Goal: Transaction & Acquisition: Book appointment/travel/reservation

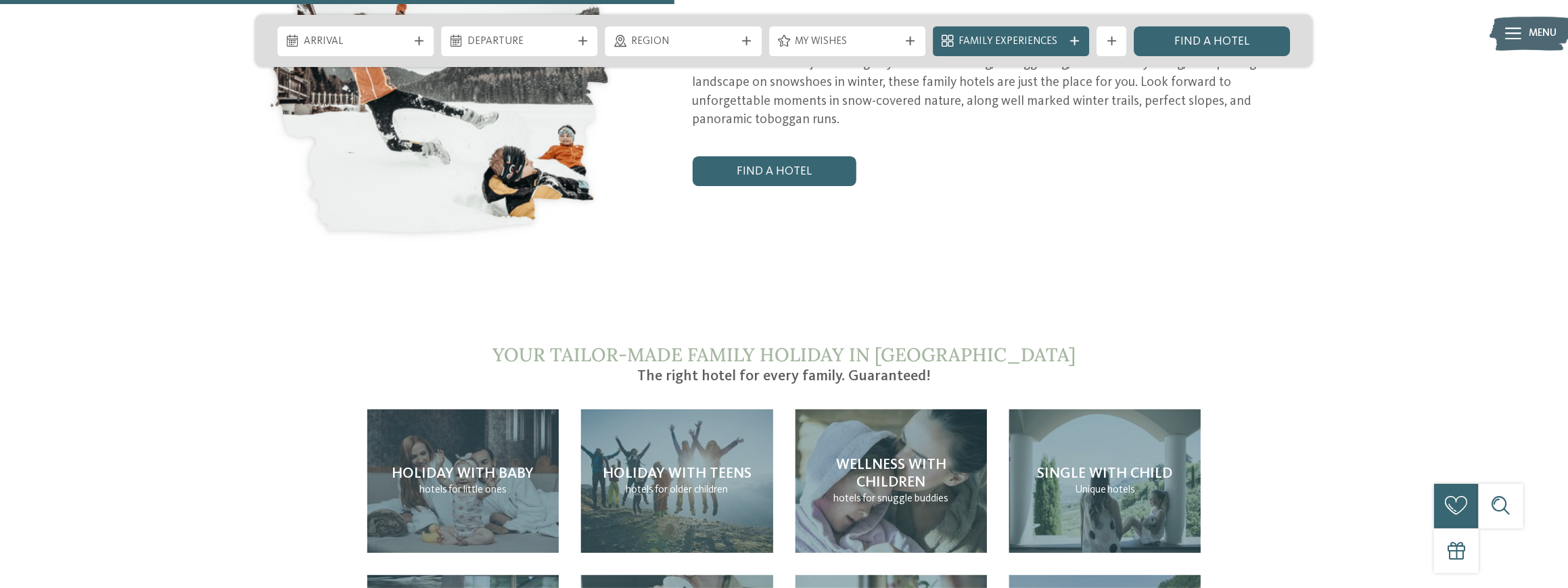
scroll to position [3246, 0]
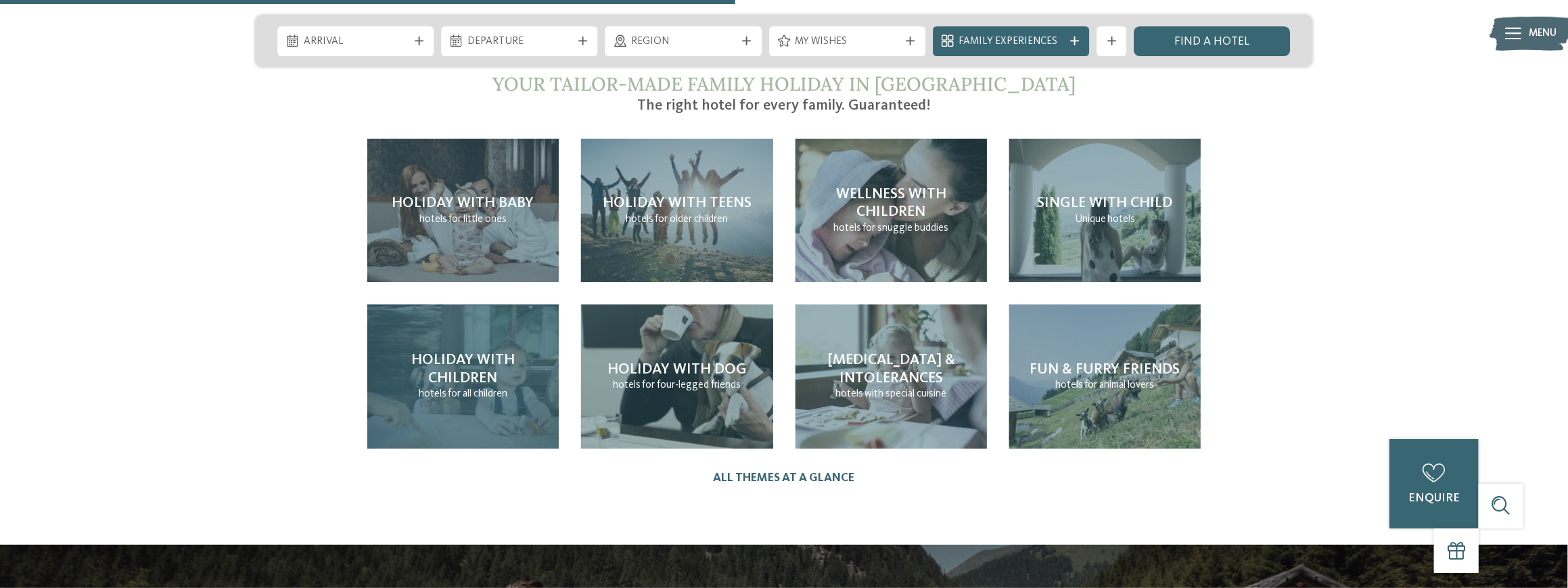
click at [493, 353] on span "Holiday with children" at bounding box center [463, 369] width 103 height 32
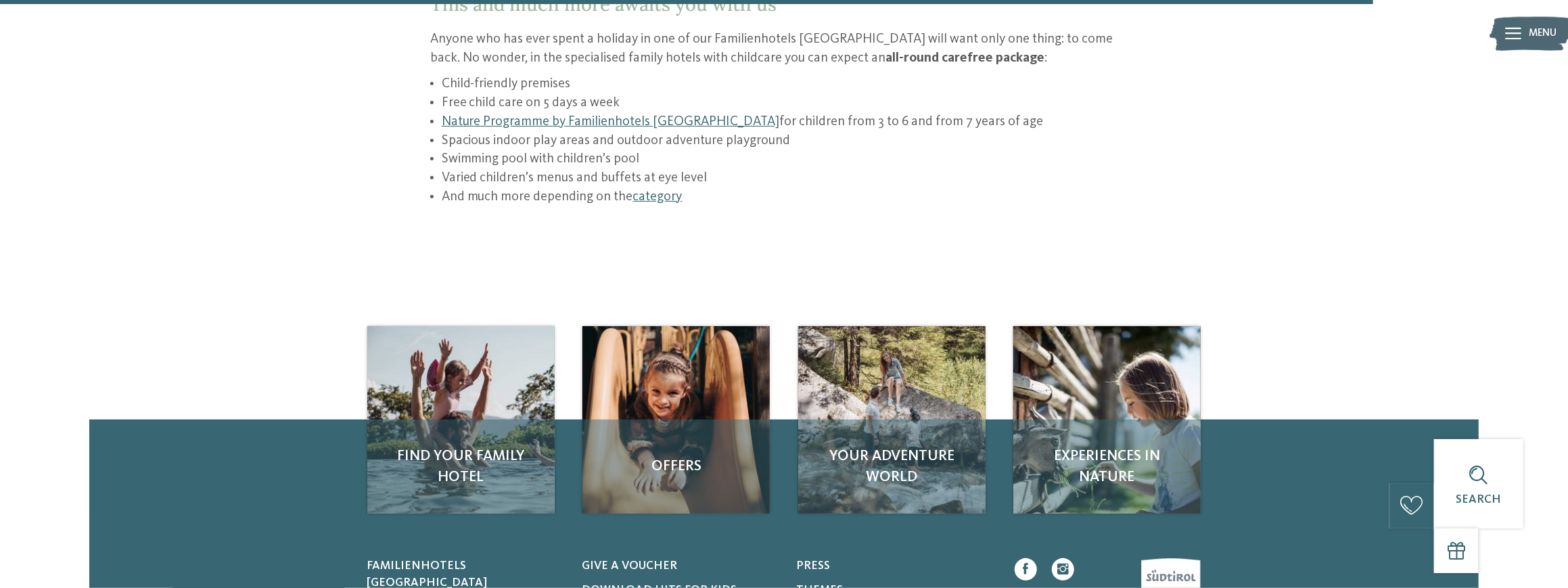
scroll to position [2434, 0]
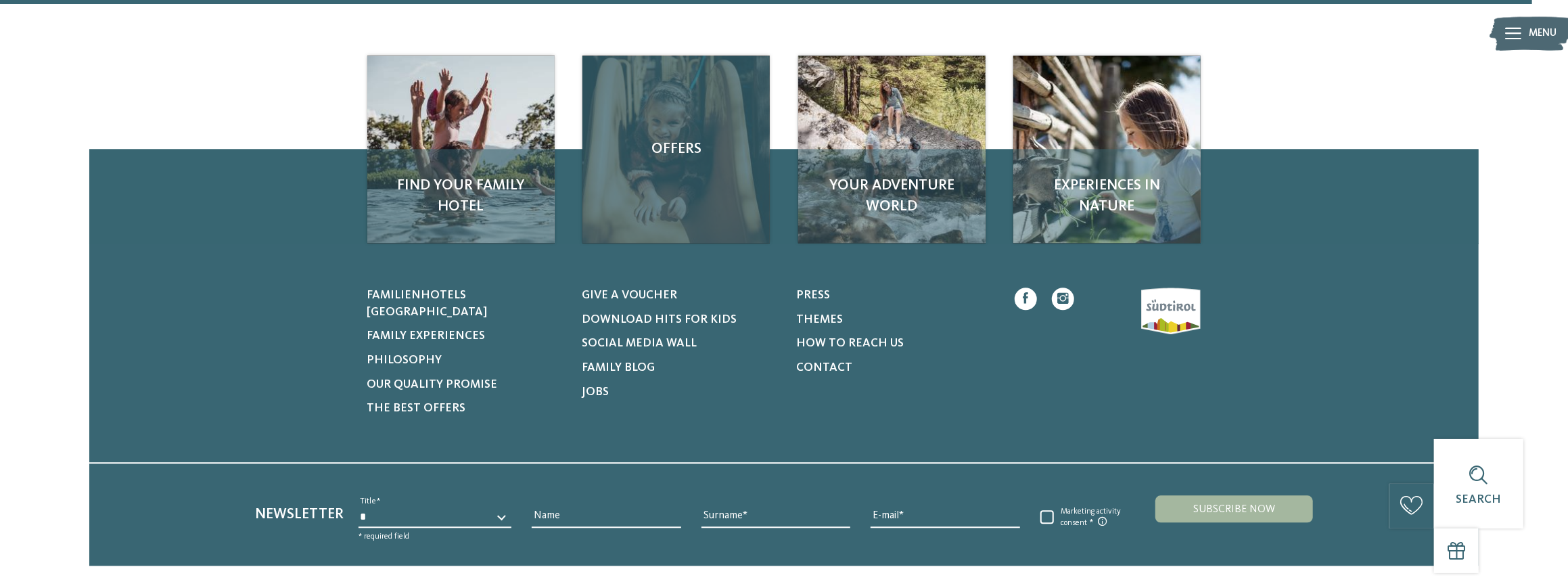
click at [686, 139] on div "Offers" at bounding box center [676, 149] width 187 height 187
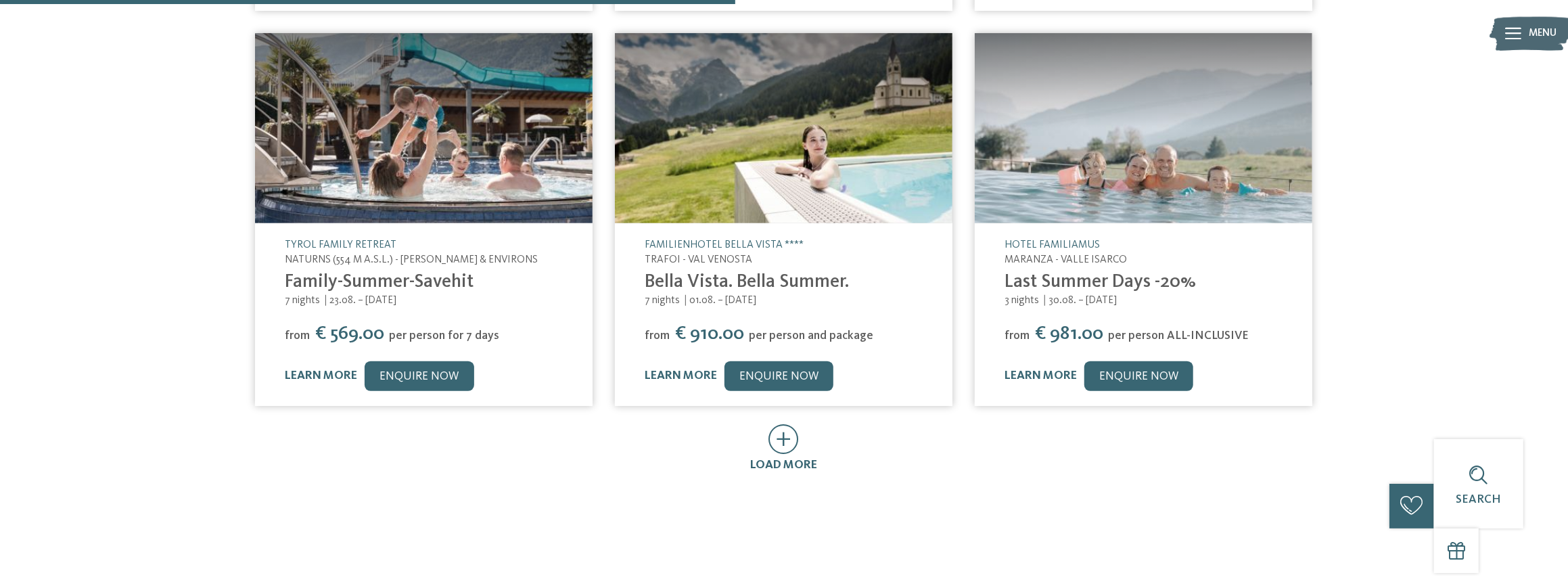
scroll to position [811, 0]
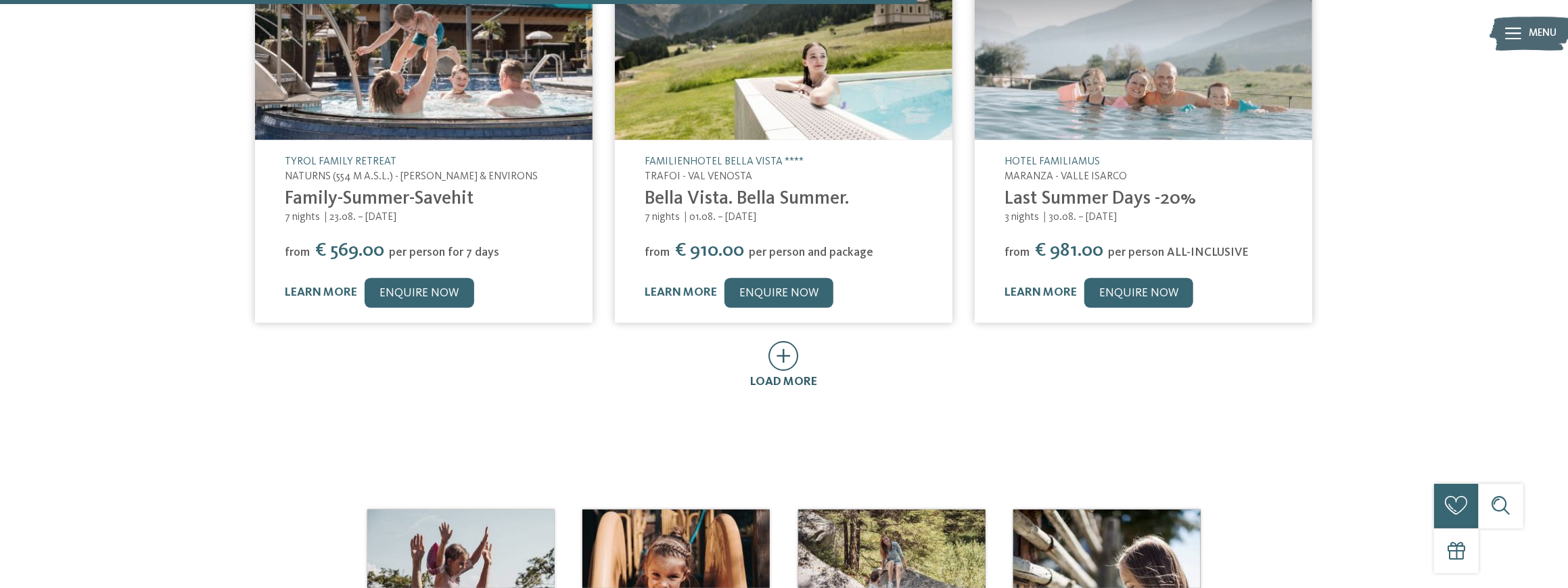
click at [767, 360] on div "load more" at bounding box center [784, 365] width 67 height 50
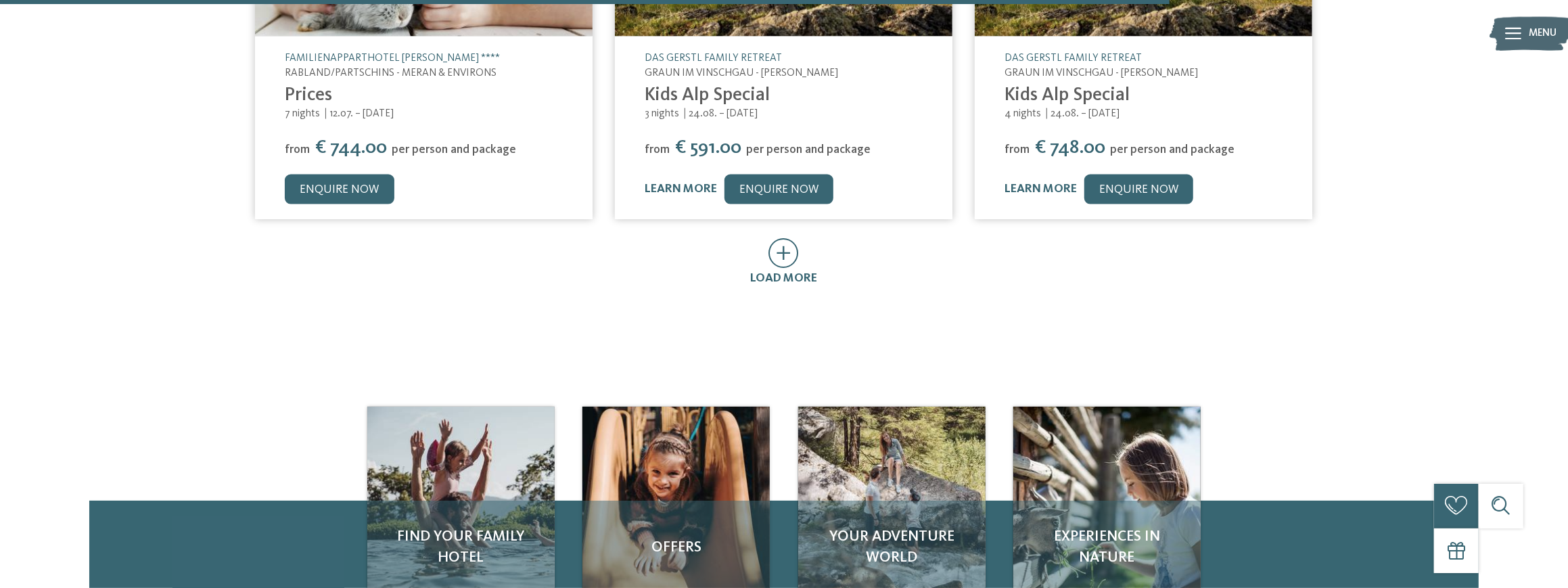
scroll to position [1623, 0]
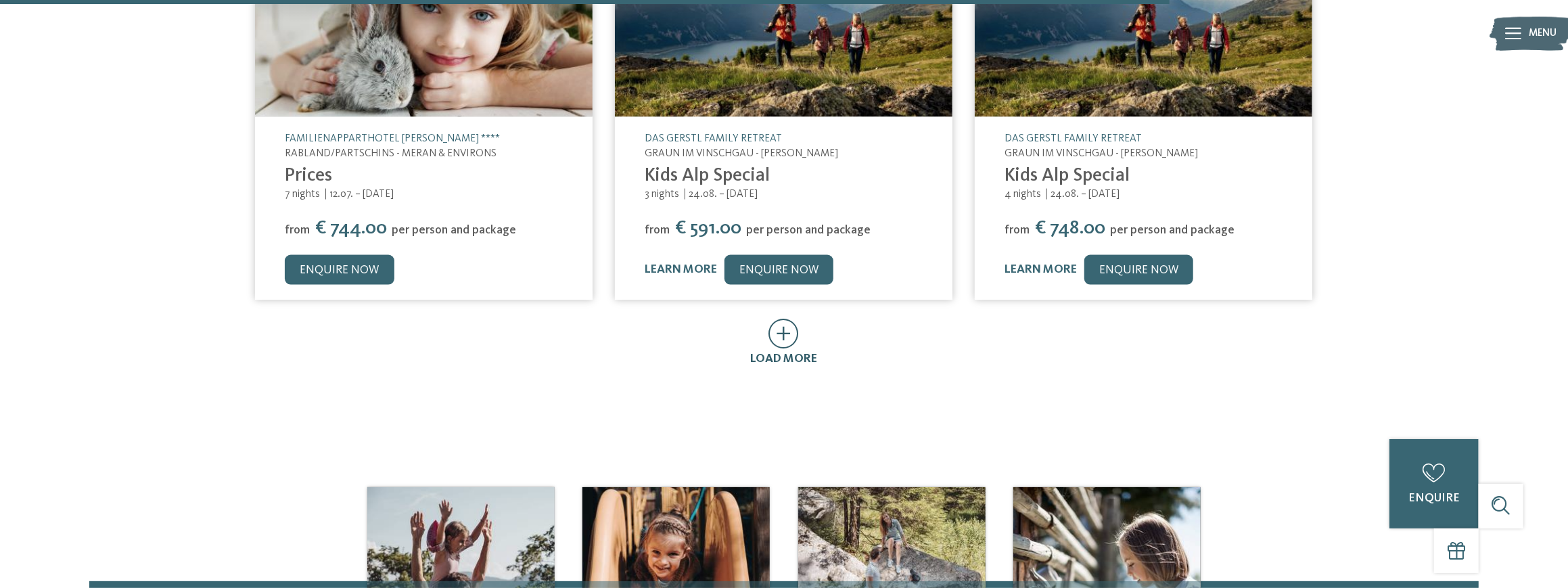
click at [783, 334] on icon at bounding box center [784, 333] width 31 height 30
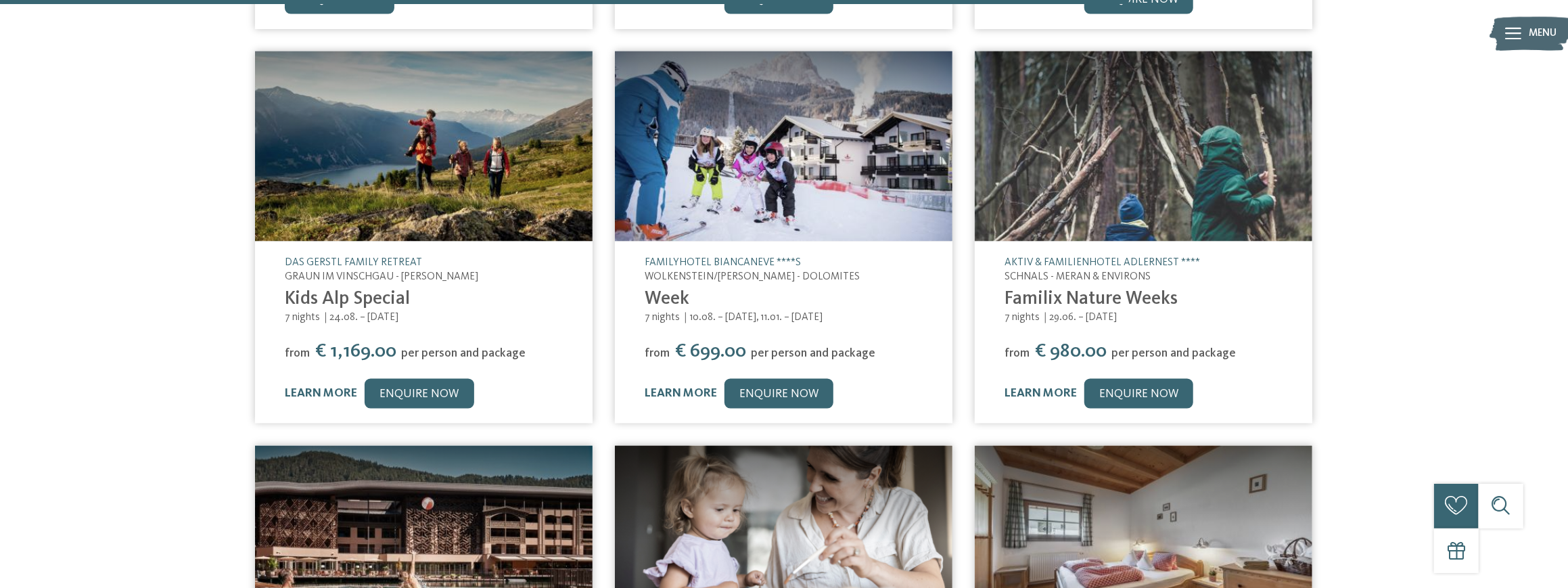
scroll to position [2164, 0]
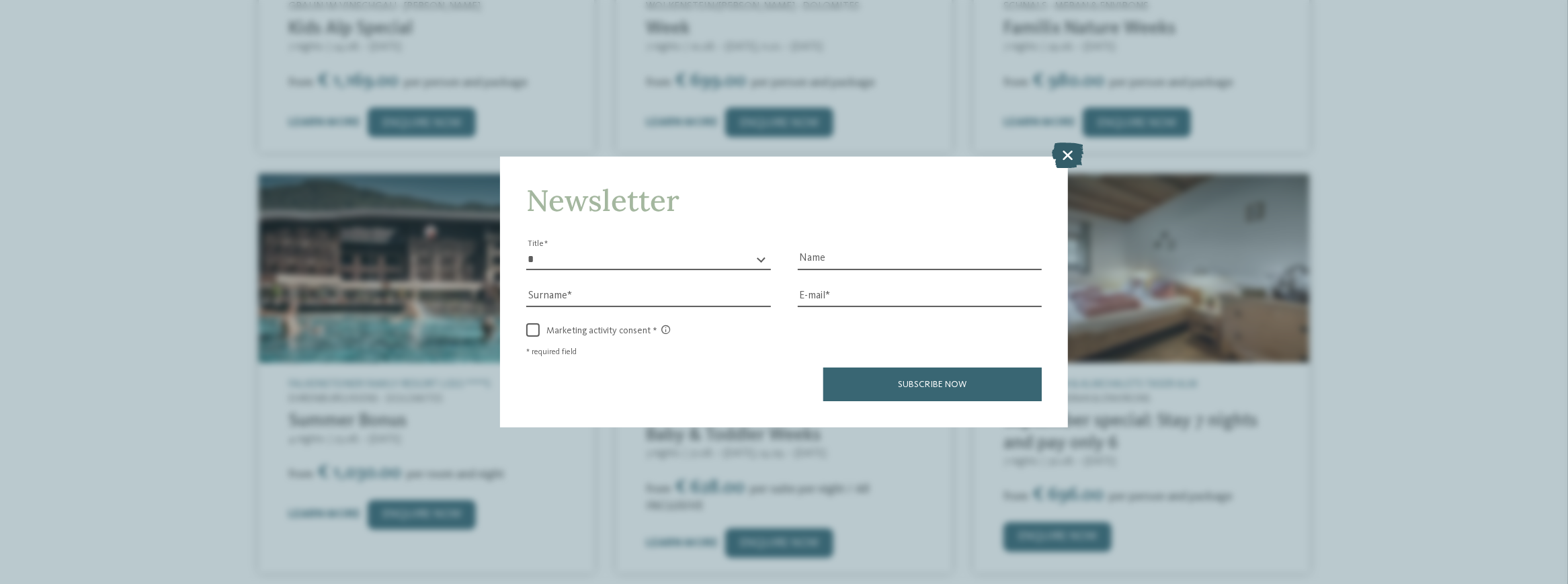
click at [1069, 154] on icon at bounding box center [1068, 155] width 32 height 26
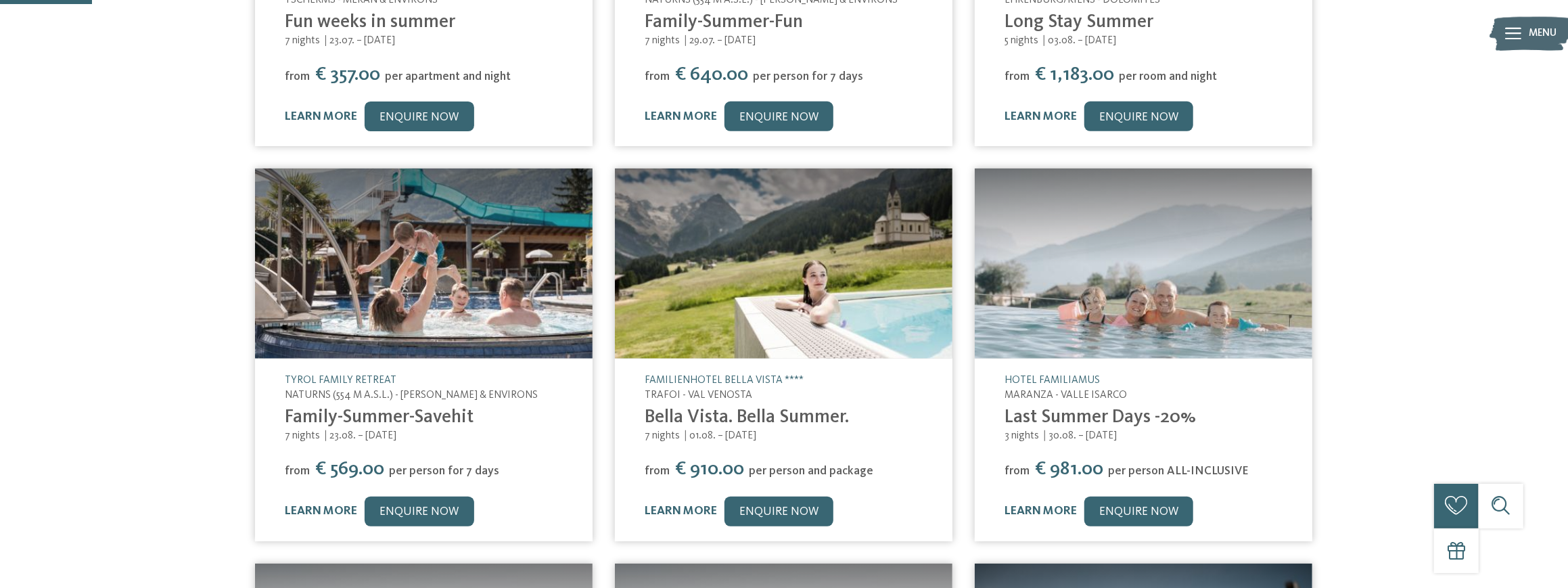
scroll to position [0, 0]
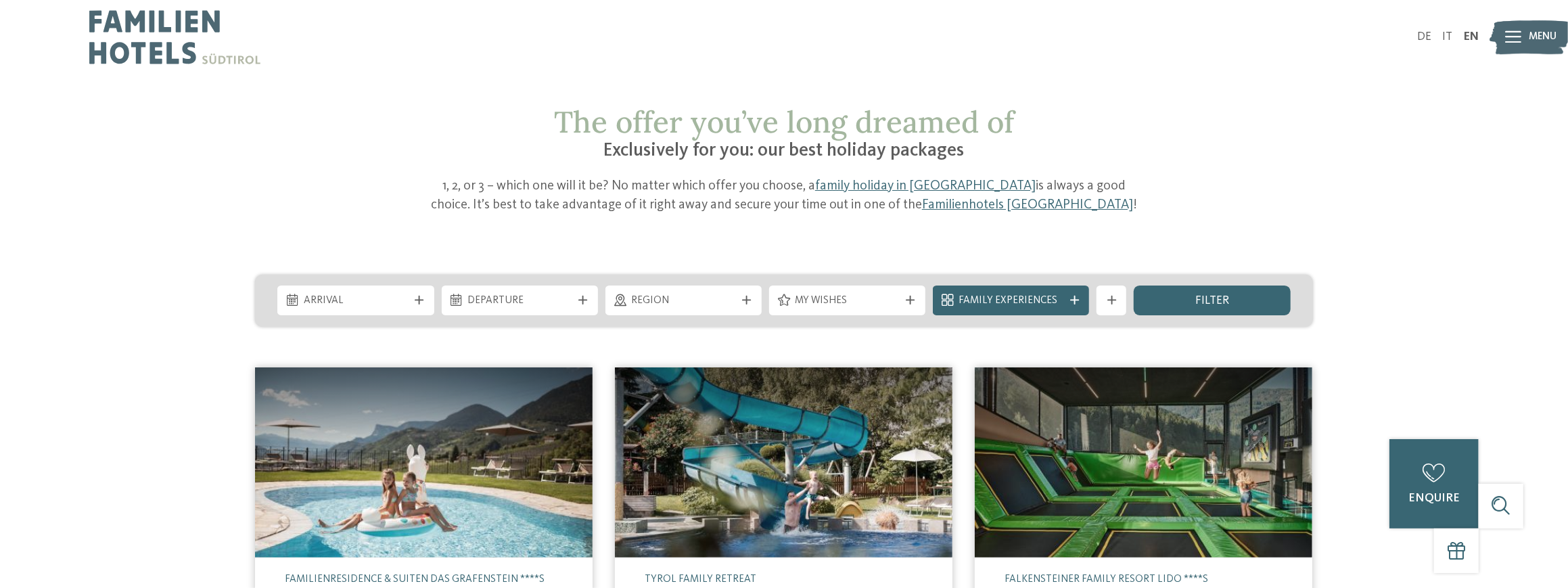
click at [194, 29] on img at bounding box center [175, 37] width 171 height 75
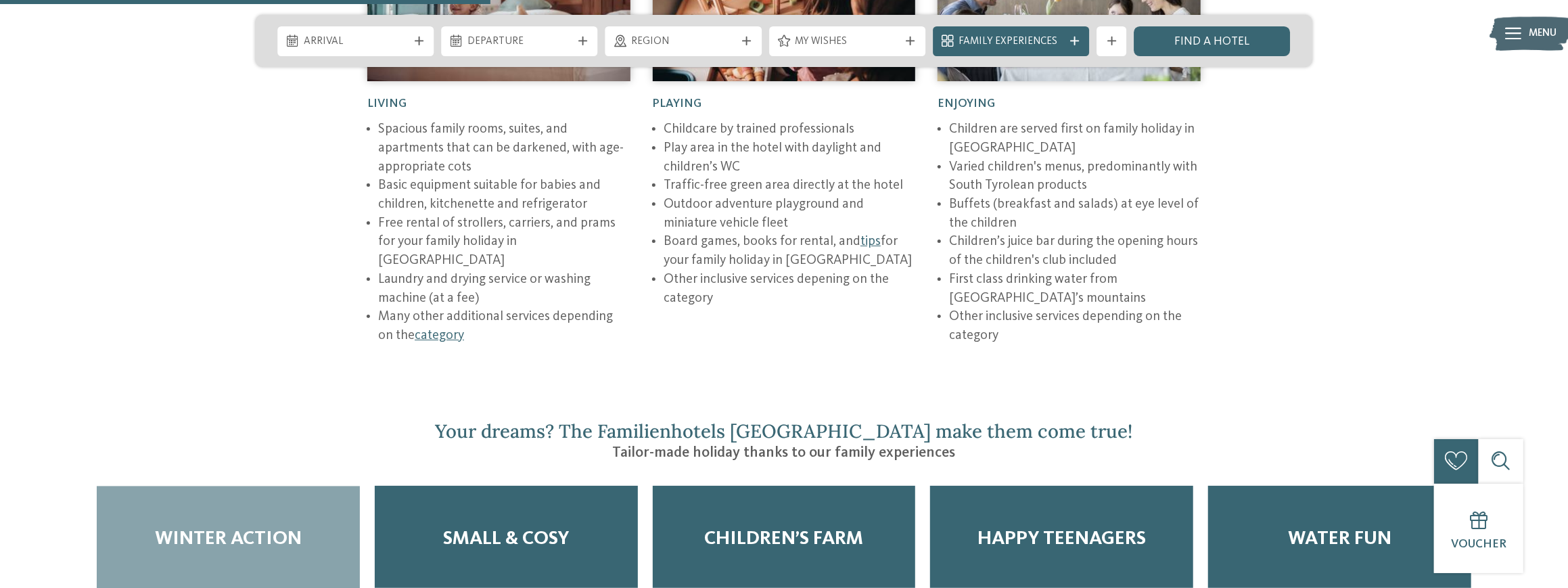
scroll to position [2434, 0]
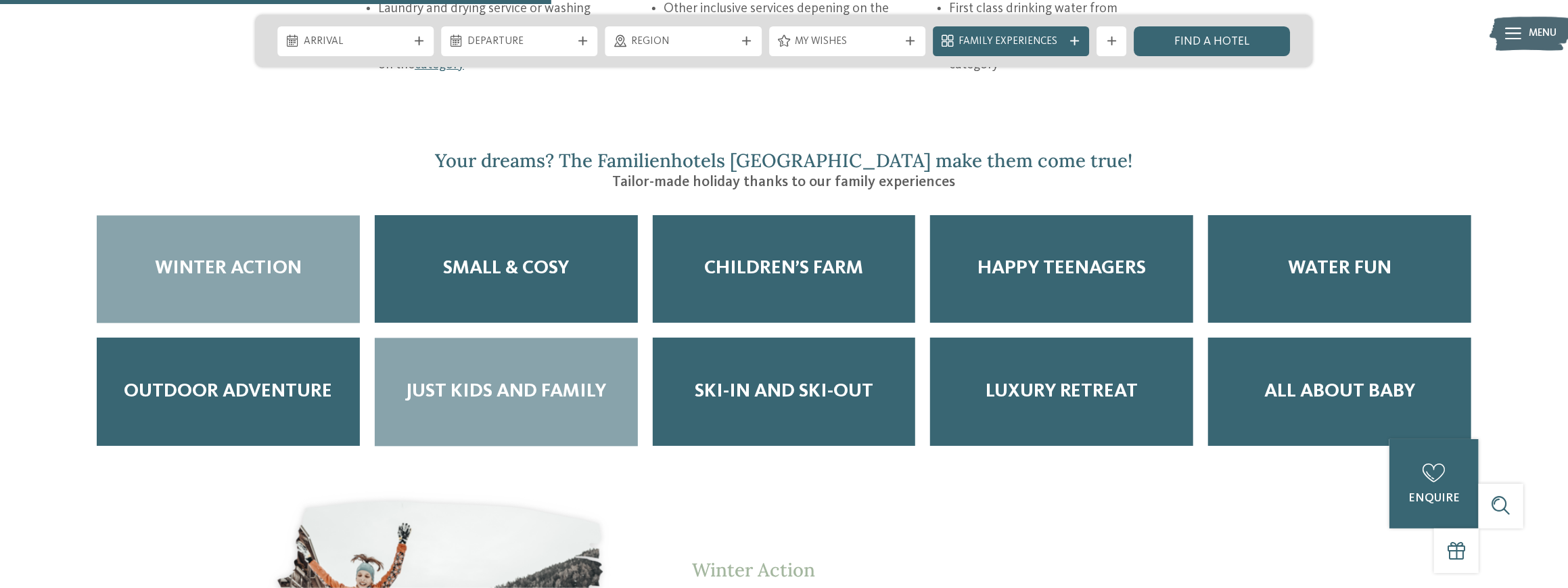
click at [544, 337] on div "Just Kids and Family" at bounding box center [506, 391] width 263 height 108
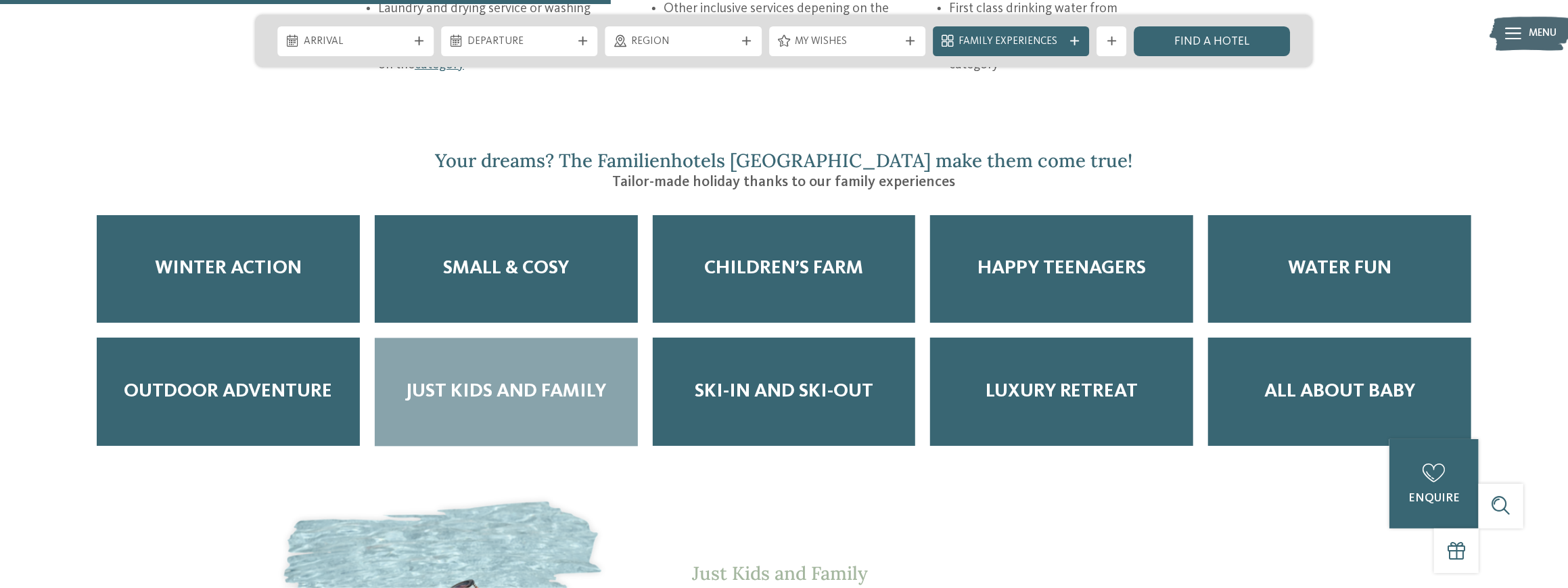
scroll to position [2705, 0]
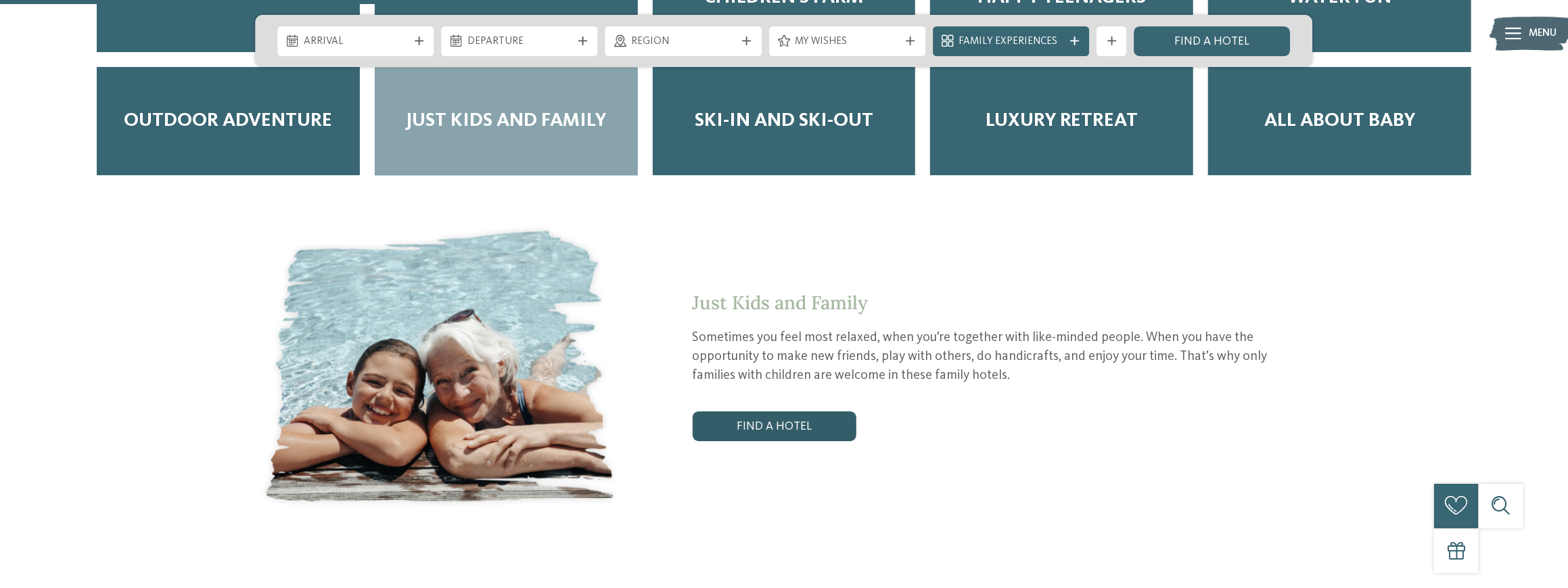
click at [780, 411] on link "Find a hotel" at bounding box center [775, 426] width 163 height 30
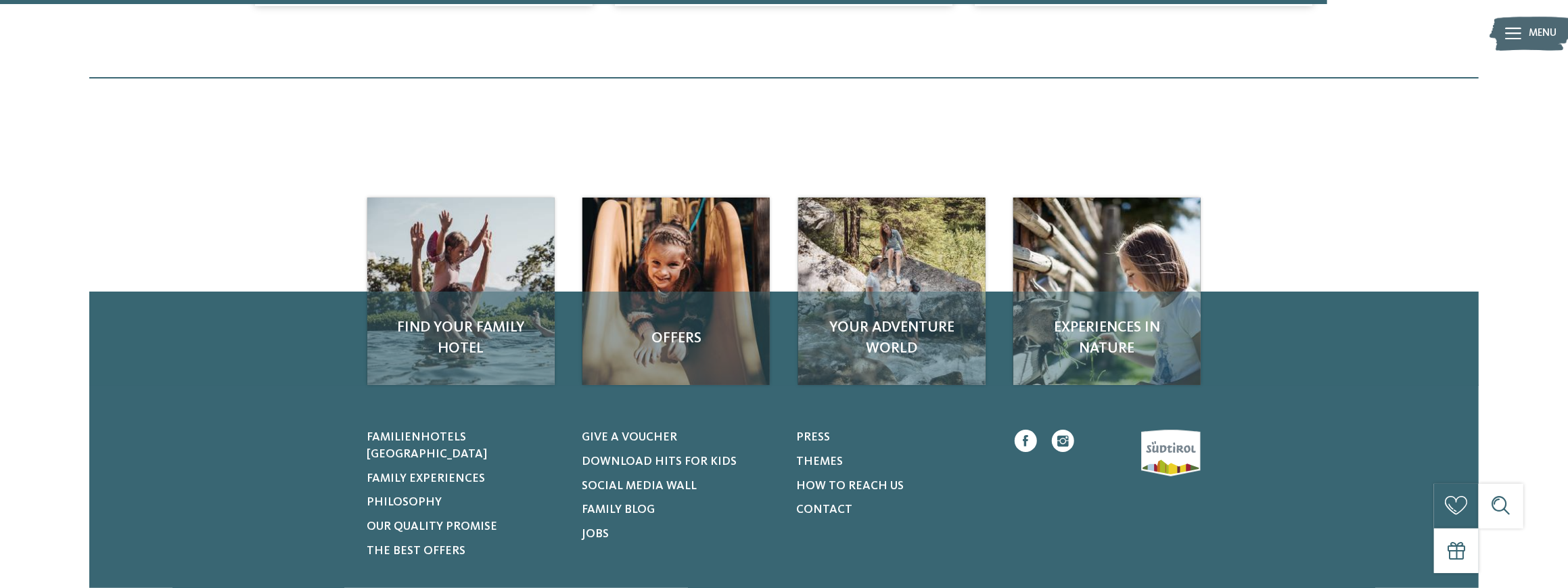
scroll to position [2353, 0]
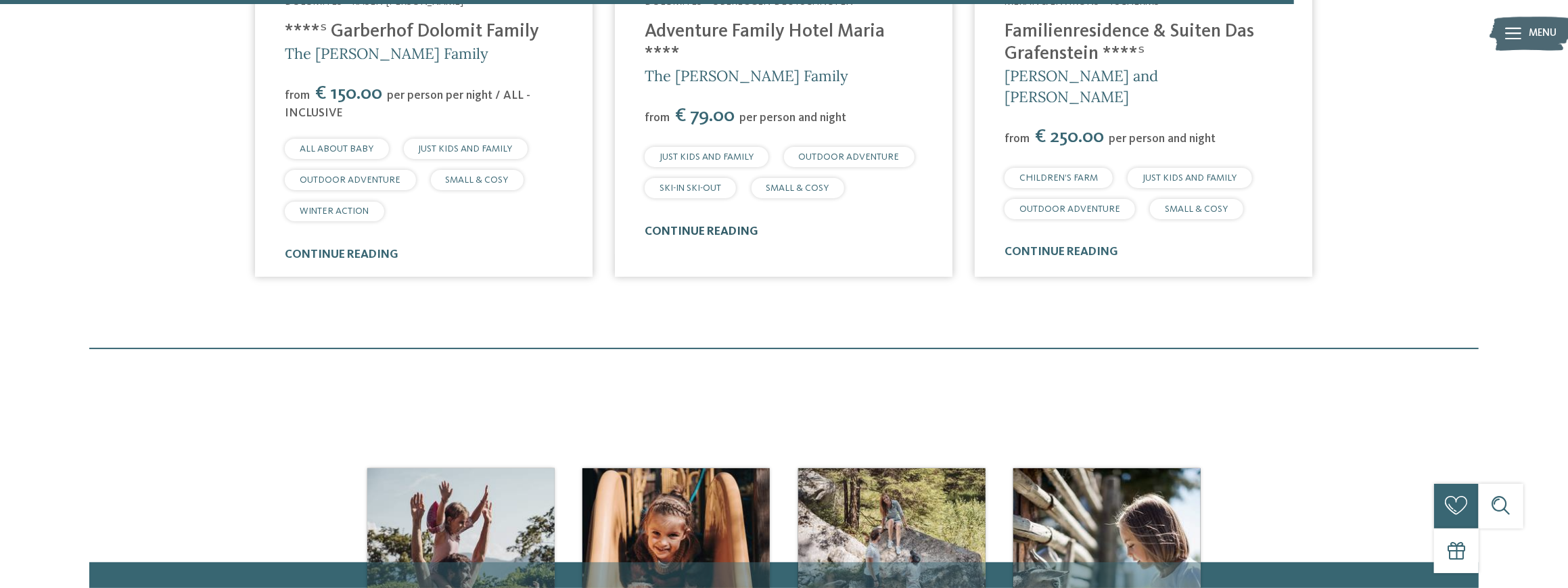
click at [705, 226] on link "continue reading" at bounding box center [701, 231] width 114 height 11
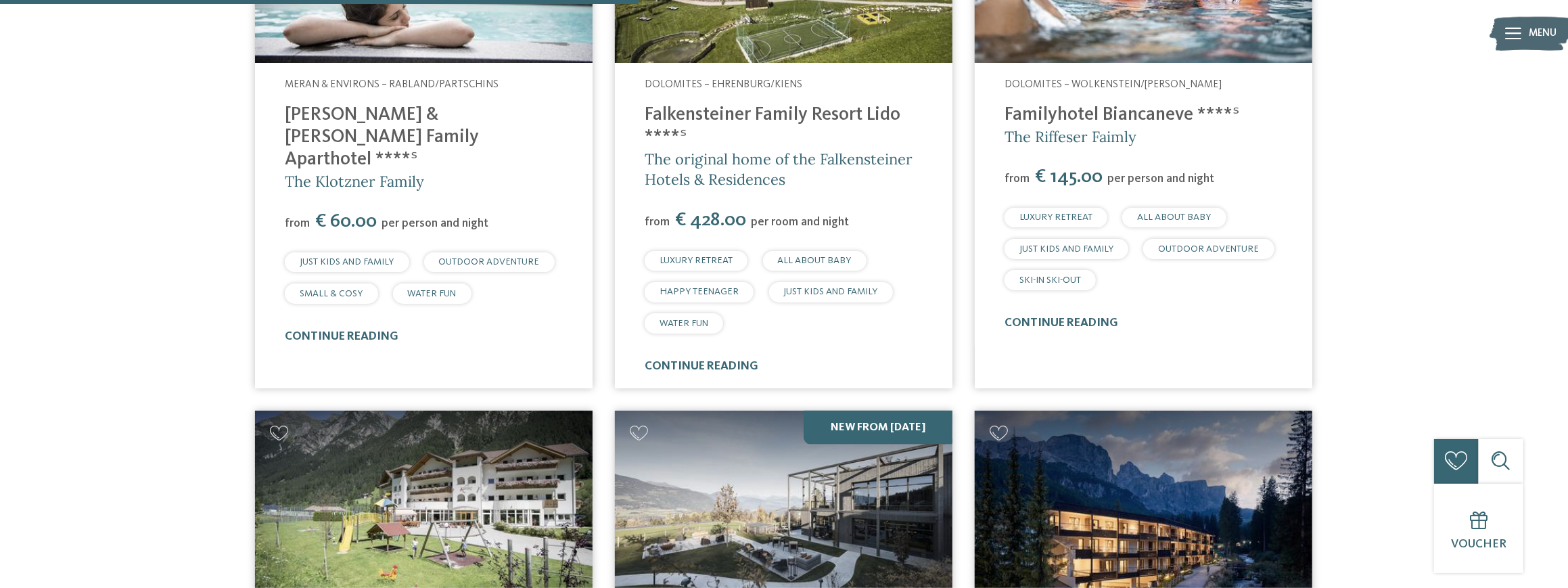
scroll to position [1000, 0]
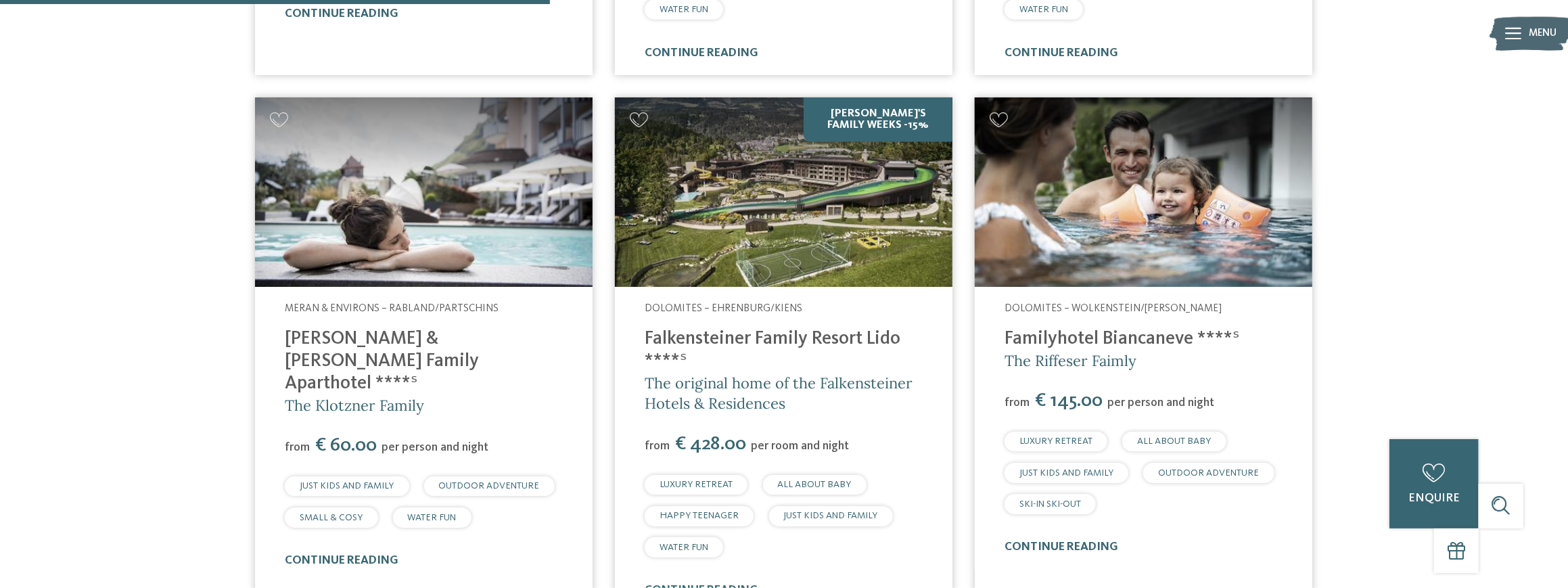
click at [1085, 540] on div "continue reading" at bounding box center [1143, 547] width 278 height 14
click at [1083, 541] on link "continue reading" at bounding box center [1061, 547] width 114 height 11
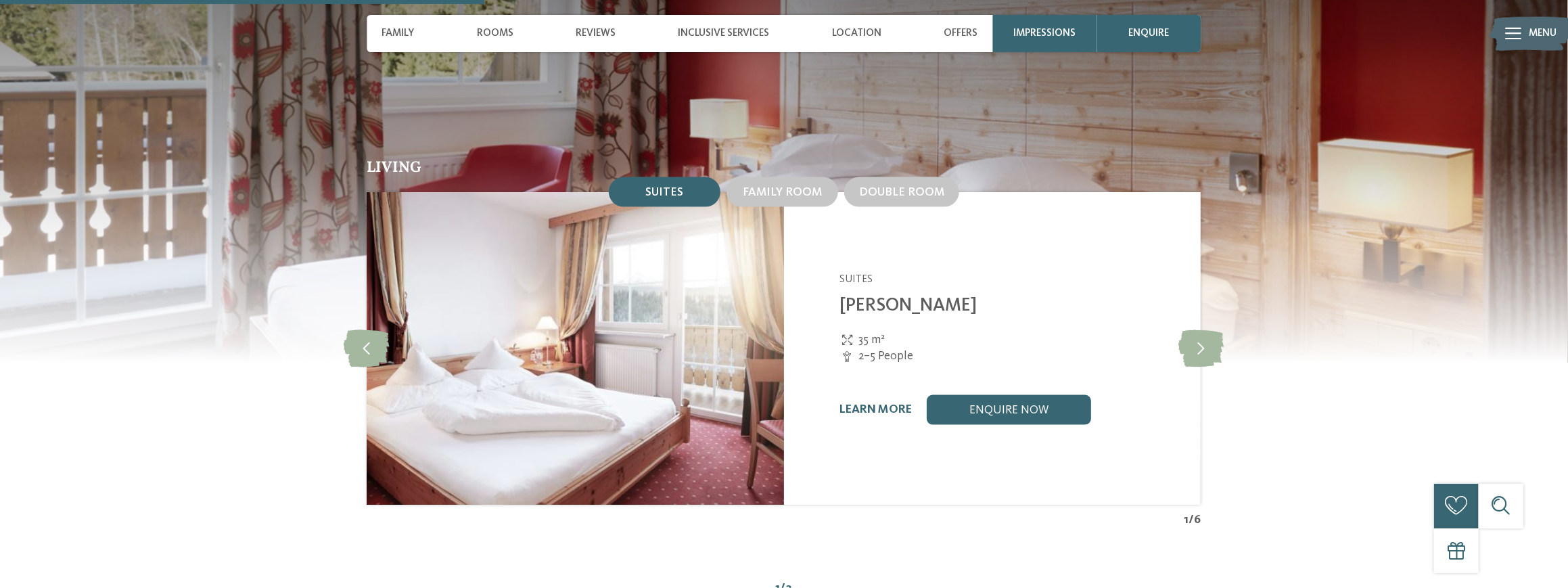
scroll to position [1353, 0]
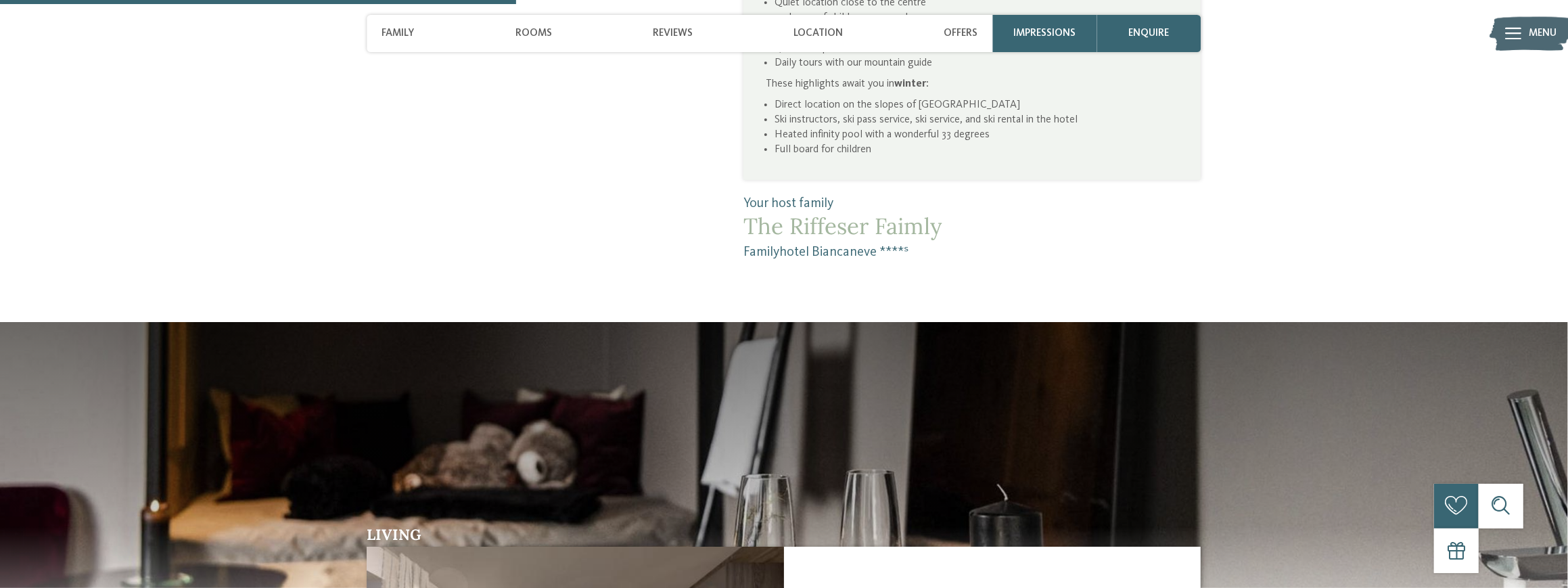
scroll to position [1353, 0]
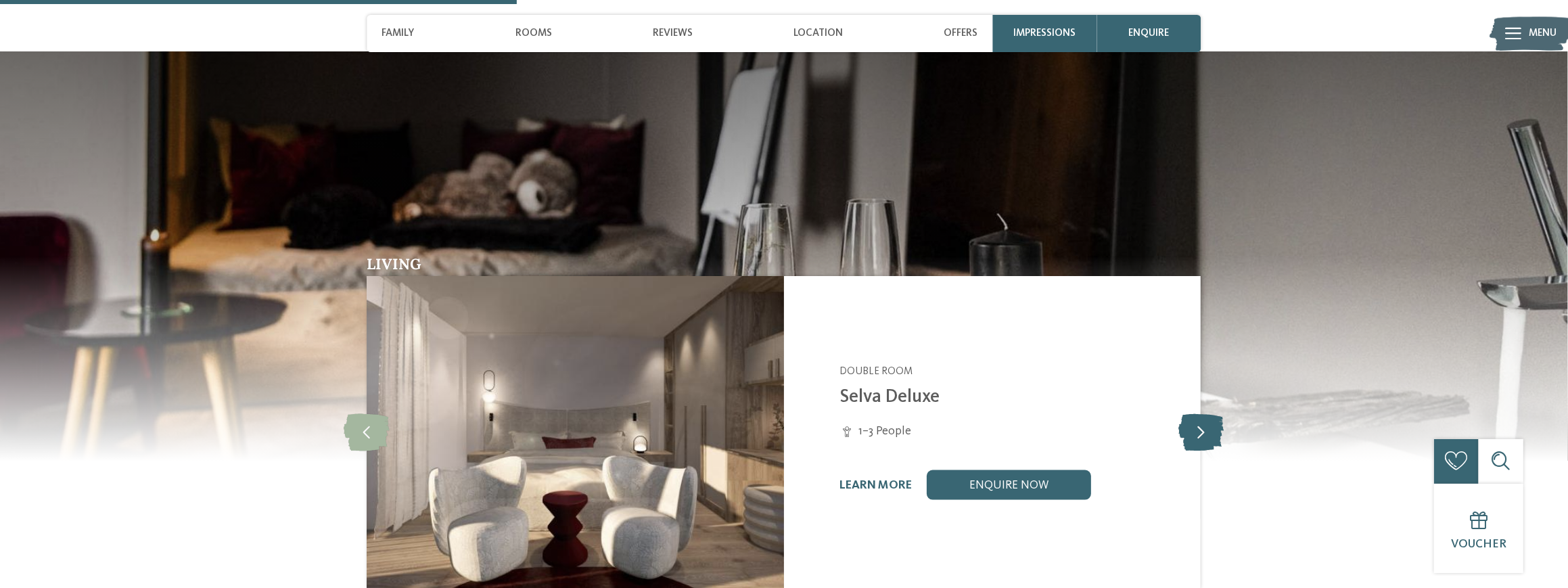
click at [1212, 423] on icon at bounding box center [1201, 432] width 45 height 37
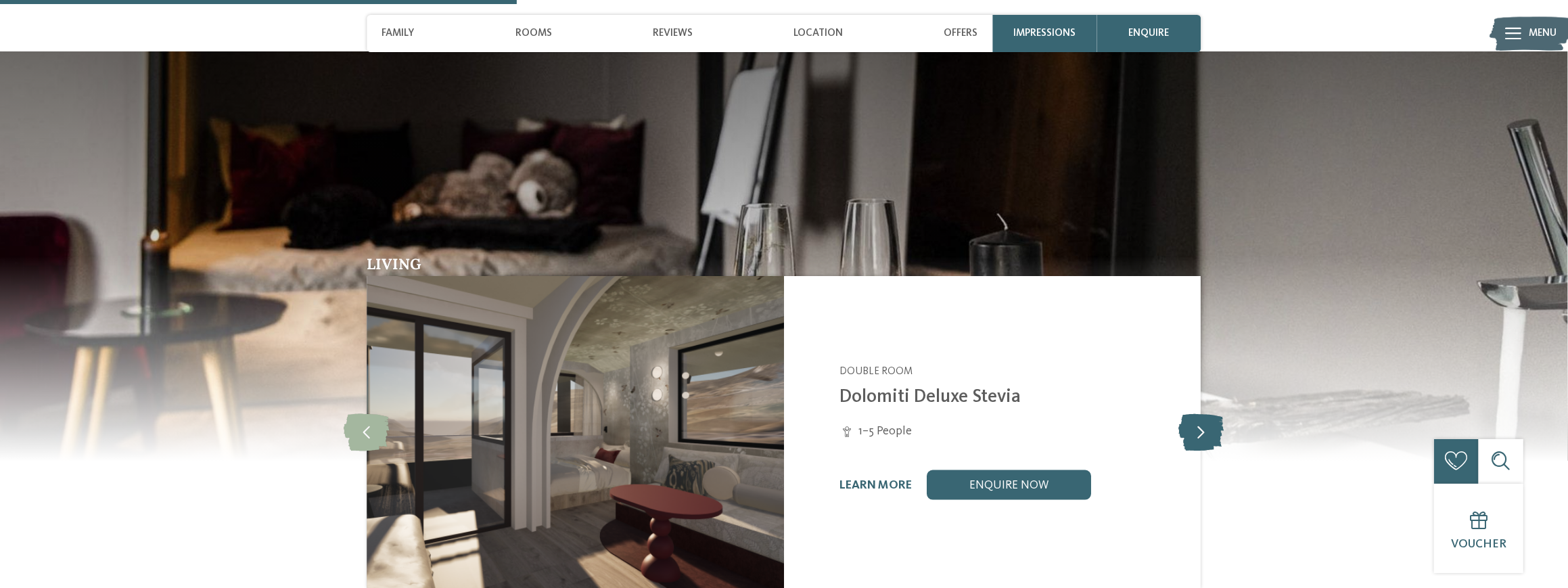
click at [1212, 423] on icon at bounding box center [1201, 432] width 45 height 37
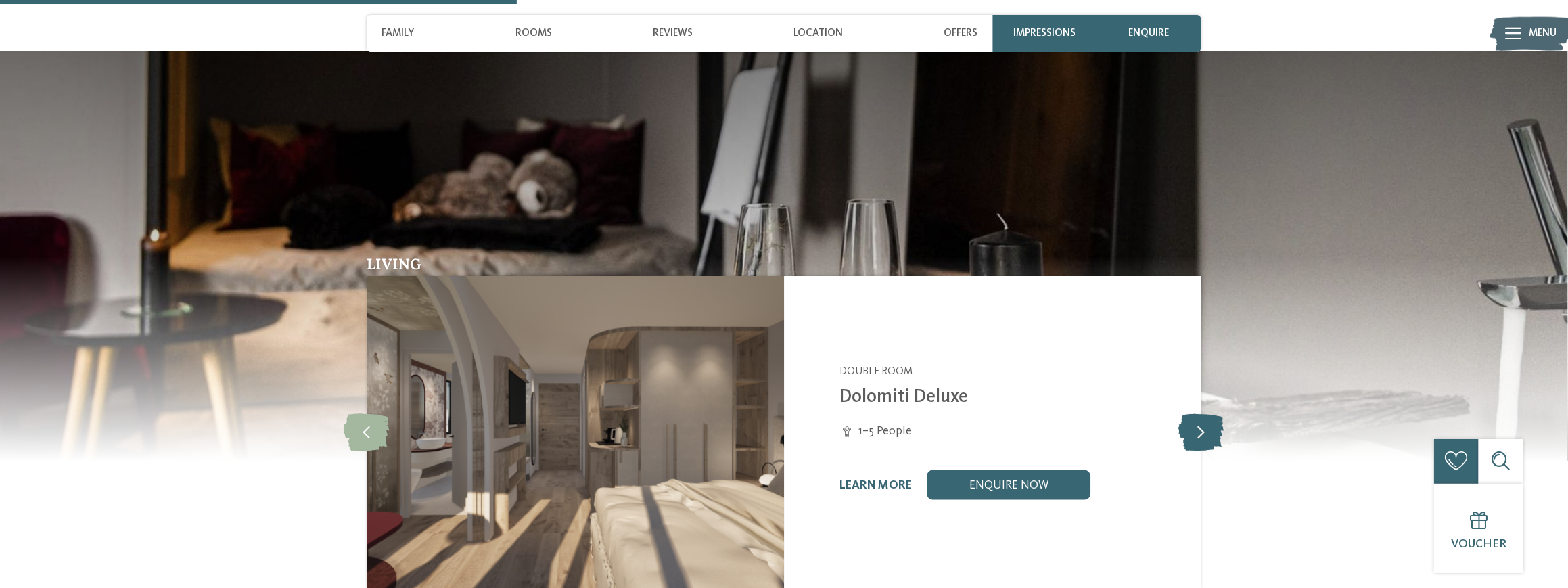
click at [1212, 423] on icon at bounding box center [1201, 432] width 45 height 37
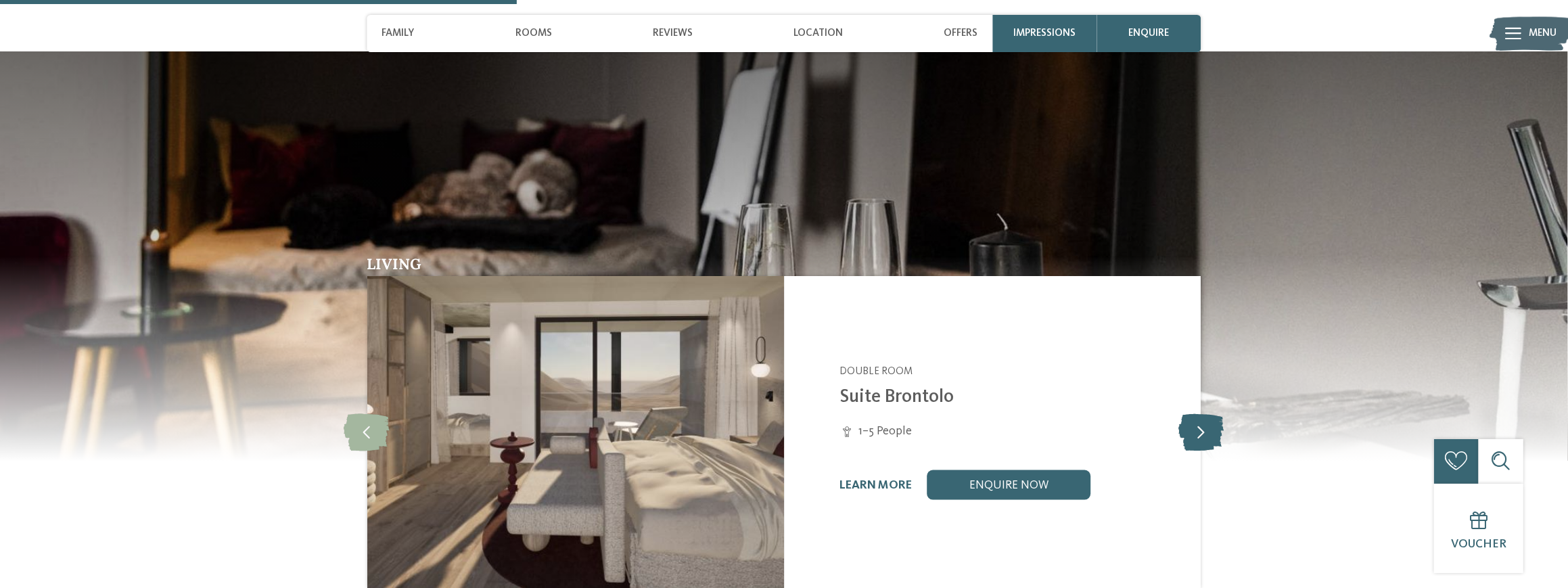
click at [1212, 423] on icon at bounding box center [1201, 432] width 45 height 37
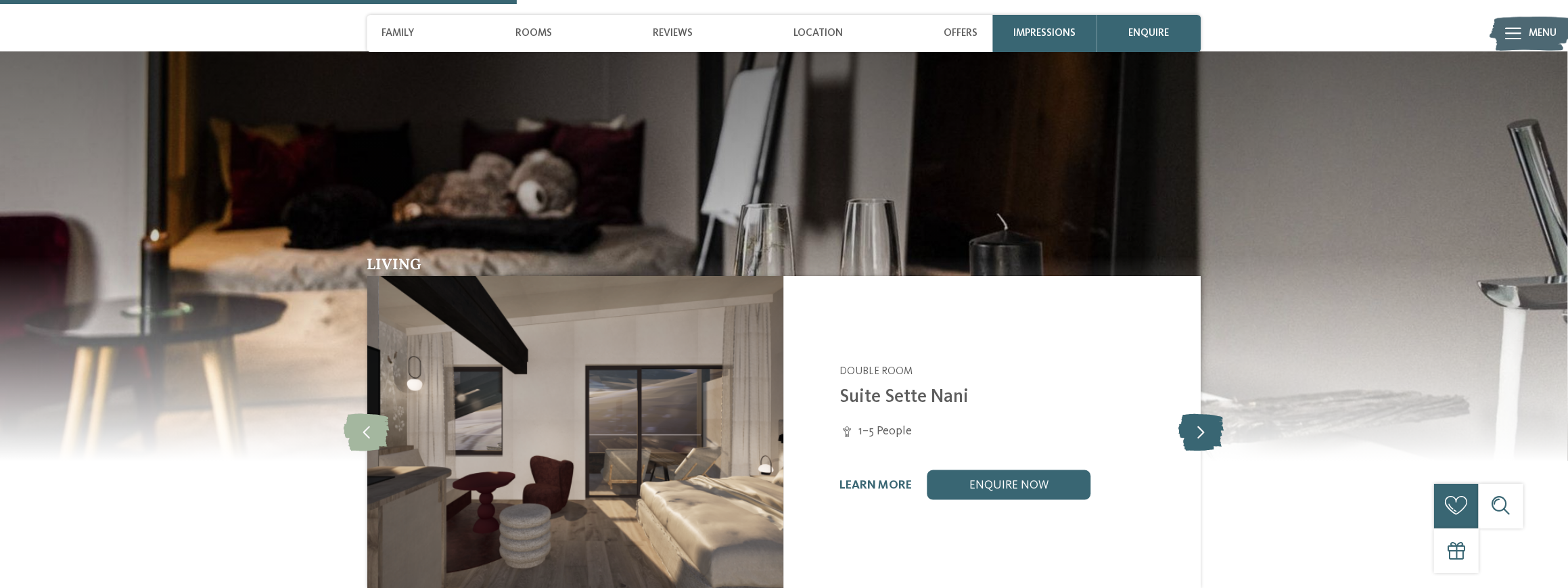
click at [1212, 423] on icon at bounding box center [1201, 432] width 45 height 37
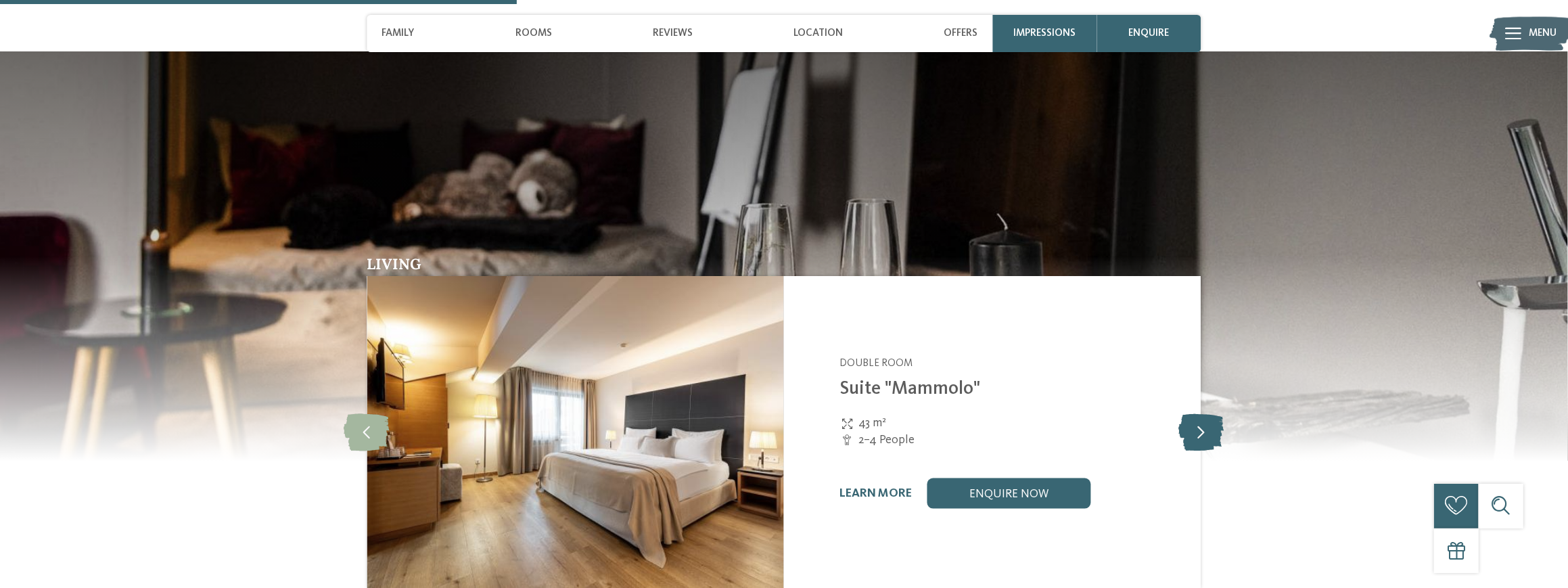
click at [1212, 423] on icon at bounding box center [1201, 432] width 45 height 37
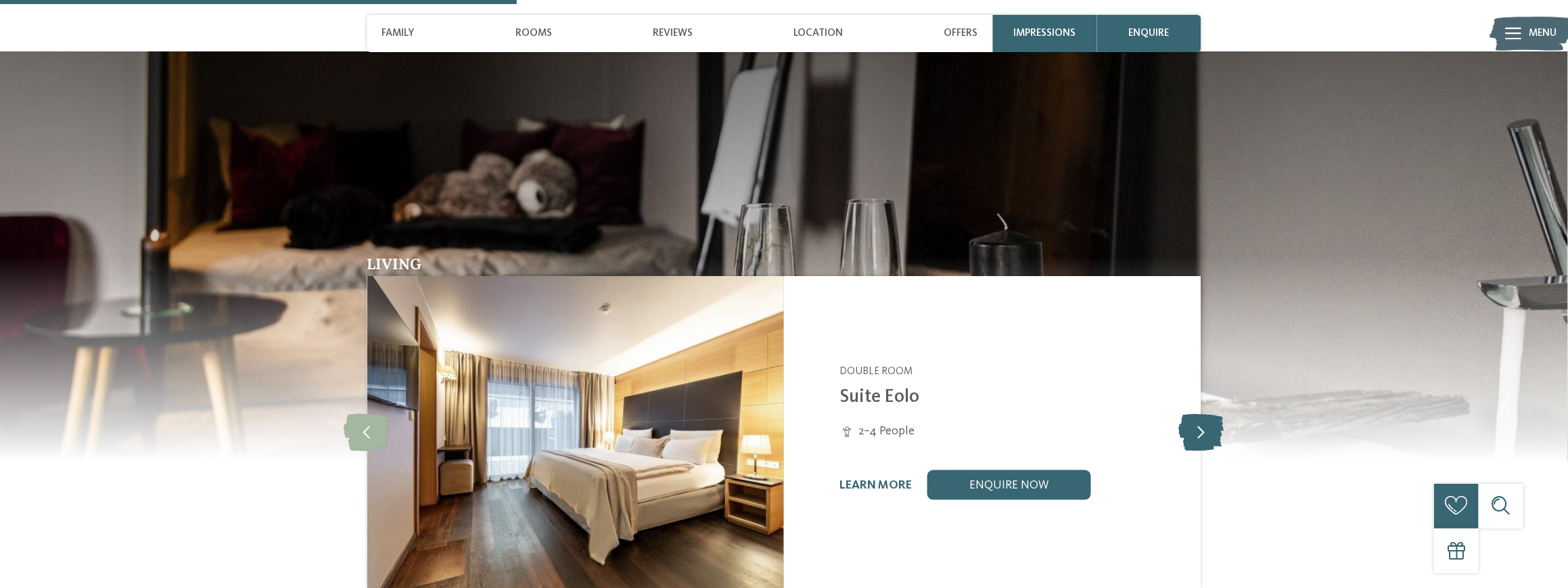
click at [1212, 423] on icon at bounding box center [1201, 432] width 45 height 37
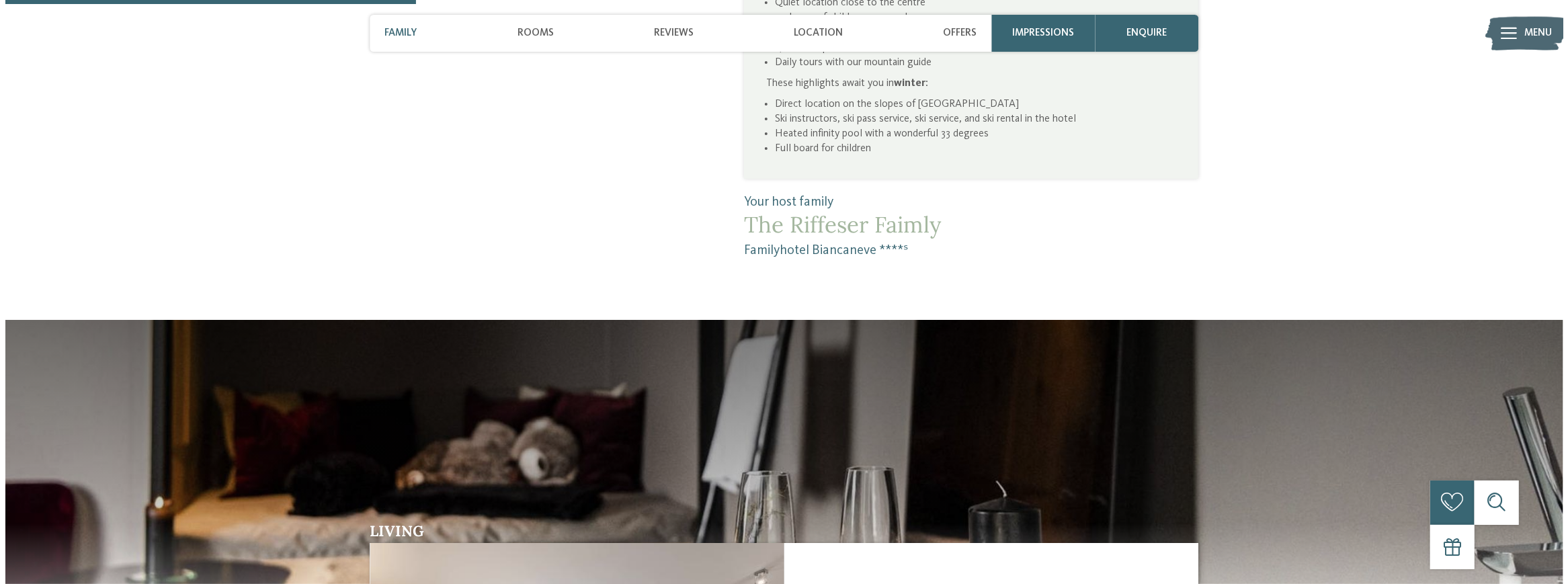
scroll to position [806, 0]
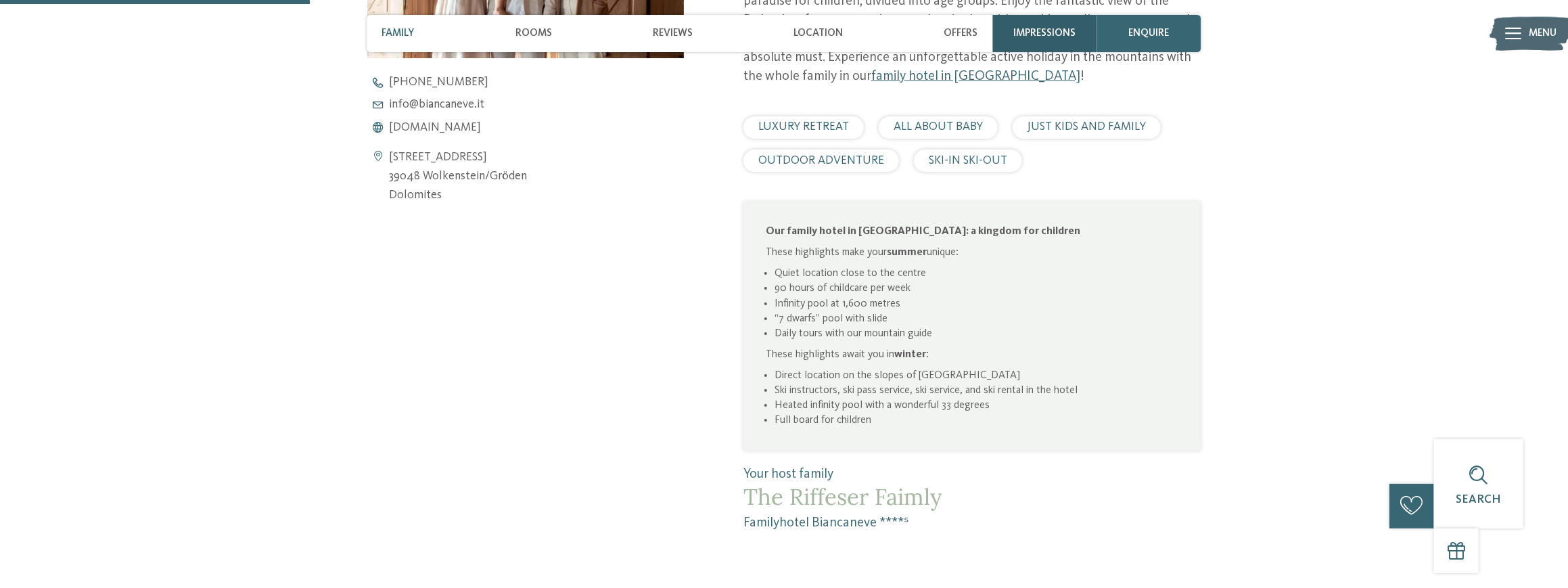
click at [1037, 22] on div "Impressions" at bounding box center [1044, 33] width 104 height 37
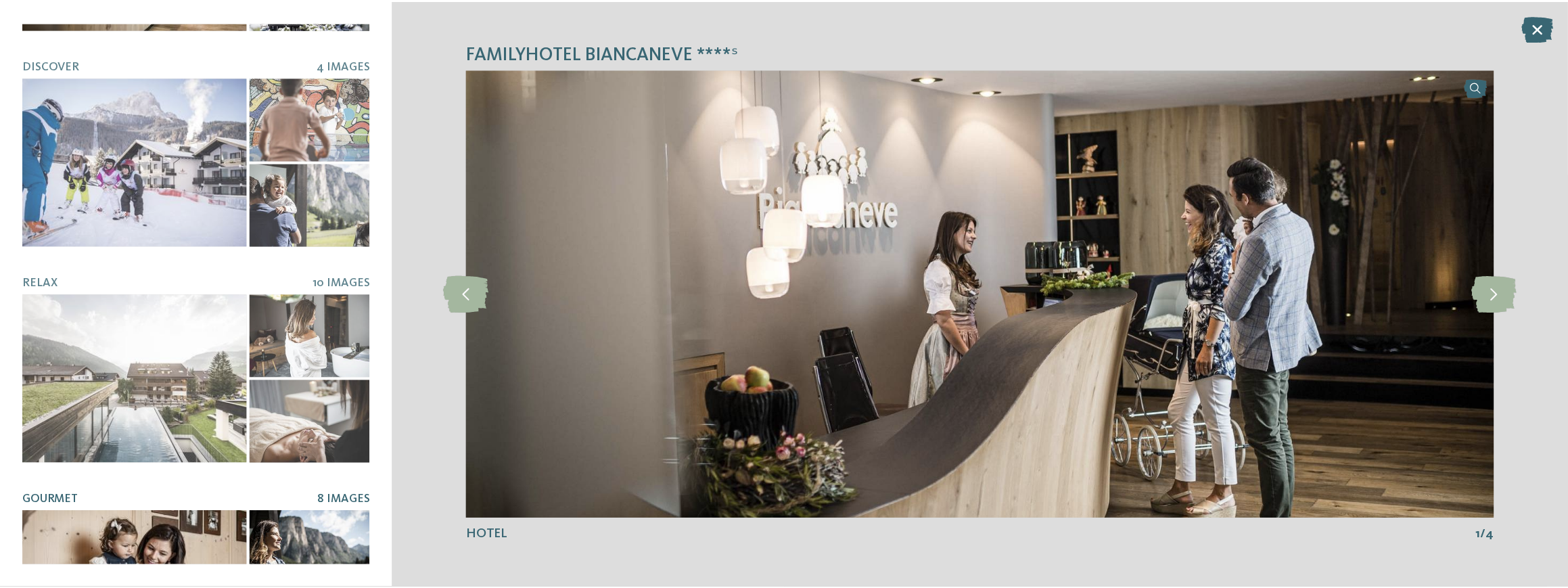
scroll to position [0, 0]
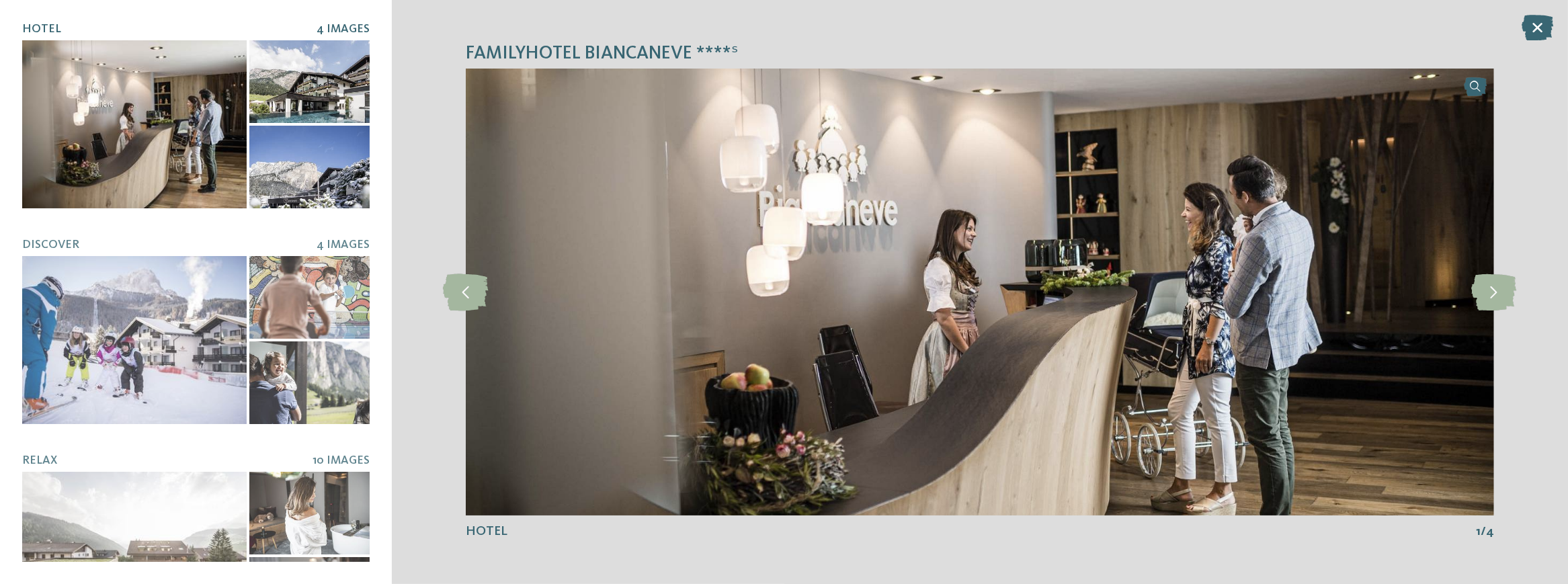
click at [325, 96] on div at bounding box center [309, 81] width 120 height 83
click at [275, 93] on div at bounding box center [309, 81] width 120 height 83
click at [282, 166] on div at bounding box center [309, 166] width 120 height 83
click at [1497, 300] on icon at bounding box center [1494, 291] width 45 height 37
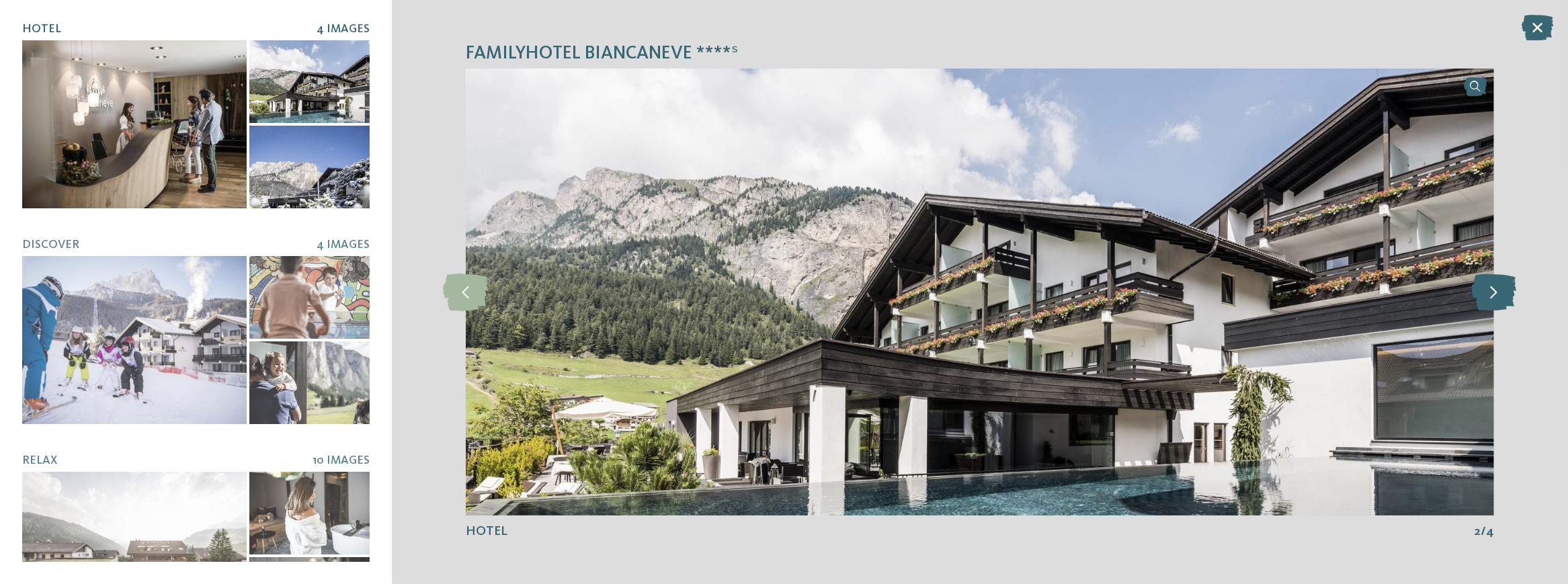
click at [1497, 300] on icon at bounding box center [1494, 291] width 45 height 37
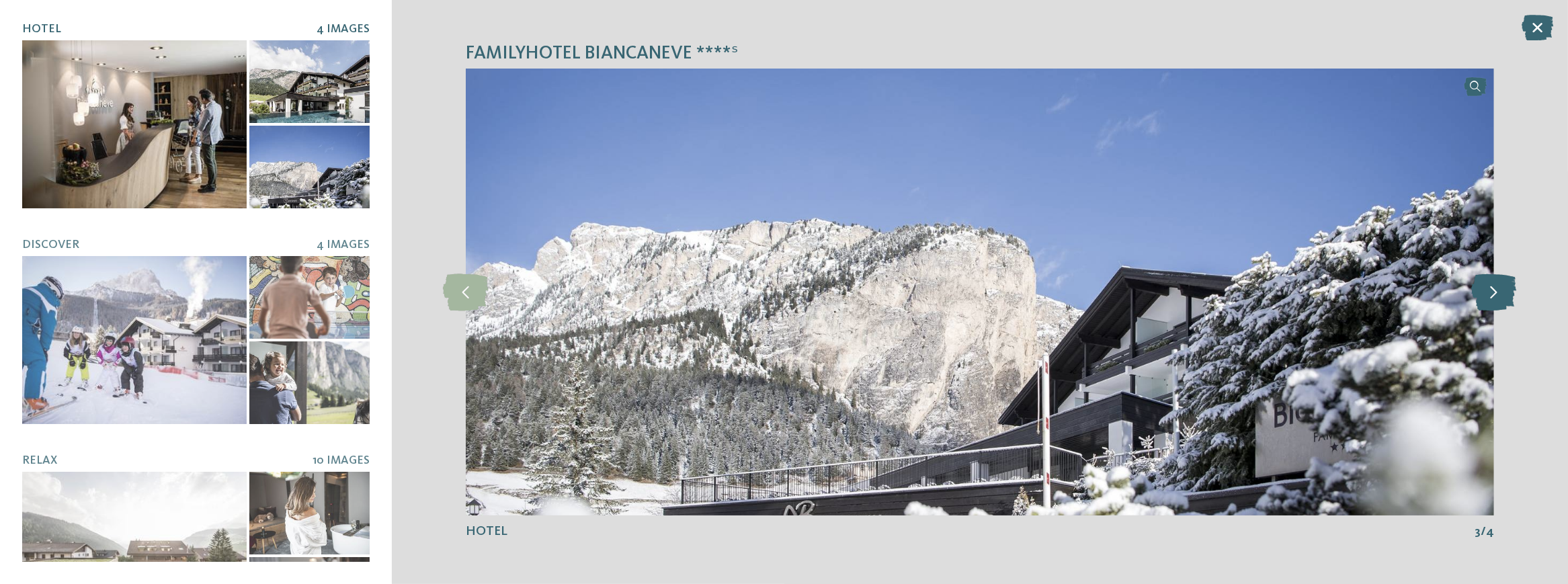
click at [1497, 300] on icon at bounding box center [1494, 291] width 45 height 37
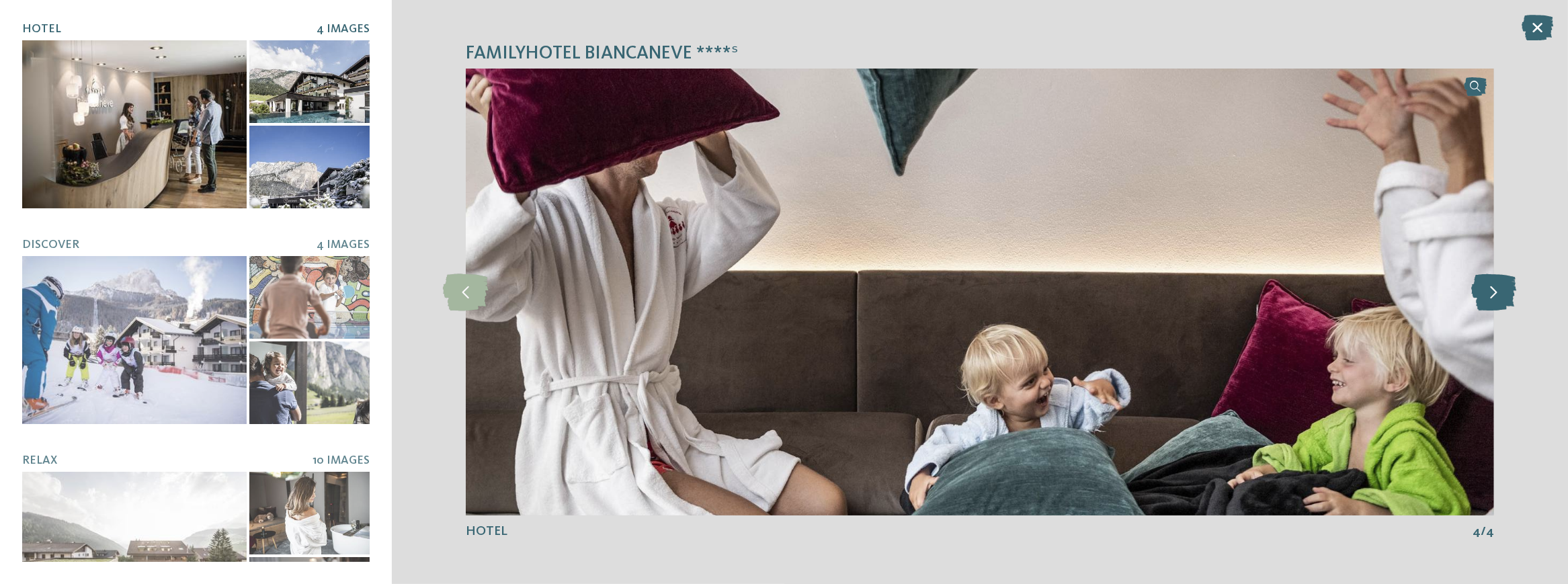
click at [1497, 300] on icon at bounding box center [1494, 291] width 45 height 37
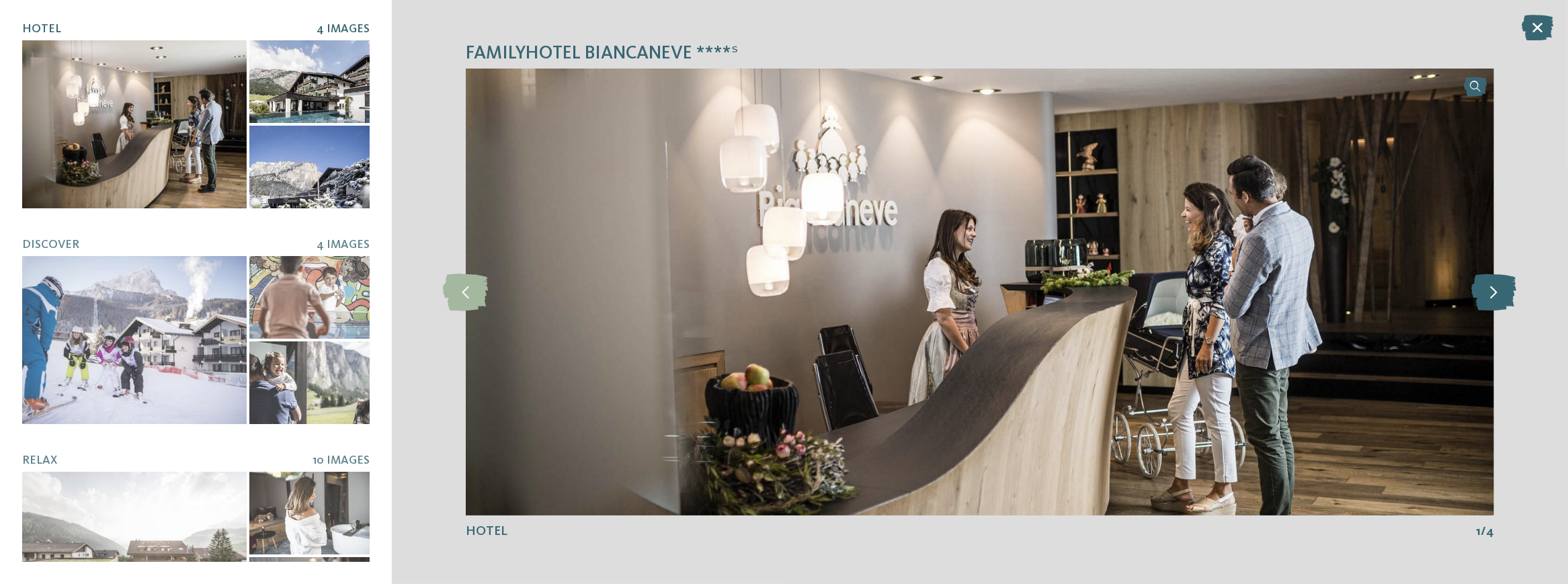
click at [1497, 300] on icon at bounding box center [1494, 291] width 45 height 37
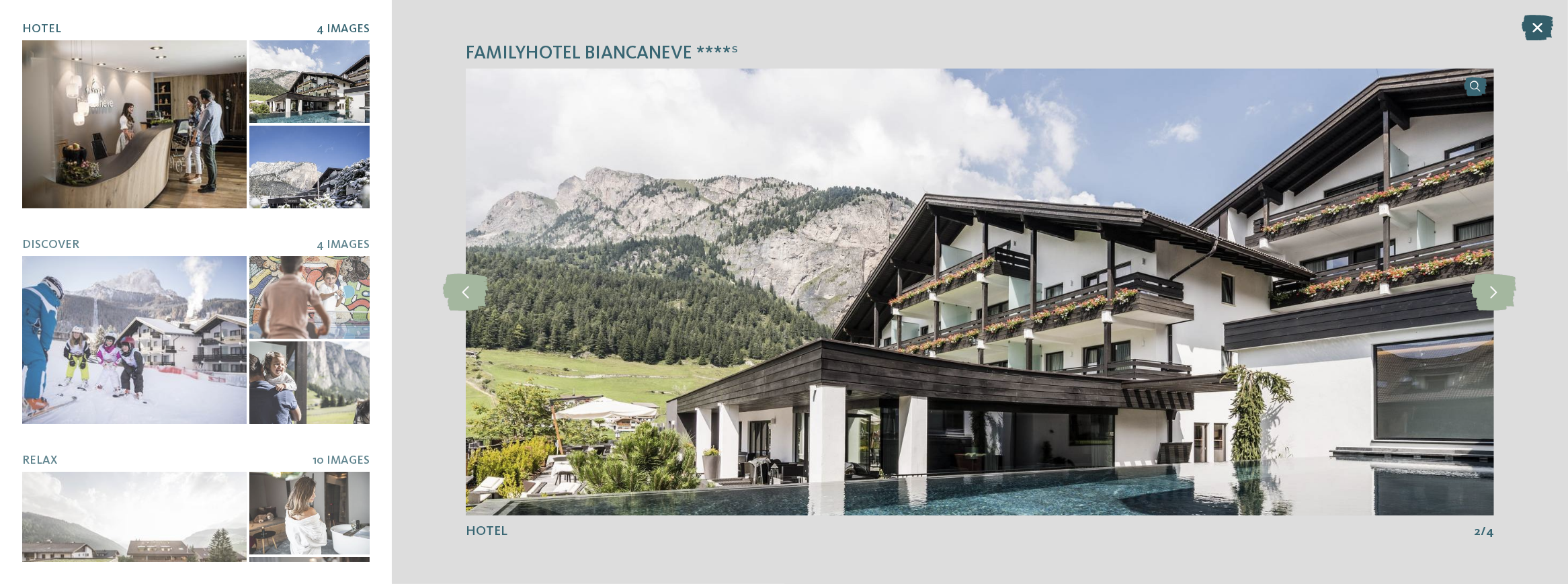
click at [1529, 24] on icon at bounding box center [1537, 27] width 32 height 26
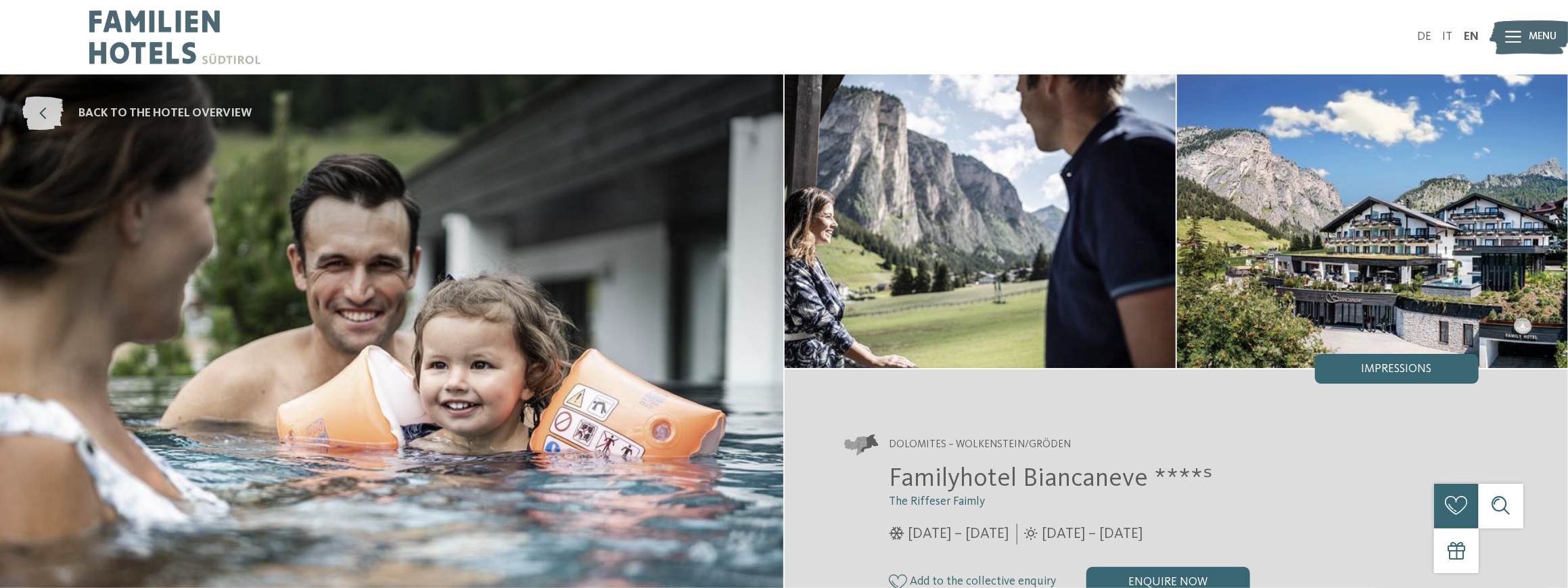
click at [51, 117] on icon at bounding box center [43, 113] width 41 height 34
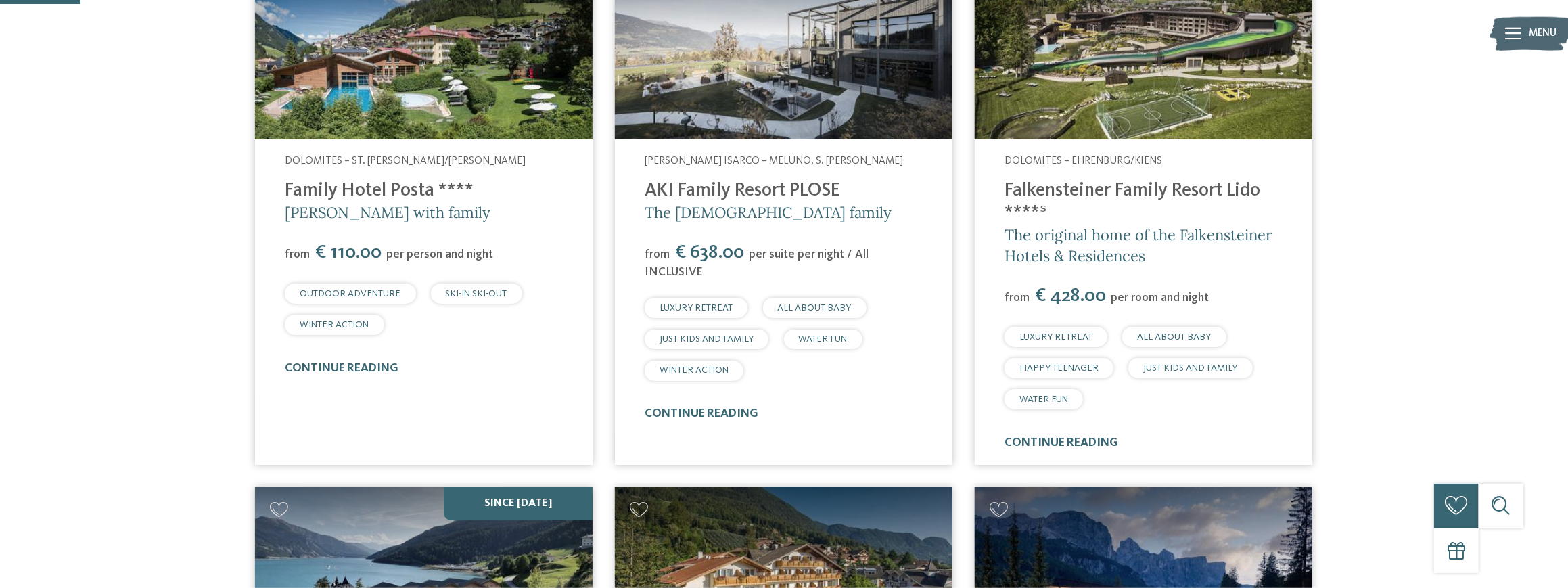
scroll to position [270, 0]
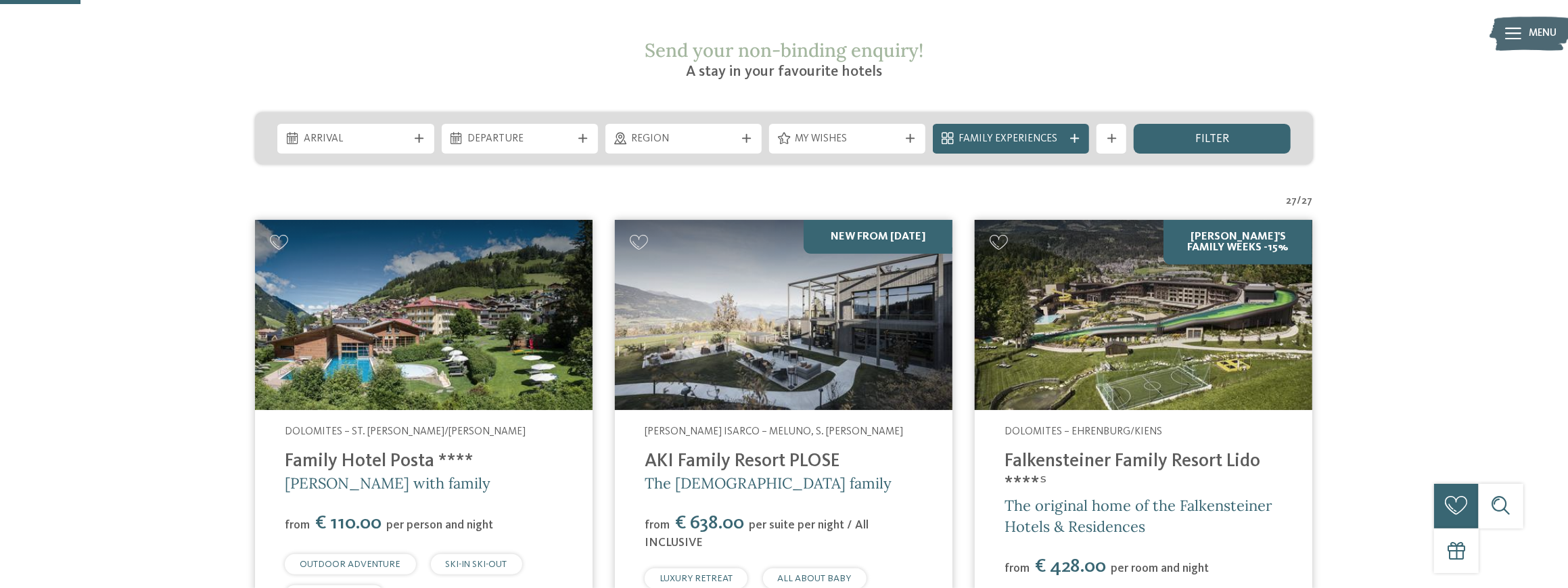
click at [1163, 452] on link "Falkensteiner Family Resort Lido ****ˢ" at bounding box center [1132, 472] width 256 height 41
click at [562, 289] on img at bounding box center [423, 315] width 337 height 190
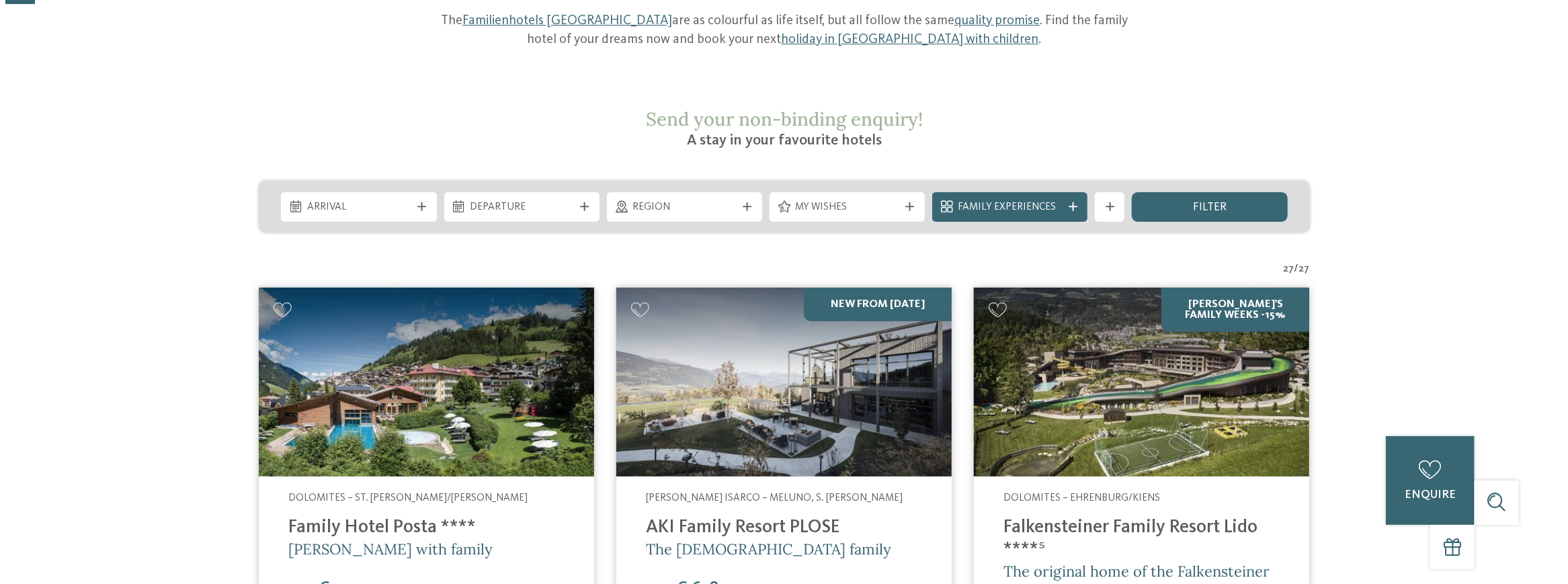
scroll to position [0, 0]
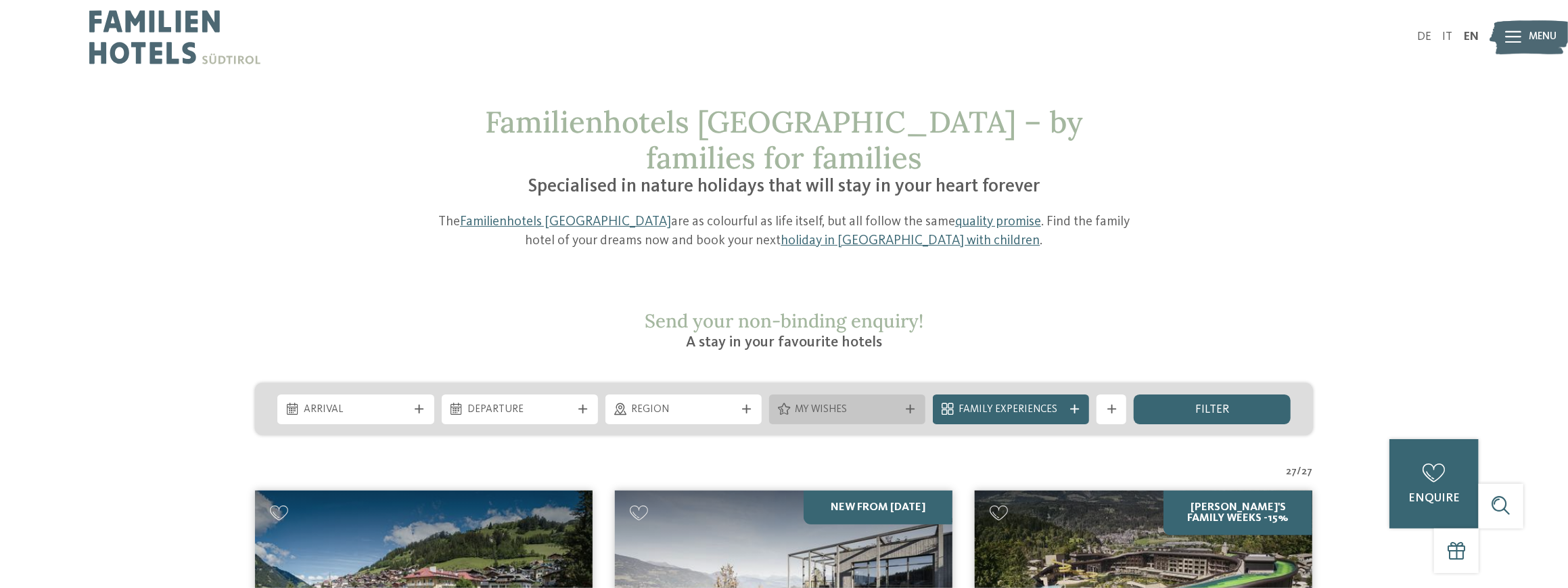
click at [805, 402] on span "My wishes" at bounding box center [847, 409] width 104 height 15
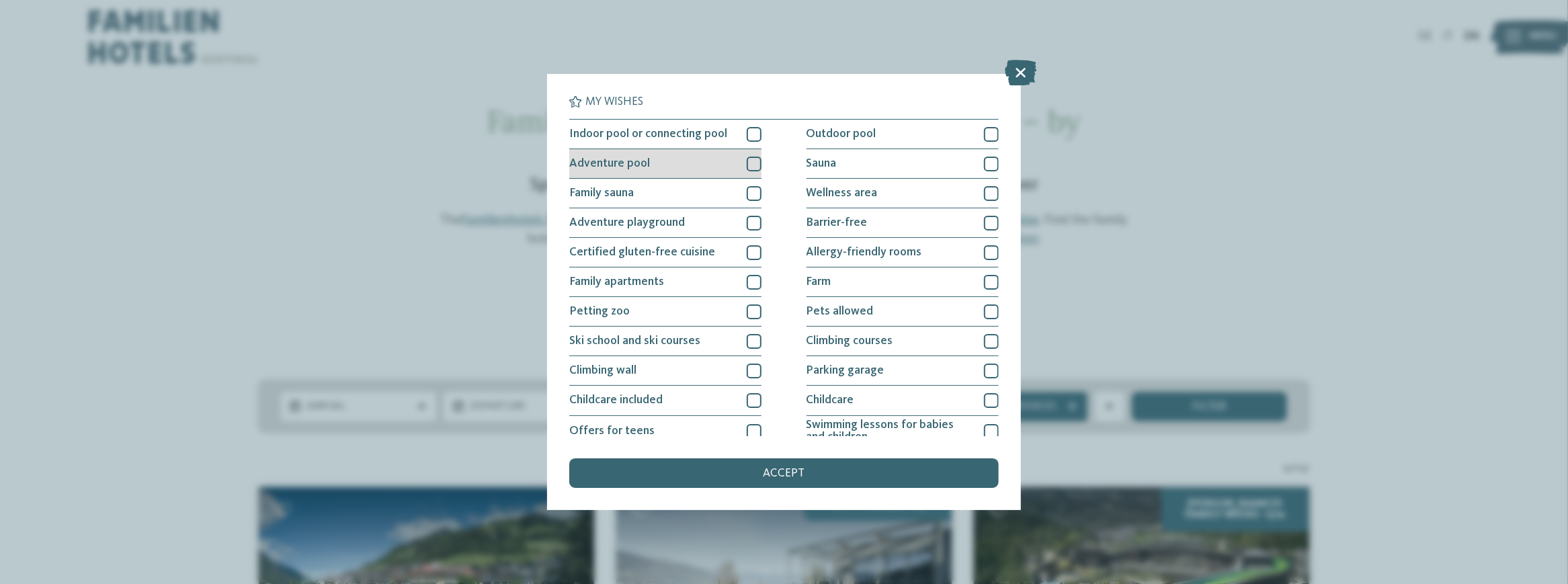
click at [747, 160] on div at bounding box center [754, 164] width 15 height 15
click at [752, 219] on div at bounding box center [754, 223] width 15 height 15
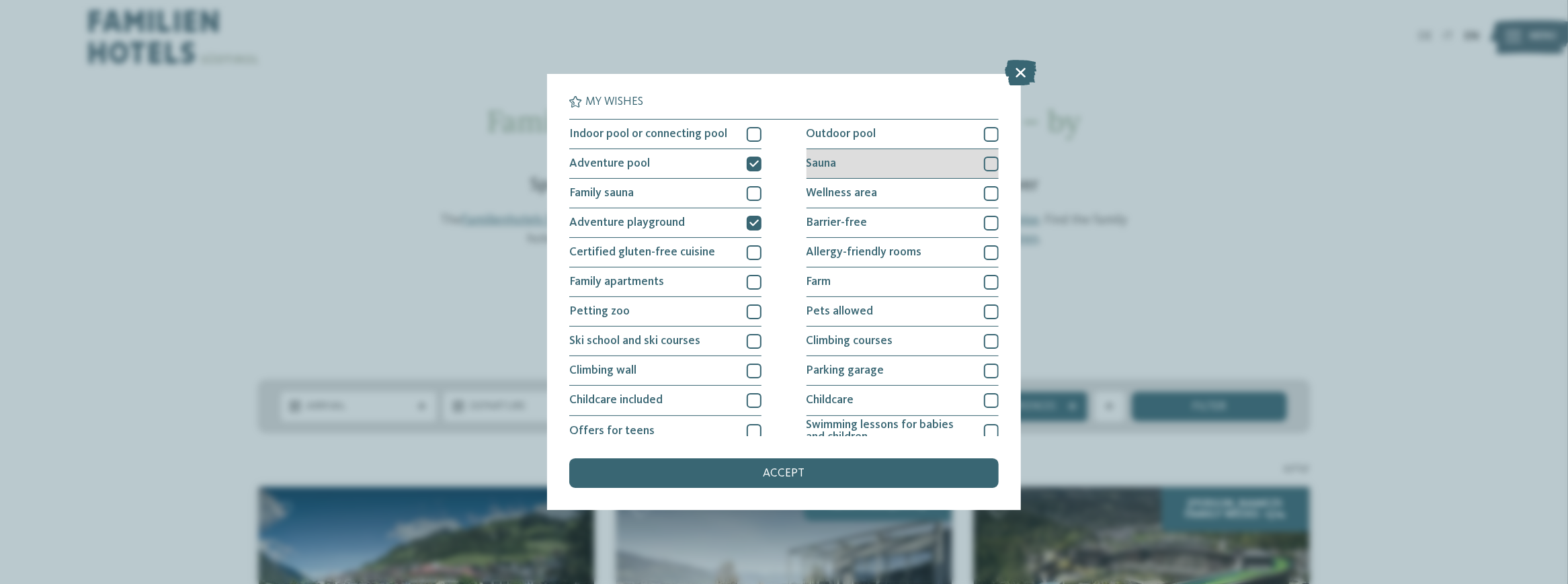
click at [882, 162] on div "Sauna" at bounding box center [902, 164] width 192 height 30
click at [872, 187] on div "Wellness area" at bounding box center [902, 194] width 192 height 30
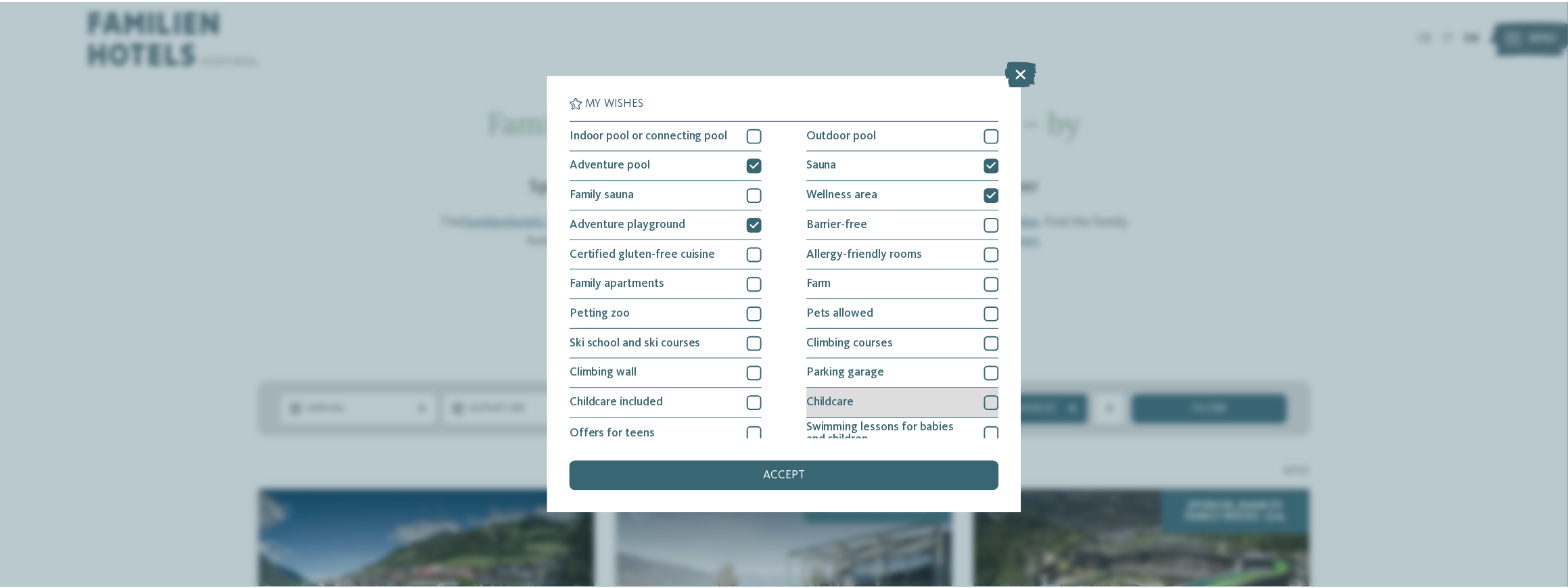
scroll to position [191, 0]
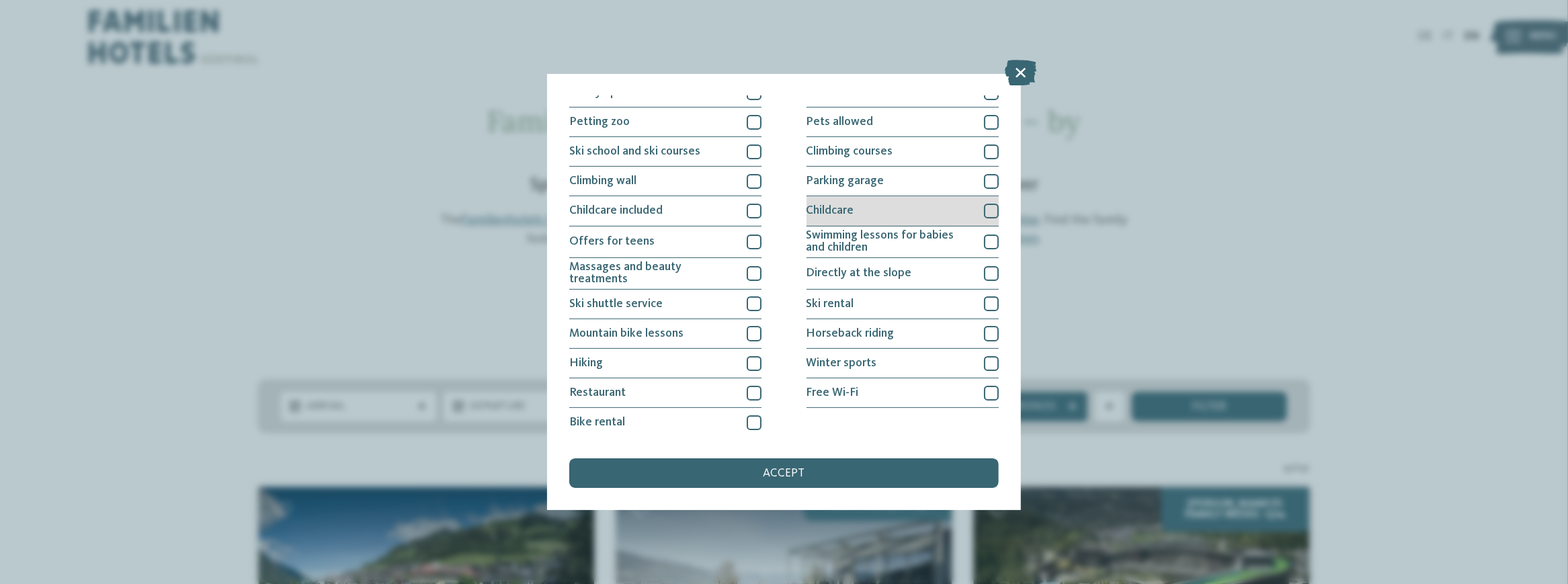
click at [847, 200] on div "Childcare" at bounding box center [902, 211] width 192 height 30
click at [797, 467] on span "accept" at bounding box center [784, 473] width 42 height 12
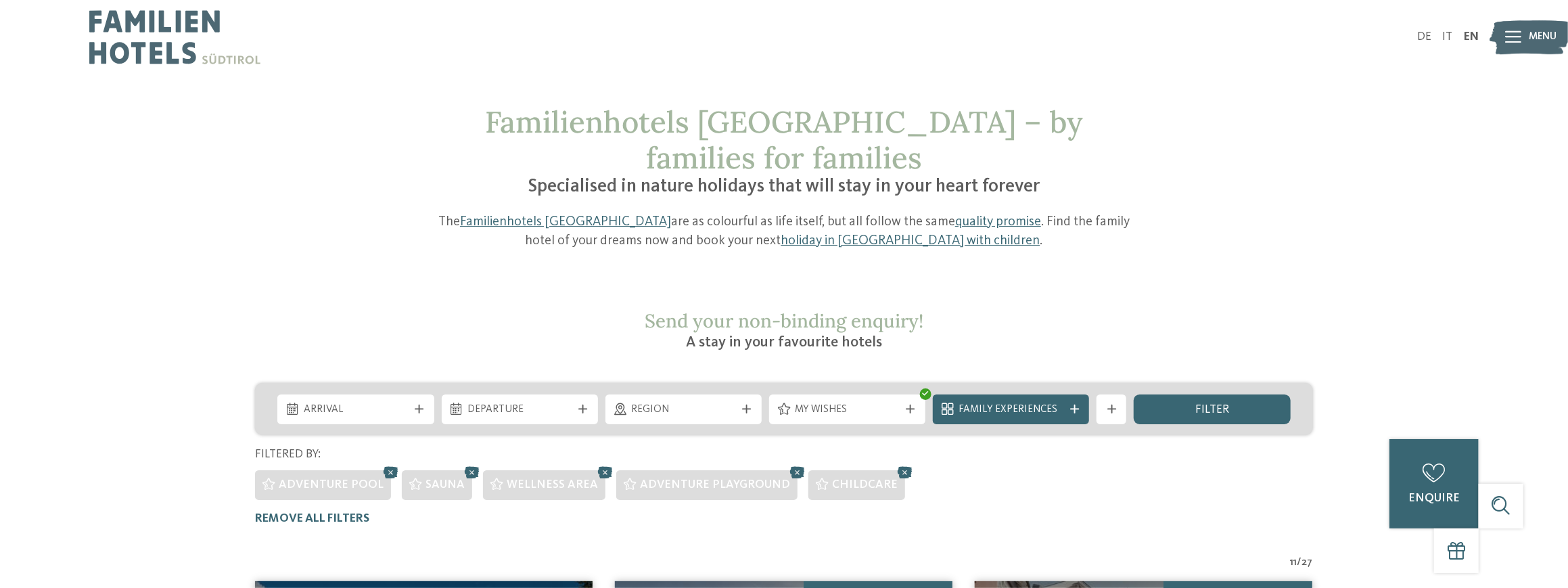
scroll to position [270, 0]
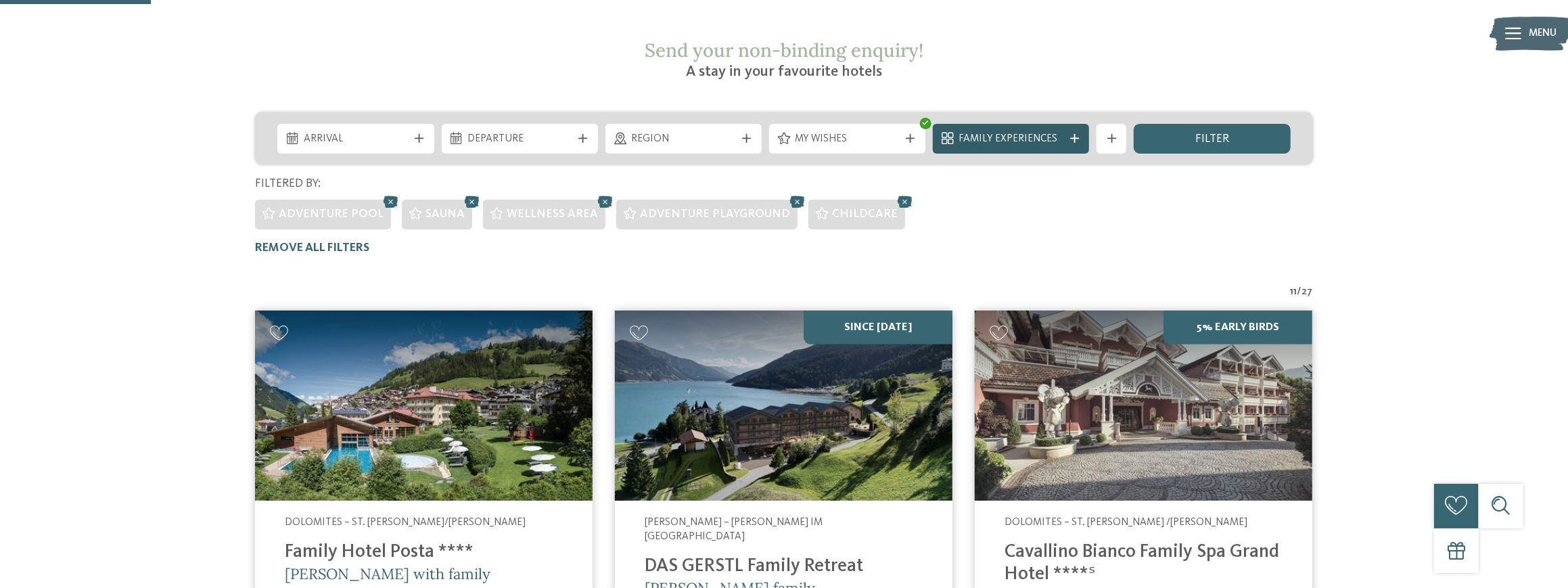
click at [1016, 132] on span "Family Experiences" at bounding box center [1011, 139] width 104 height 15
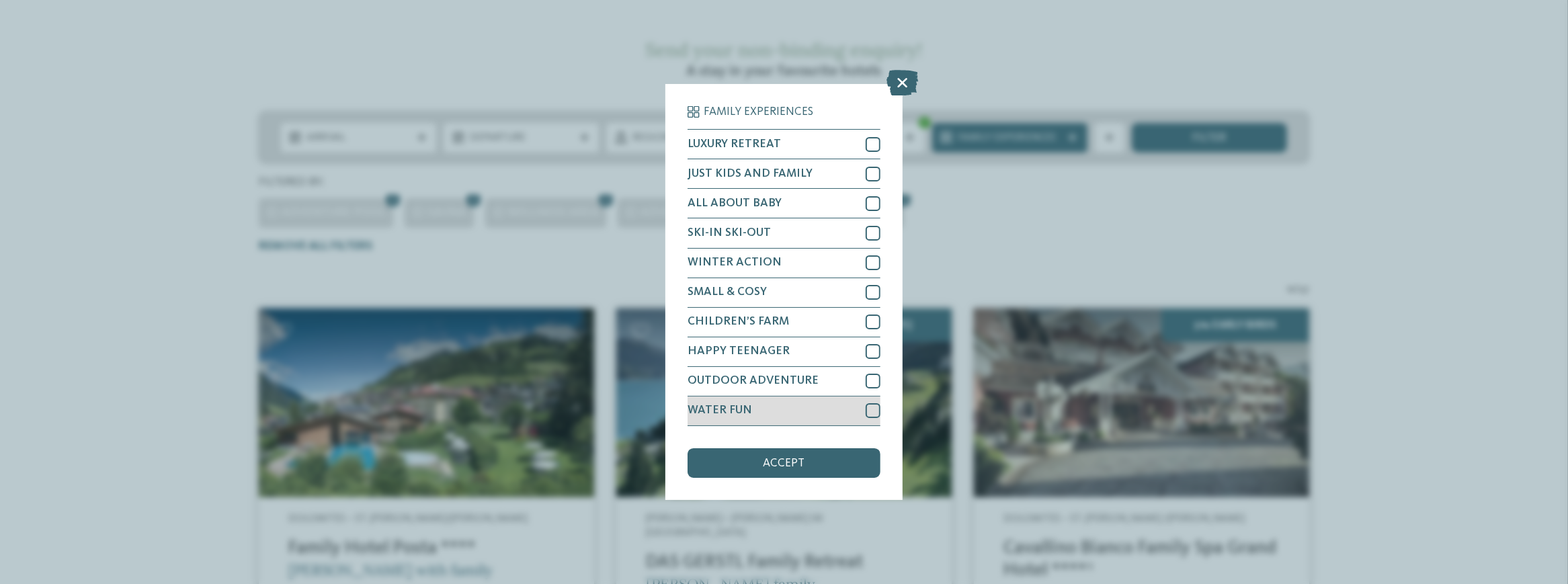
click at [723, 415] on span "WATER FUN" at bounding box center [720, 410] width 65 height 12
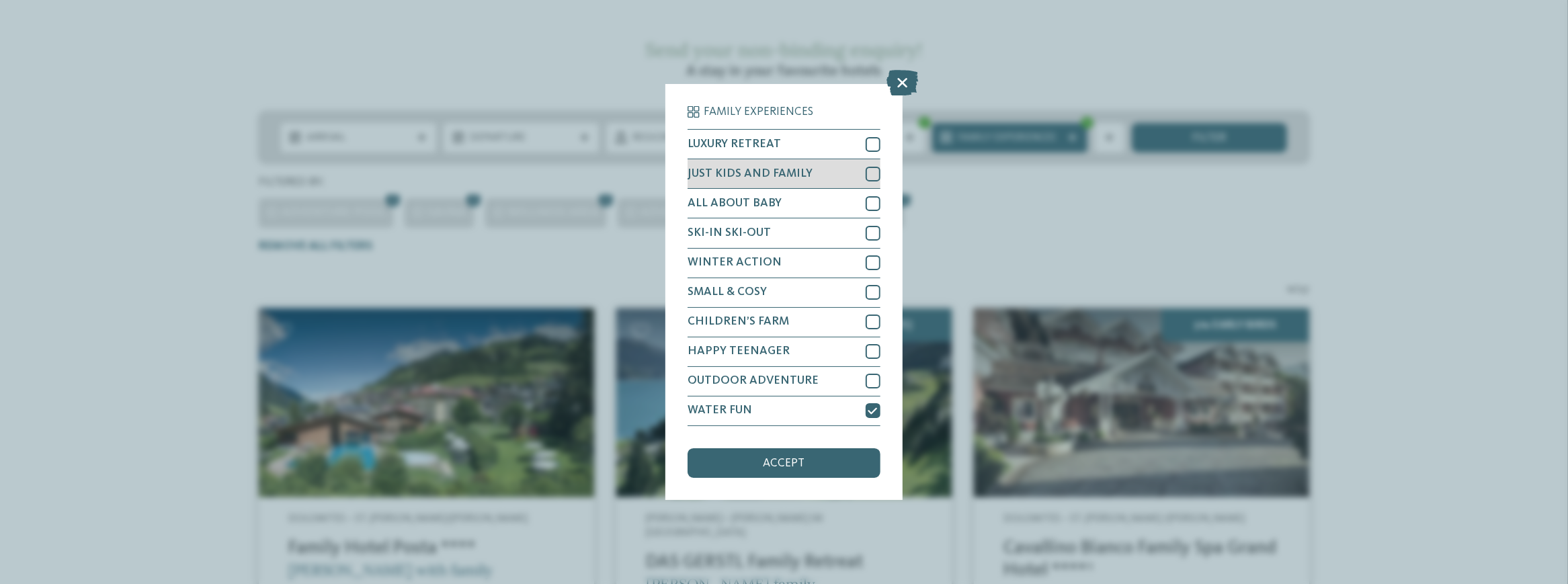
click at [742, 172] on span "JUST KIDS AND FAMILY" at bounding box center [750, 173] width 125 height 12
click at [748, 486] on div "Family Experiences LUXURY RETREAT JUST KIDS AND FAMILY" at bounding box center [784, 291] width 237 height 415
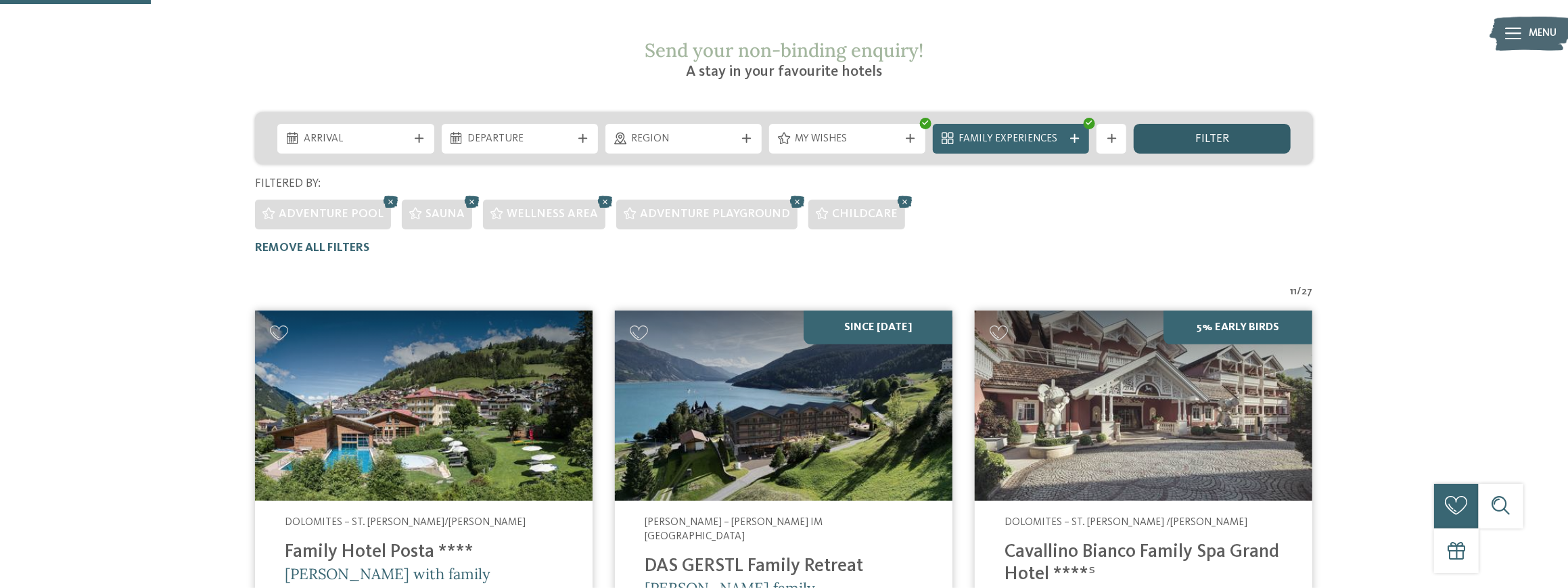
click at [1163, 124] on div "filter" at bounding box center [1212, 138] width 156 height 30
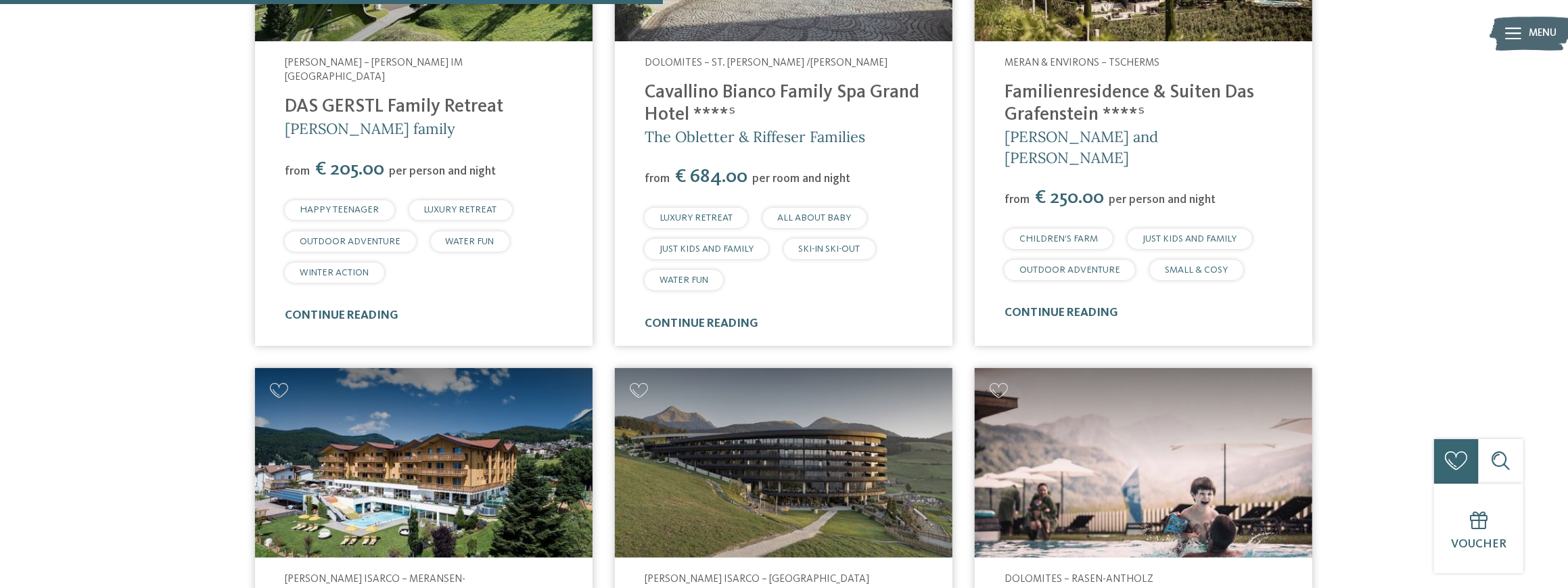
scroll to position [1000, 0]
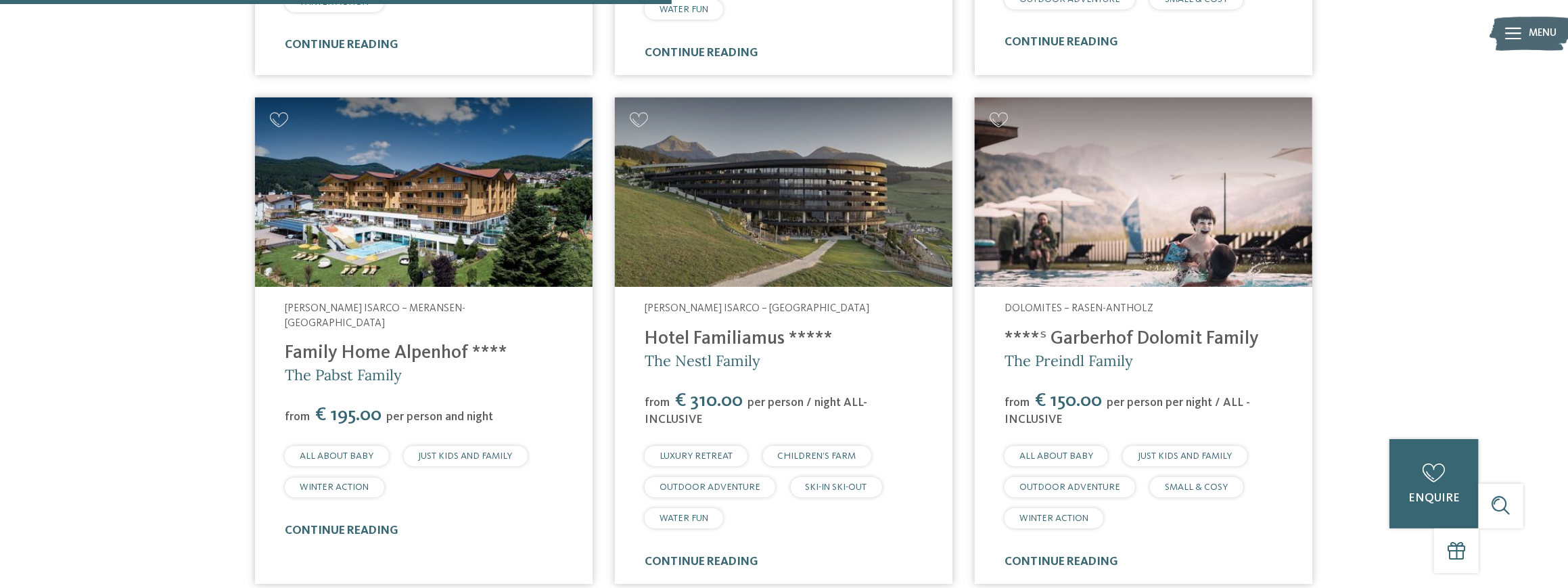
click at [1106, 330] on link "****ˢ Garberhof Dolomit Family" at bounding box center [1131, 339] width 254 height 19
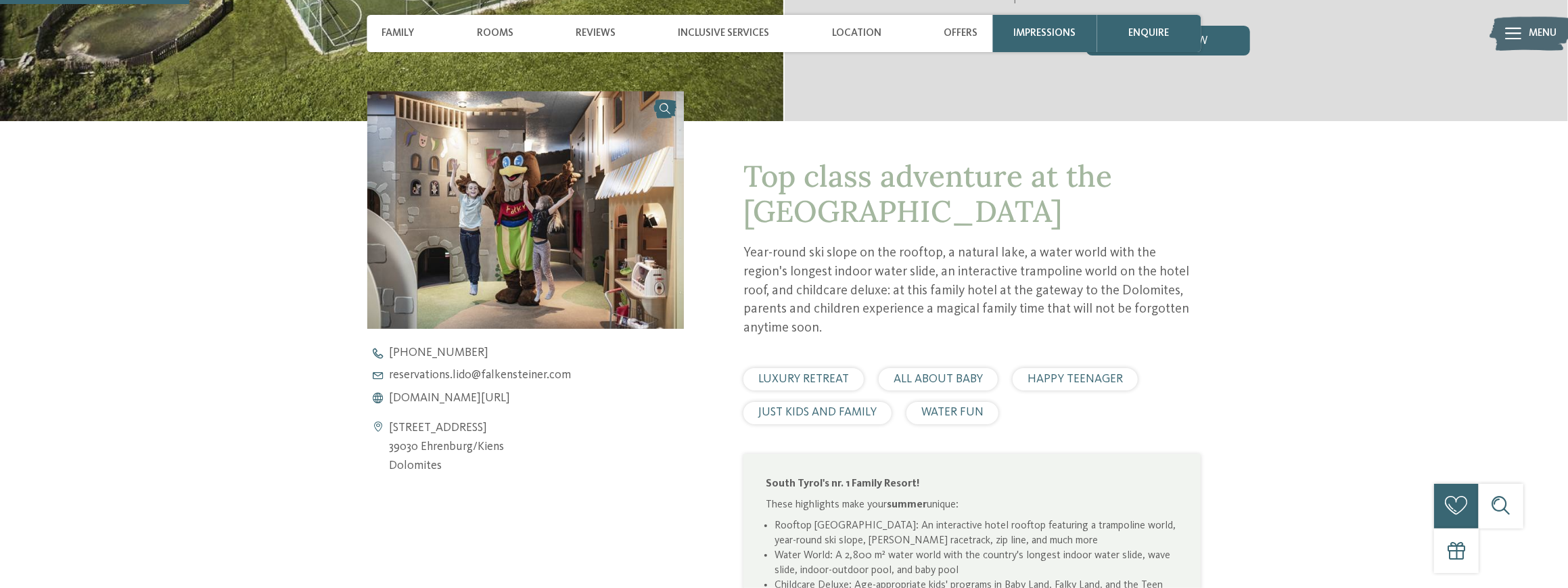
scroll to position [811, 0]
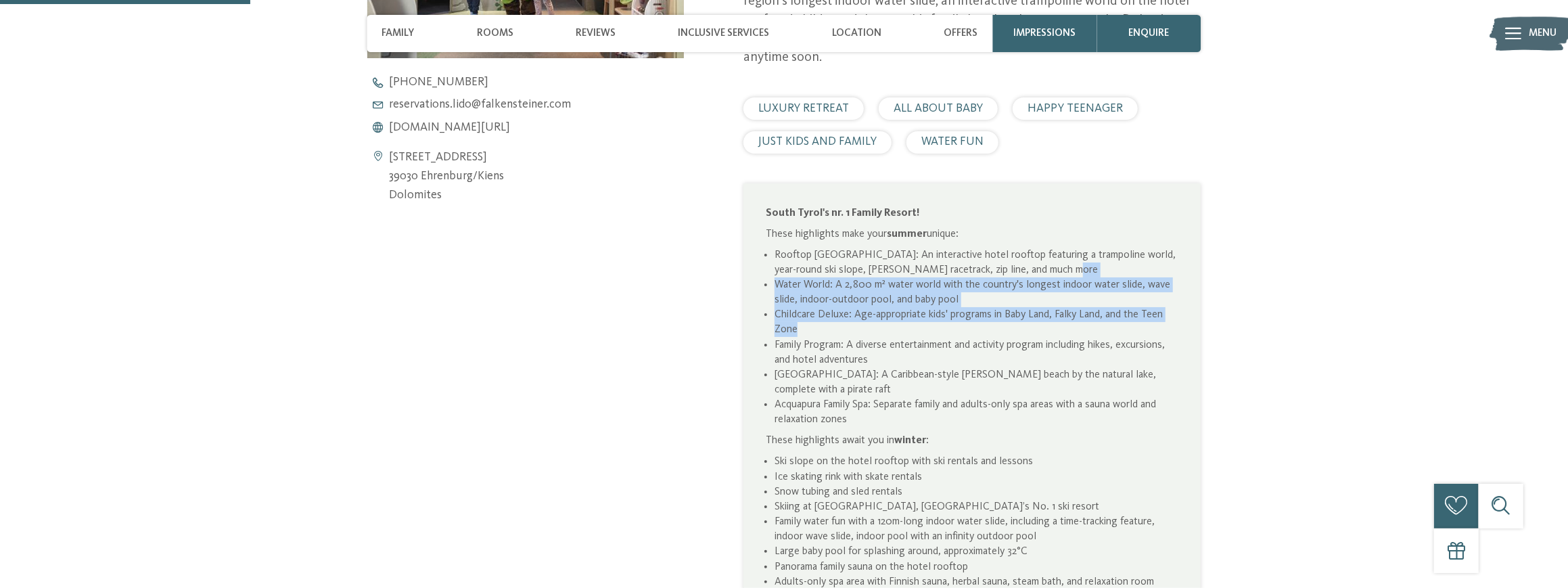
drag, startPoint x: 1086, startPoint y: 247, endPoint x: 811, endPoint y: 315, distance: 283.3
click at [811, 315] on ul "Rooftop [GEOGRAPHIC_DATA]: An interactive hotel rooftop featuring a trampoline …" at bounding box center [972, 337] width 413 height 180
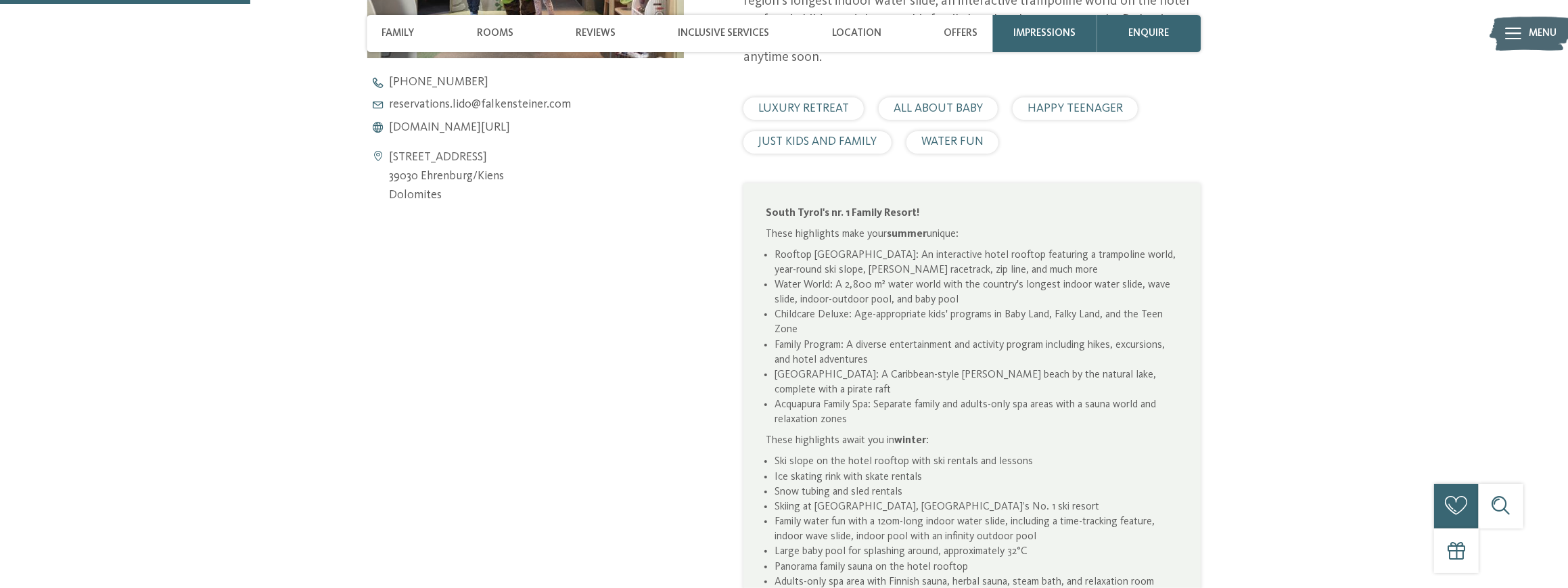
drag, startPoint x: 811, startPoint y: 315, endPoint x: 814, endPoint y: 325, distance: 10.4
click at [814, 337] on li "Family Program: A diverse entertainment and activity program including hikes, e…" at bounding box center [976, 352] width 404 height 30
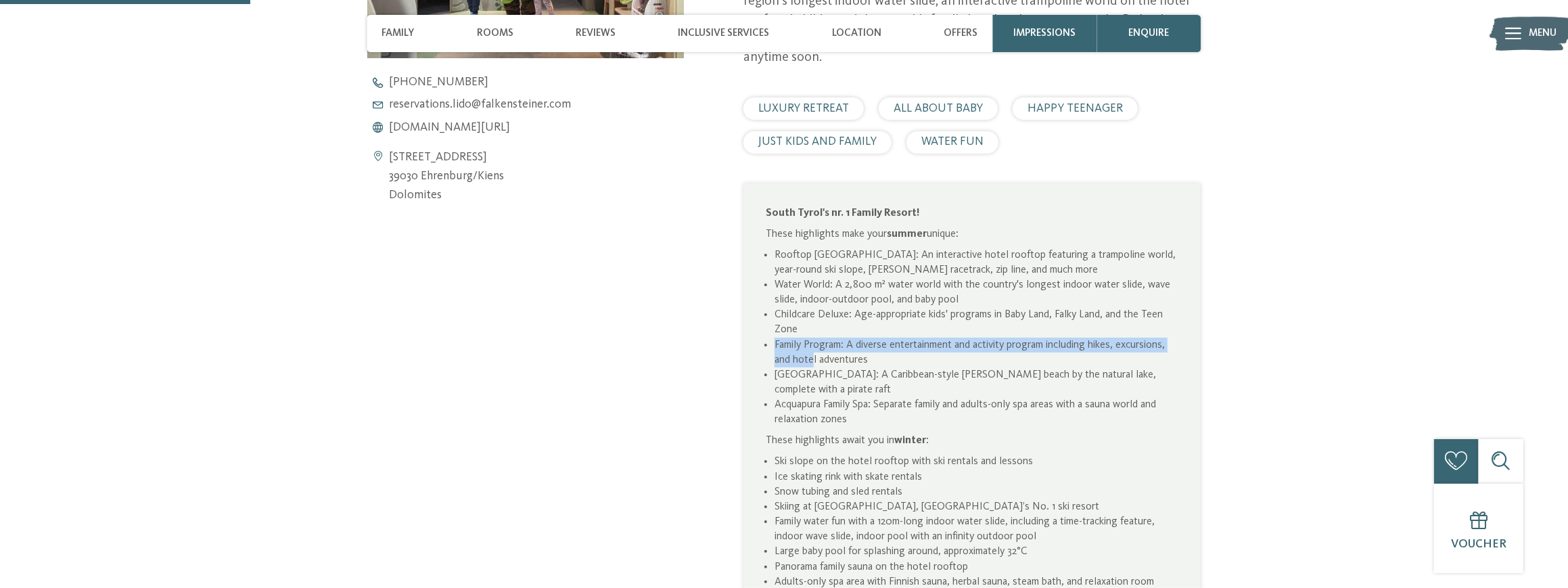
drag, startPoint x: 812, startPoint y: 333, endPoint x: 764, endPoint y: 323, distance: 49.0
click at [764, 323] on div "South Tyrol's nr. 1 Family Resort! These highlights make your summer unique: Ro…" at bounding box center [972, 397] width 457 height 428
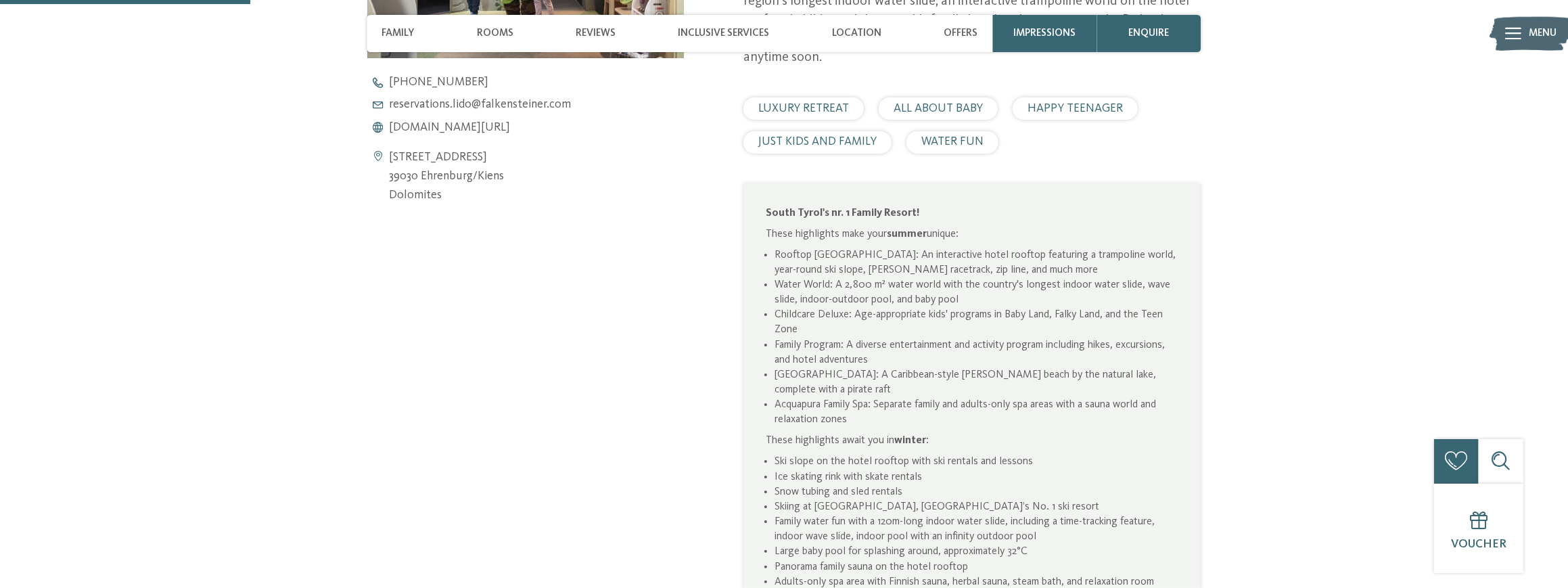
drag, startPoint x: 764, startPoint y: 323, endPoint x: 788, endPoint y: 355, distance: 40.0
click at [788, 367] on li "Lido Beach: A Caribbean-style sandy beach by the natural lake, complete with a …" at bounding box center [976, 382] width 404 height 30
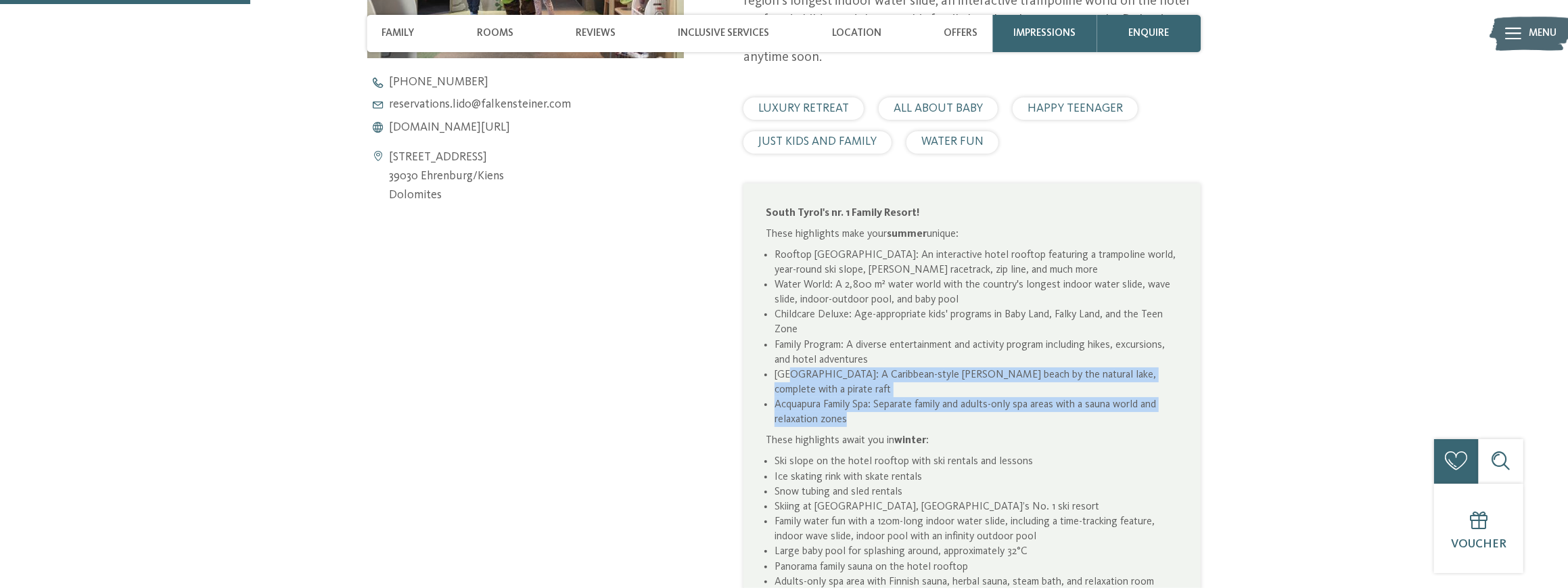
drag, startPoint x: 785, startPoint y: 358, endPoint x: 1023, endPoint y: 380, distance: 239.0
click at [1023, 380] on ul "Rooftop Sky Adventure Park: An interactive hotel rooftop featuring a trampoline…" at bounding box center [972, 337] width 413 height 180
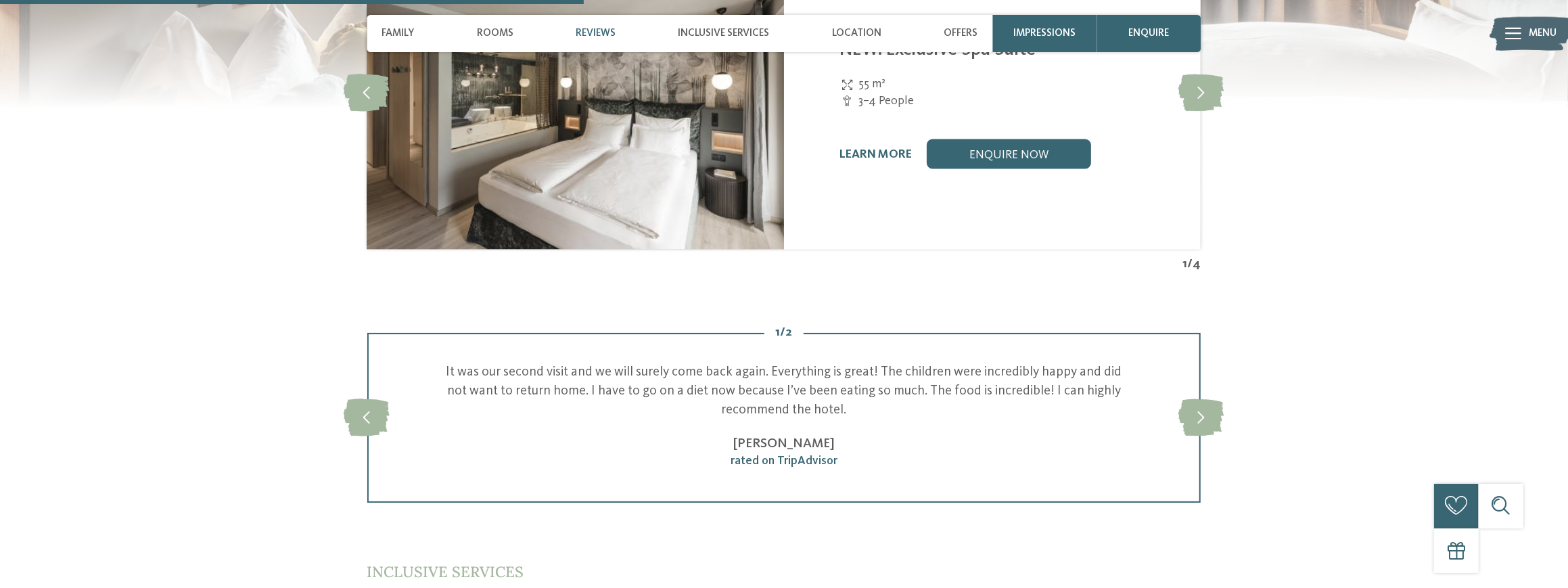
scroll to position [1623, 0]
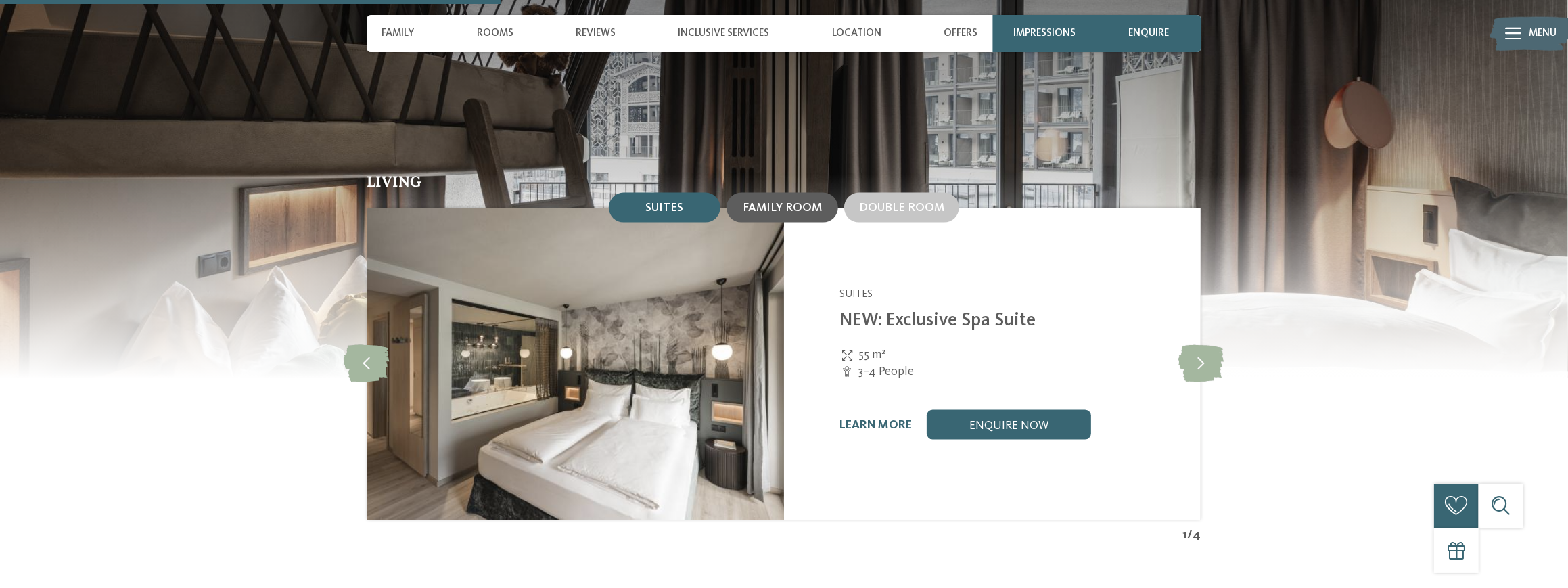
click at [752, 203] on span "Family room" at bounding box center [782, 208] width 79 height 11
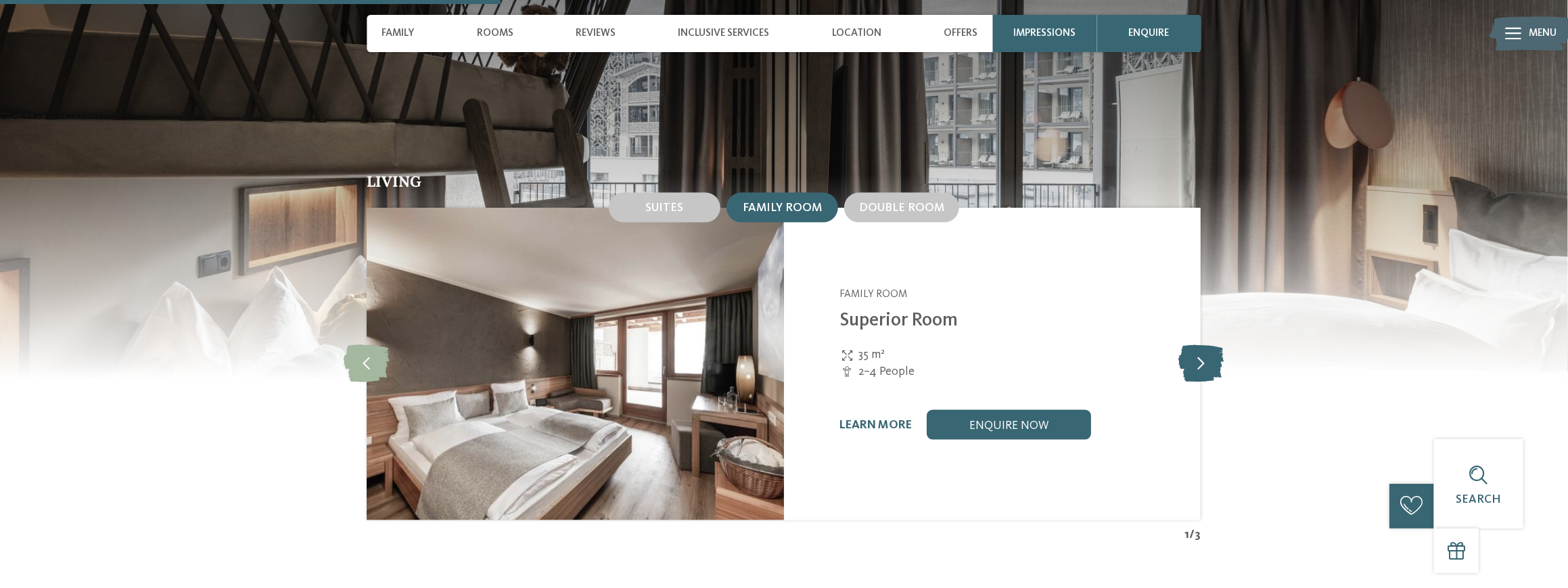
click at [1203, 345] on icon at bounding box center [1201, 363] width 45 height 37
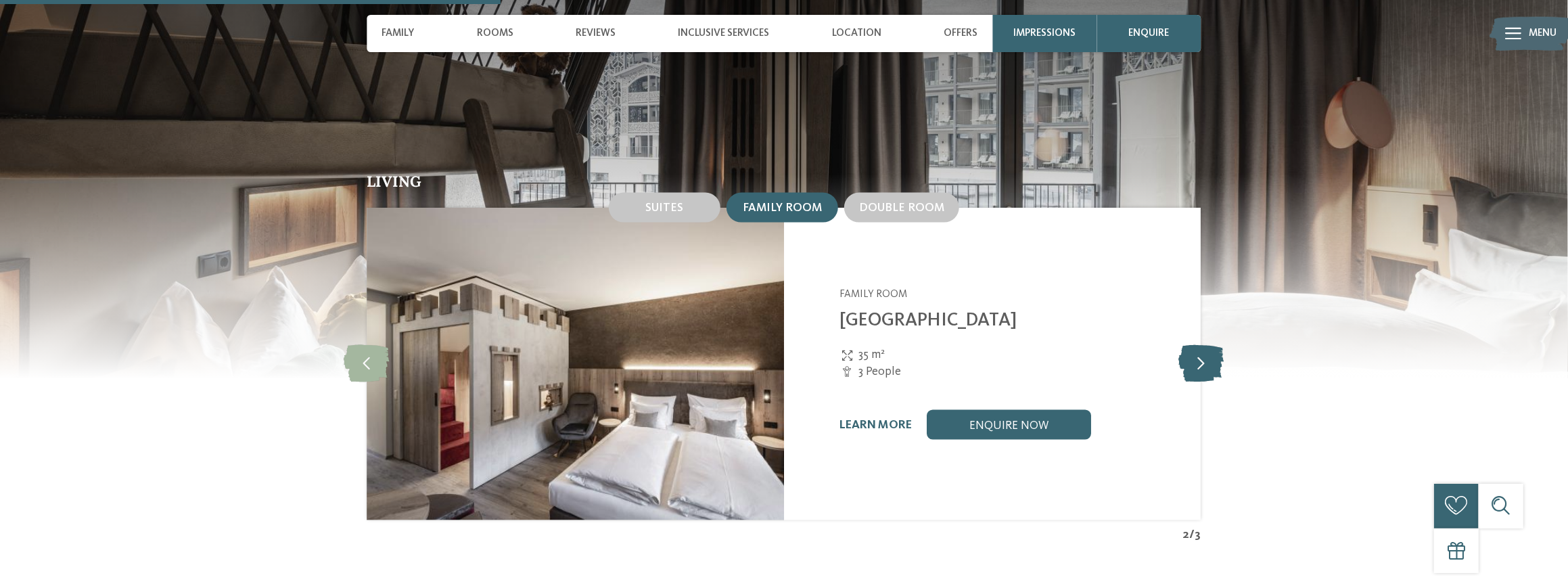
click at [1203, 345] on icon at bounding box center [1201, 363] width 45 height 37
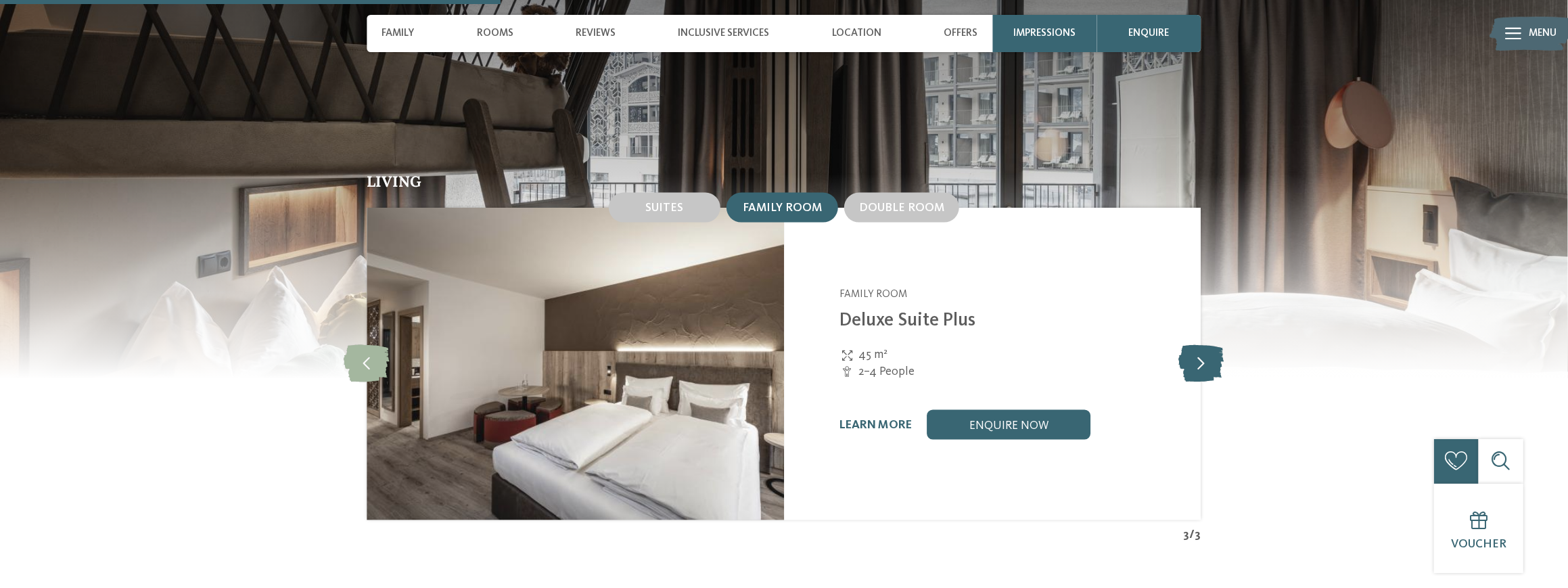
click at [1203, 345] on icon at bounding box center [1201, 363] width 45 height 37
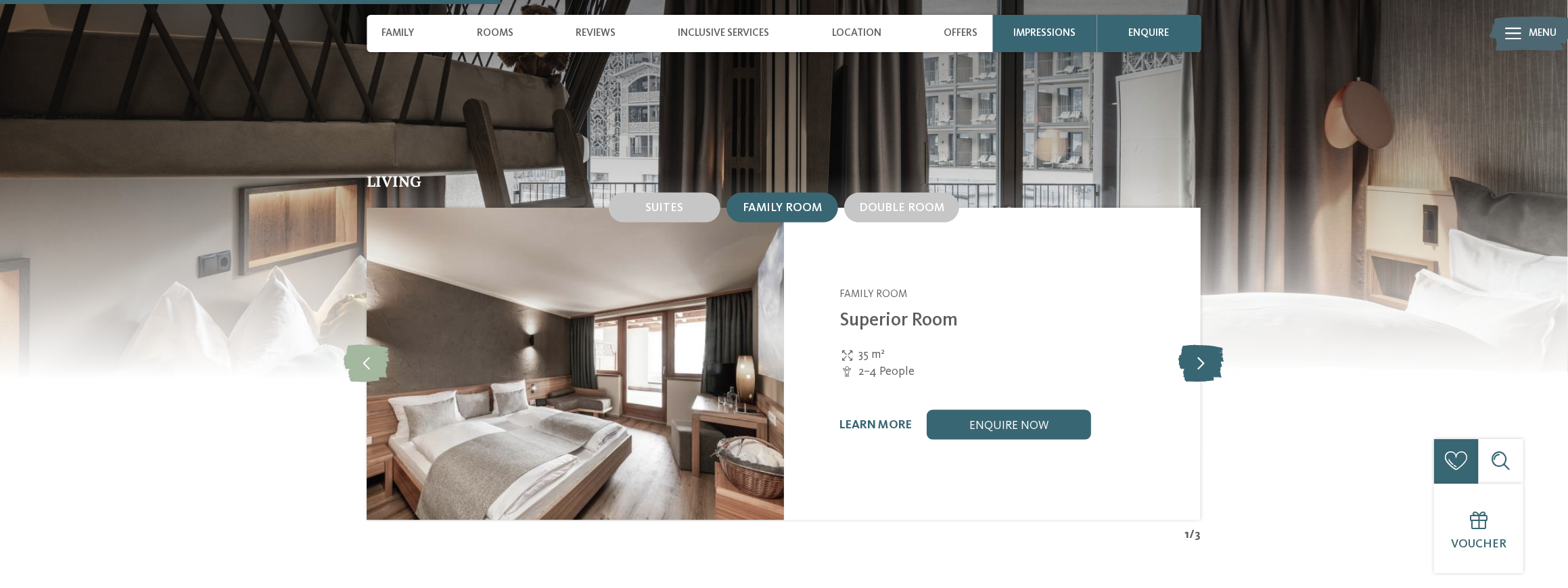
click at [1203, 345] on icon at bounding box center [1201, 363] width 45 height 37
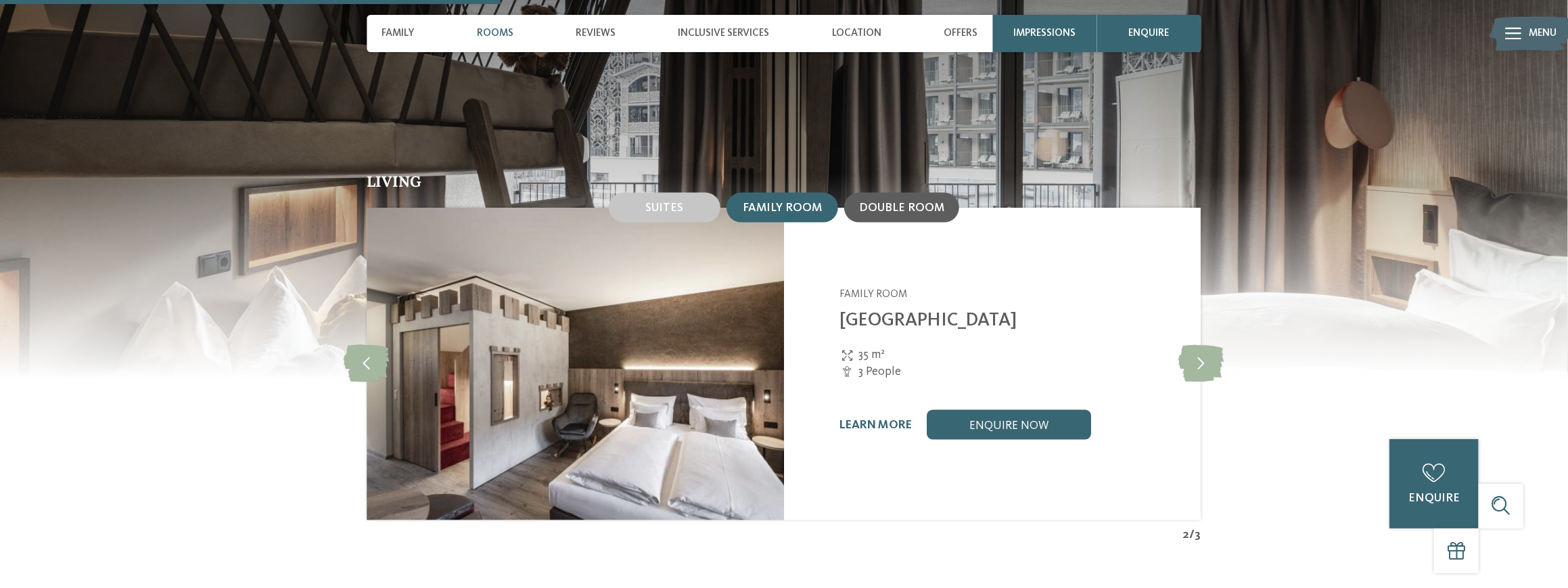
click at [911, 203] on span "Double room" at bounding box center [902, 208] width 85 height 11
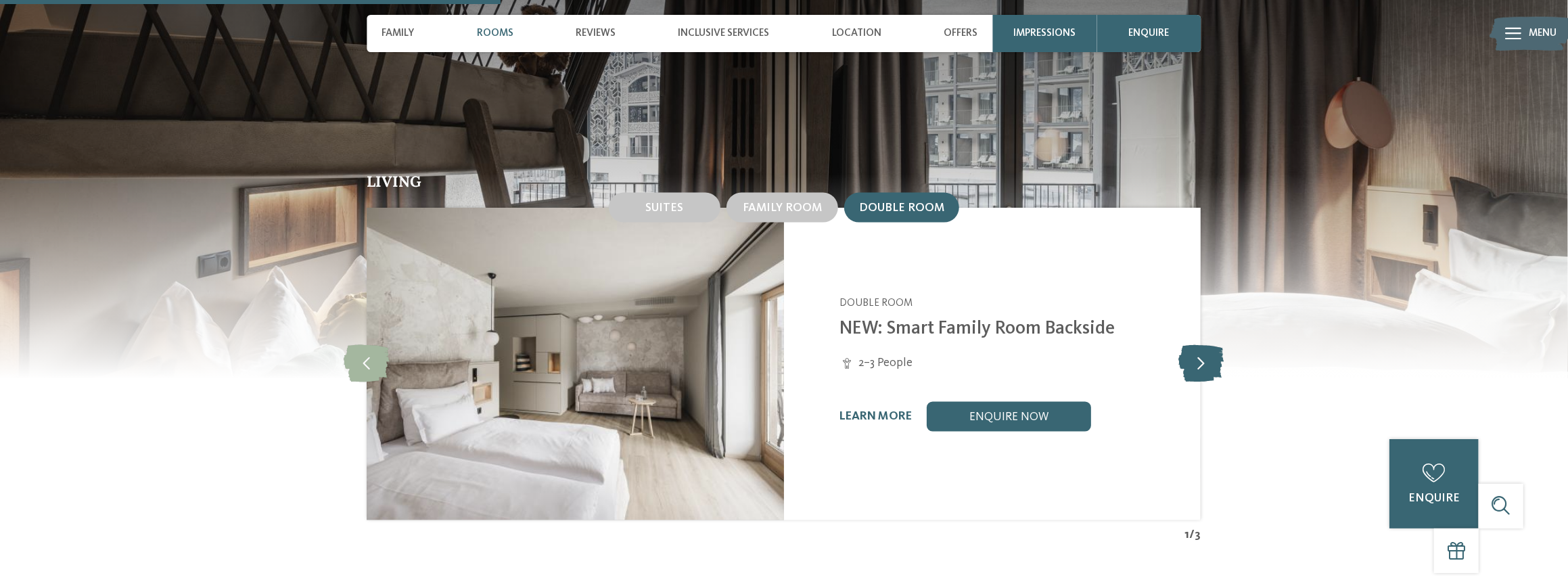
click at [1185, 345] on icon at bounding box center [1201, 363] width 45 height 37
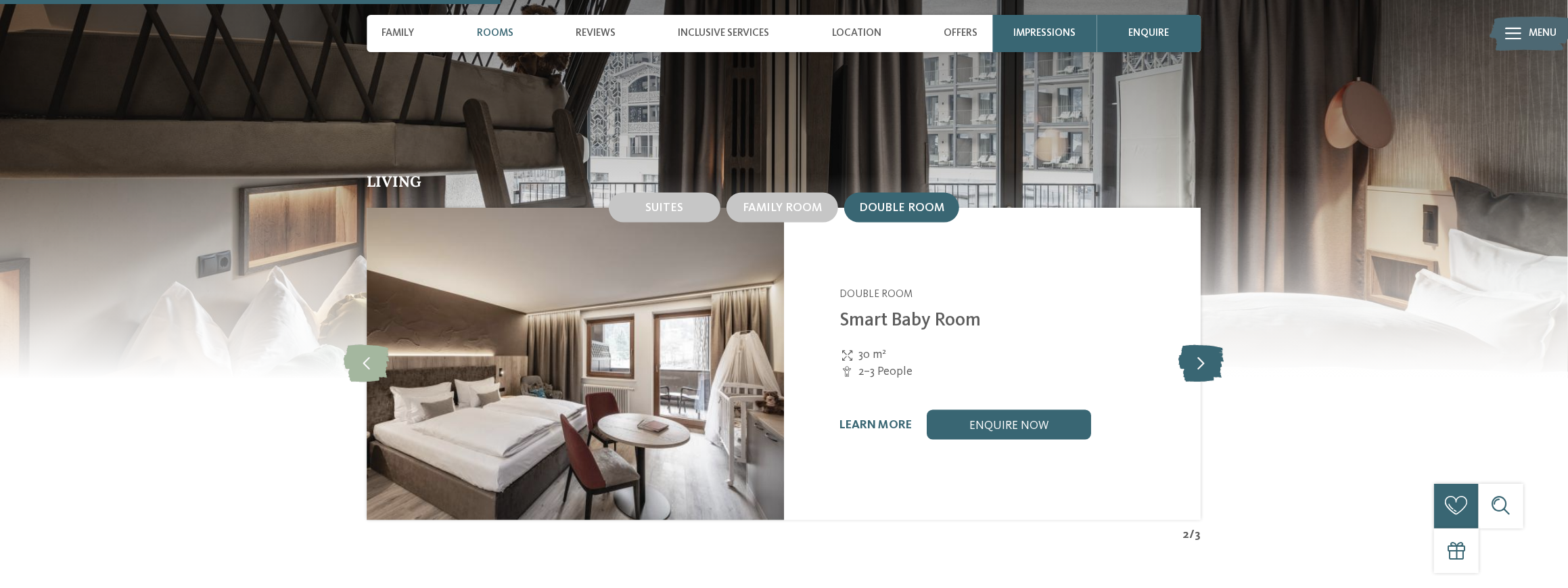
click at [1185, 345] on icon at bounding box center [1201, 363] width 45 height 37
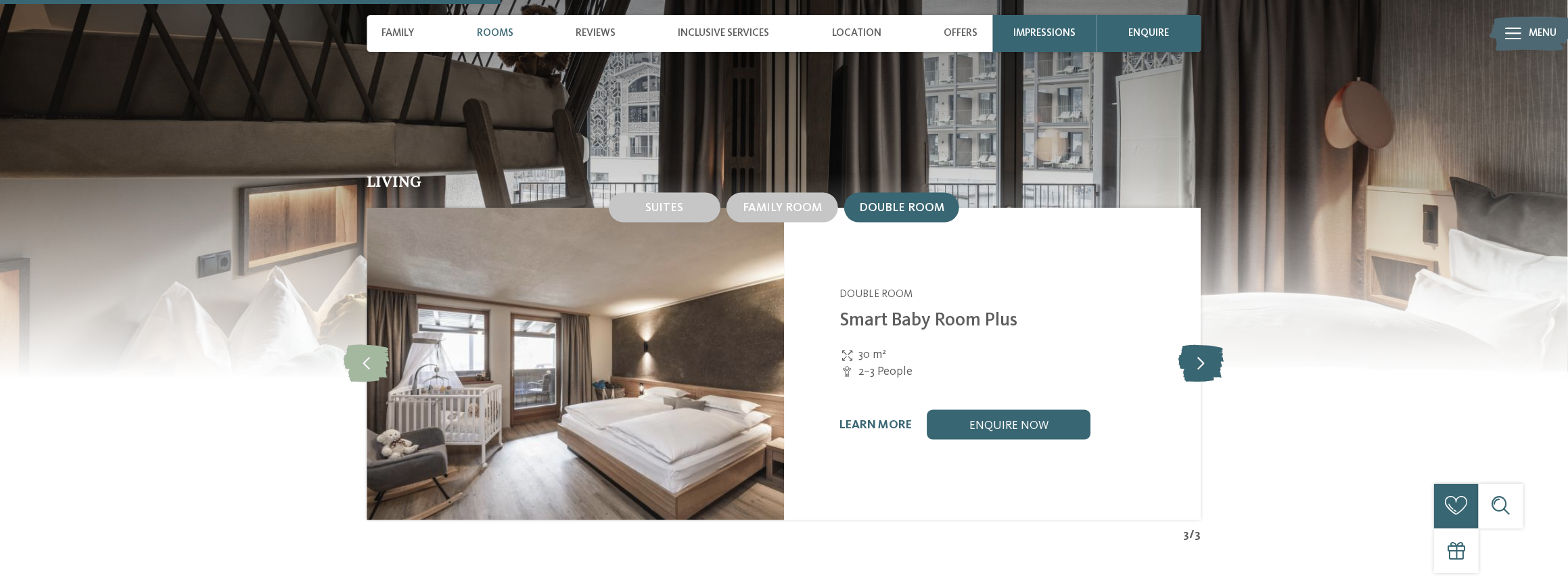
click at [1185, 345] on icon at bounding box center [1201, 363] width 45 height 37
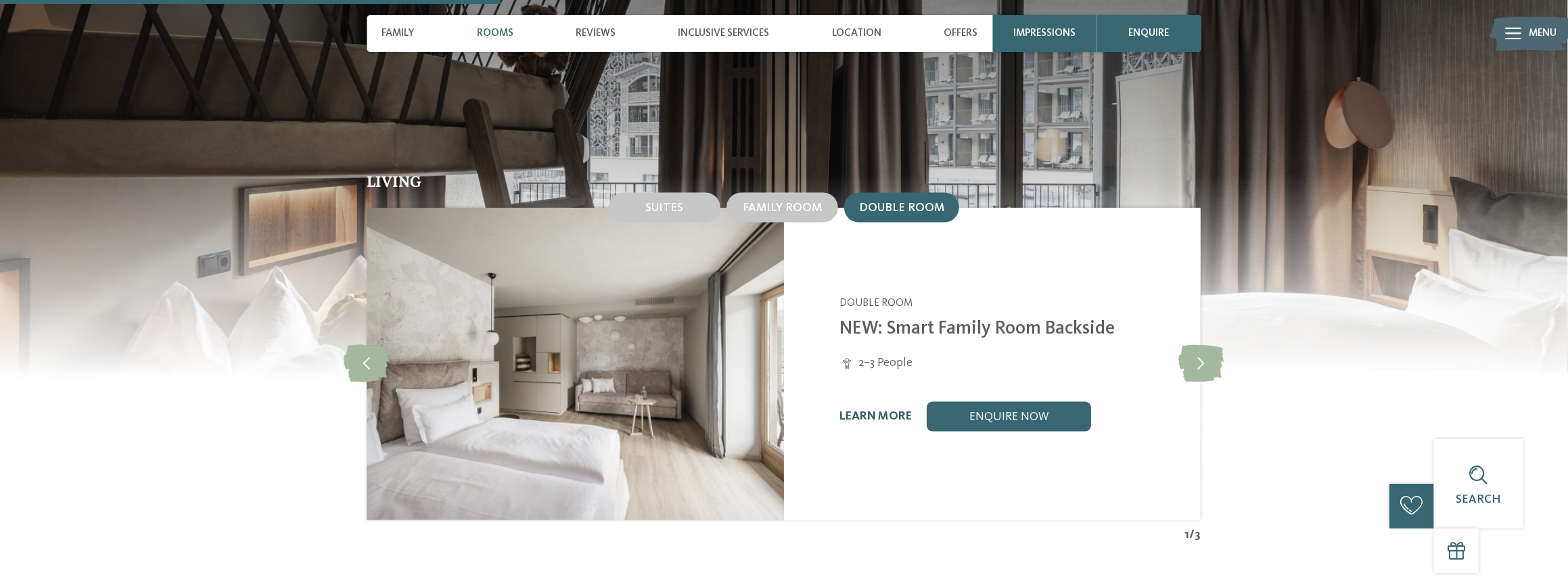
click at [865, 411] on link "learn more" at bounding box center [877, 416] width 73 height 11
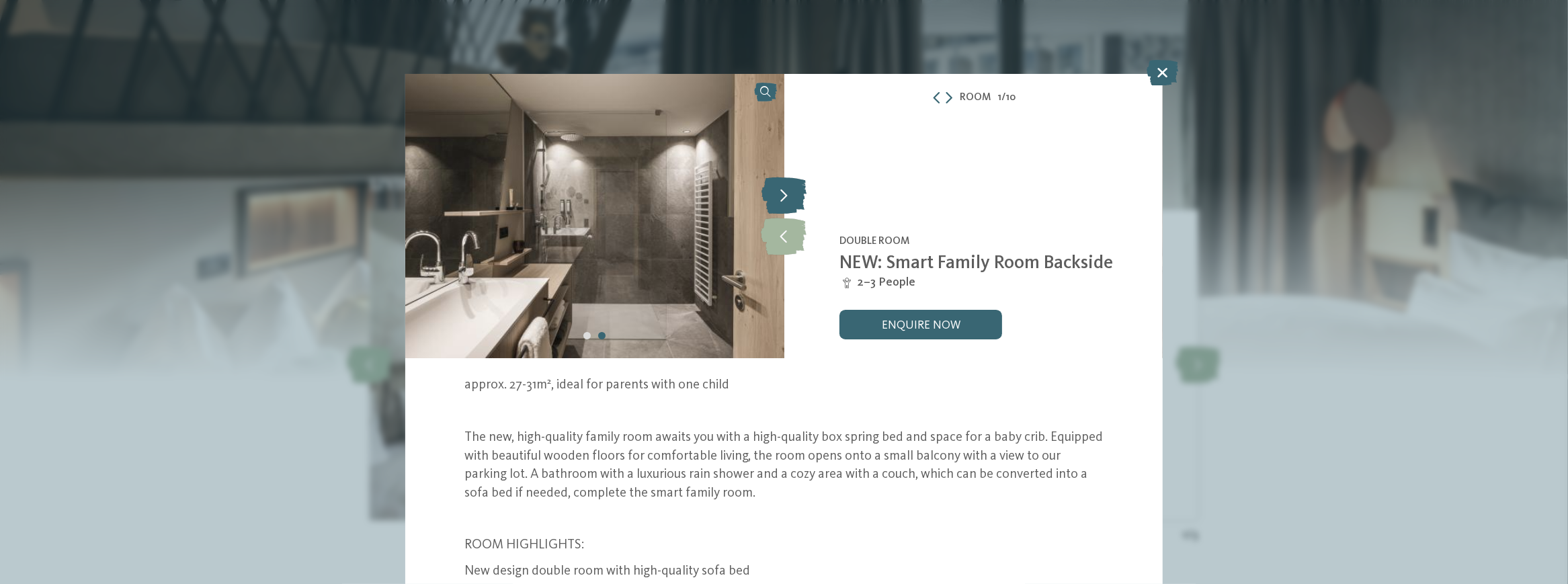
click at [783, 196] on icon at bounding box center [784, 196] width 45 height 37
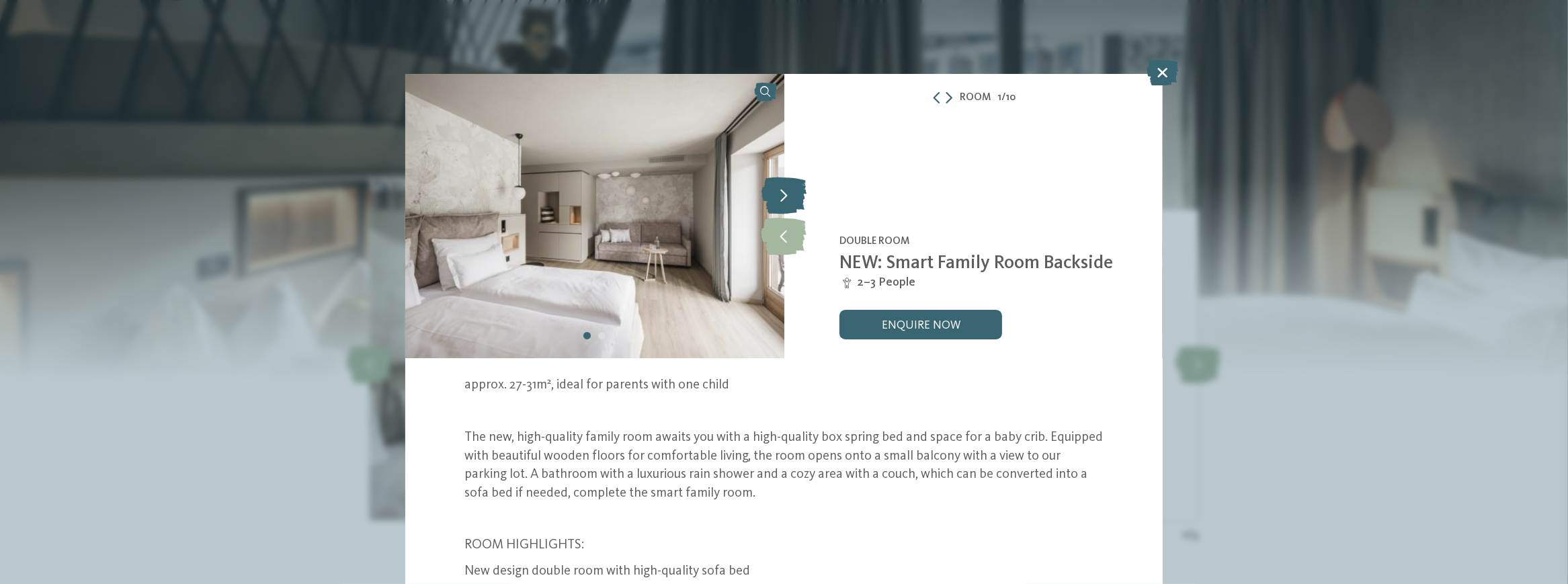
click at [783, 196] on icon at bounding box center [784, 196] width 45 height 37
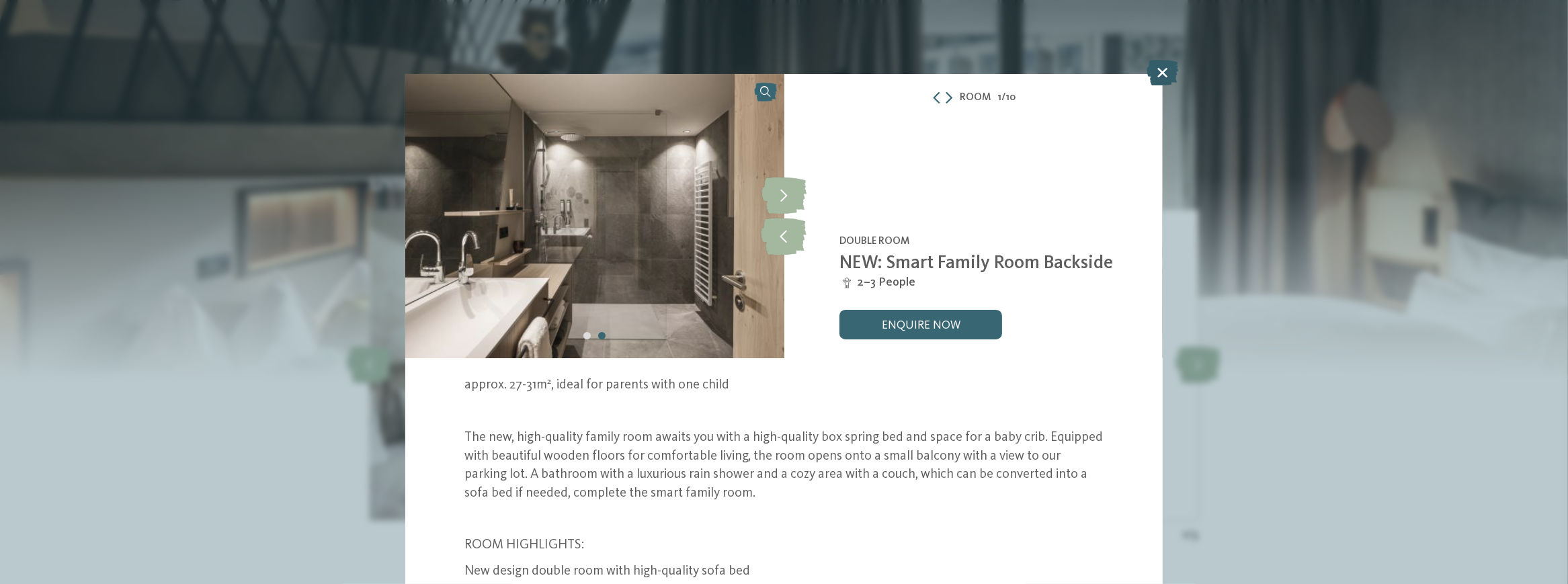
click at [1165, 79] on icon at bounding box center [1163, 72] width 32 height 26
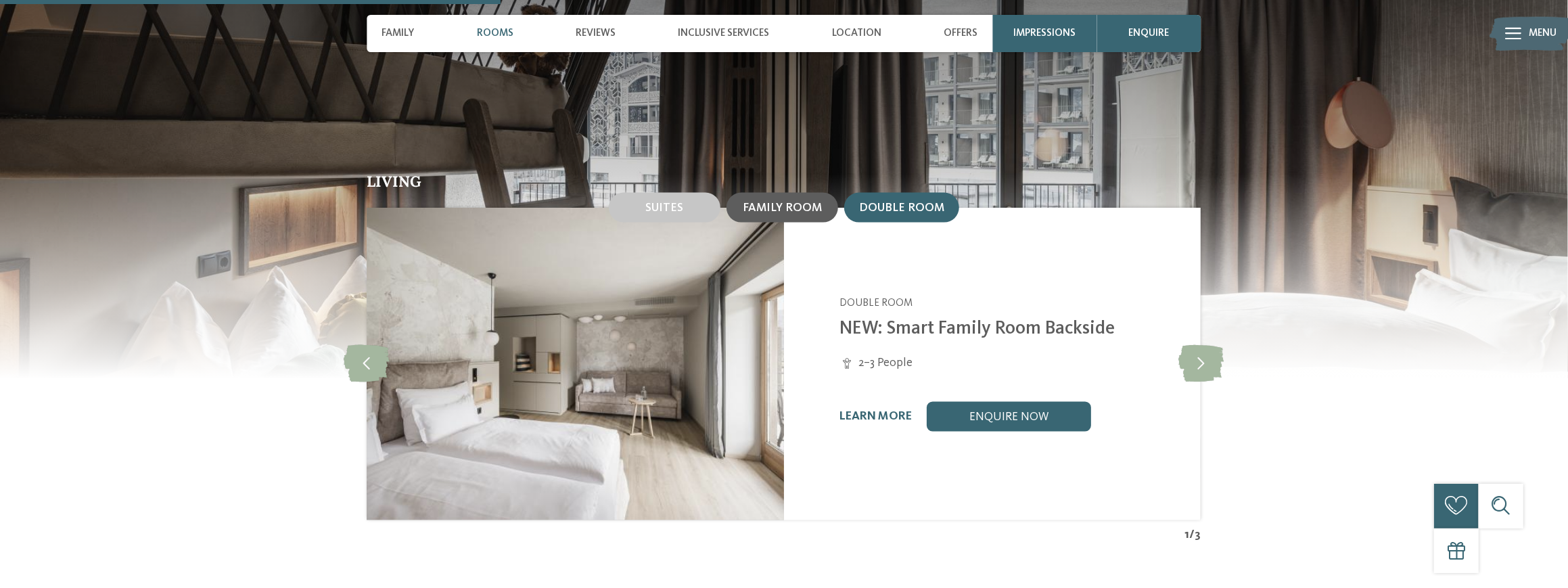
click at [781, 203] on span "Family room" at bounding box center [782, 208] width 79 height 11
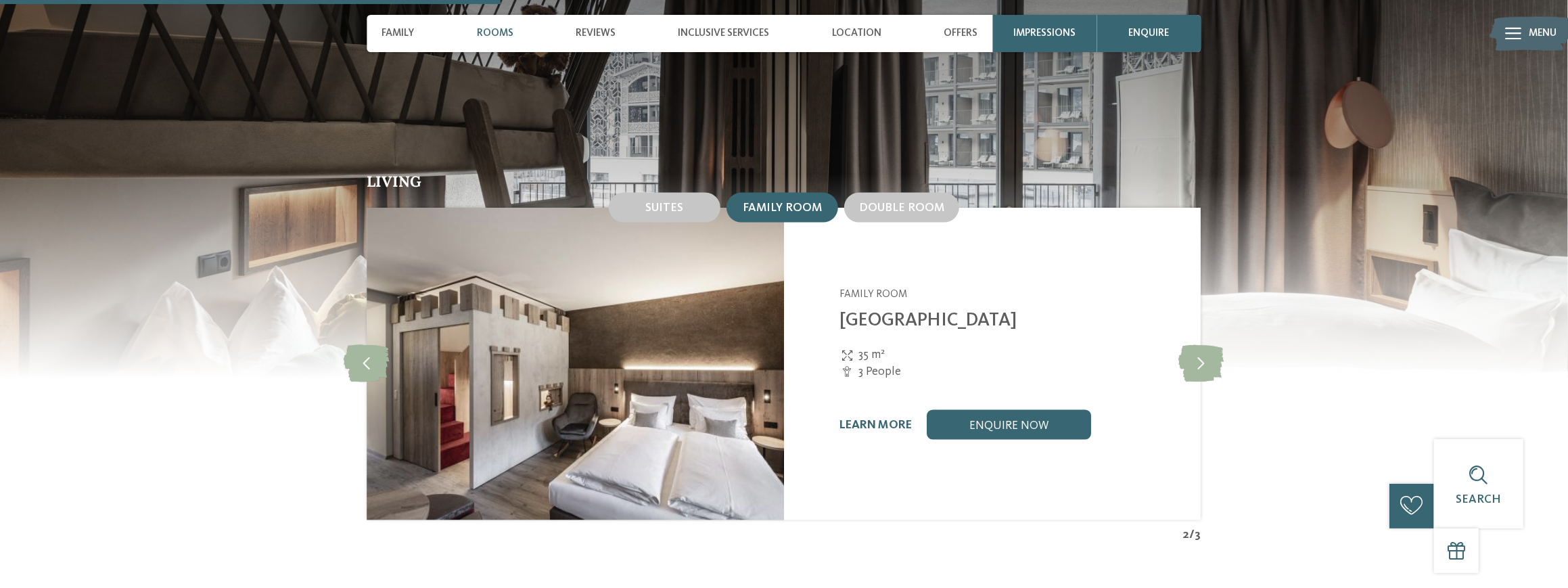
click at [545, 360] on img at bounding box center [576, 363] width 417 height 312
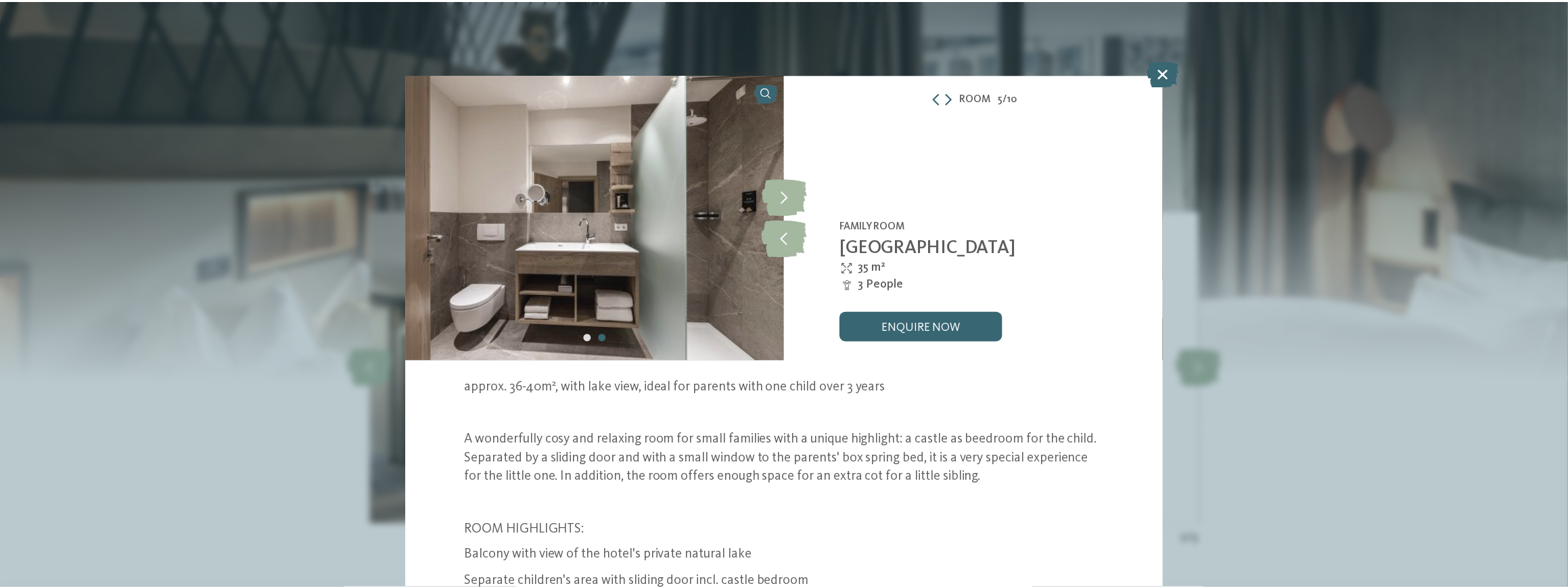
scroll to position [83, 0]
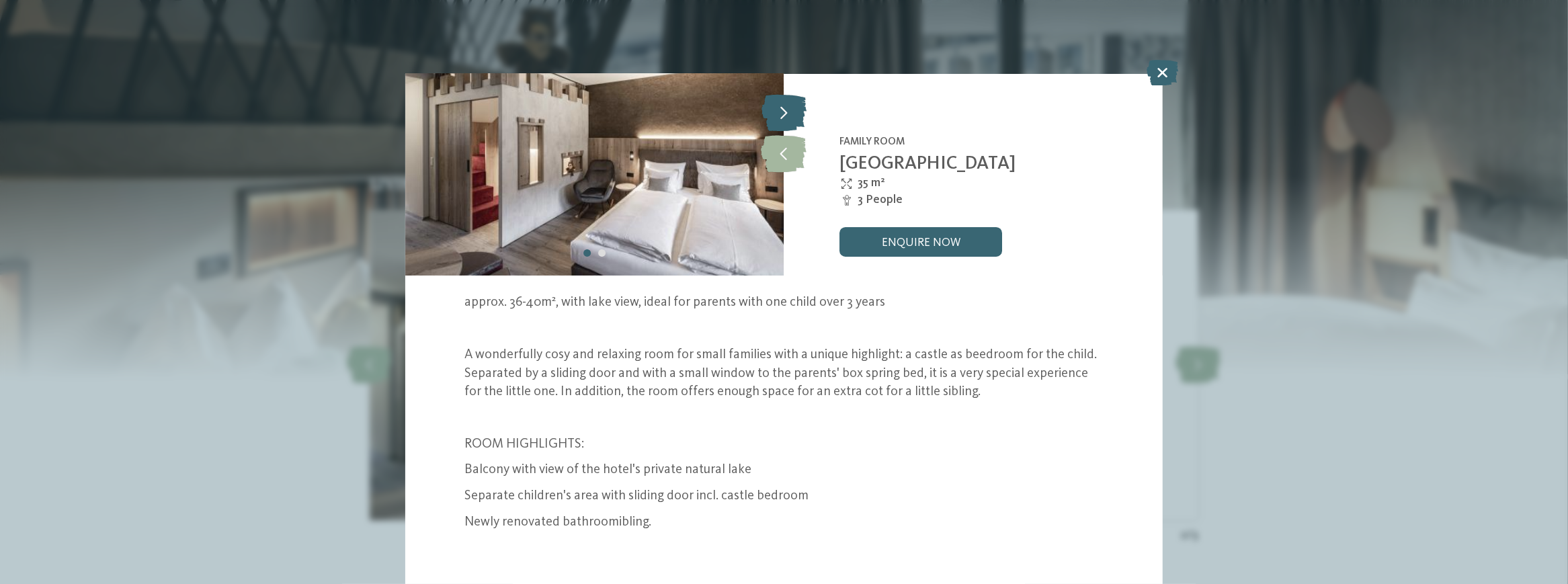
click at [768, 96] on icon at bounding box center [784, 113] width 45 height 37
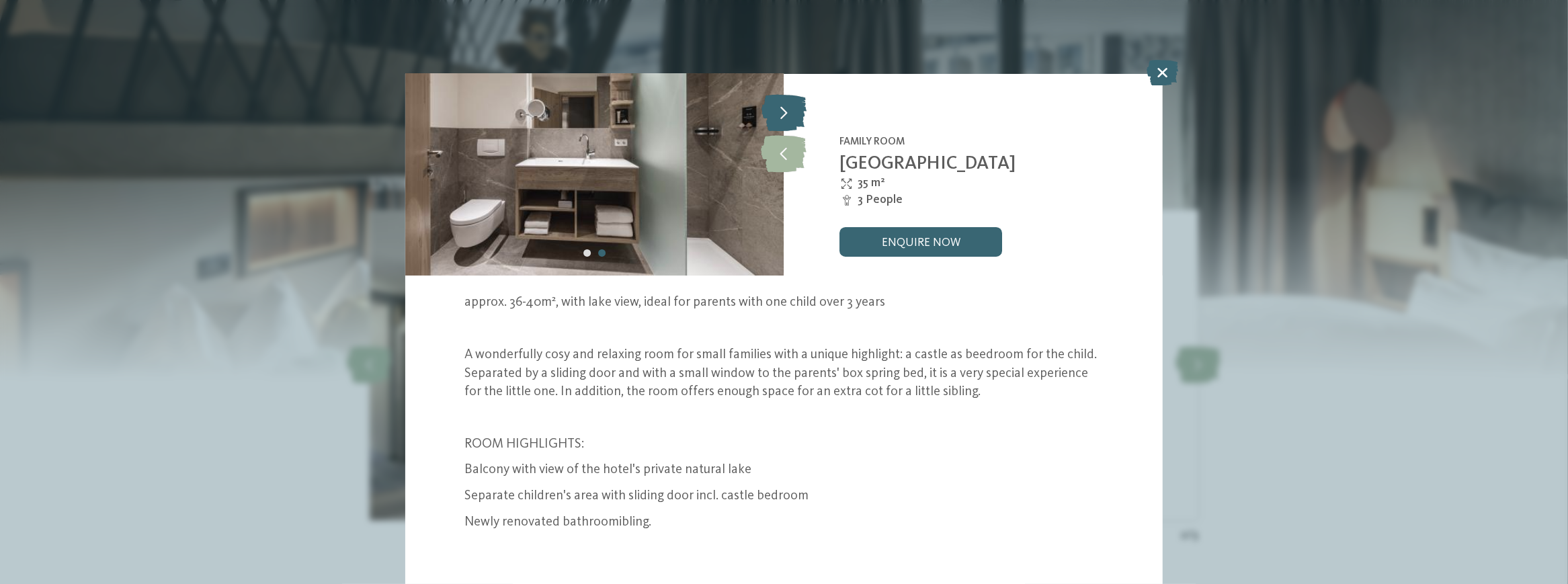
click at [768, 96] on icon at bounding box center [784, 113] width 45 height 37
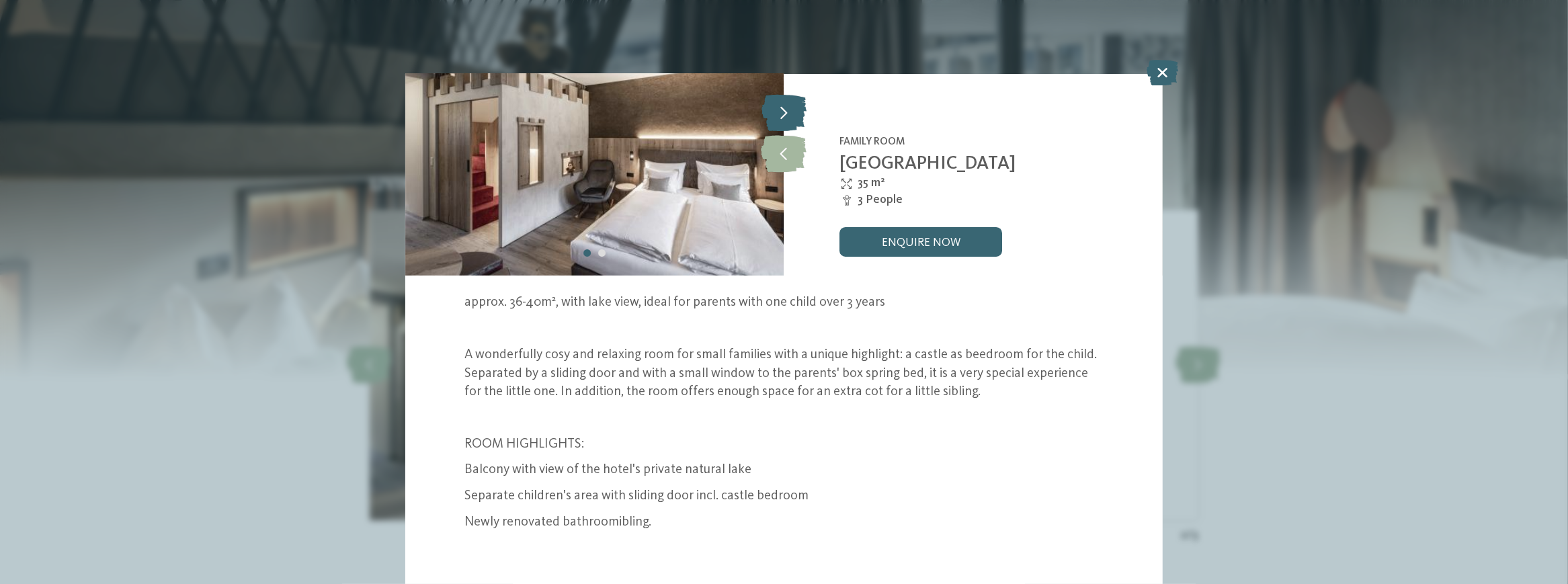
click at [768, 96] on icon at bounding box center [784, 113] width 45 height 37
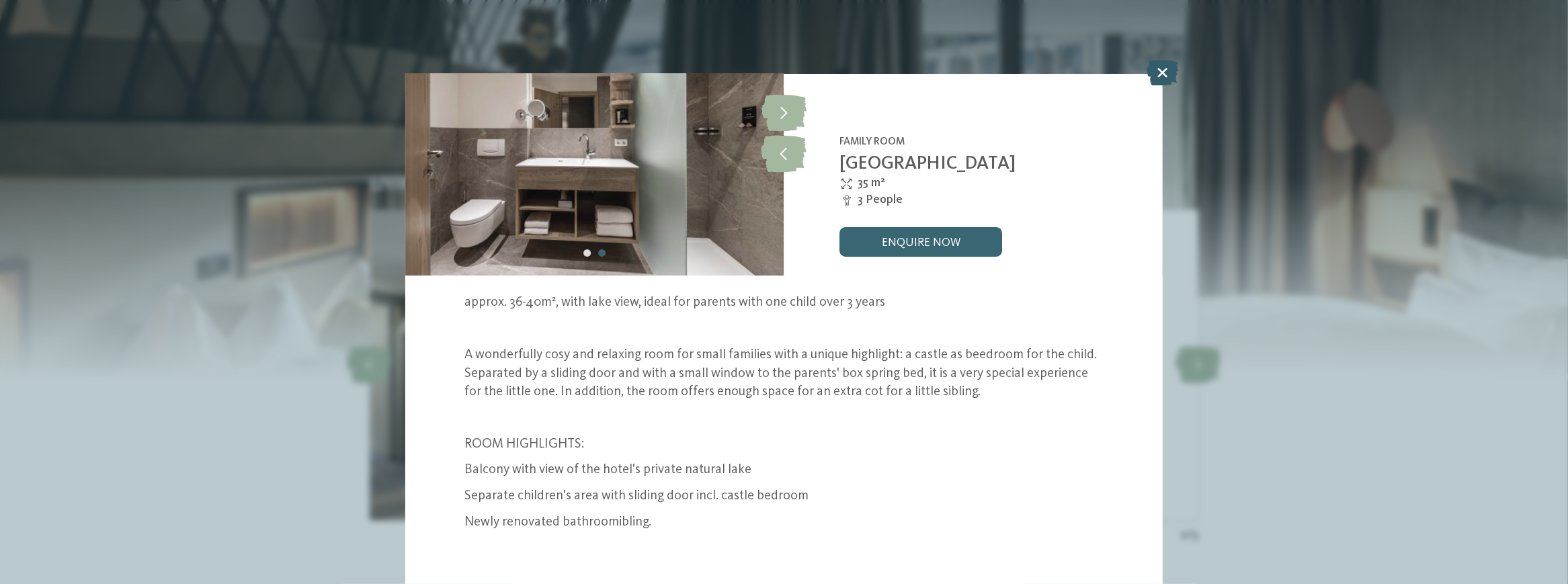
click at [1162, 70] on icon at bounding box center [1163, 72] width 32 height 26
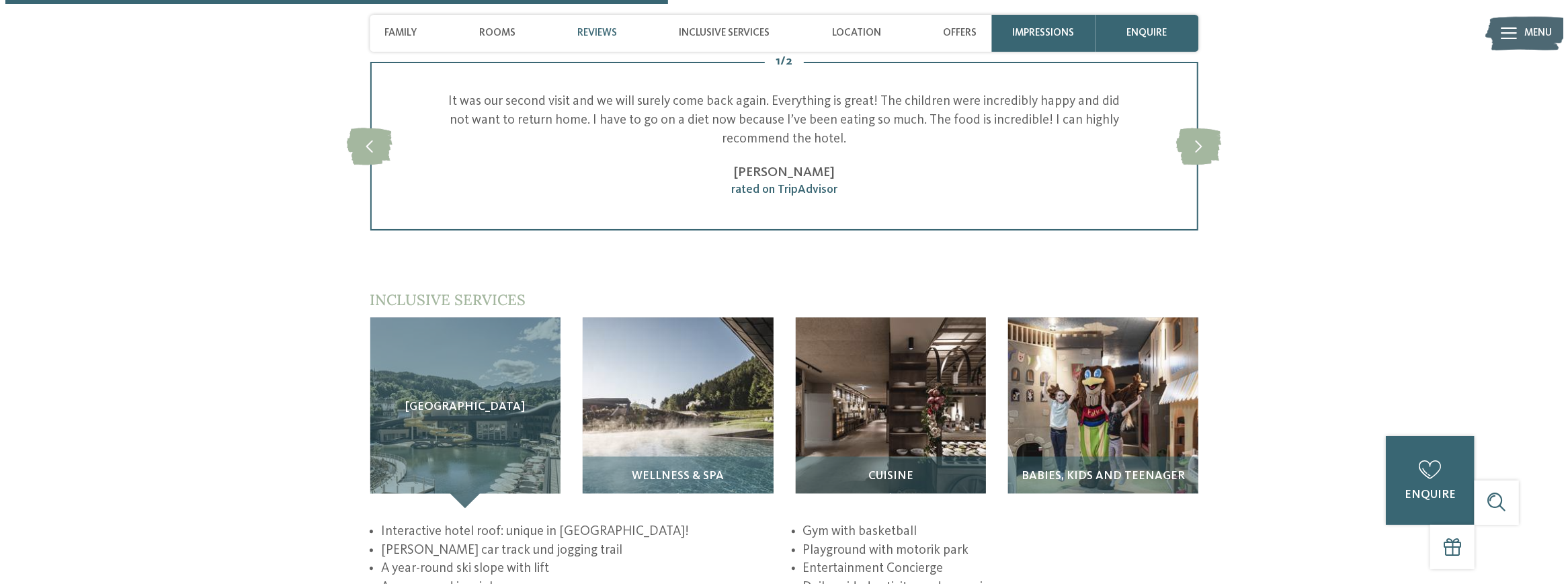
scroll to position [2418, 0]
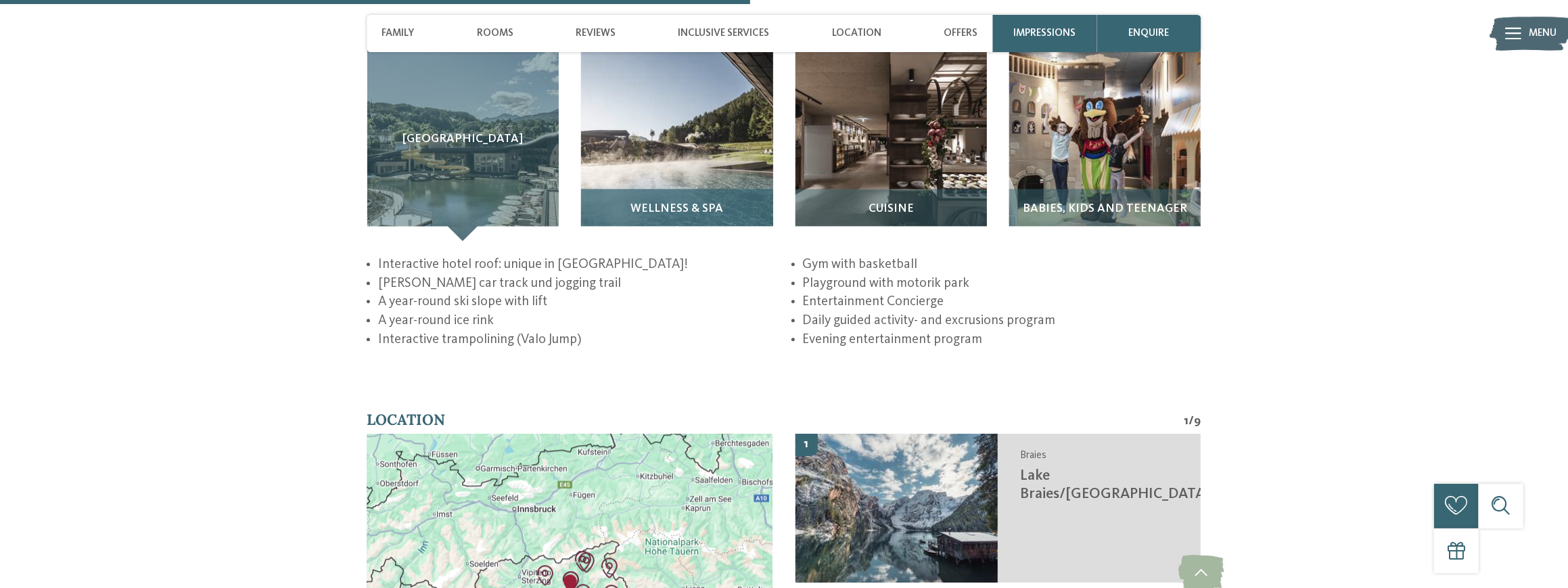
click at [683, 140] on img at bounding box center [677, 145] width 191 height 191
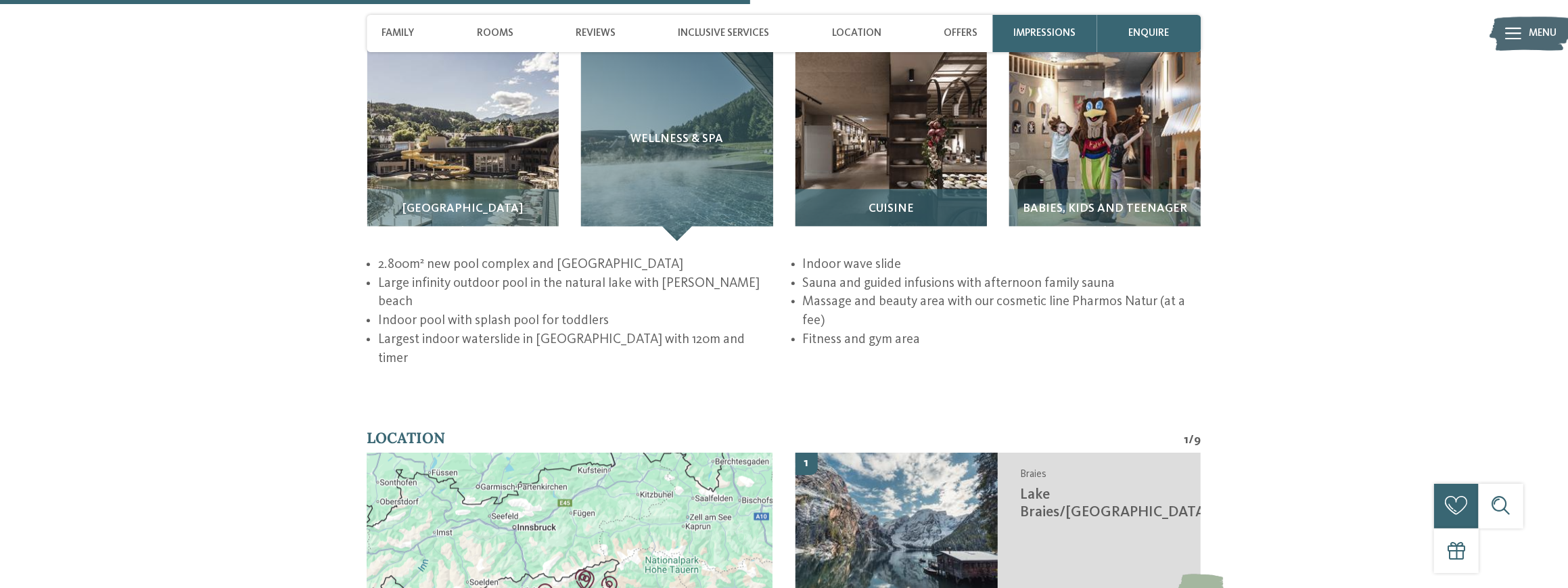
click at [882, 144] on img at bounding box center [891, 145] width 191 height 191
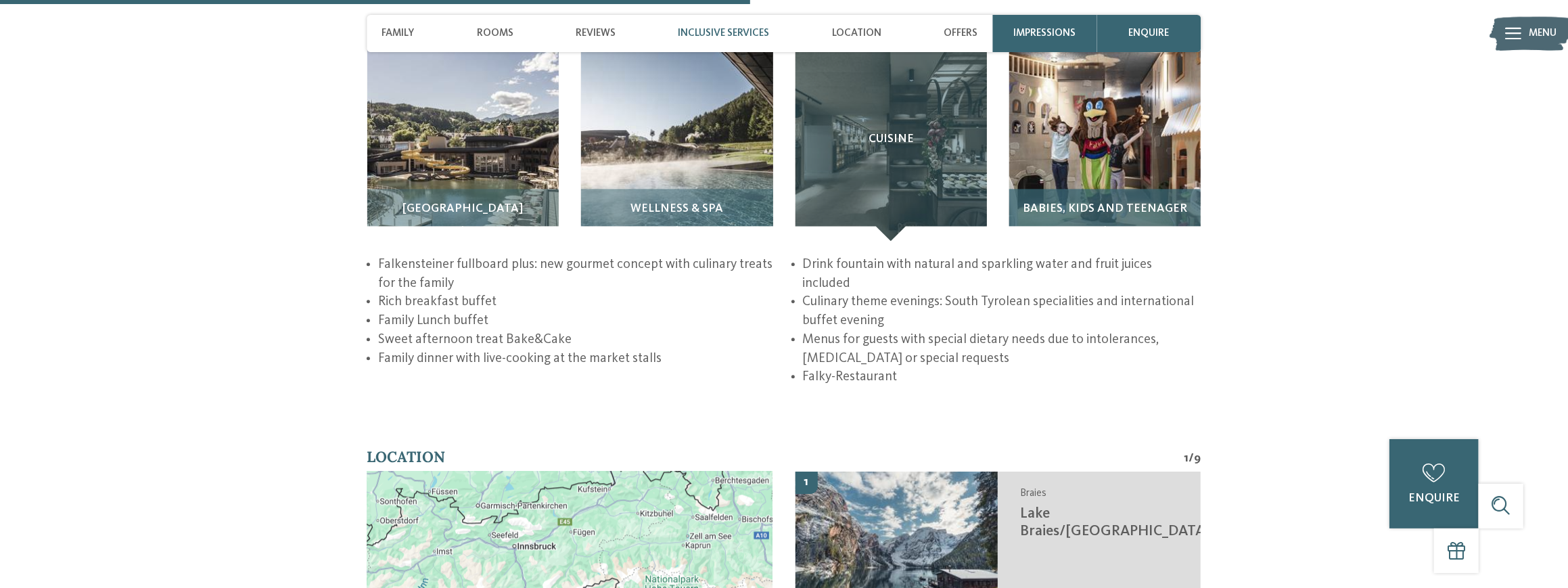
click at [1087, 135] on img at bounding box center [1105, 145] width 191 height 191
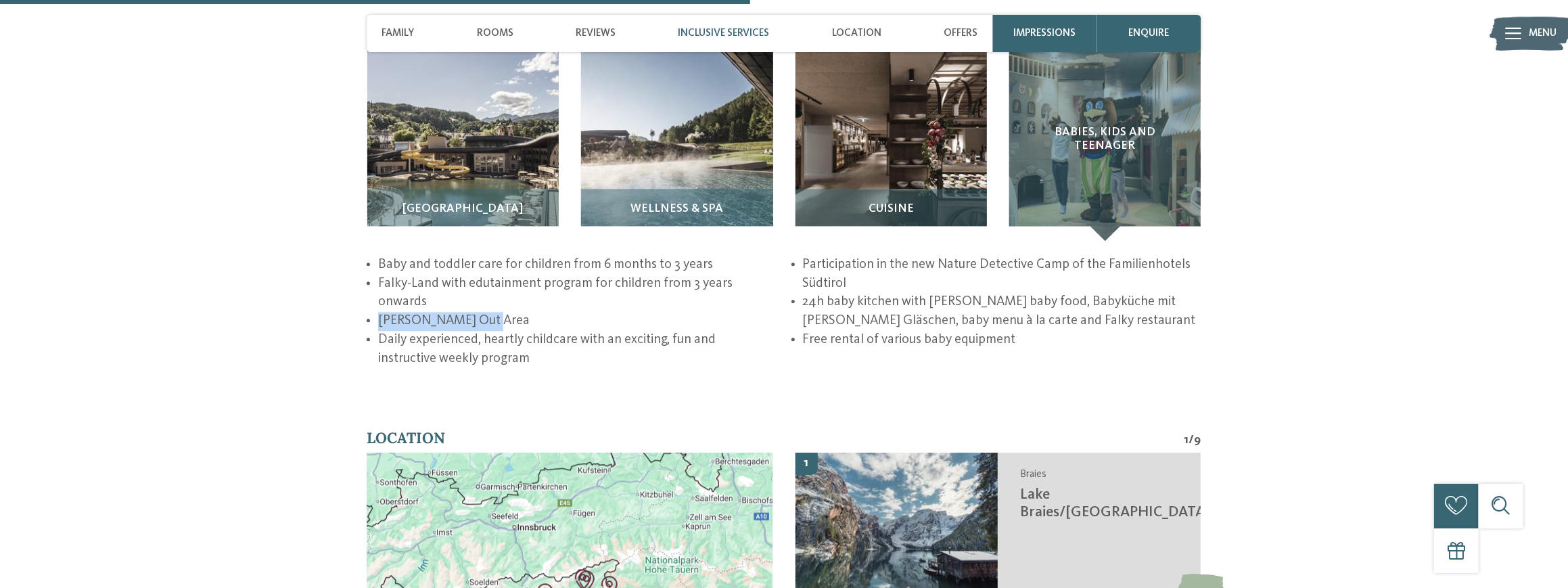
drag, startPoint x: 480, startPoint y: 262, endPoint x: 374, endPoint y: 270, distance: 106.3
click at [374, 270] on ul "Baby and toddler care for children from 6 months to 3 years Falky-Land with edu…" at bounding box center [784, 311] width 834 height 112
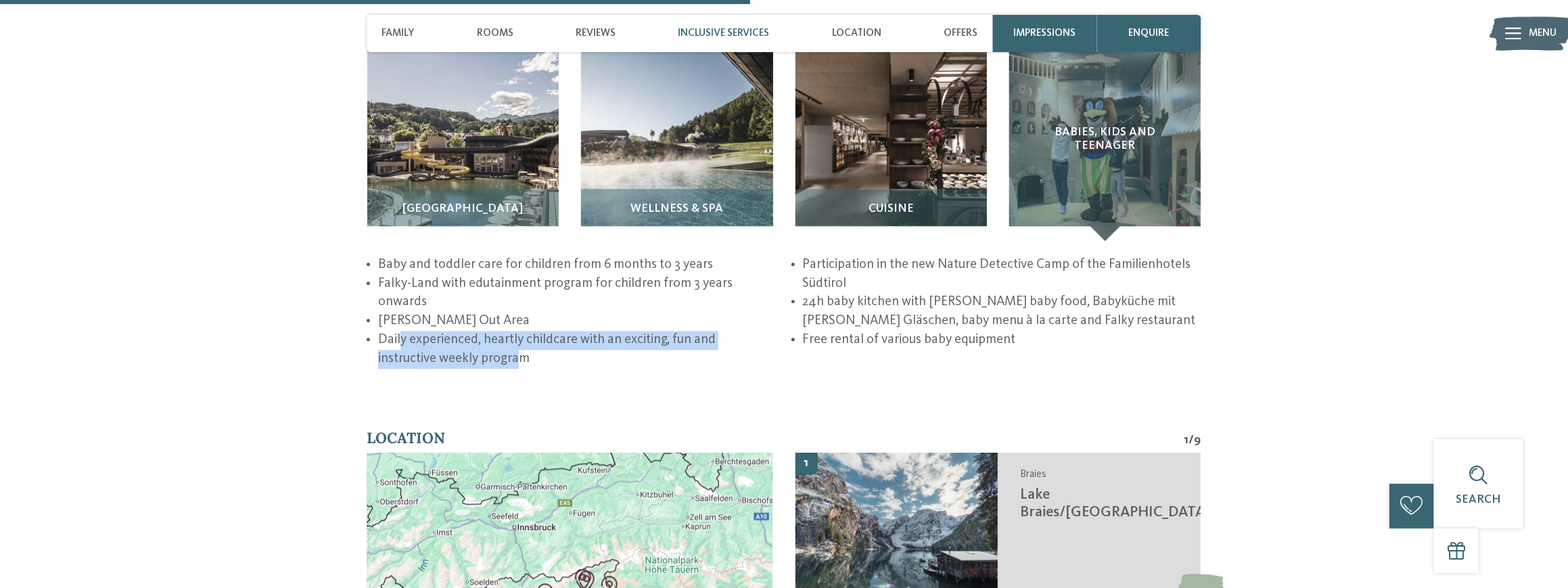
drag, startPoint x: 459, startPoint y: 307, endPoint x: 401, endPoint y: 296, distance: 59.0
click at [401, 331] on li "Daily experienced, heartly childcare with an exciting, fun and instructive week…" at bounding box center [577, 349] width 398 height 37
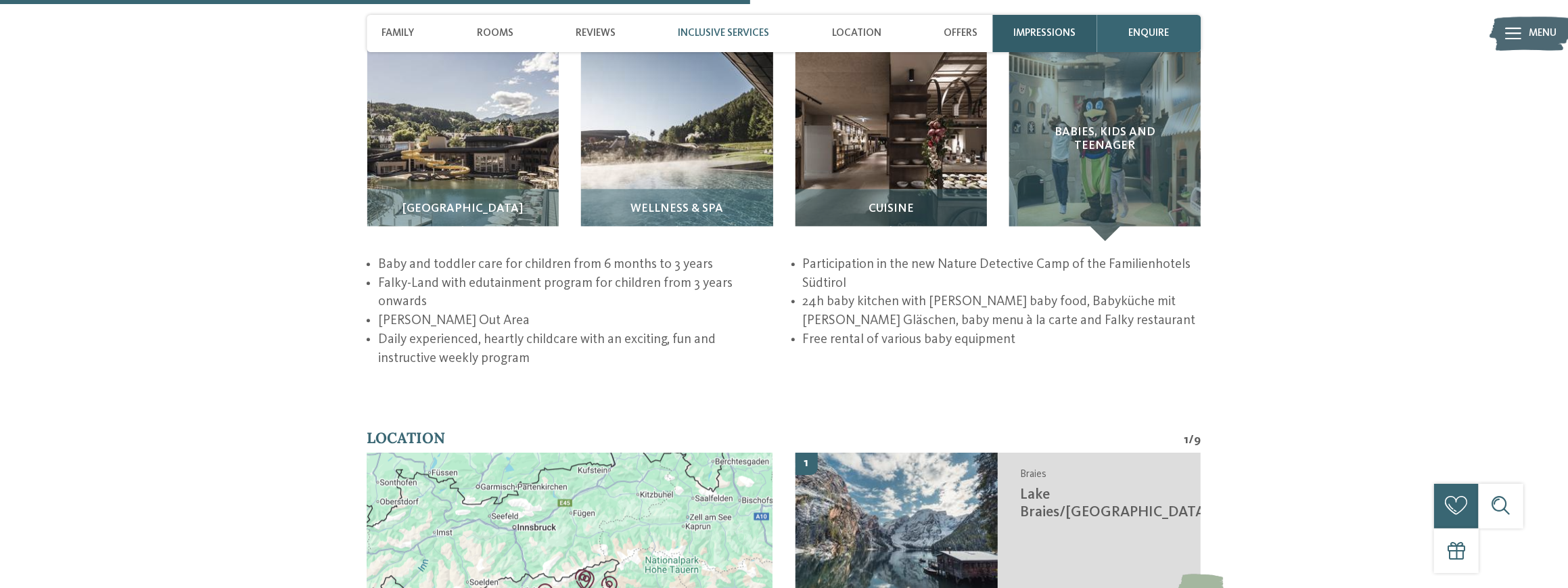
click at [1047, 29] on span "Impressions" at bounding box center [1044, 33] width 62 height 12
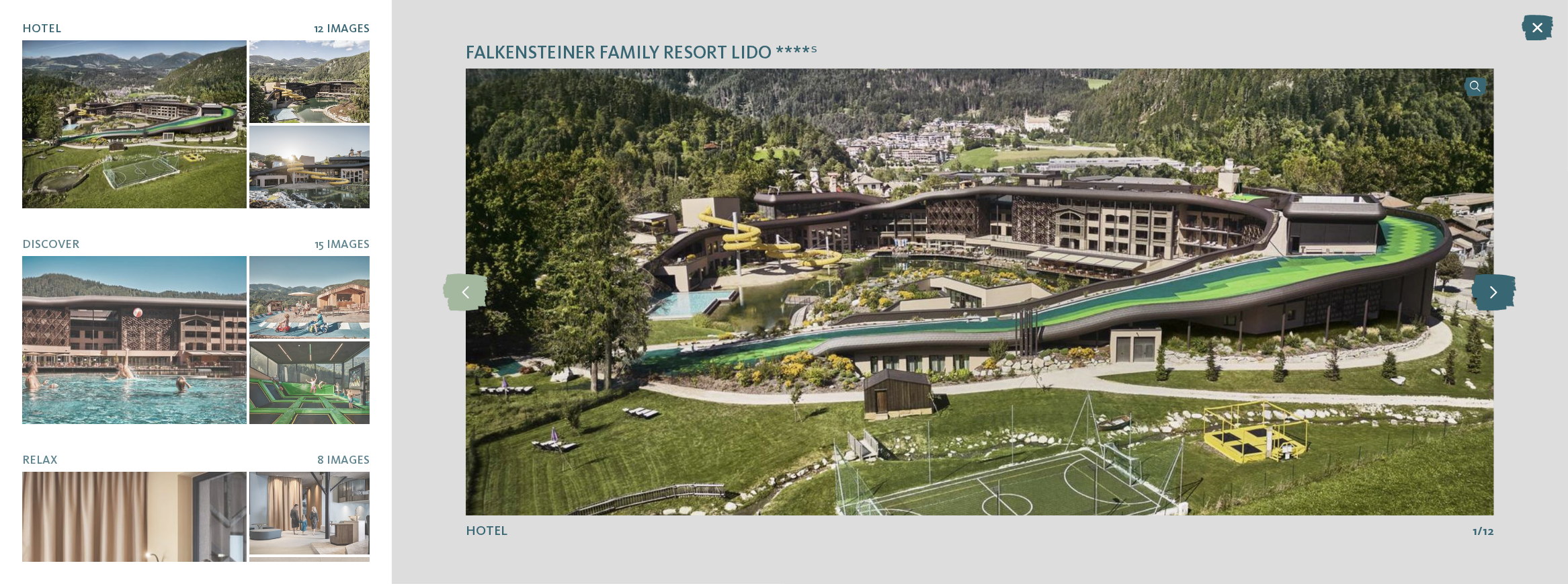
click at [1497, 289] on icon at bounding box center [1494, 291] width 45 height 37
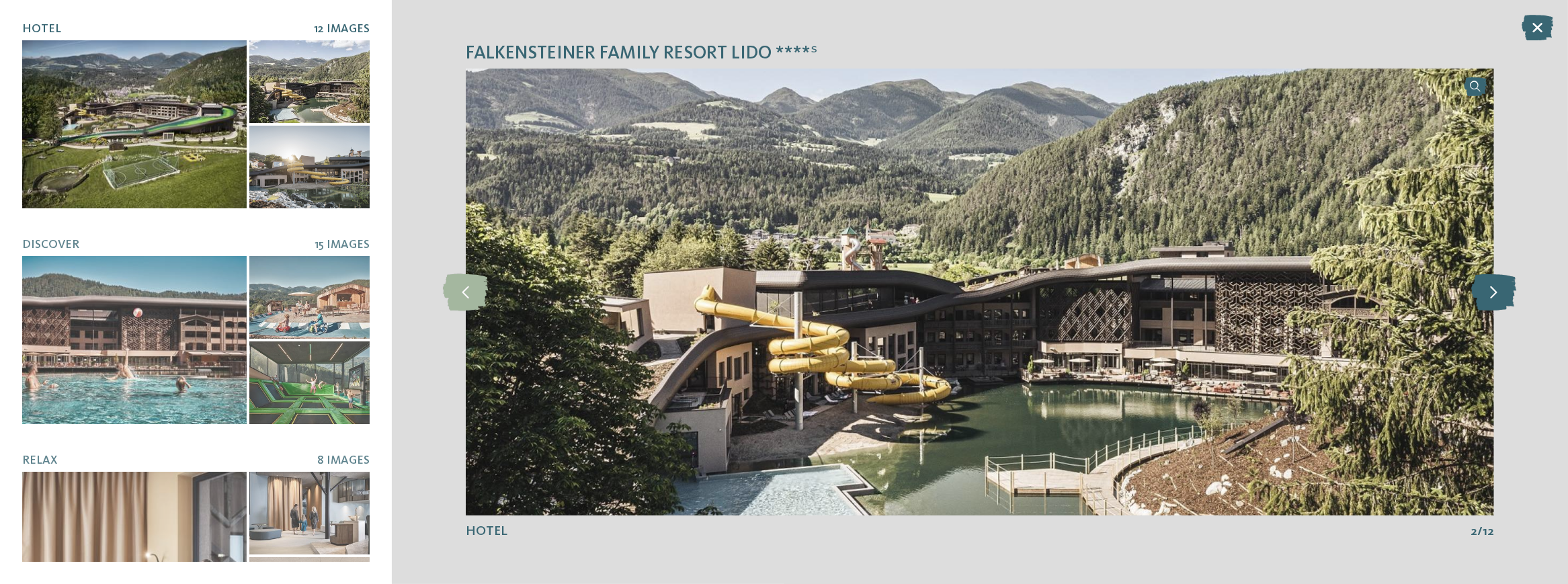
click at [1497, 289] on icon at bounding box center [1494, 291] width 45 height 37
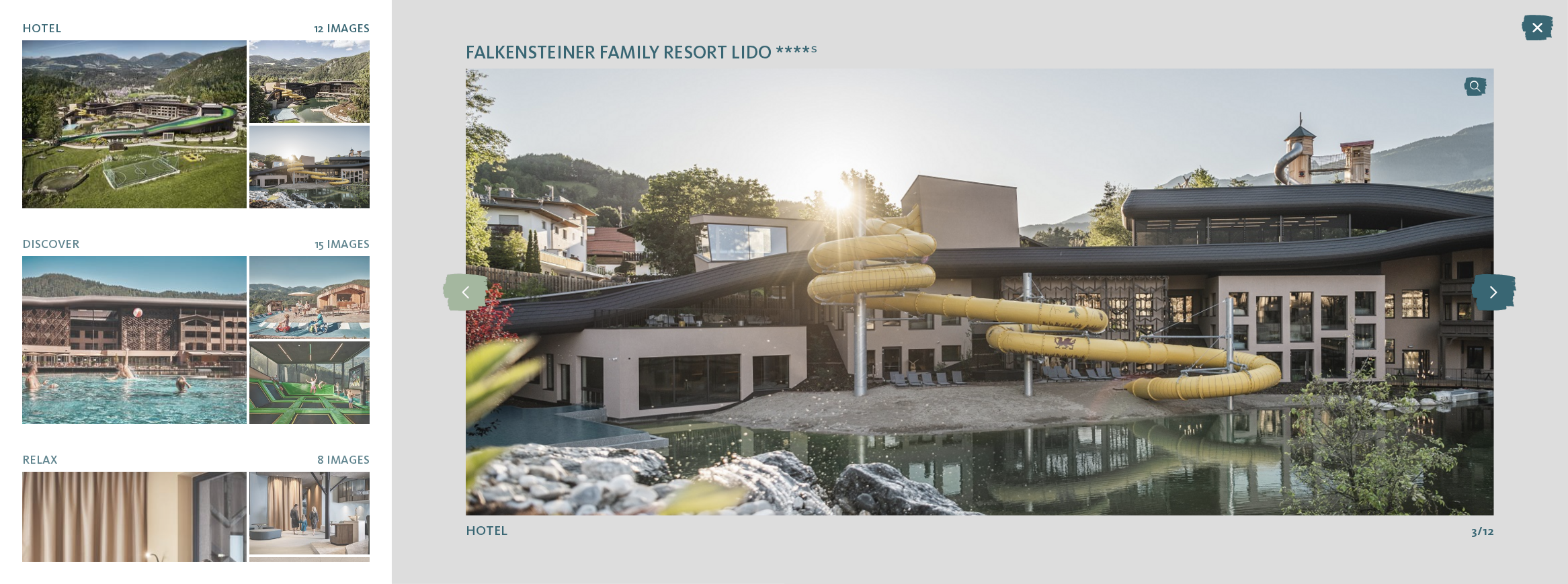
click at [1497, 289] on icon at bounding box center [1494, 291] width 45 height 37
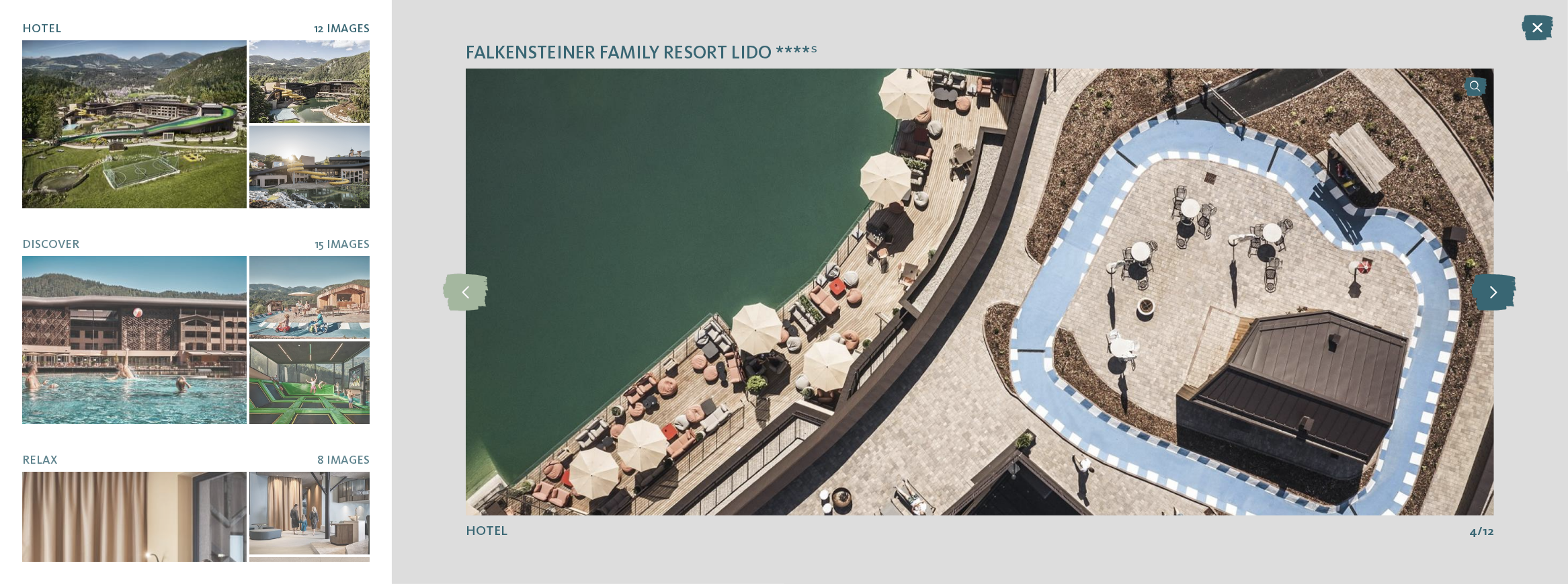
click at [1497, 289] on icon at bounding box center [1494, 291] width 45 height 37
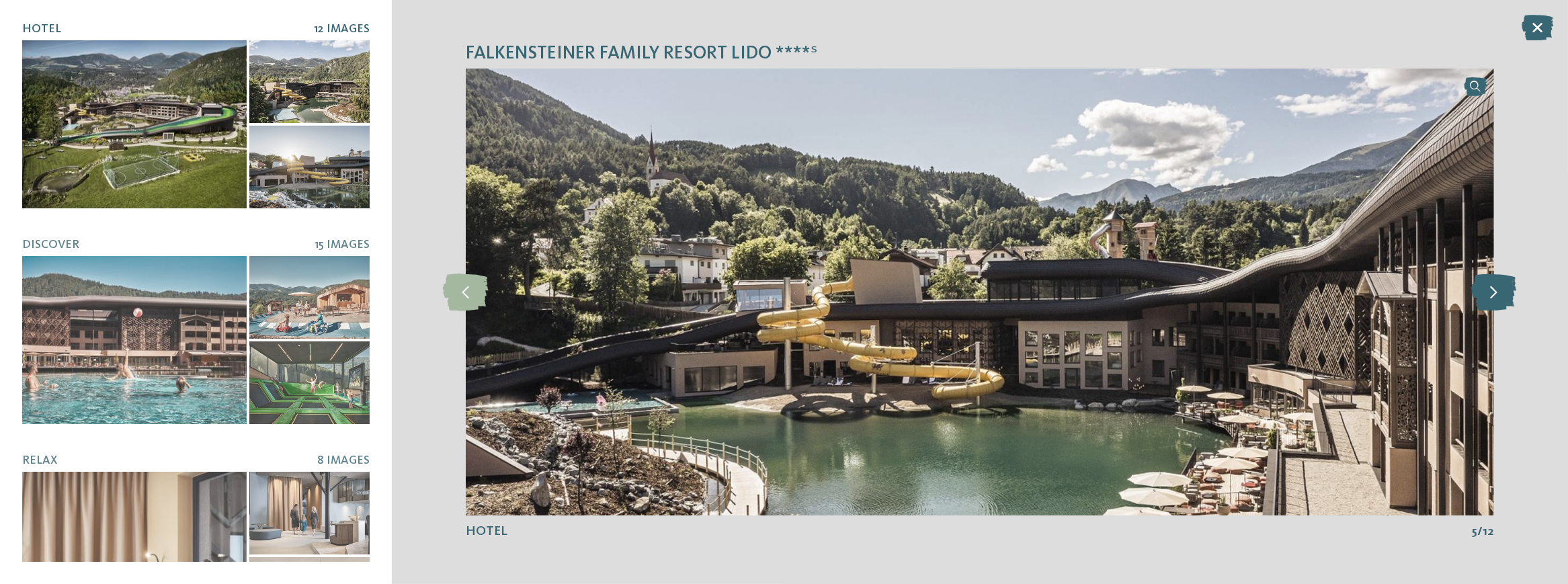
click at [1497, 289] on icon at bounding box center [1494, 291] width 45 height 37
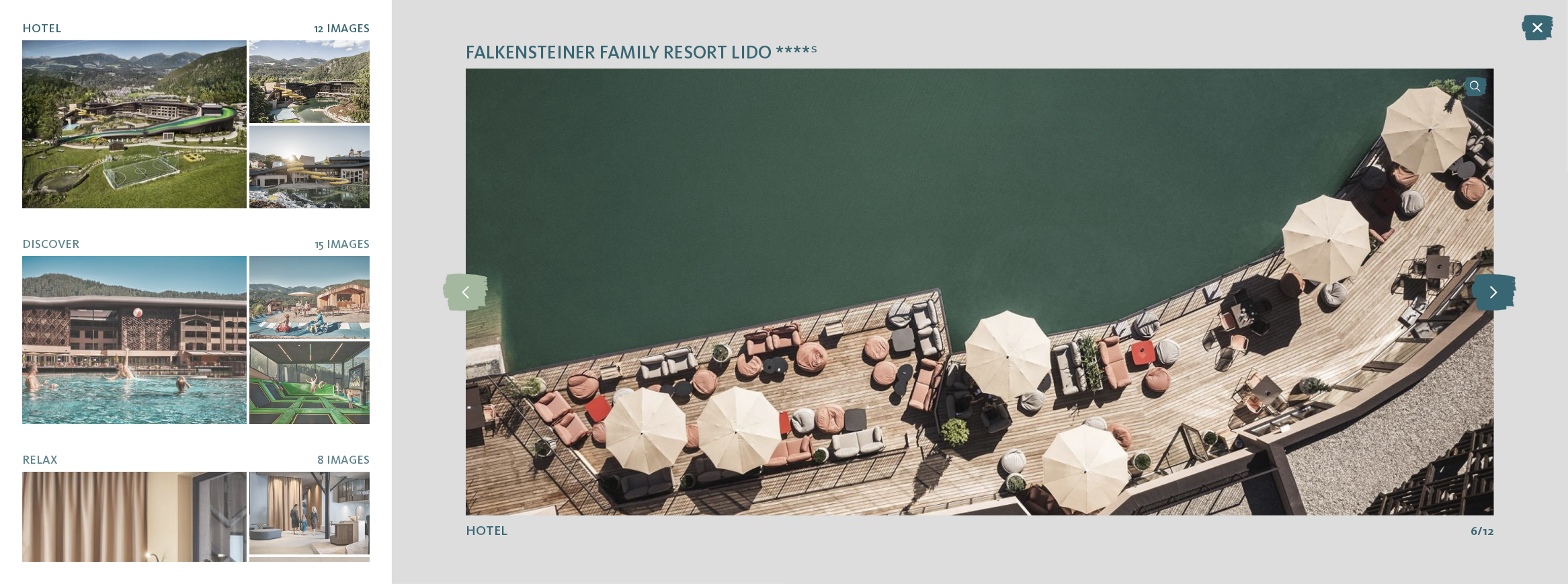
click at [1497, 289] on icon at bounding box center [1494, 291] width 45 height 37
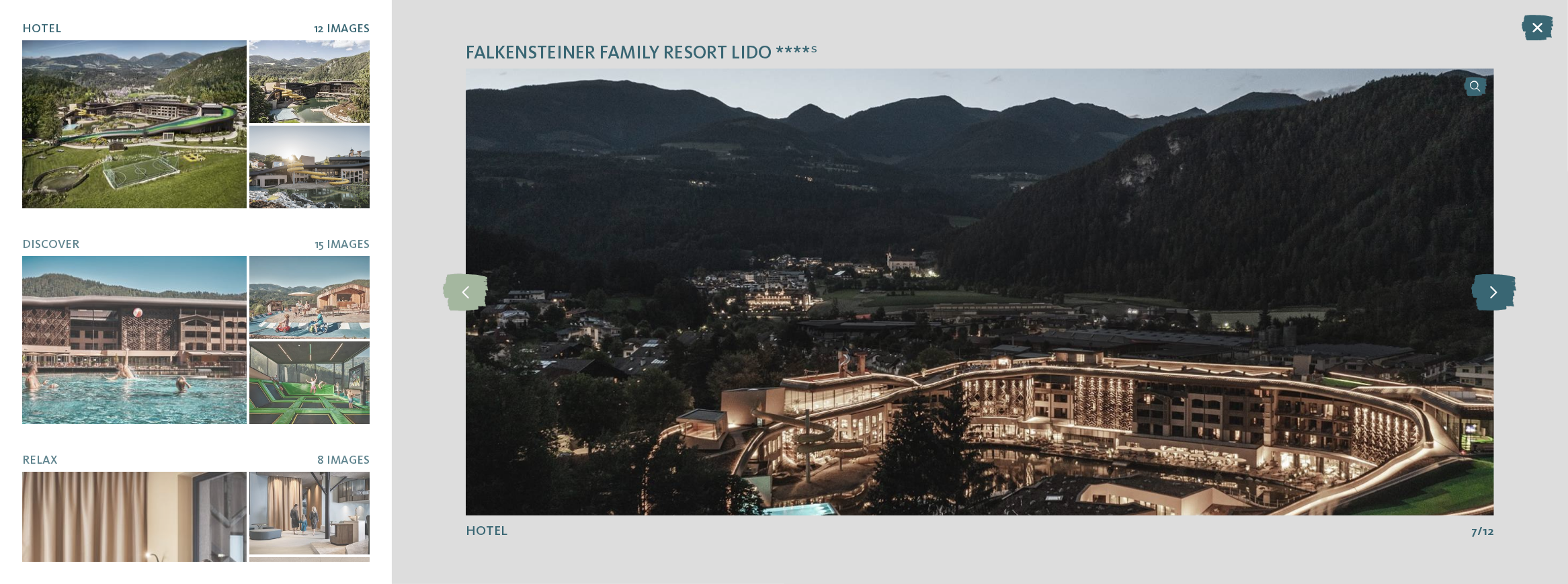
click at [1497, 289] on icon at bounding box center [1494, 291] width 45 height 37
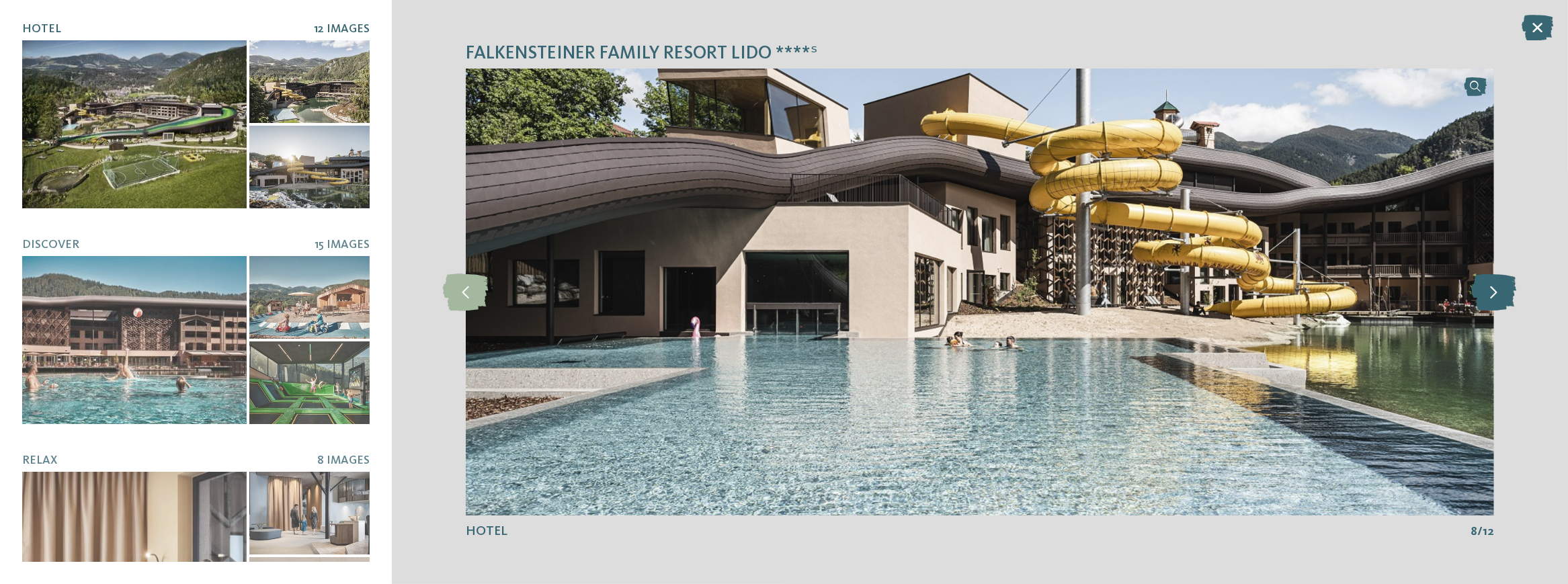
click at [1497, 289] on icon at bounding box center [1494, 291] width 45 height 37
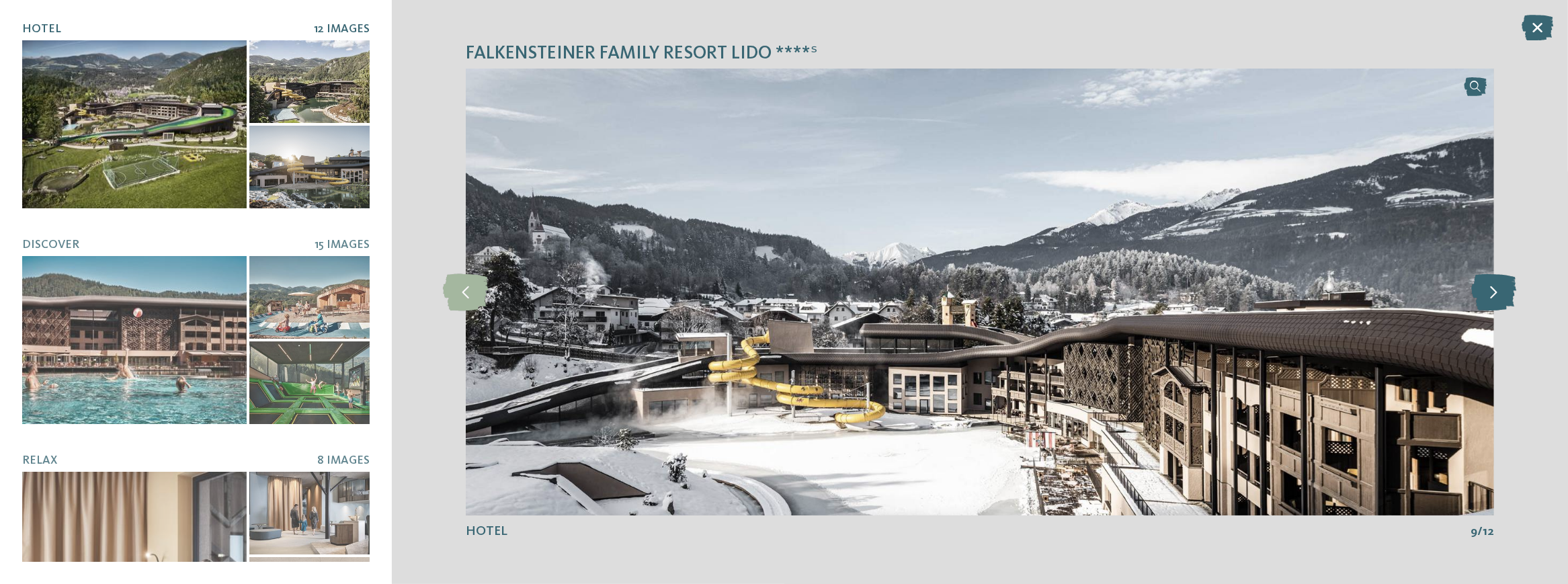
click at [1497, 289] on icon at bounding box center [1494, 291] width 45 height 37
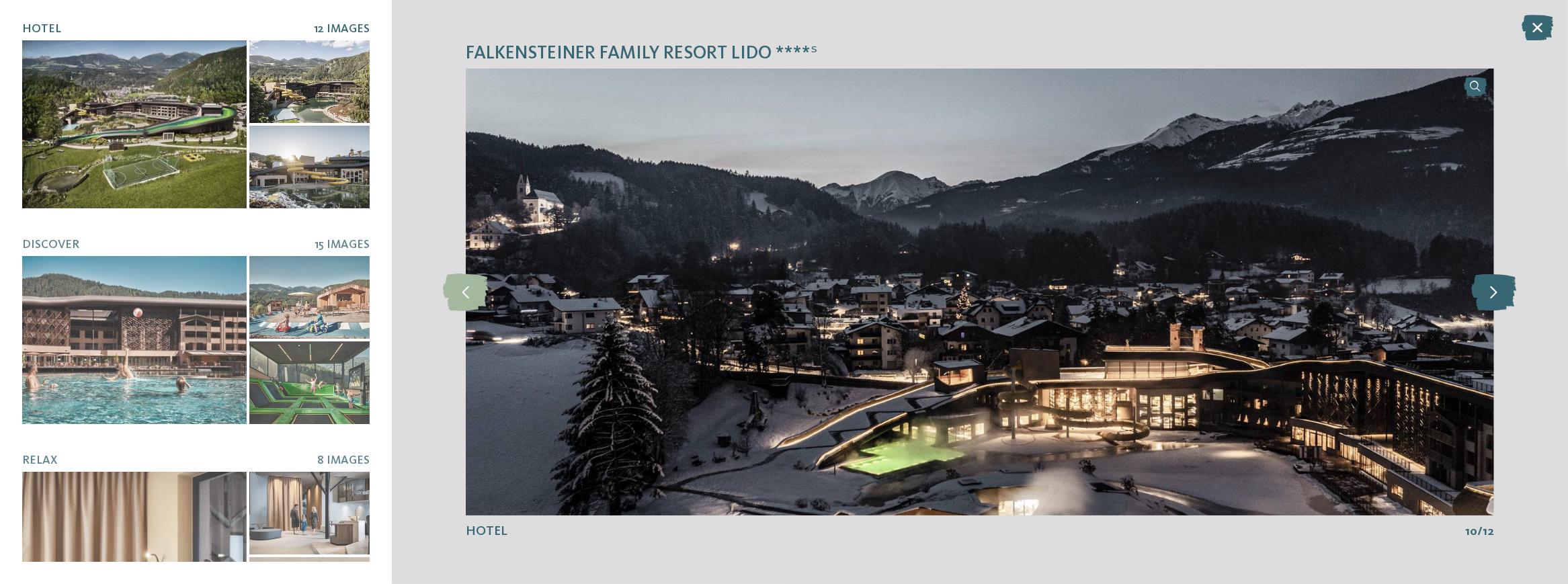
click at [1497, 289] on icon at bounding box center [1494, 291] width 45 height 37
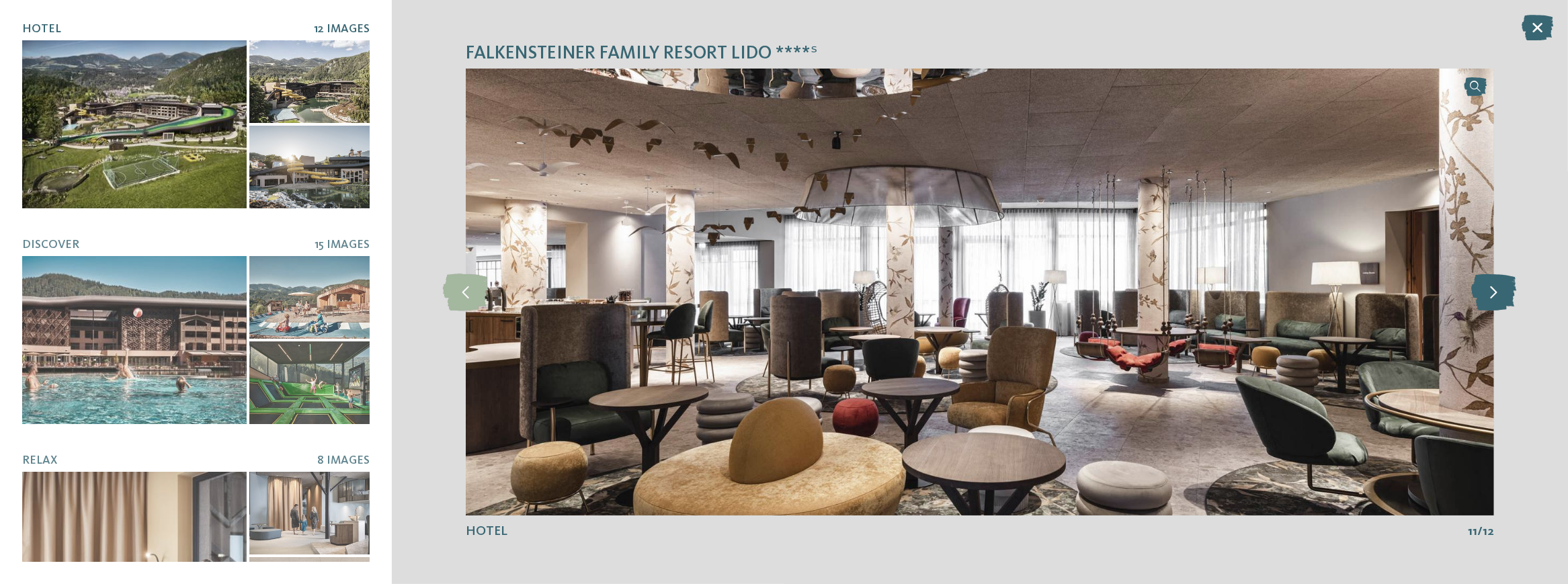
click at [1497, 289] on icon at bounding box center [1494, 291] width 45 height 37
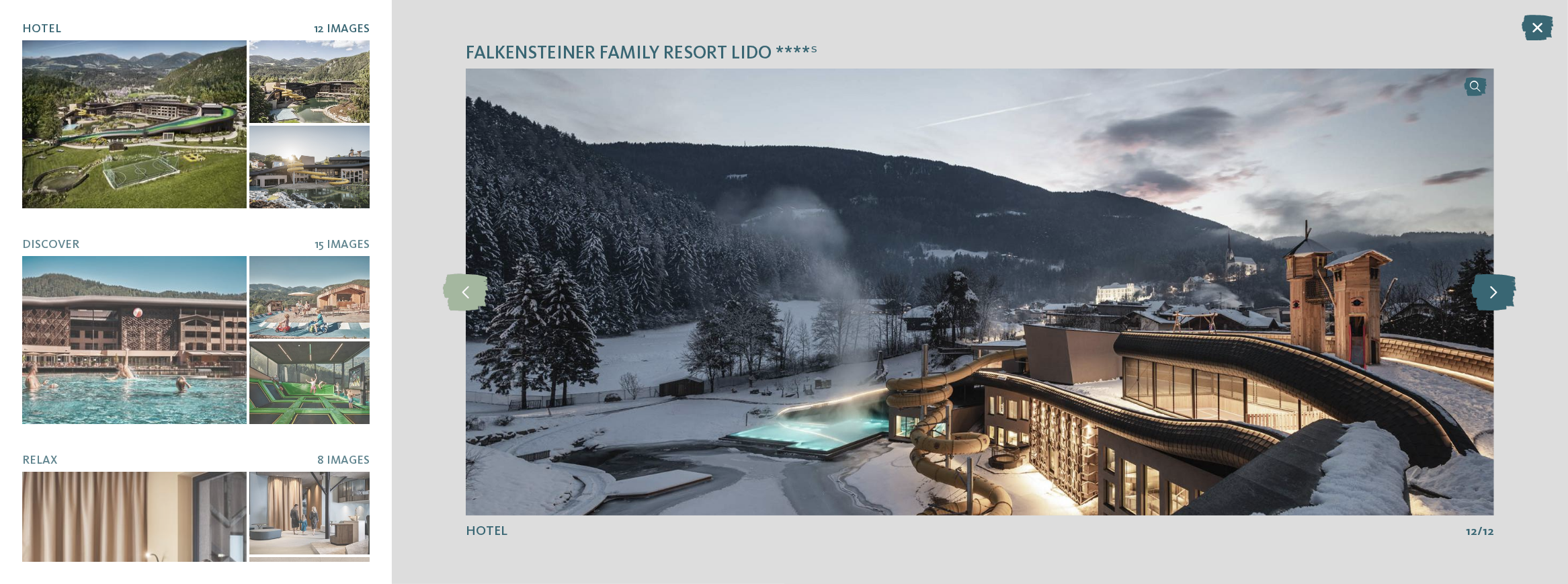
click at [1497, 289] on icon at bounding box center [1494, 291] width 45 height 37
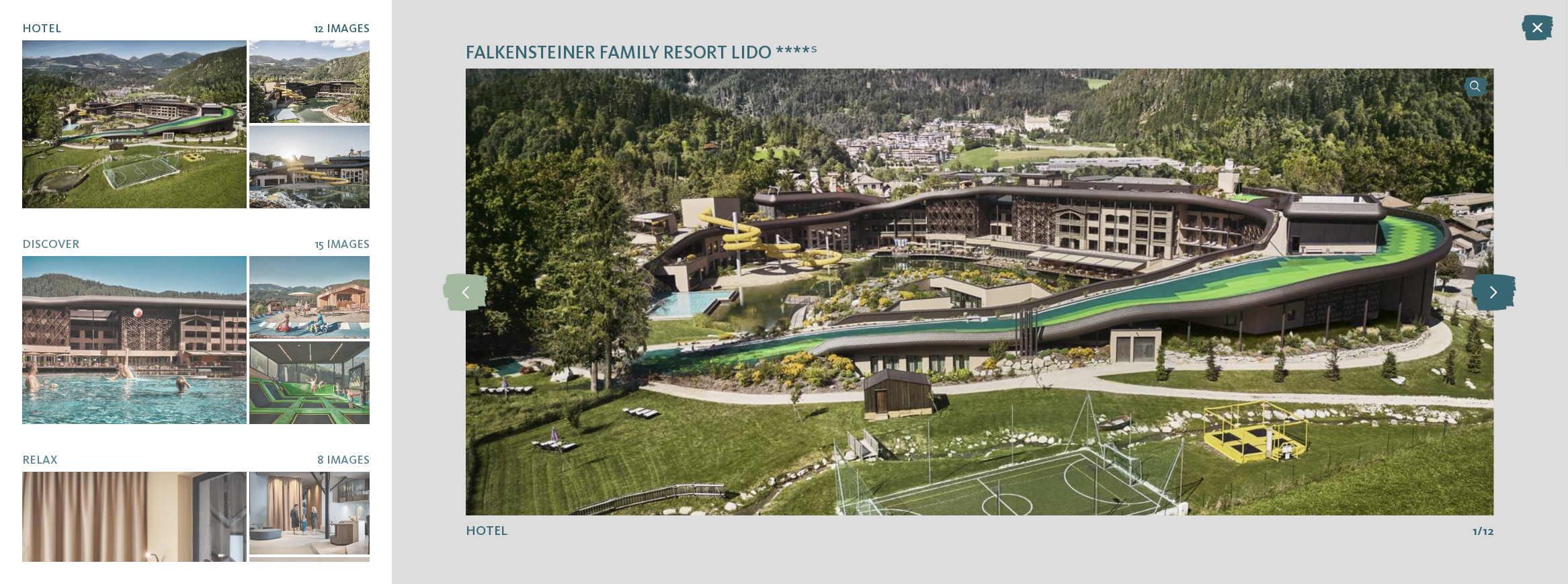
click at [1497, 289] on icon at bounding box center [1494, 291] width 45 height 37
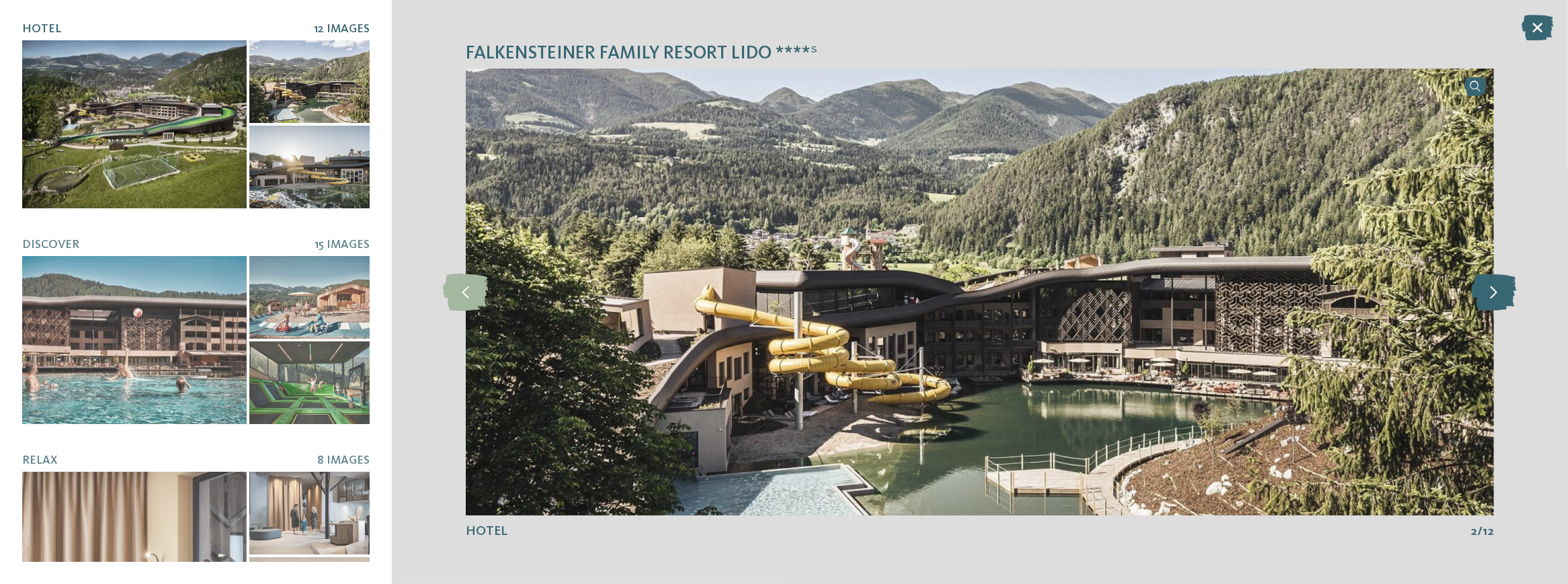
click at [1497, 289] on icon at bounding box center [1494, 291] width 45 height 37
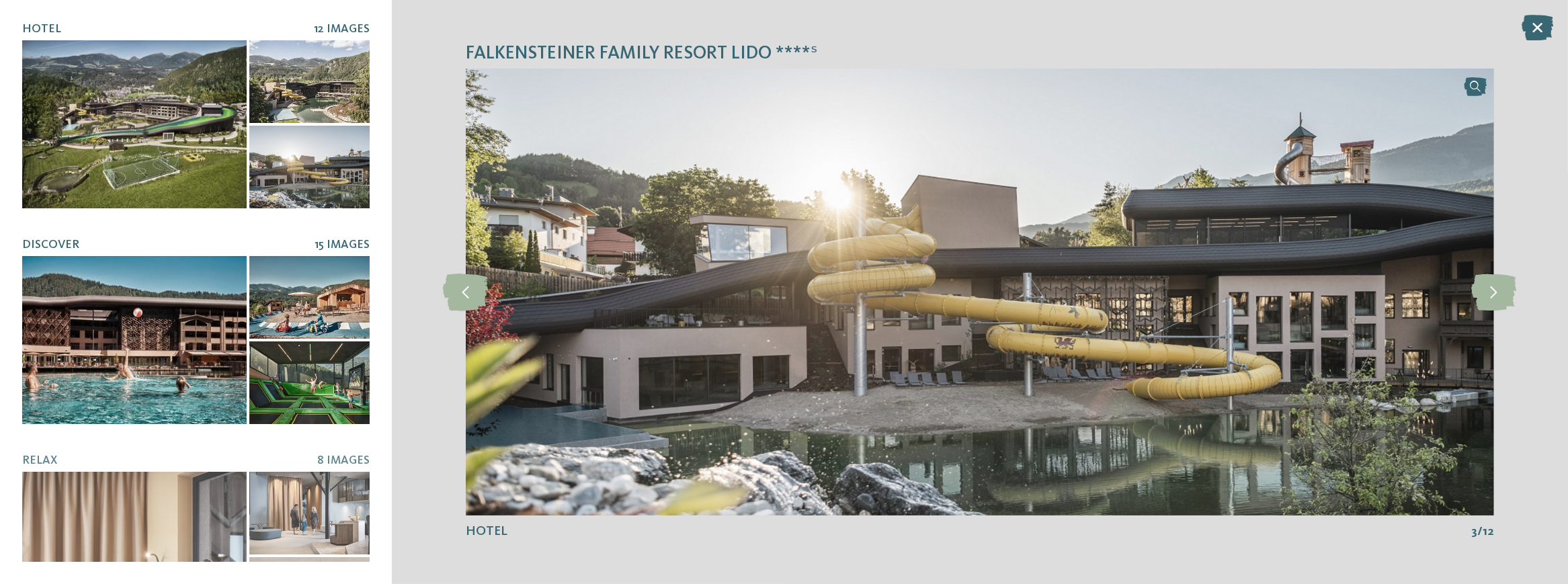
click at [207, 297] on div at bounding box center [134, 340] width 224 height 168
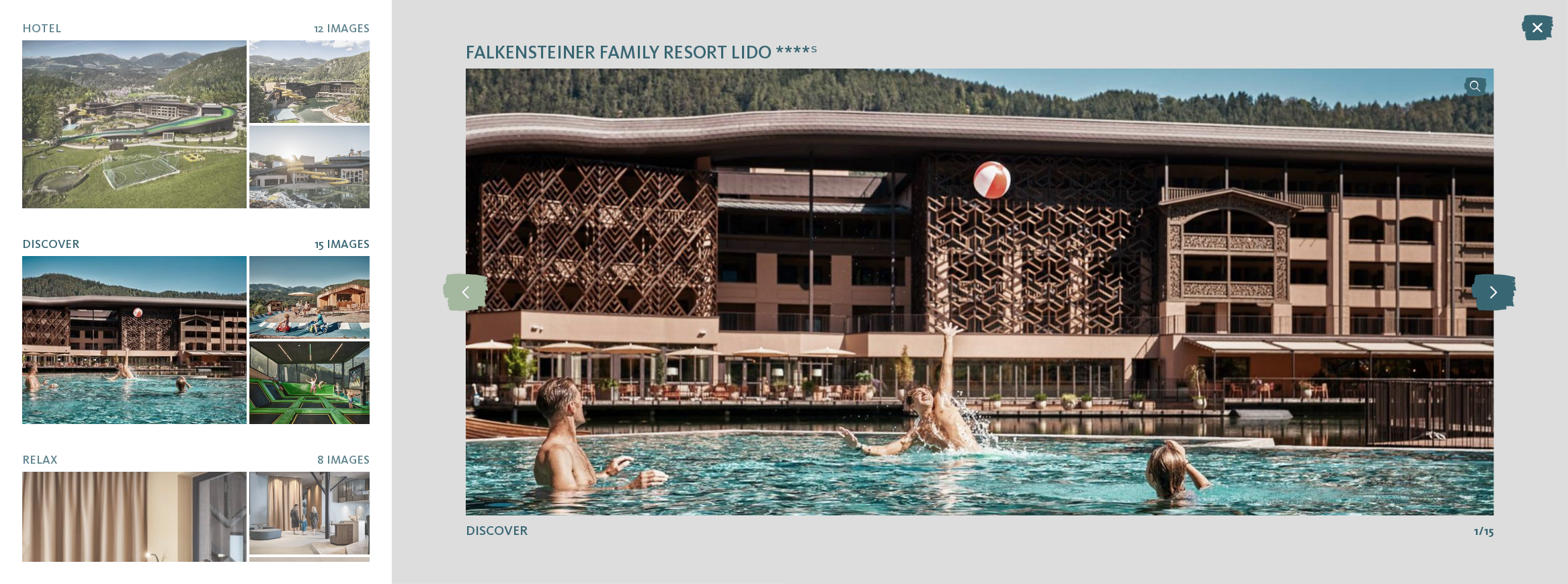
click at [1503, 286] on icon at bounding box center [1494, 291] width 45 height 37
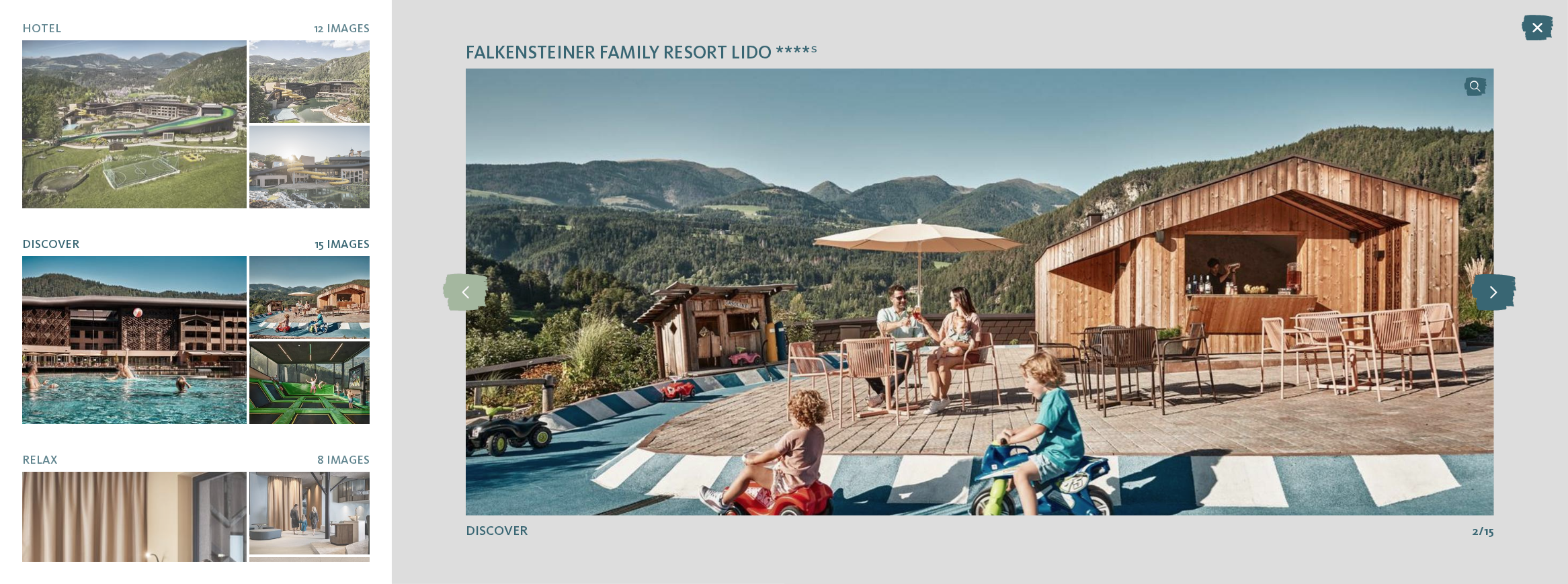
click at [1503, 286] on icon at bounding box center [1494, 291] width 45 height 37
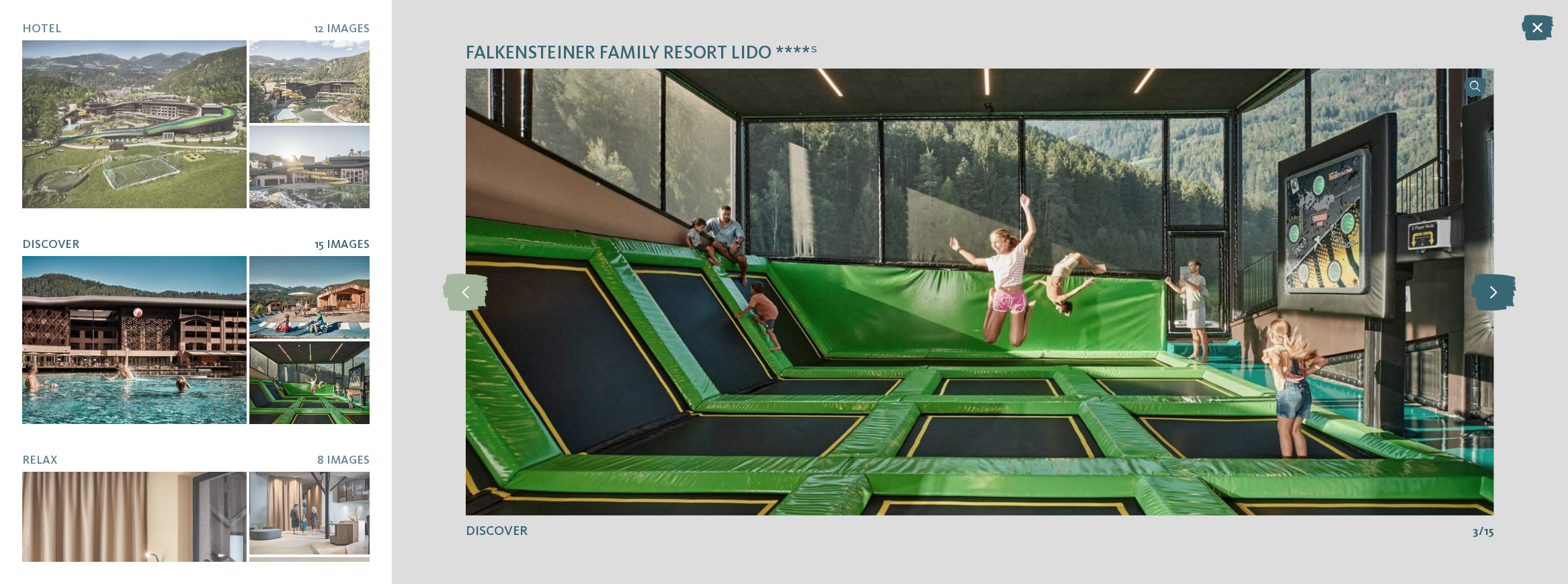
click at [1503, 286] on icon at bounding box center [1494, 291] width 45 height 37
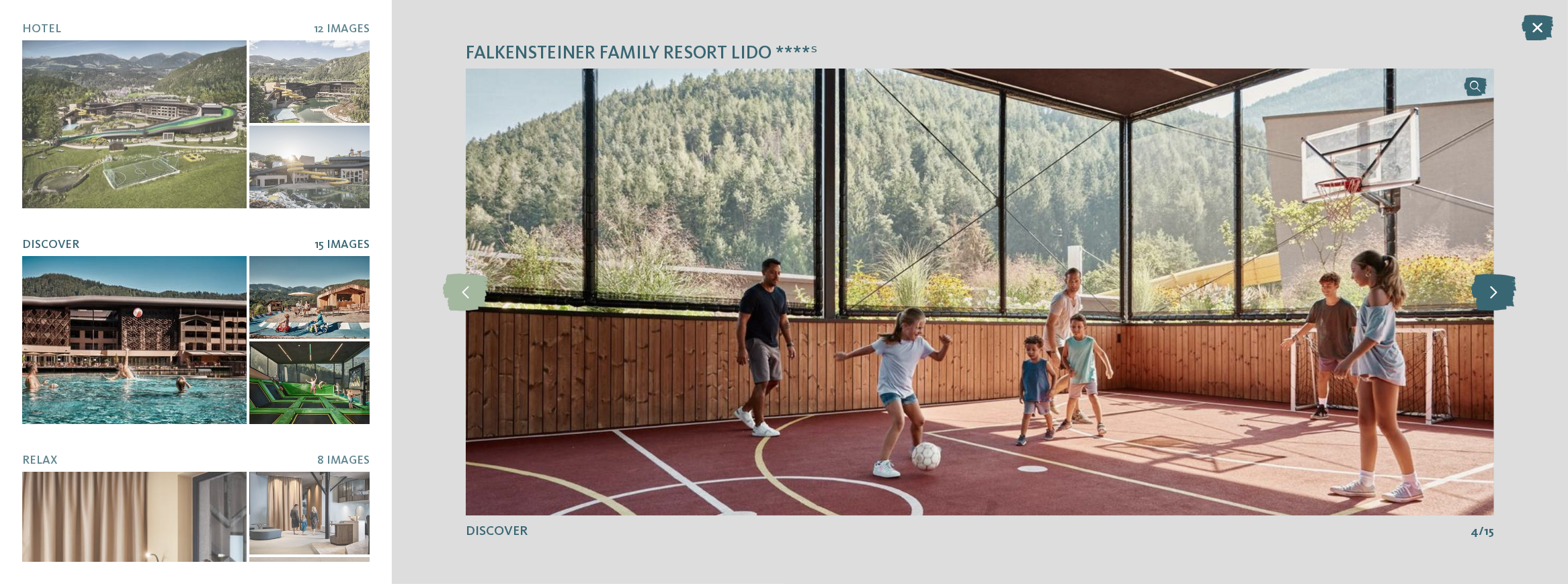
click at [1503, 286] on icon at bounding box center [1494, 291] width 45 height 37
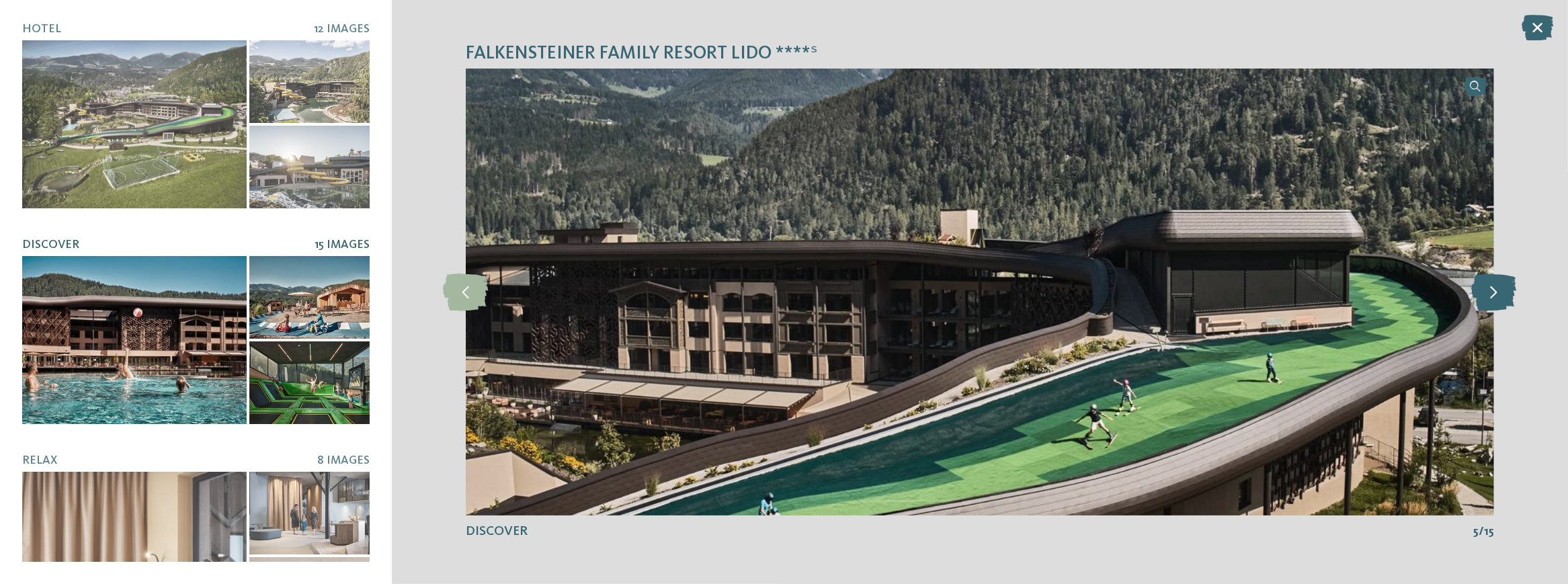
click at [1503, 286] on icon at bounding box center [1494, 291] width 45 height 37
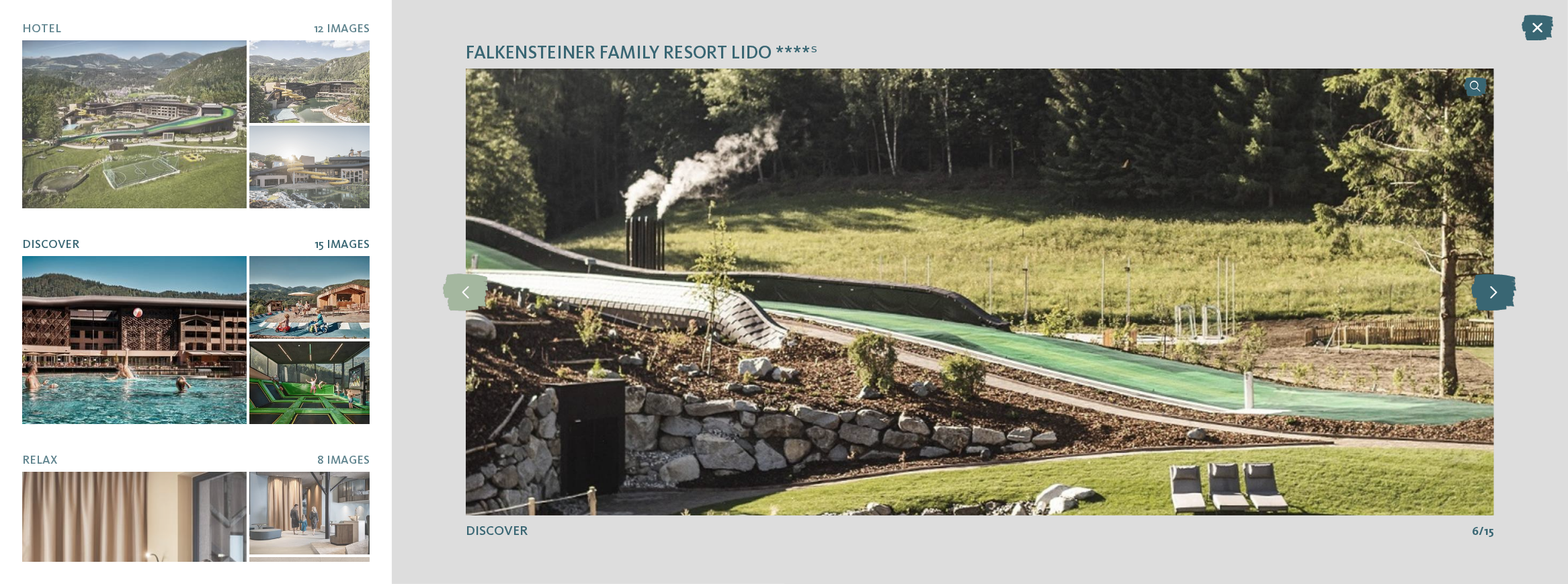
click at [1503, 286] on icon at bounding box center [1494, 291] width 45 height 37
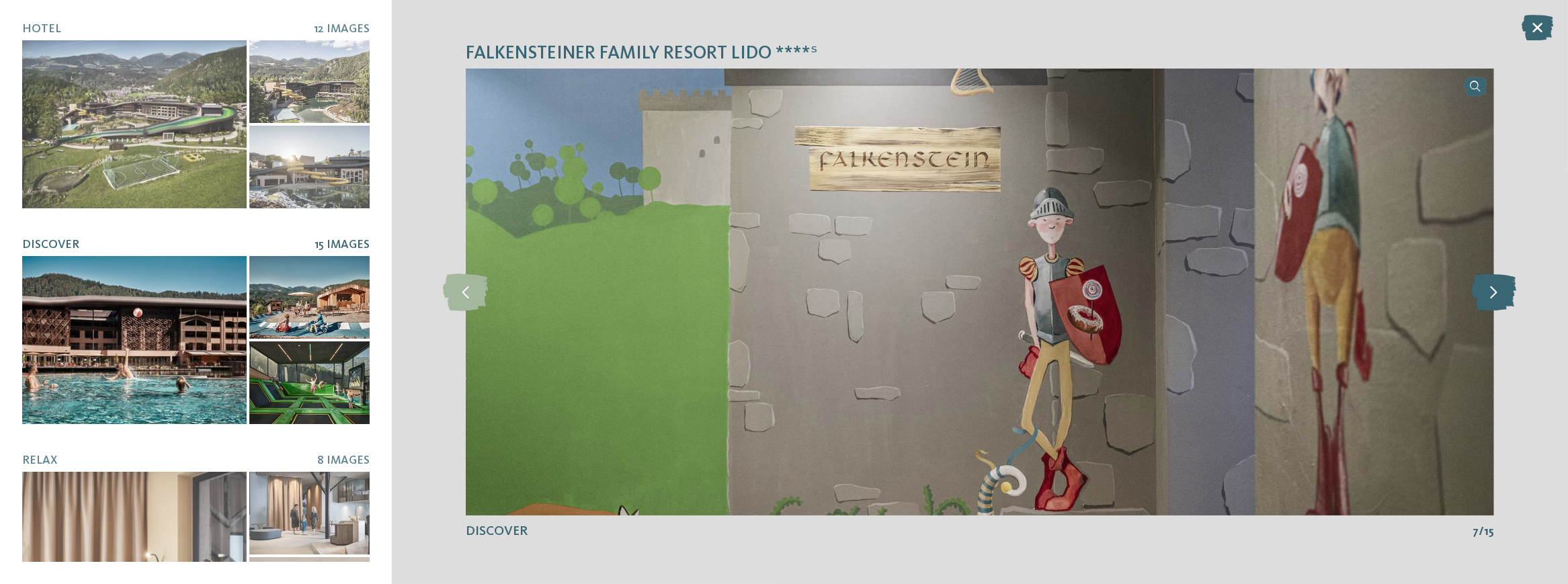
click at [1503, 286] on icon at bounding box center [1494, 291] width 45 height 37
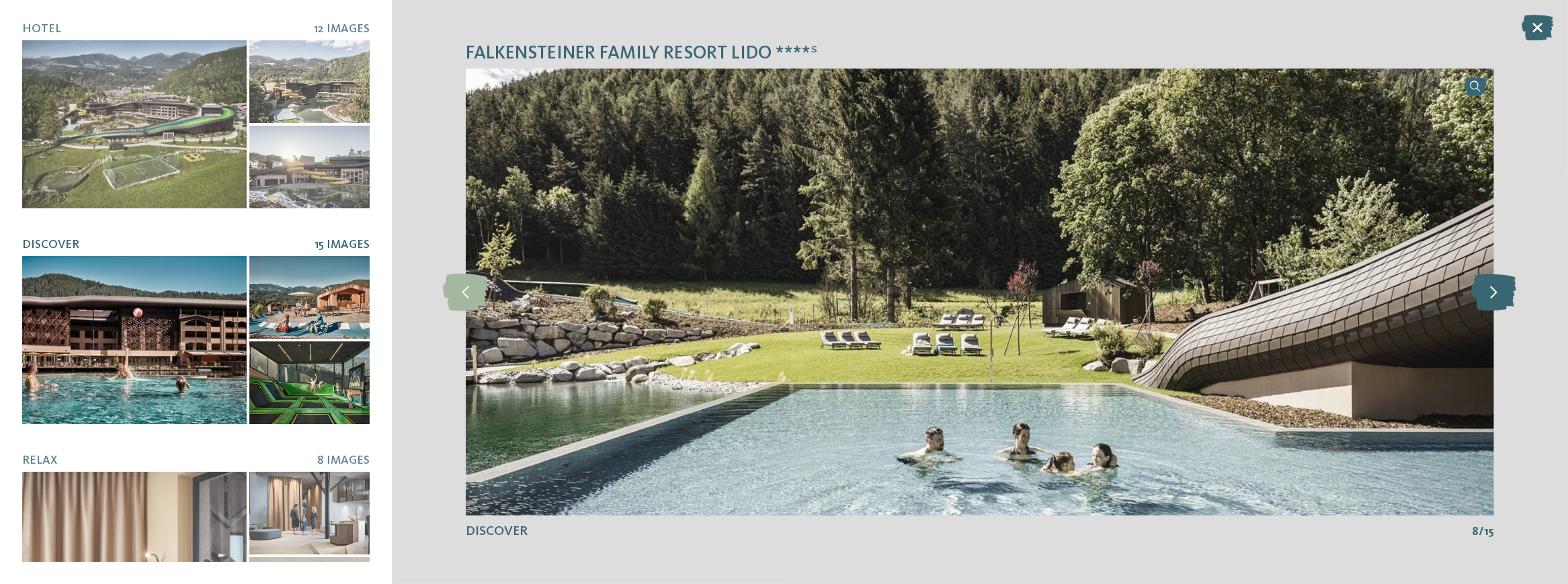
click at [1503, 286] on icon at bounding box center [1494, 291] width 45 height 37
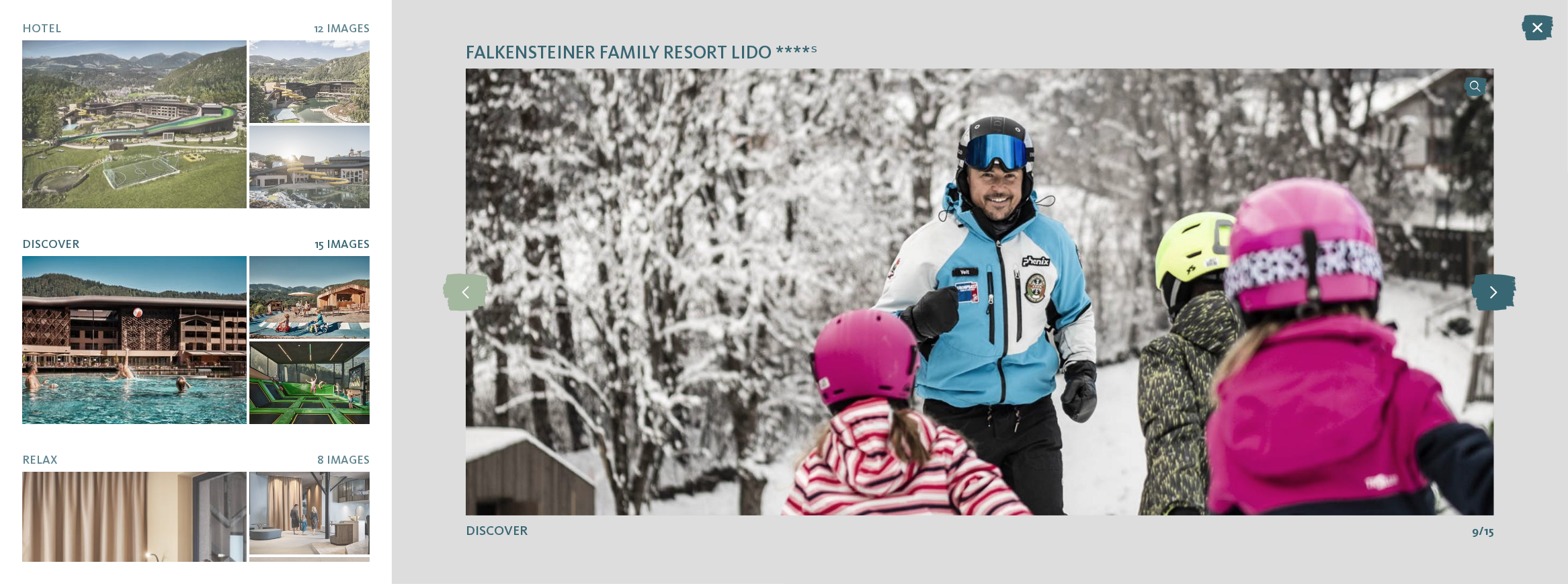
click at [1503, 286] on icon at bounding box center [1494, 291] width 45 height 37
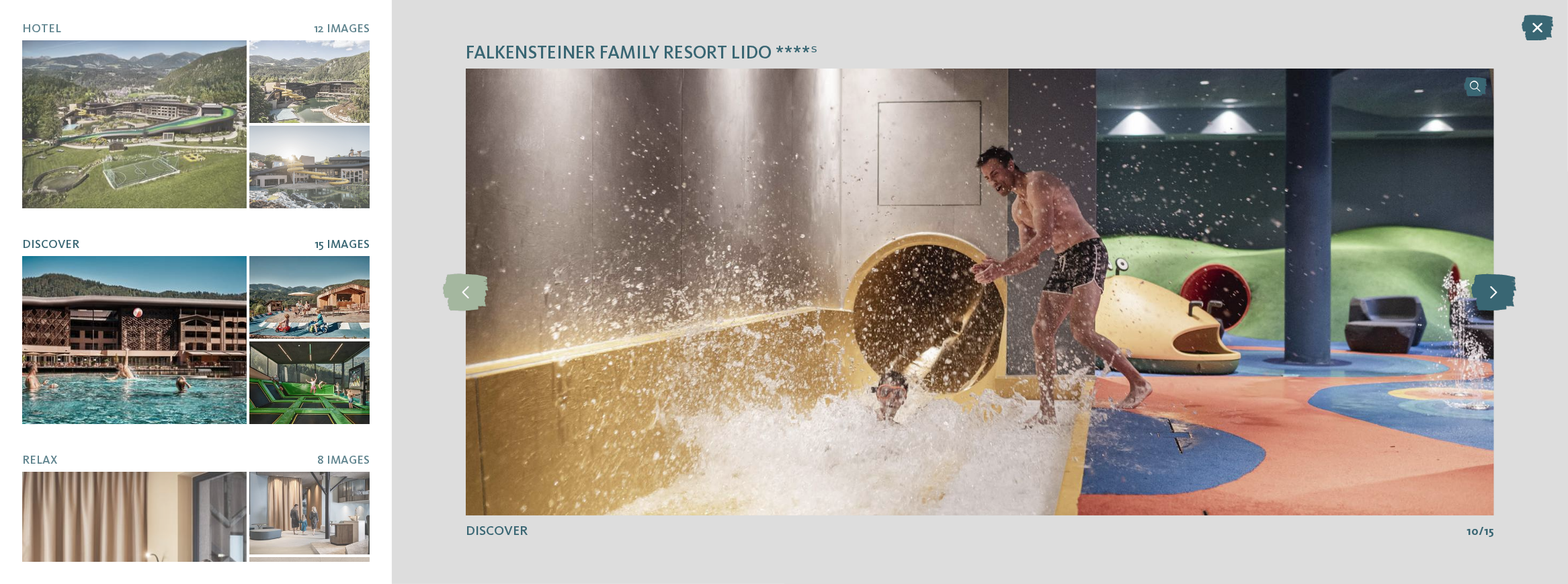
click at [1503, 286] on icon at bounding box center [1494, 291] width 45 height 37
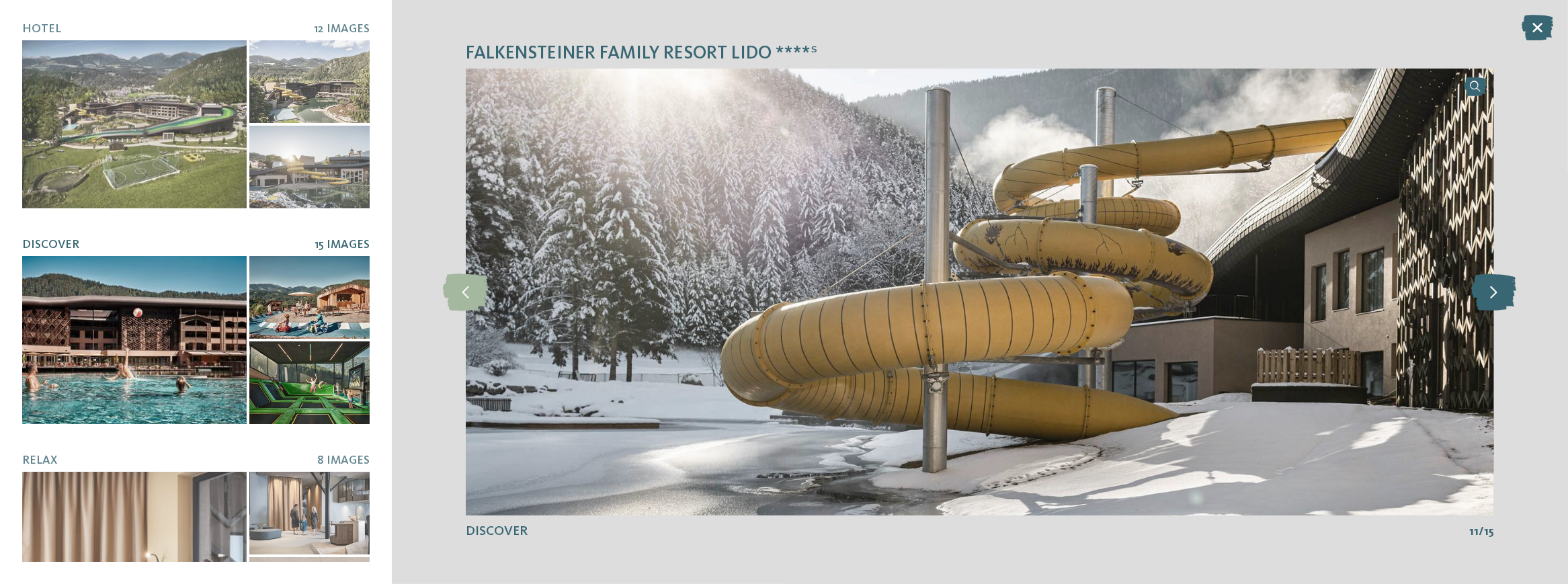
click at [1503, 286] on icon at bounding box center [1494, 291] width 45 height 37
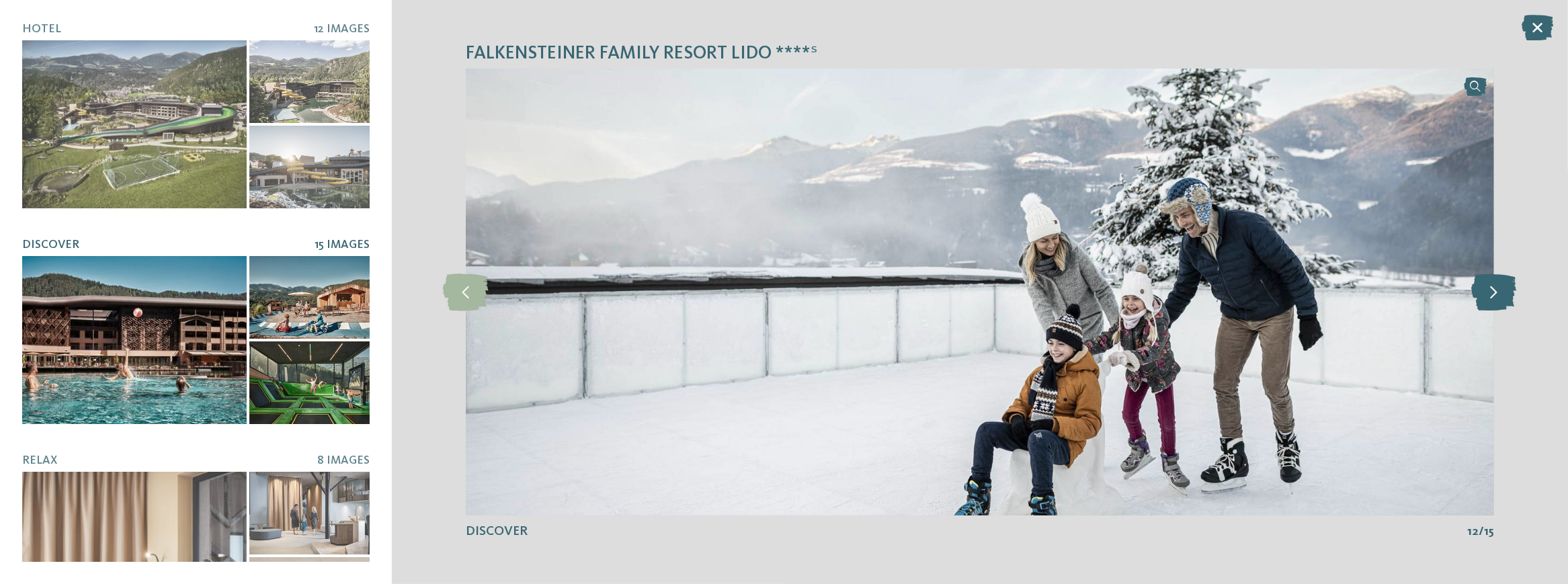
click at [1503, 286] on icon at bounding box center [1494, 291] width 45 height 37
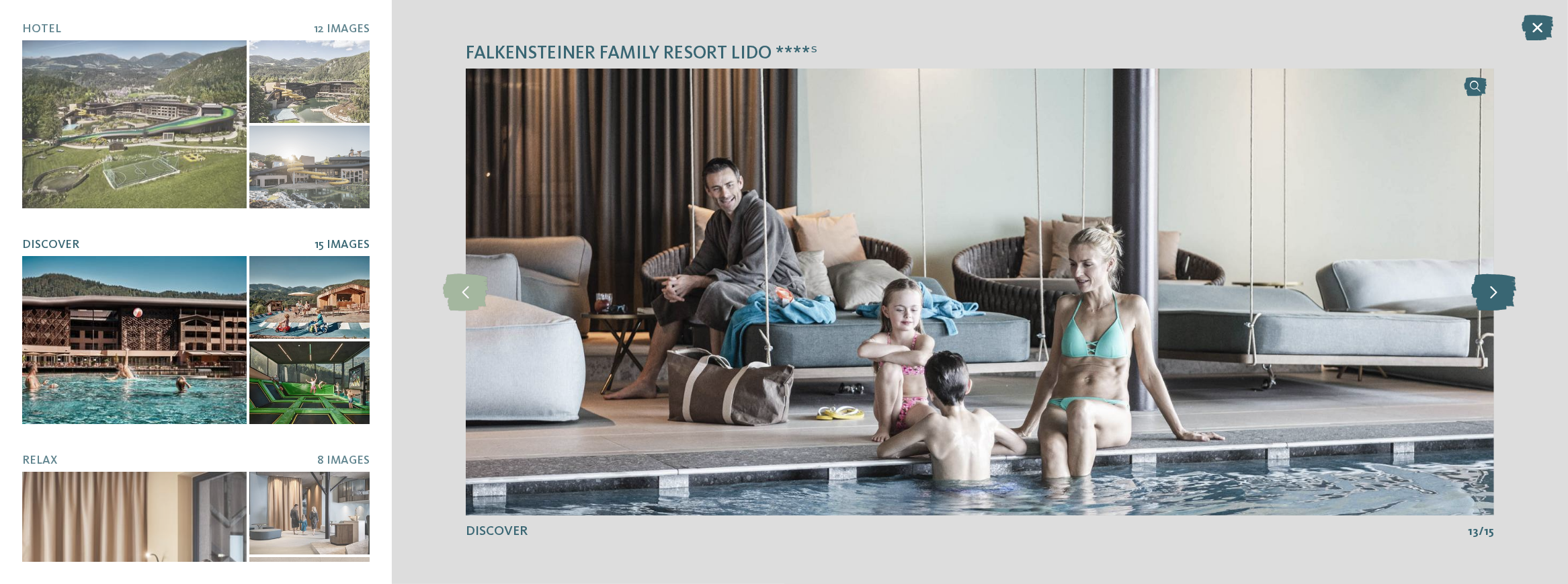
click at [1503, 286] on icon at bounding box center [1494, 291] width 45 height 37
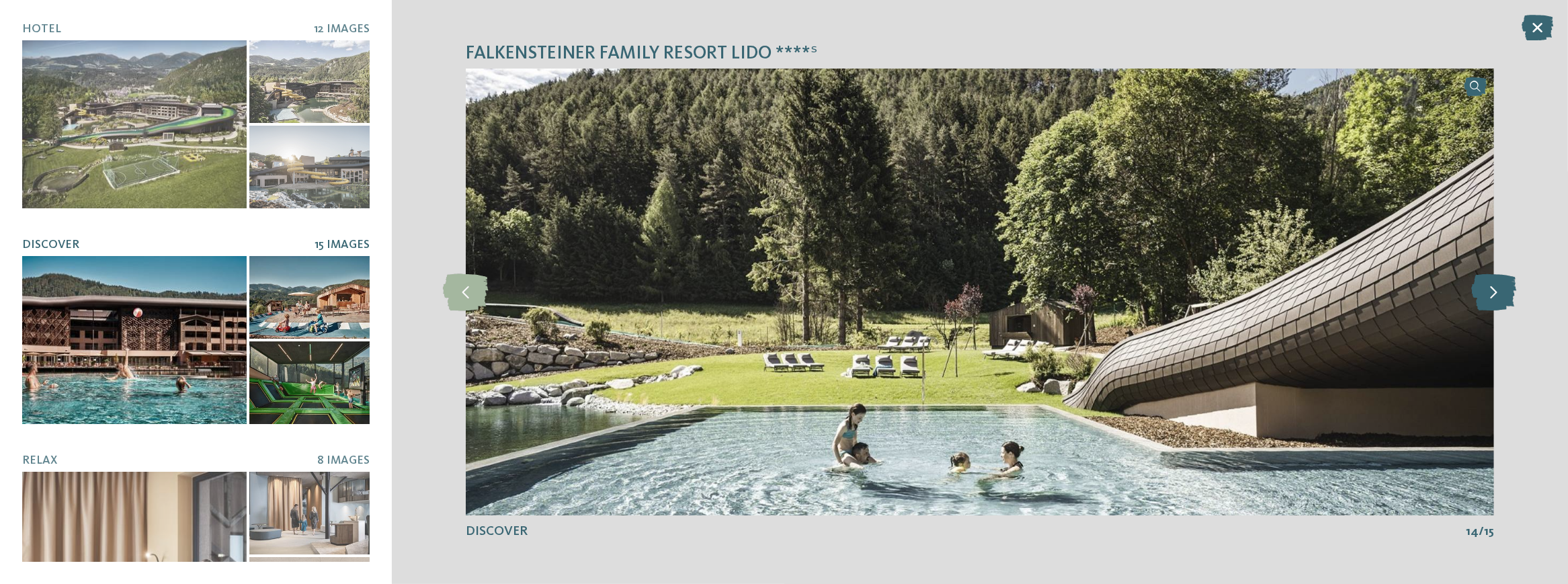
click at [1503, 286] on icon at bounding box center [1494, 291] width 45 height 37
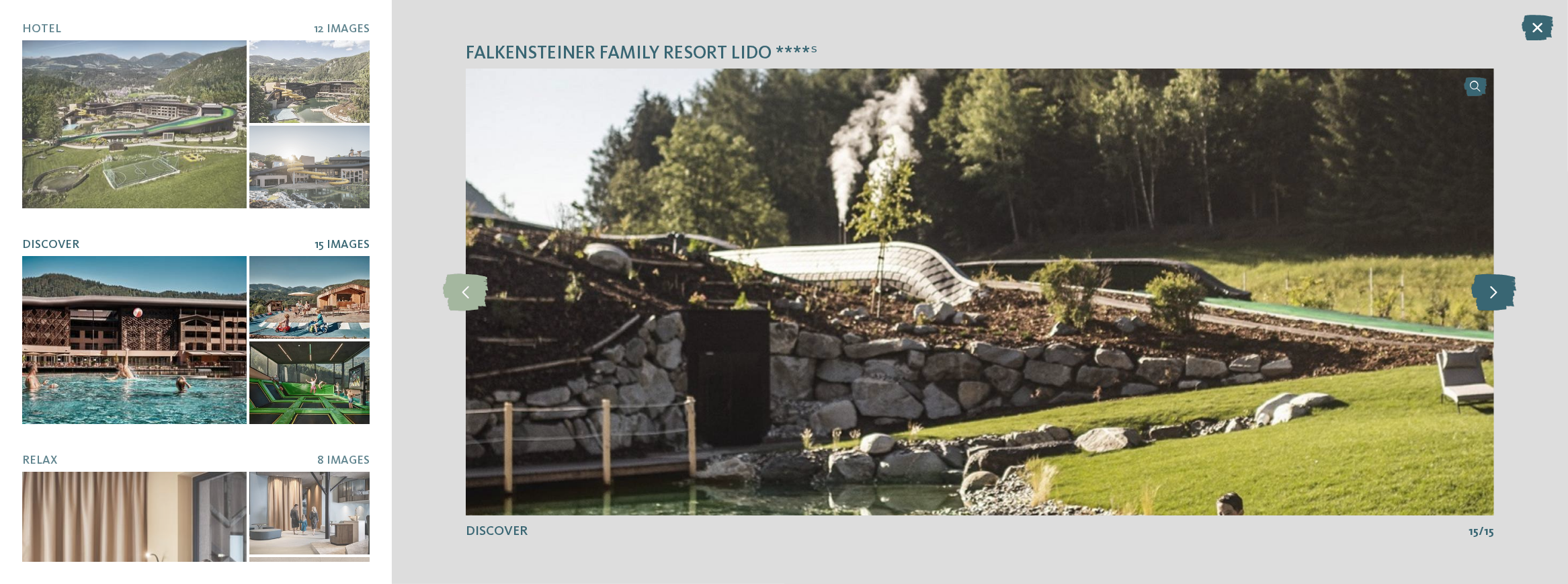
click at [1503, 286] on icon at bounding box center [1494, 291] width 45 height 37
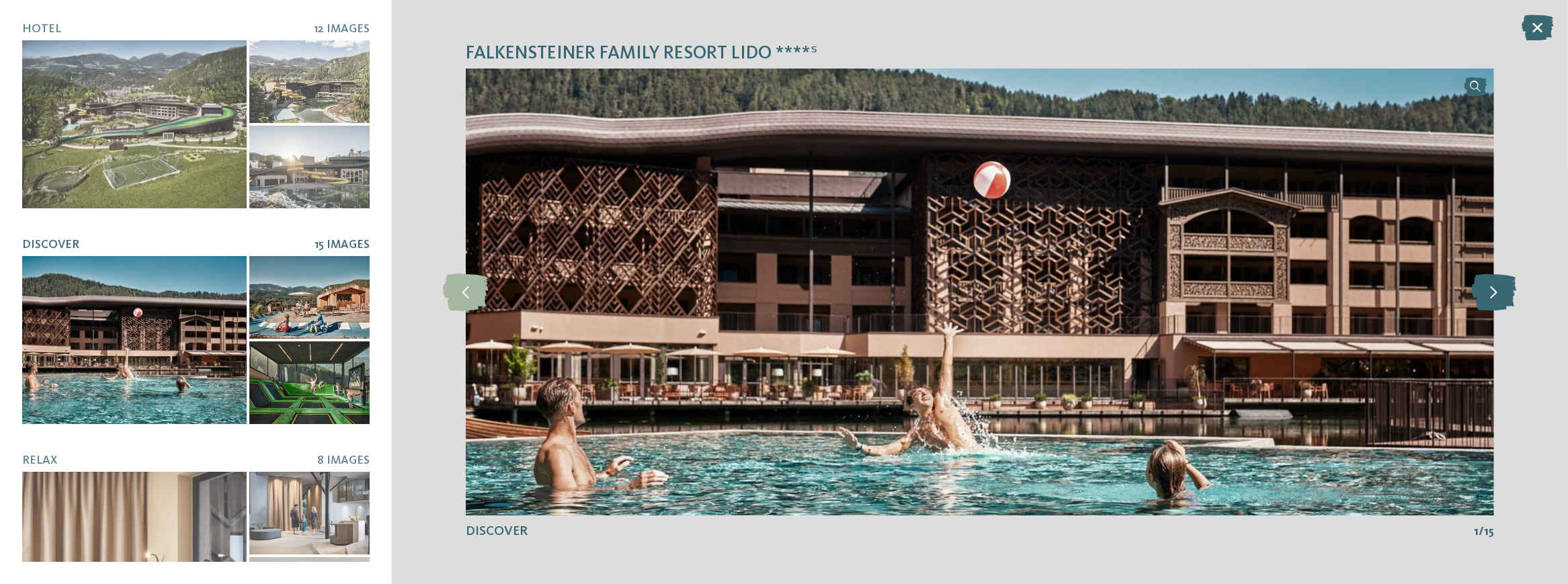
click at [1503, 286] on icon at bounding box center [1494, 291] width 45 height 37
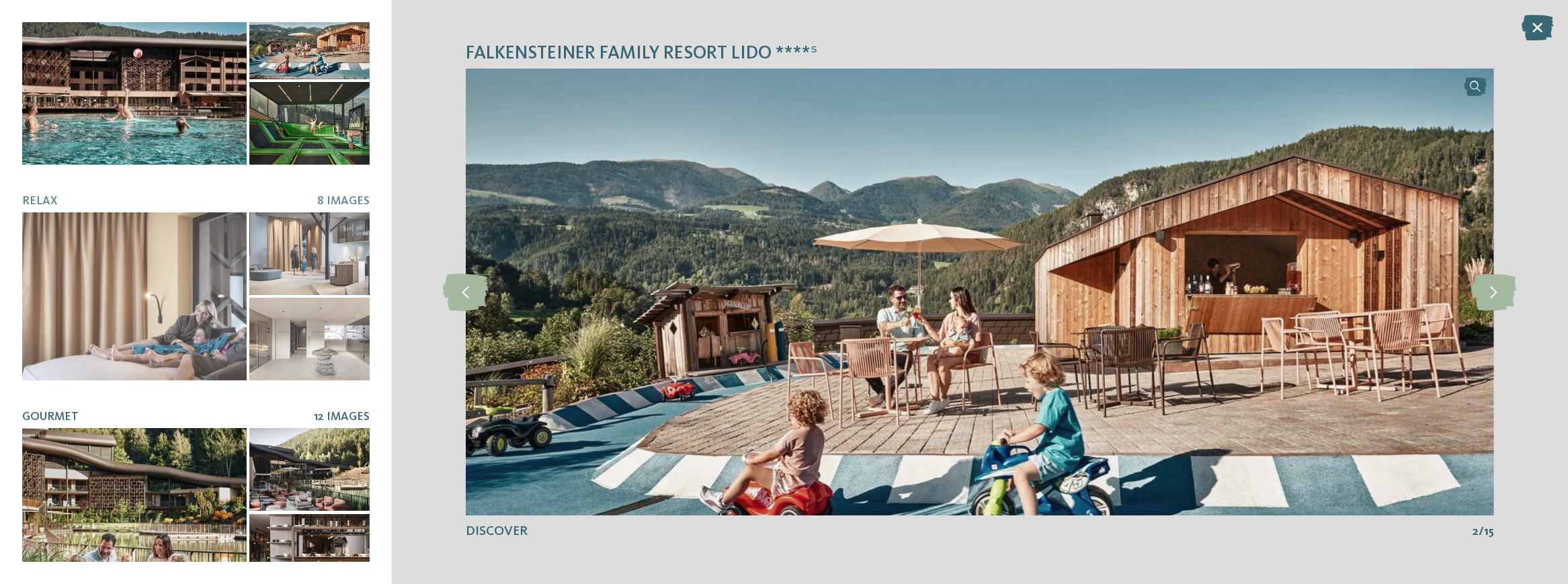
scroll to position [268, 0]
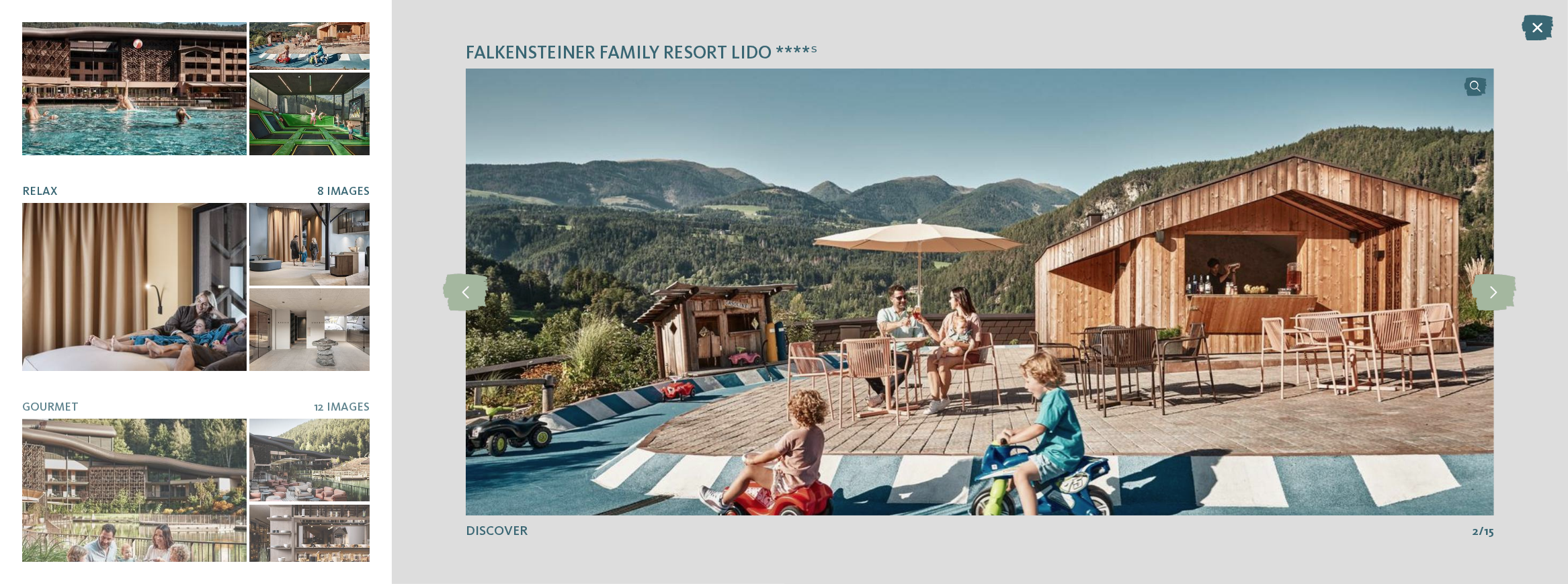
click at [171, 328] on div at bounding box center [134, 286] width 224 height 168
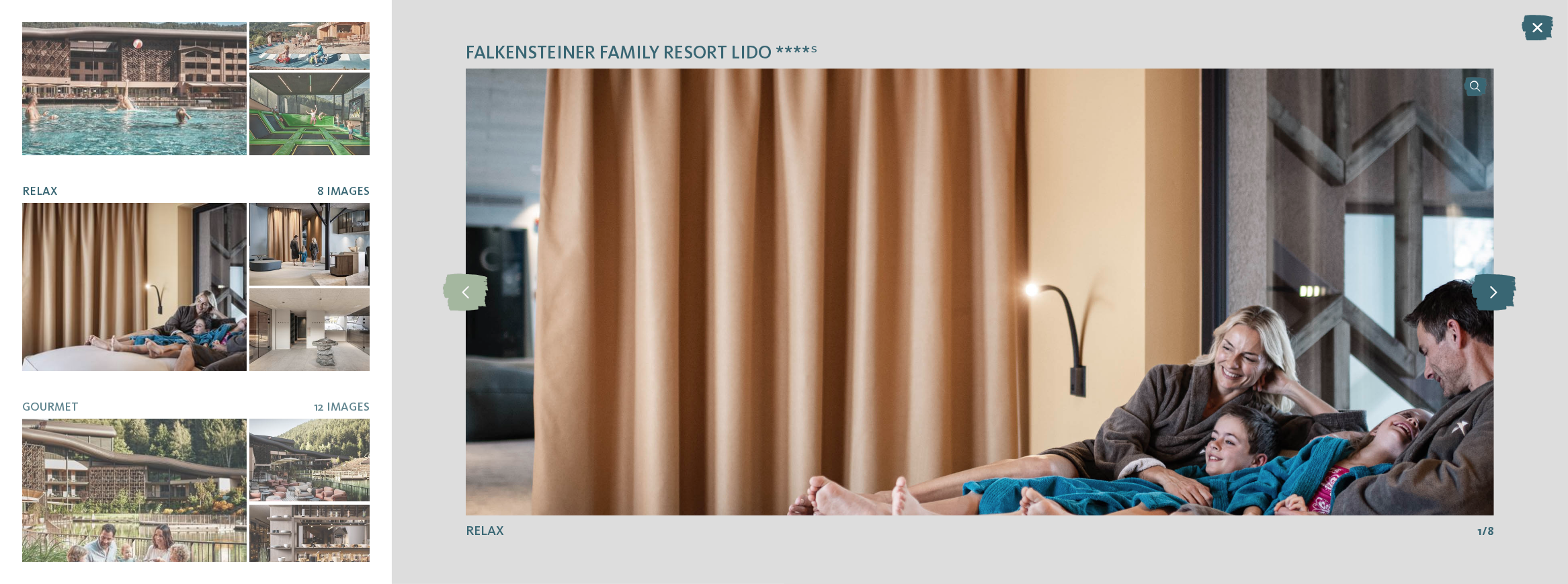
click at [1500, 302] on icon at bounding box center [1494, 291] width 45 height 37
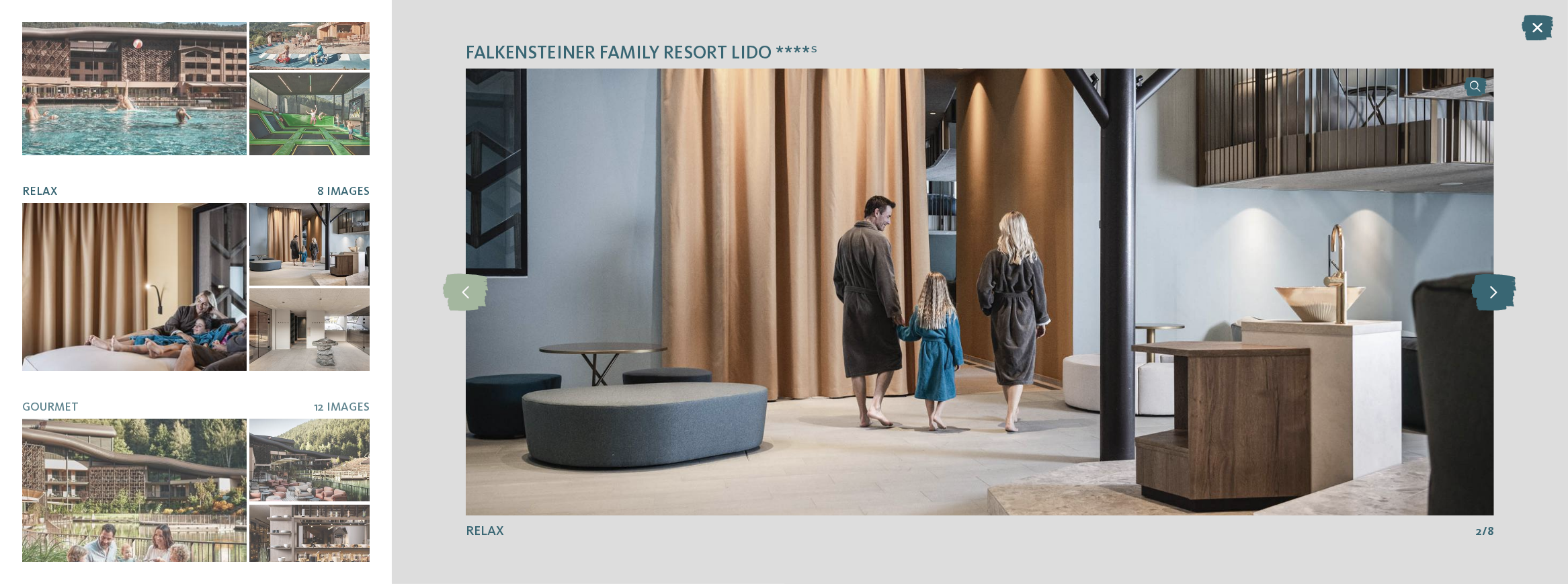
click at [1499, 301] on icon at bounding box center [1494, 291] width 45 height 37
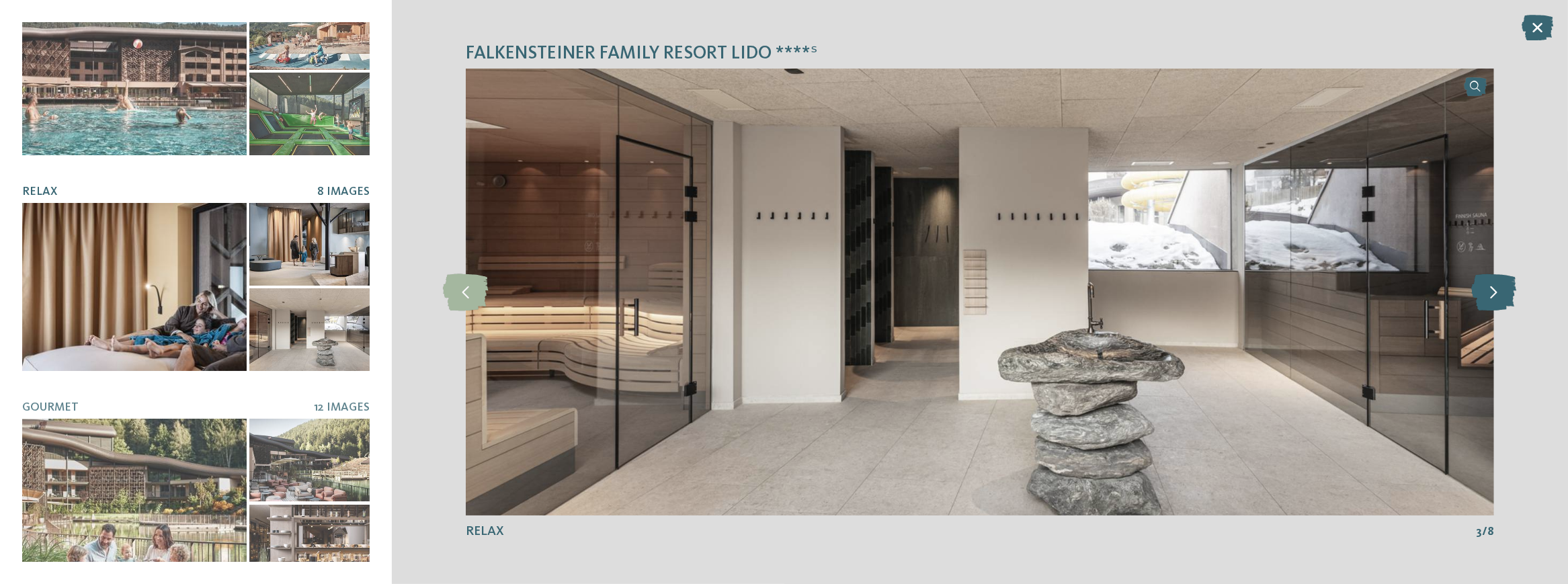
click at [1499, 301] on icon at bounding box center [1494, 291] width 45 height 37
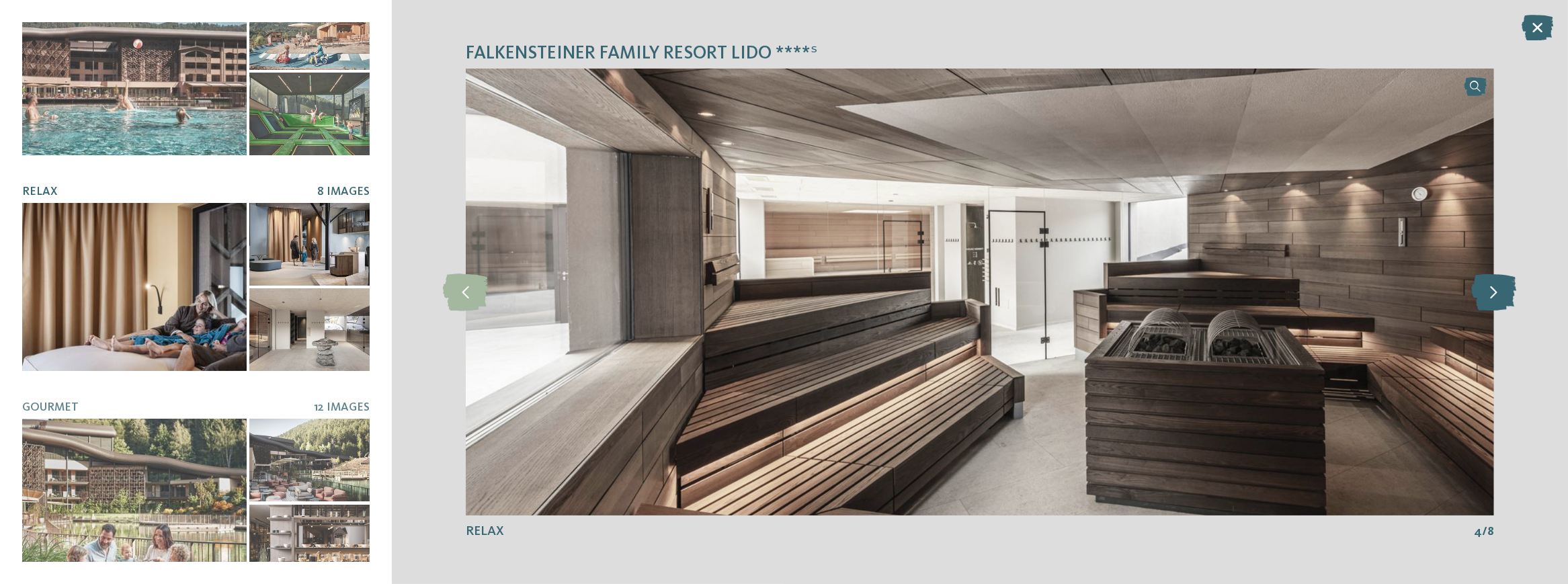
click at [1499, 301] on icon at bounding box center [1494, 291] width 45 height 37
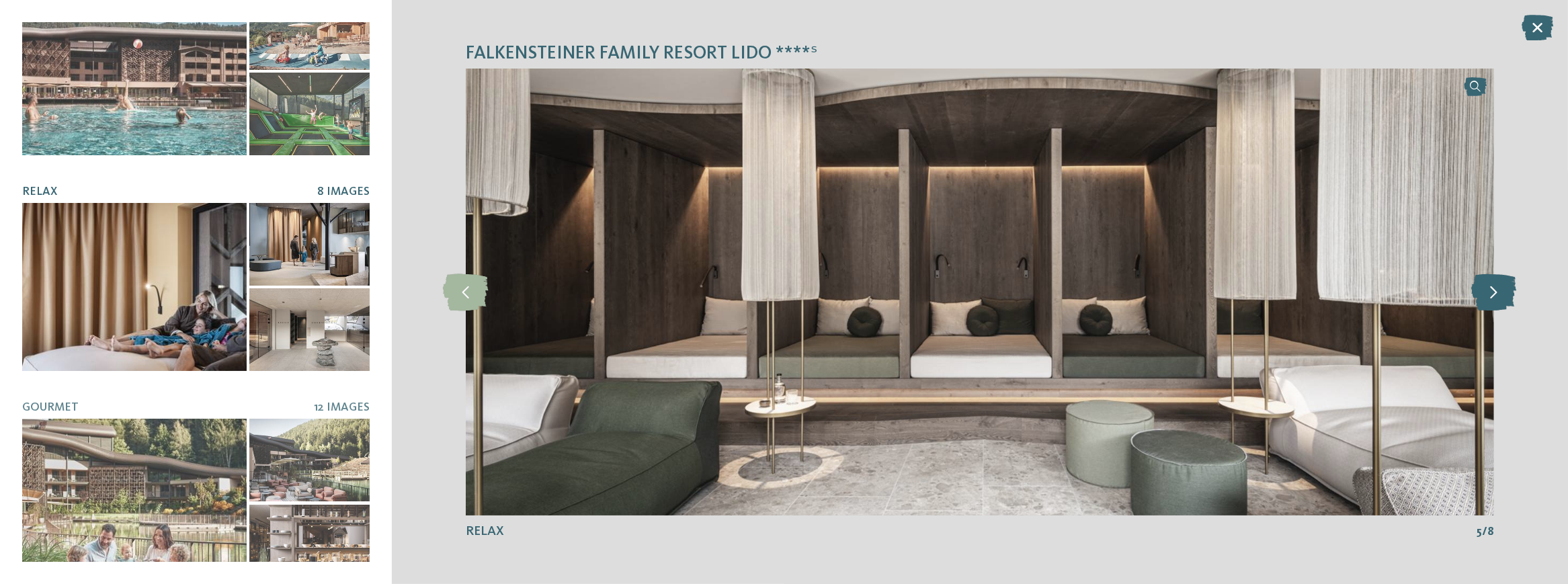
click at [1498, 301] on icon at bounding box center [1494, 291] width 45 height 37
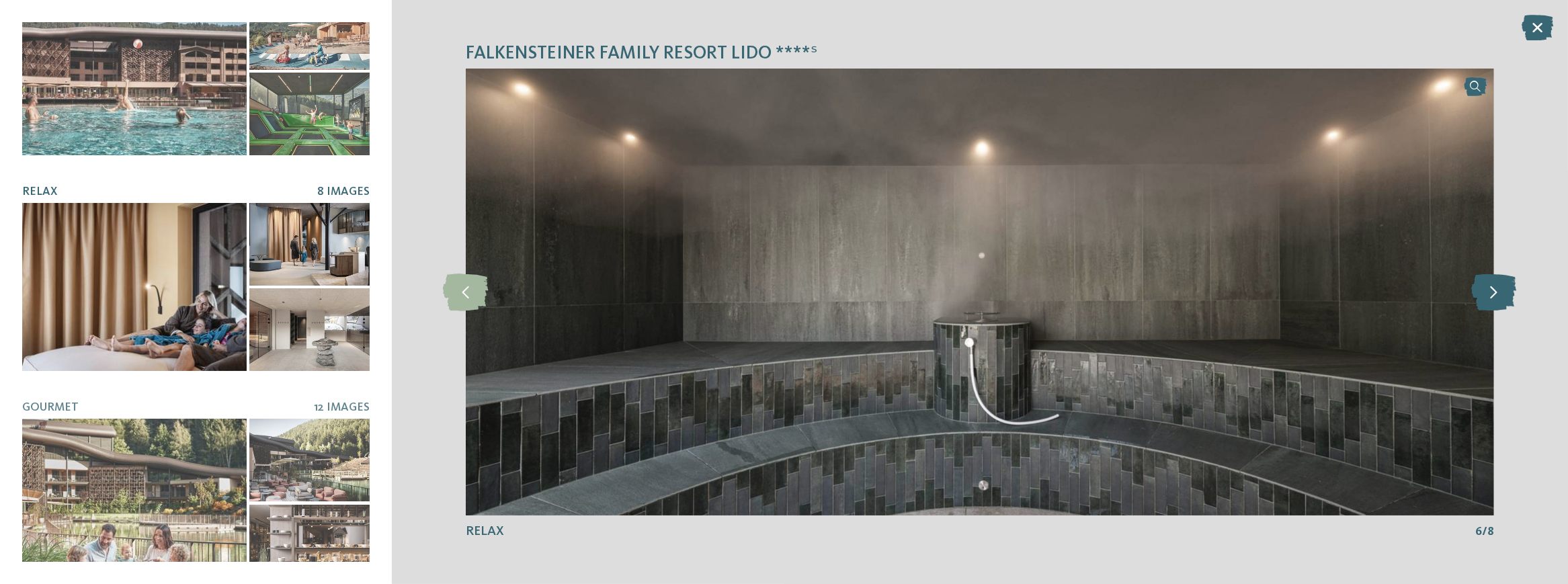
click at [1498, 301] on icon at bounding box center [1494, 291] width 45 height 37
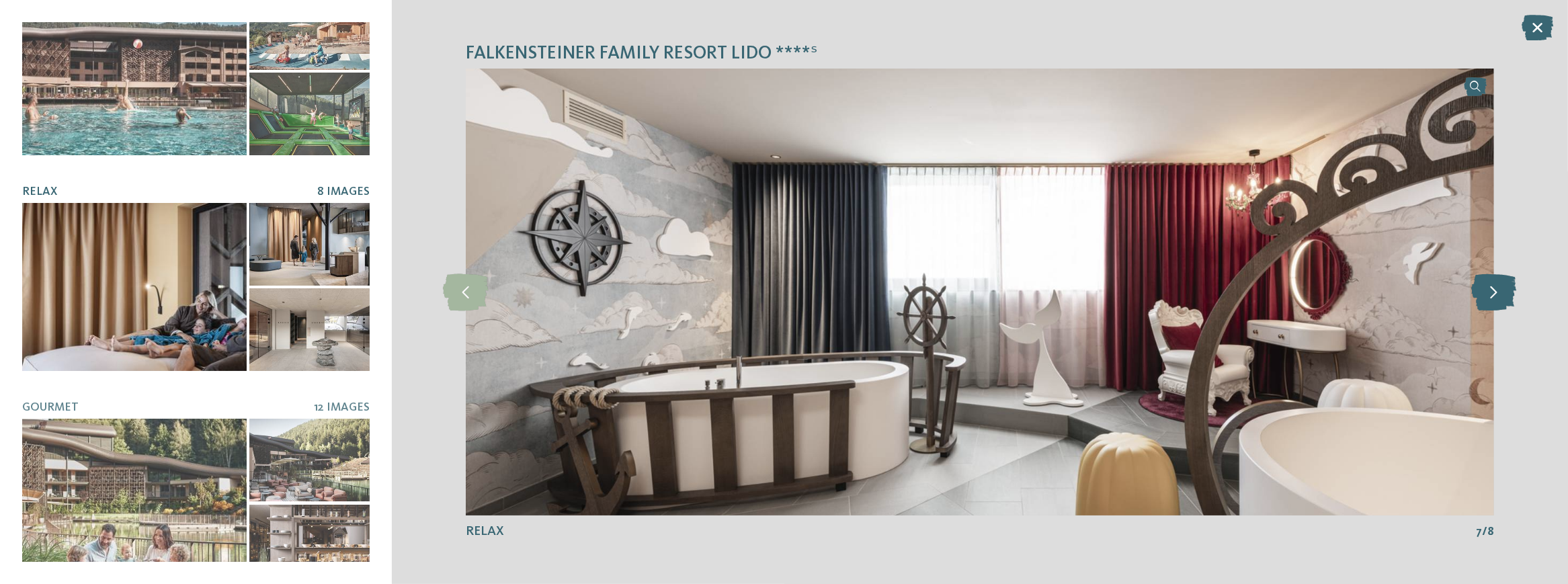
click at [1498, 301] on icon at bounding box center [1494, 291] width 45 height 37
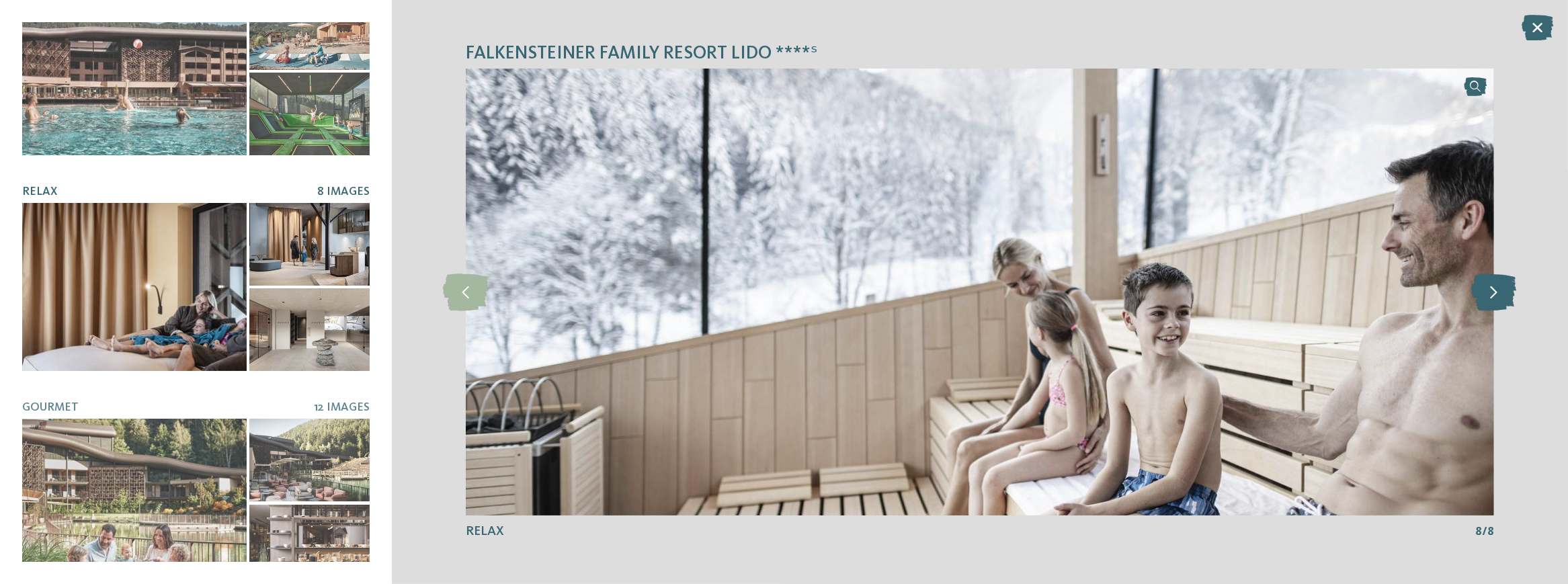
click at [1498, 301] on icon at bounding box center [1494, 291] width 45 height 37
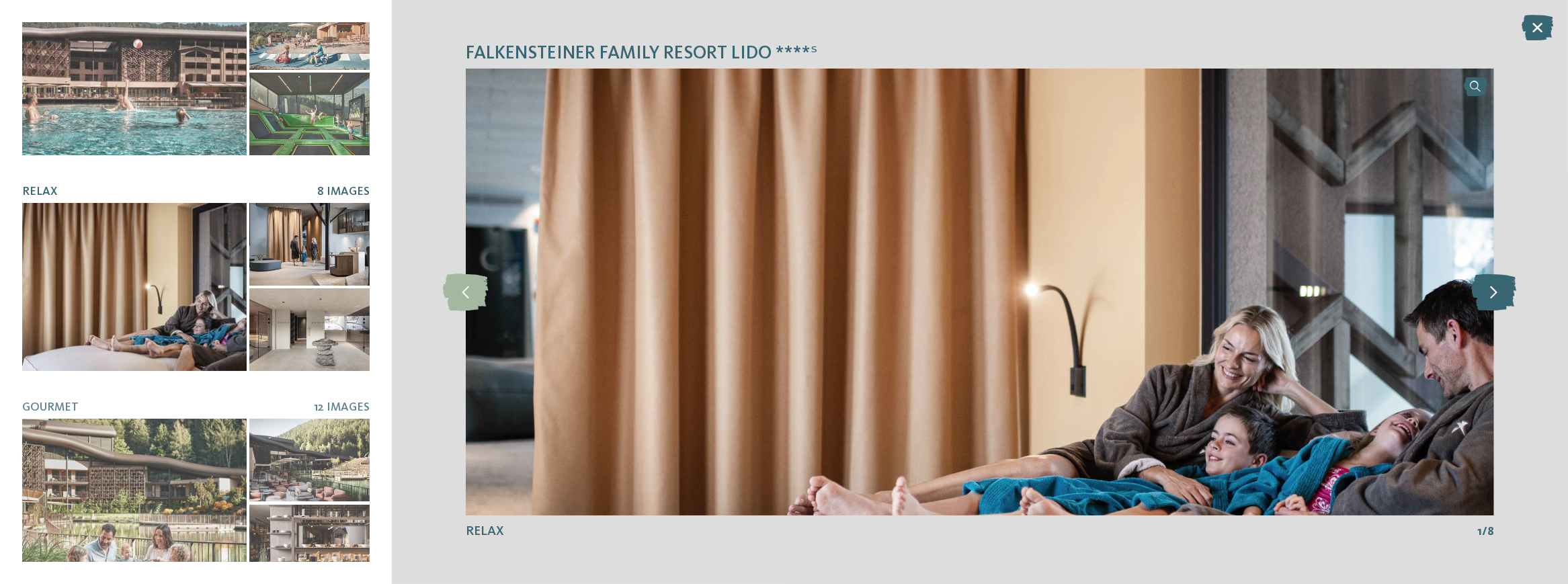
click at [1498, 301] on icon at bounding box center [1494, 291] width 45 height 37
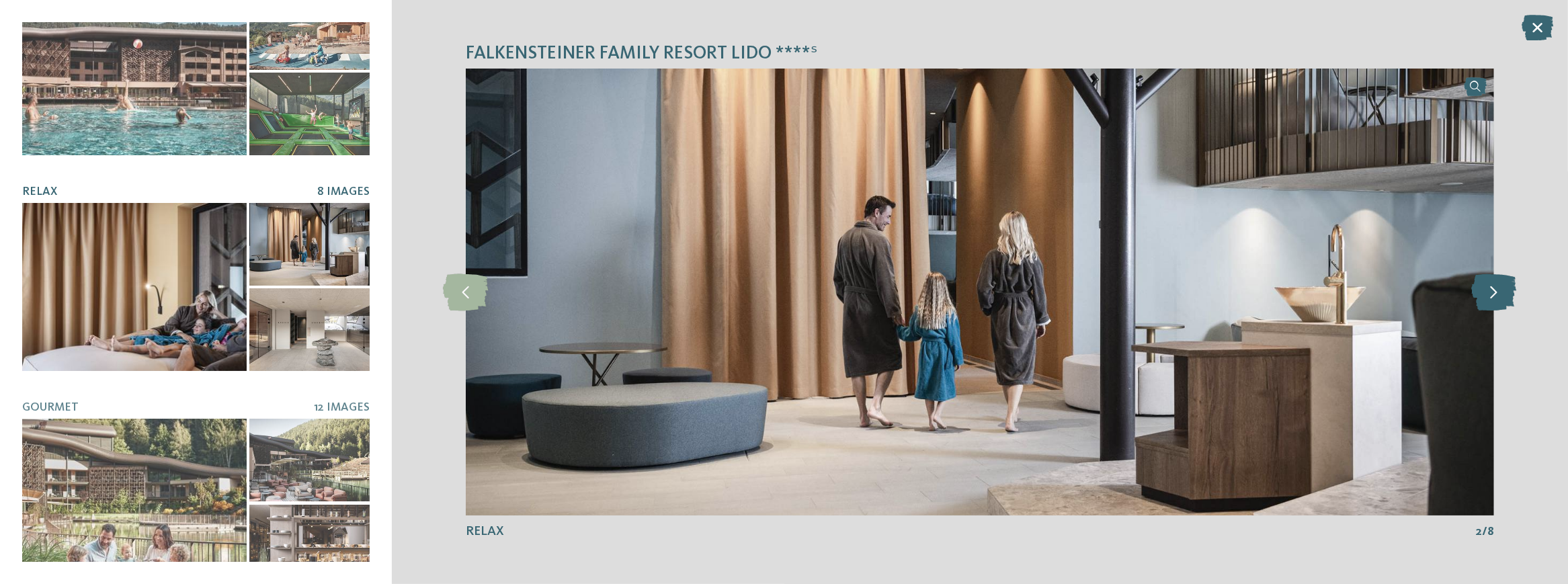
click at [1498, 301] on icon at bounding box center [1494, 291] width 45 height 37
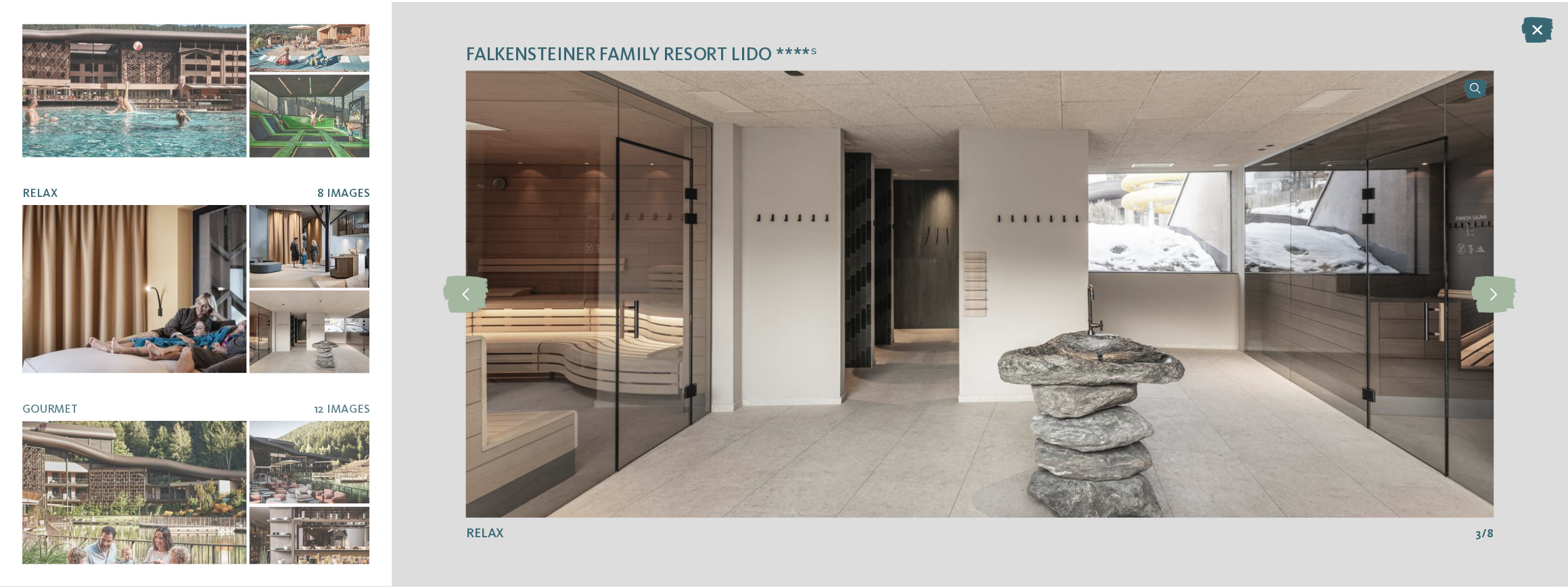
scroll to position [496, 0]
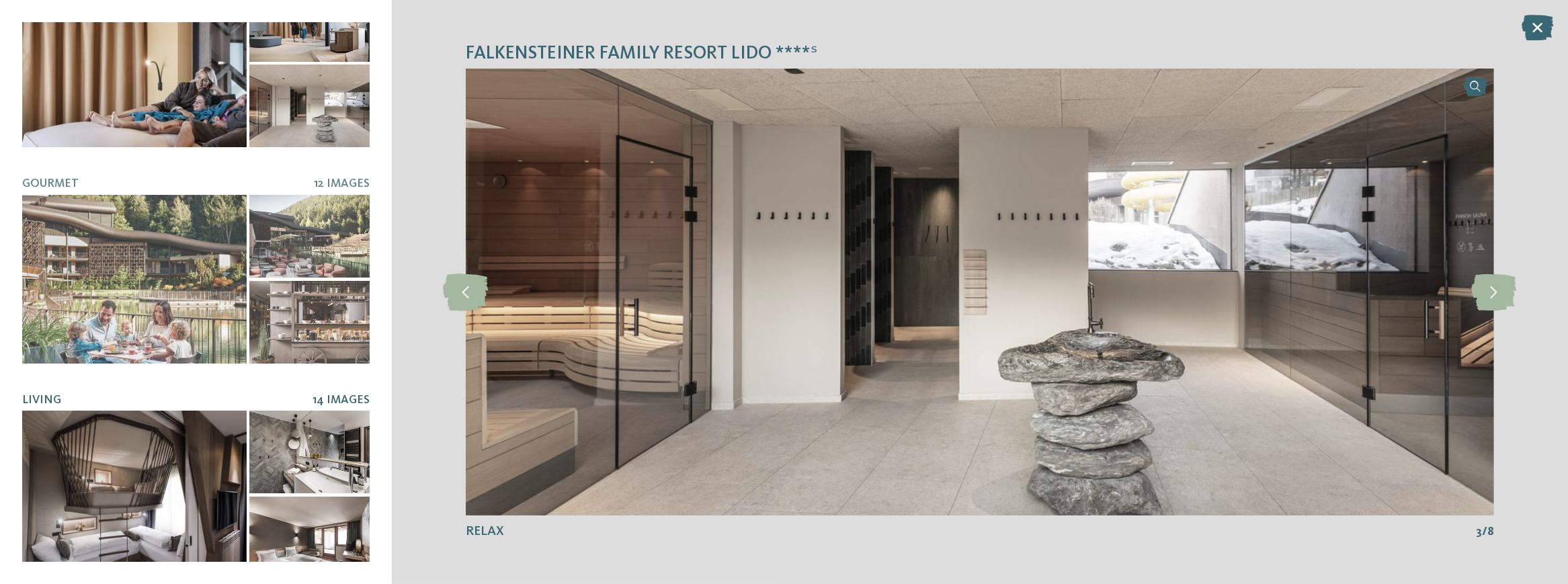
click at [137, 460] on div at bounding box center [134, 495] width 224 height 168
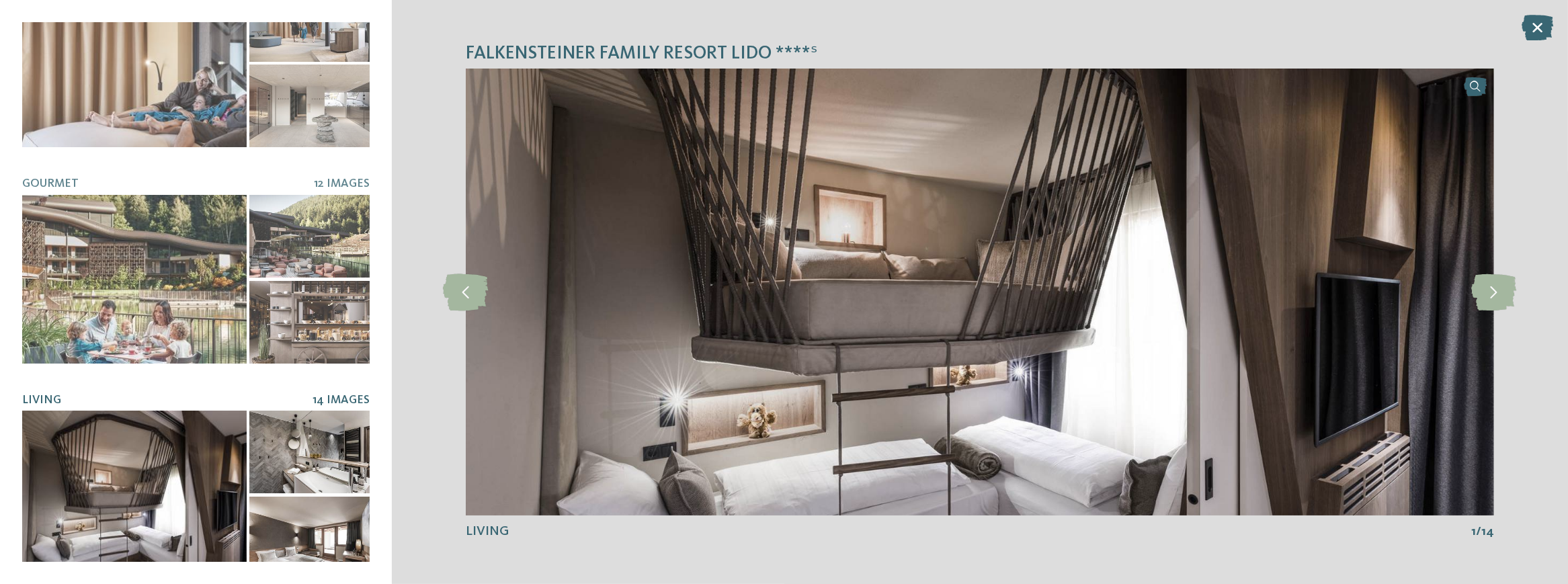
click at [1470, 332] on img at bounding box center [980, 292] width 1029 height 447
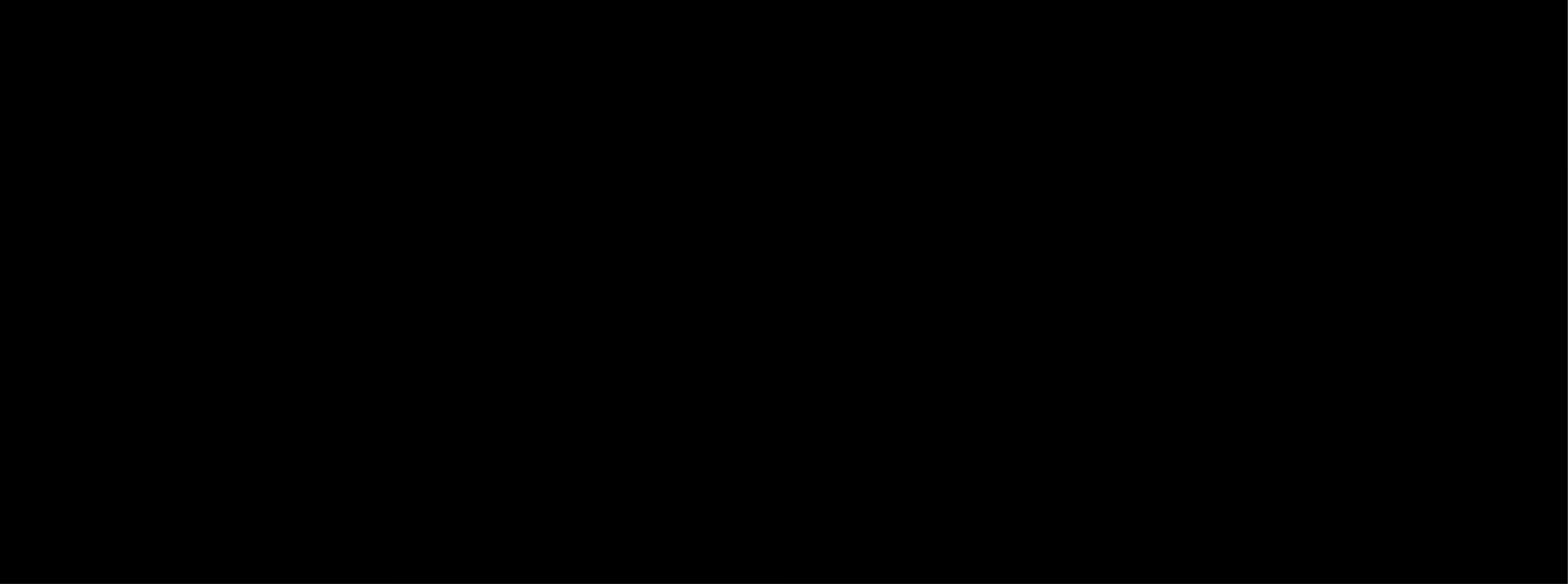
click at [1476, 302] on div at bounding box center [784, 292] width 1568 height 584
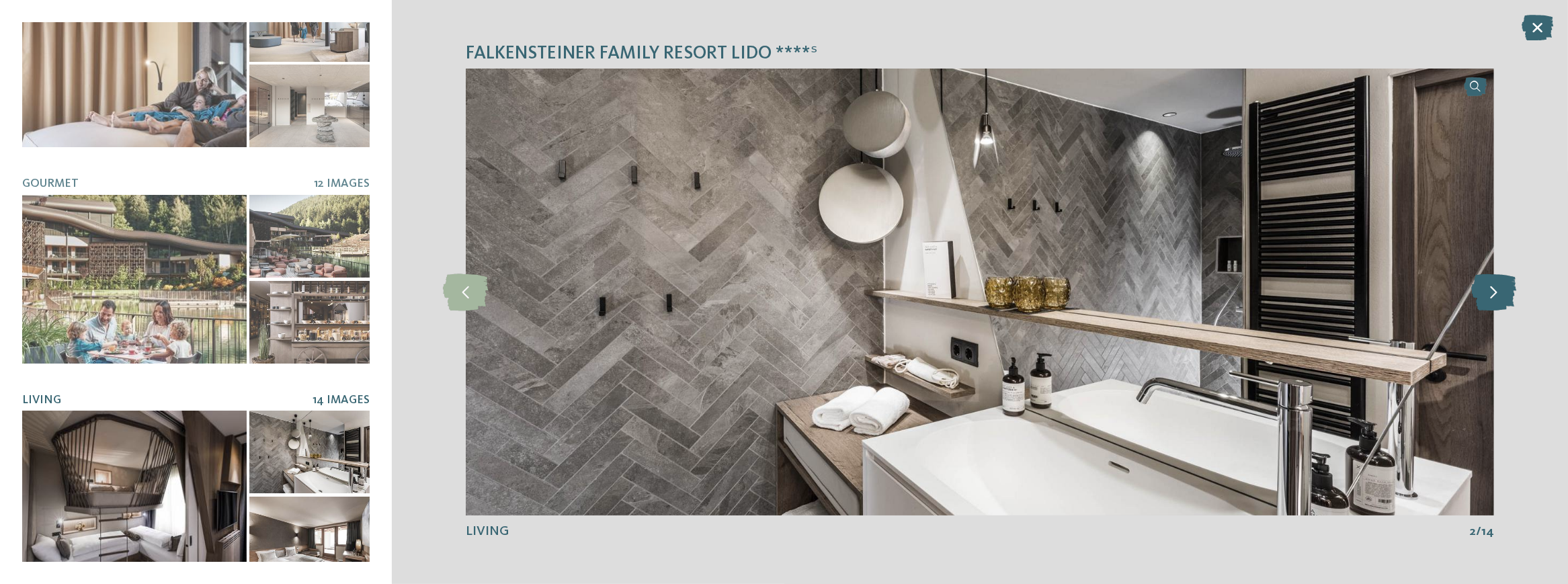
click at [1476, 301] on icon at bounding box center [1494, 291] width 45 height 37
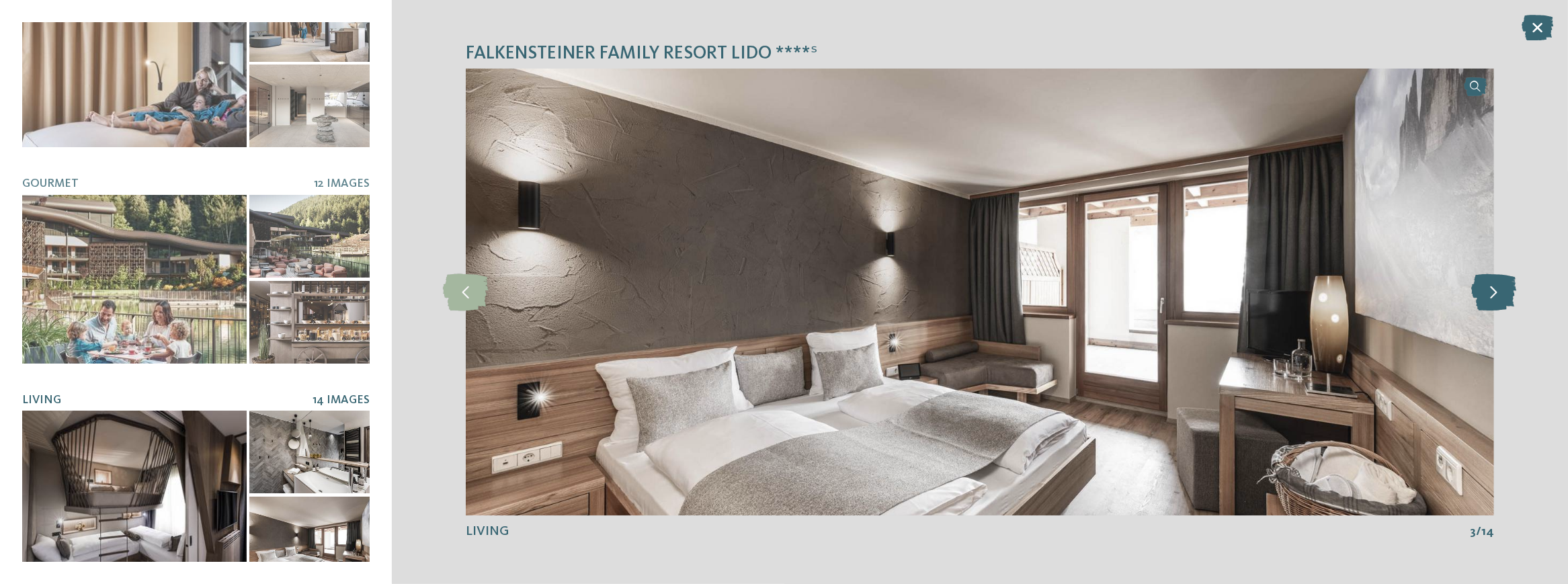
click at [1481, 289] on icon at bounding box center [1494, 291] width 45 height 37
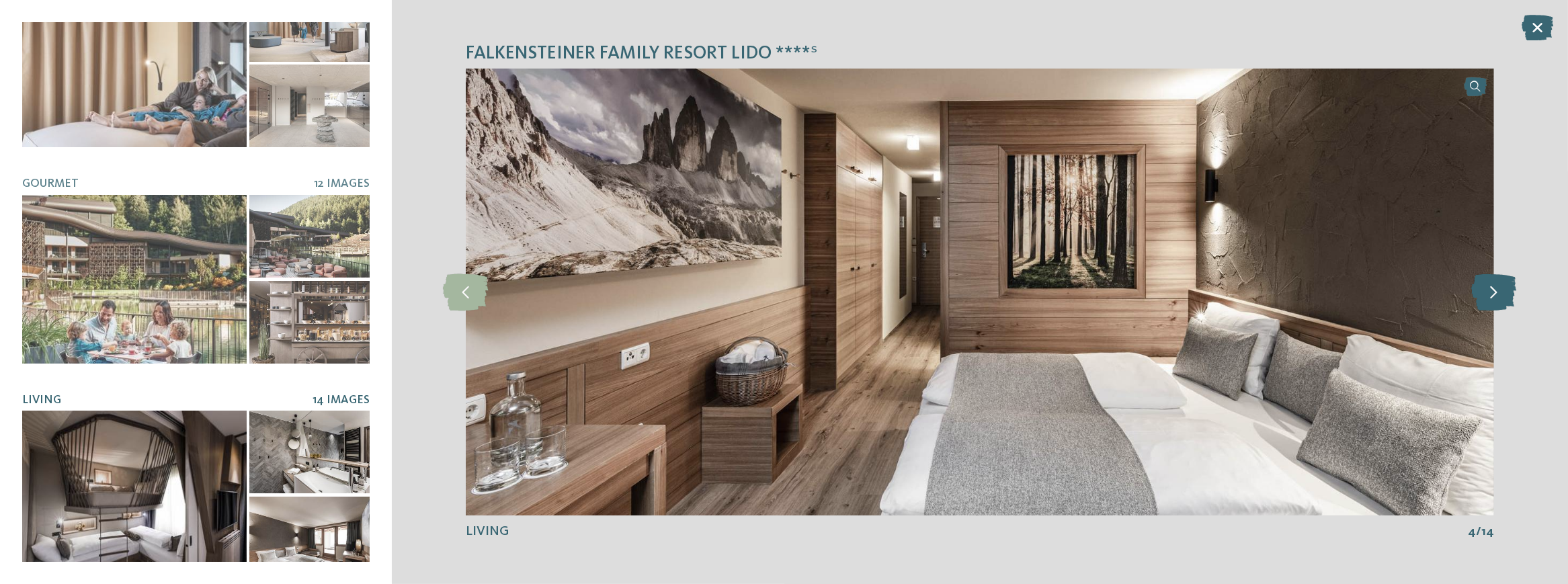
click at [1481, 289] on icon at bounding box center [1494, 291] width 45 height 37
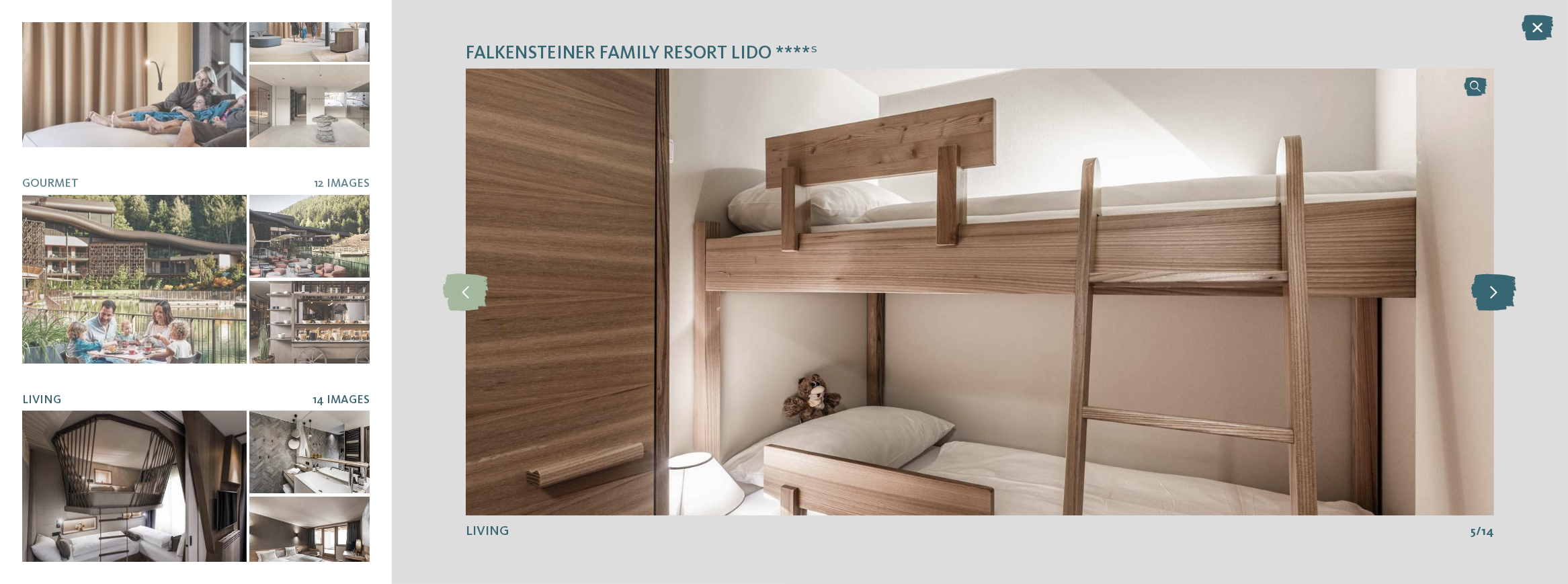
click at [1481, 289] on icon at bounding box center [1494, 291] width 45 height 37
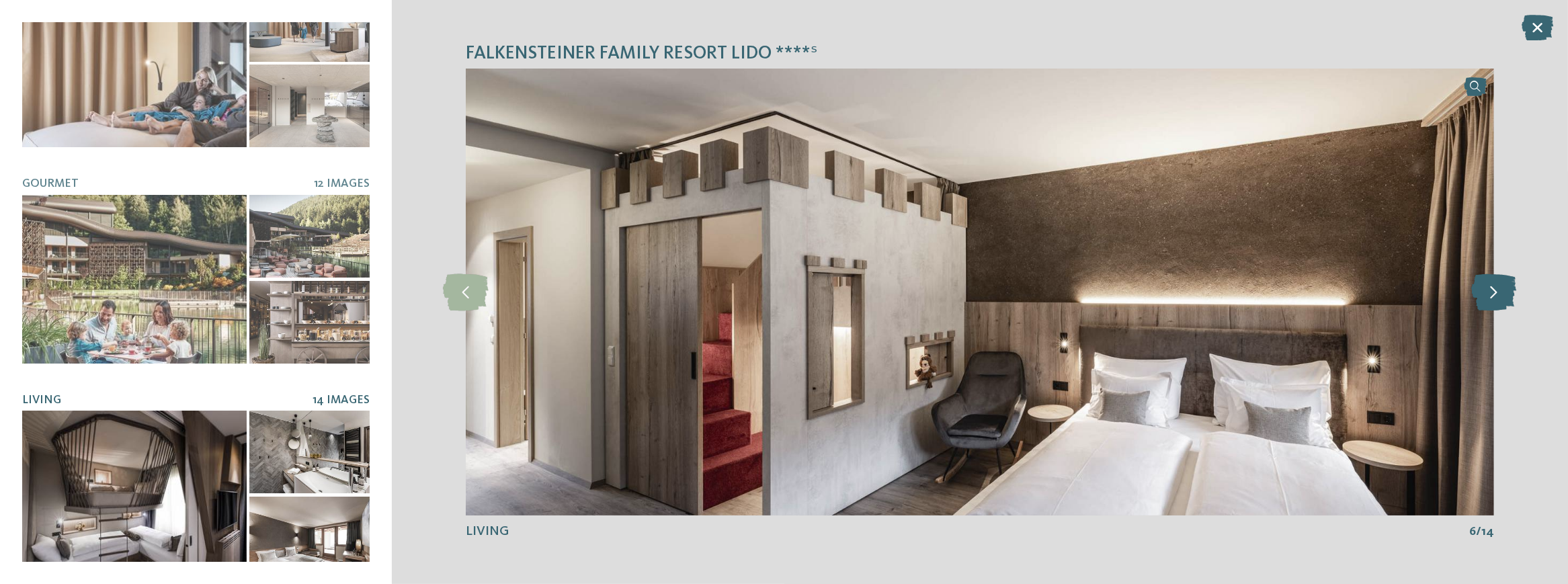
click at [1481, 289] on icon at bounding box center [1494, 291] width 45 height 37
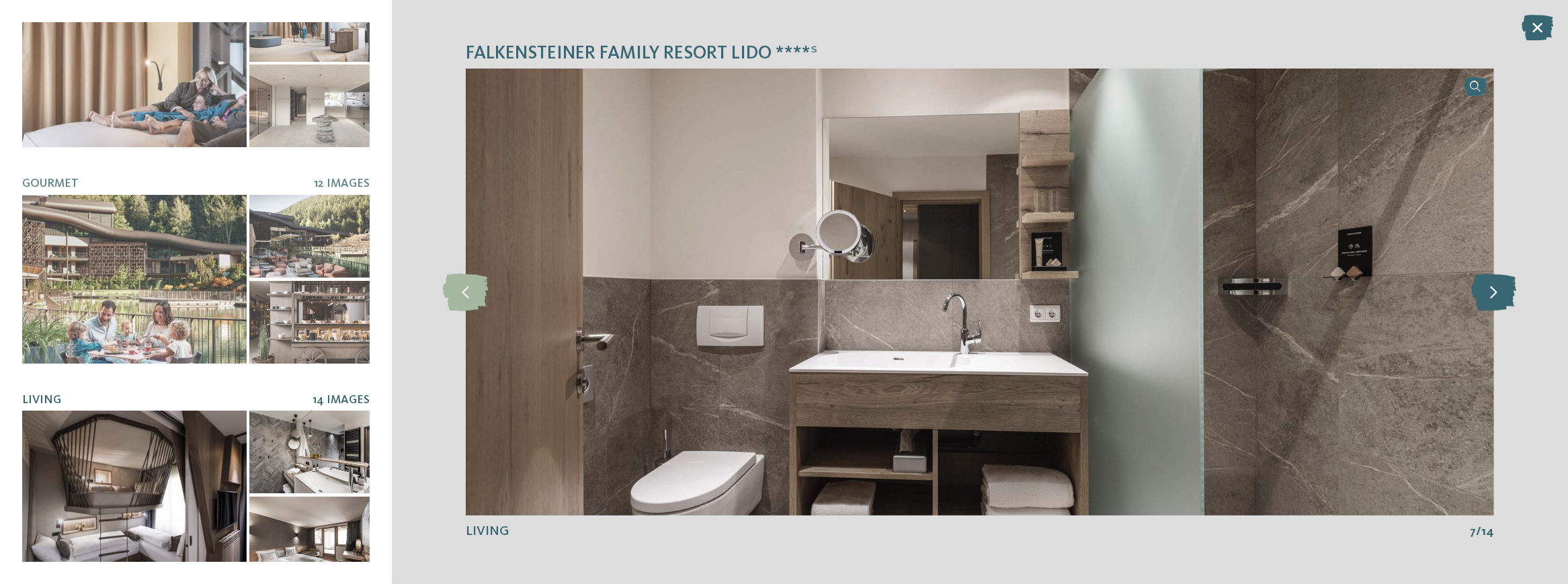
click at [1481, 289] on icon at bounding box center [1494, 291] width 45 height 37
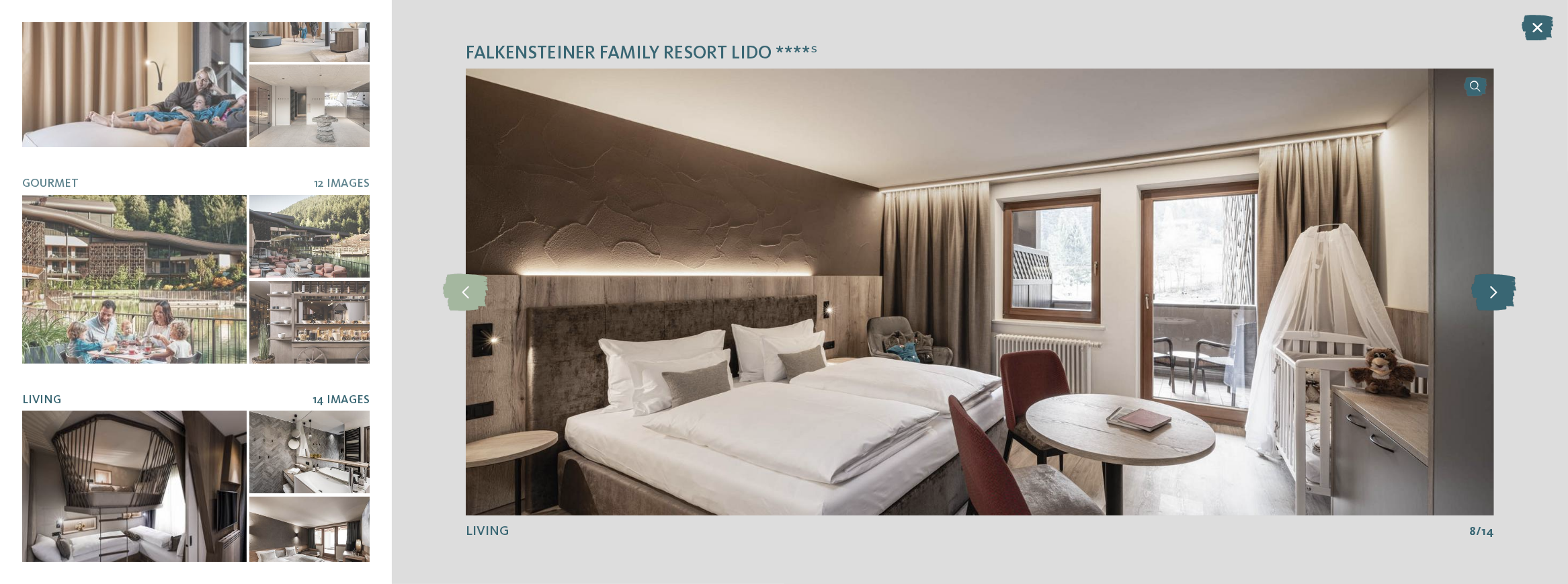
click at [1481, 289] on icon at bounding box center [1494, 291] width 45 height 37
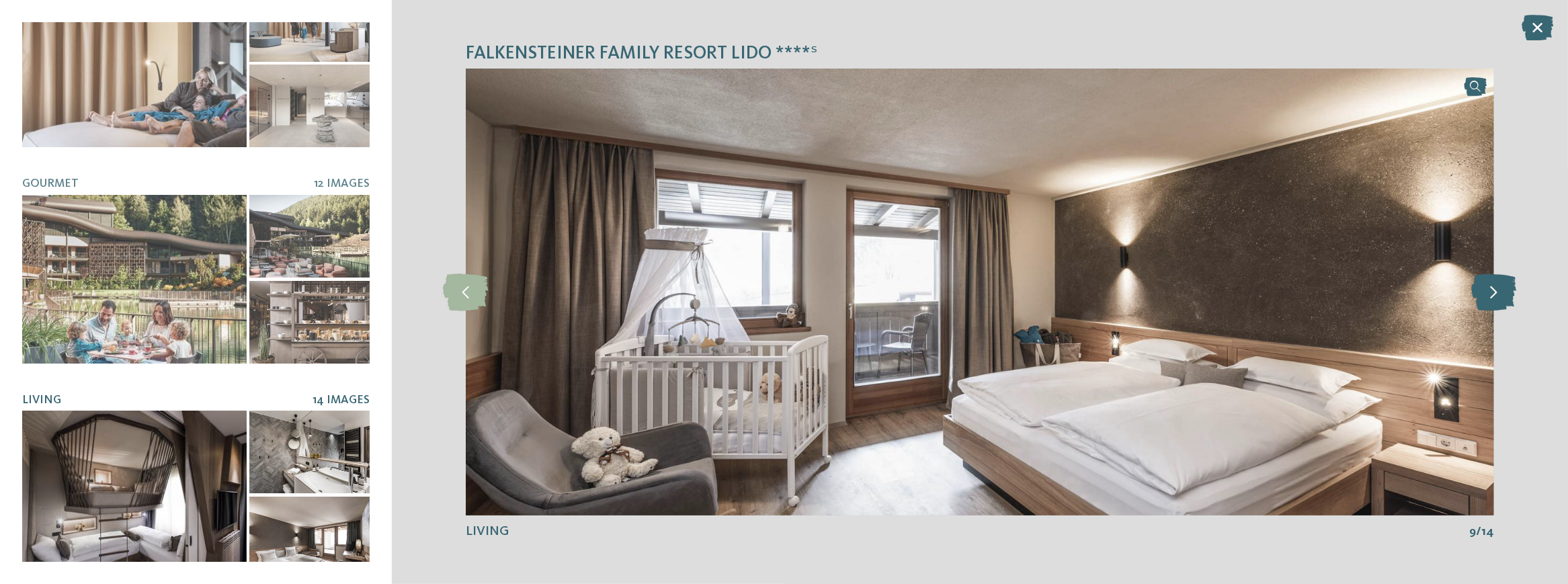
click at [1481, 289] on icon at bounding box center [1494, 291] width 45 height 37
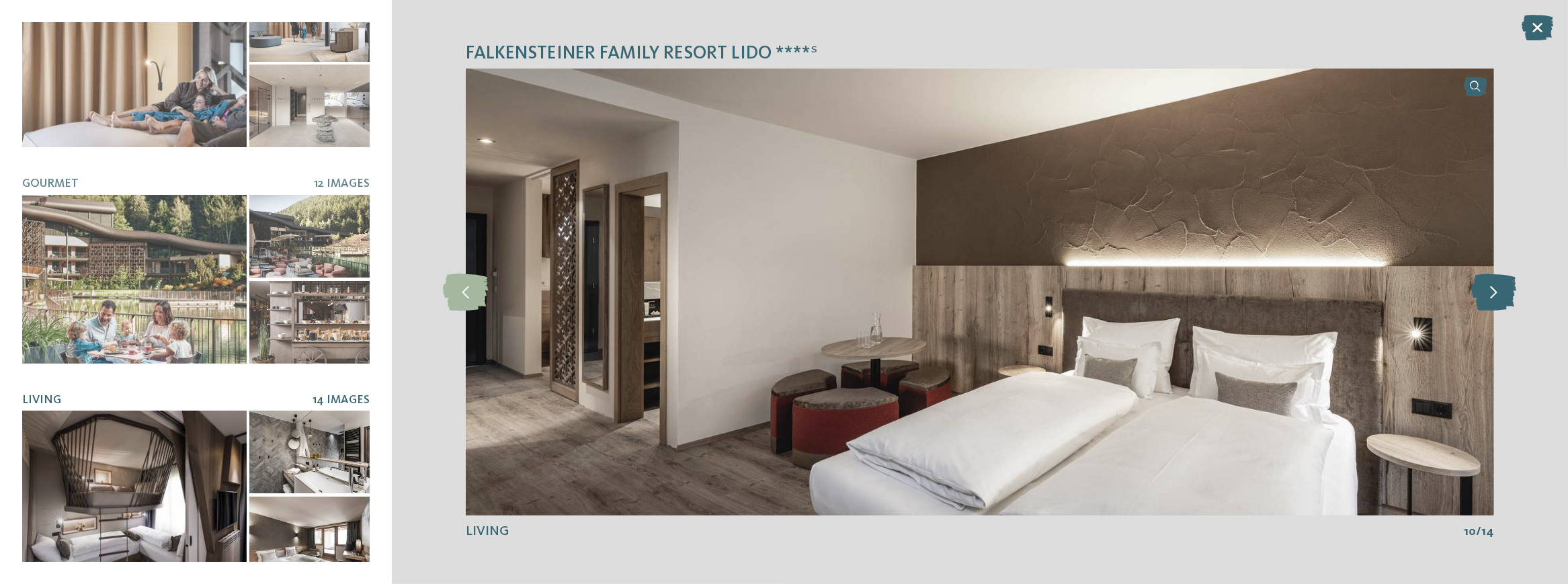
click at [1481, 289] on icon at bounding box center [1494, 291] width 45 height 37
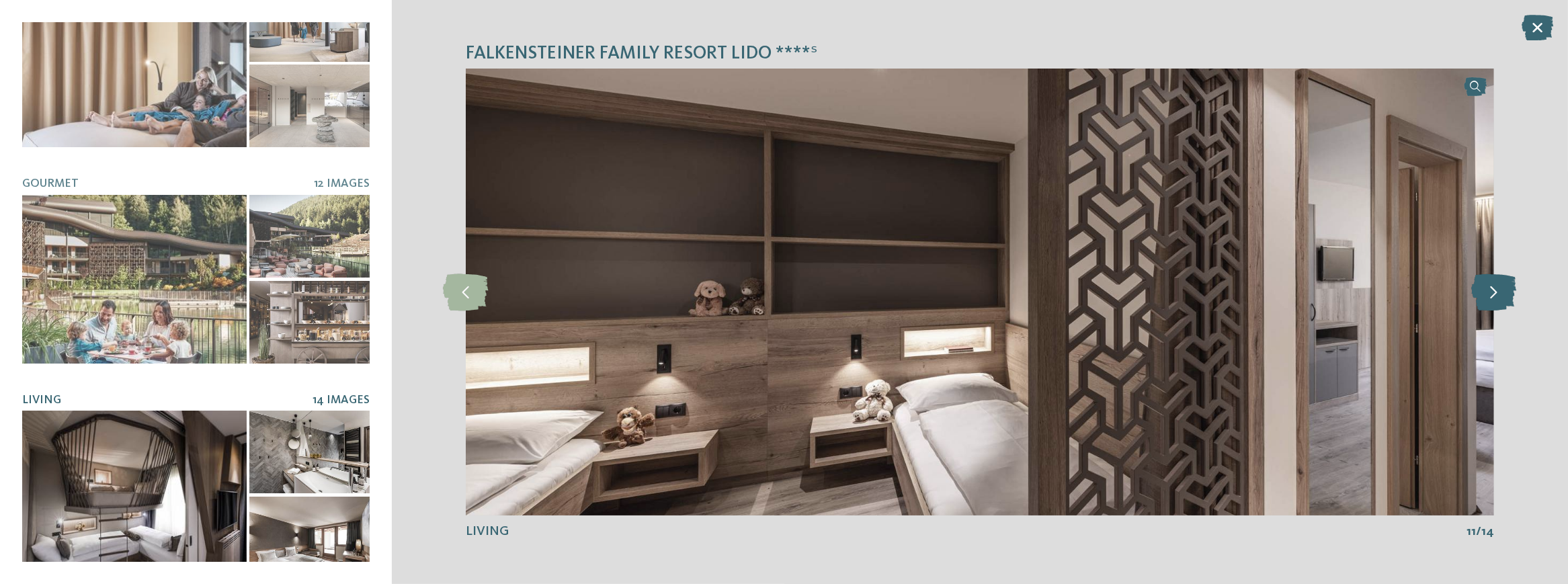
click at [1481, 289] on icon at bounding box center [1494, 291] width 45 height 37
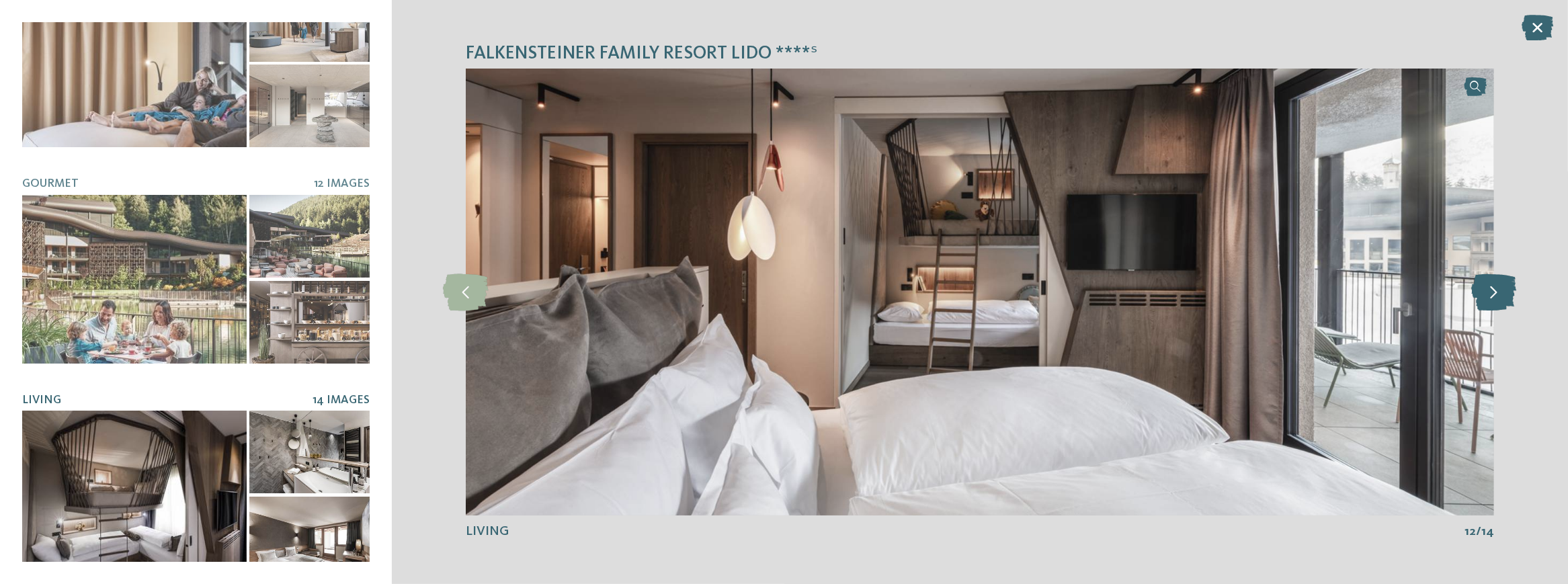
click at [1481, 289] on icon at bounding box center [1494, 291] width 45 height 37
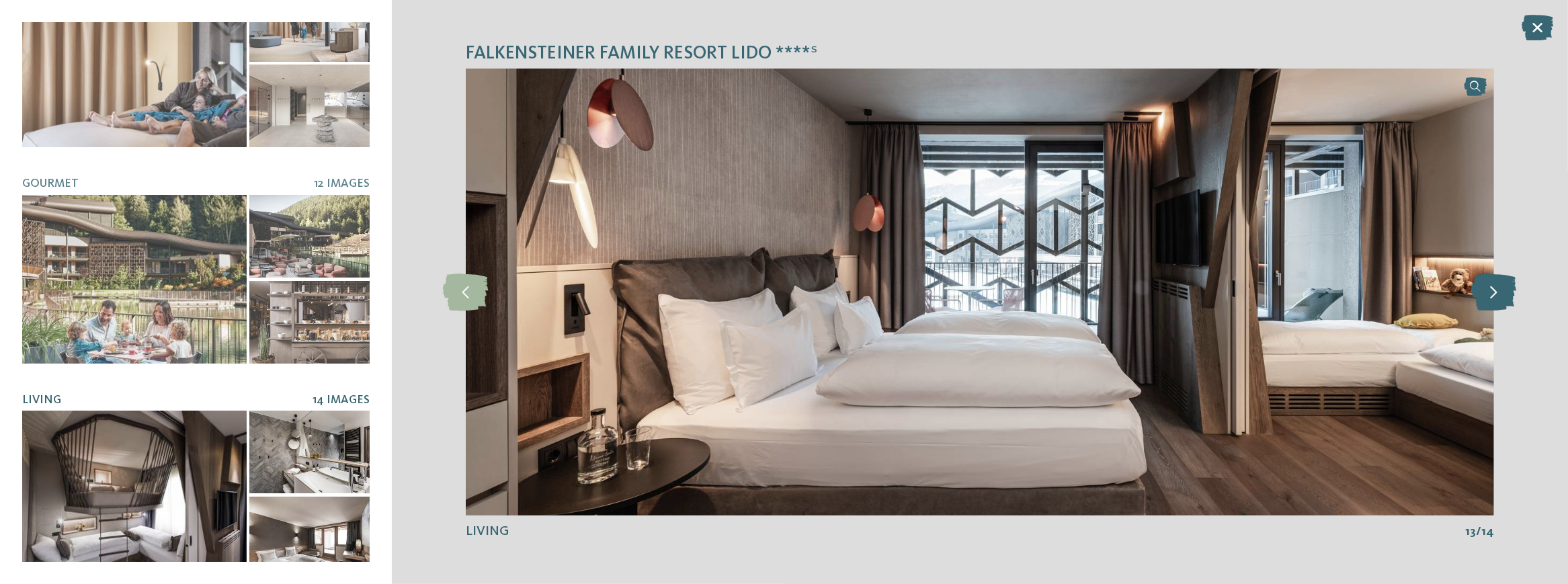
click at [1481, 289] on icon at bounding box center [1494, 291] width 45 height 37
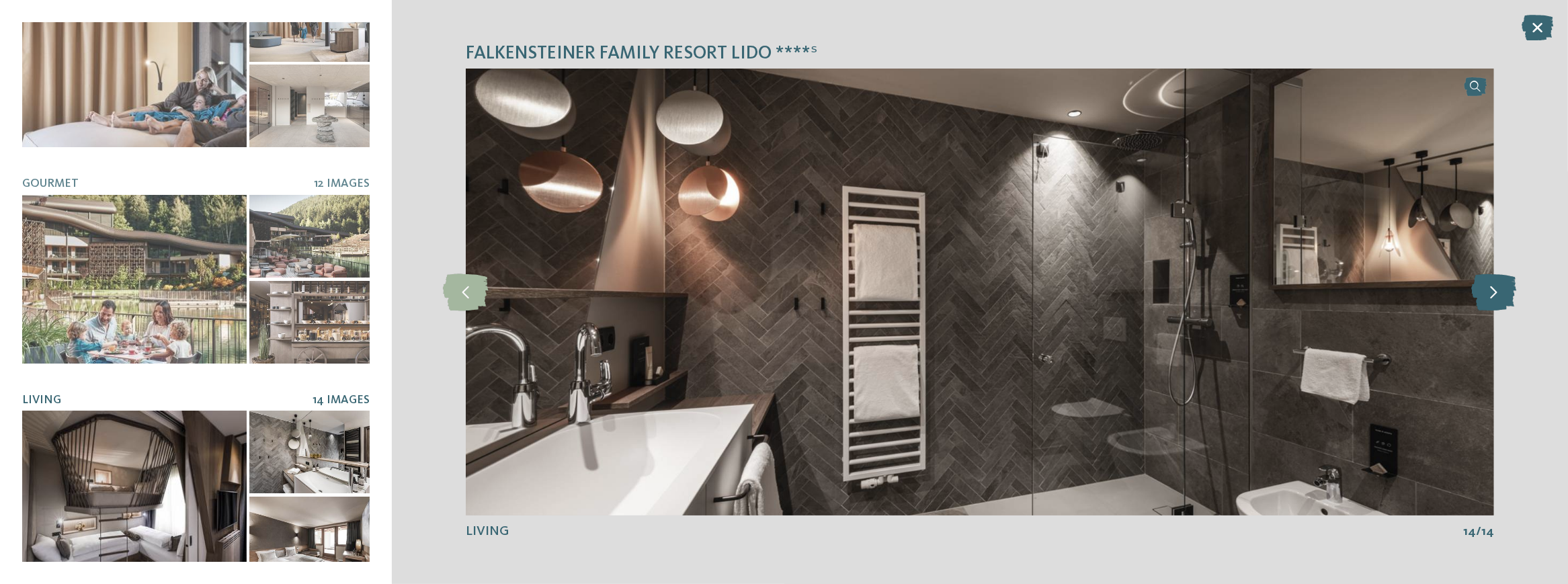
click at [1481, 289] on icon at bounding box center [1494, 291] width 45 height 37
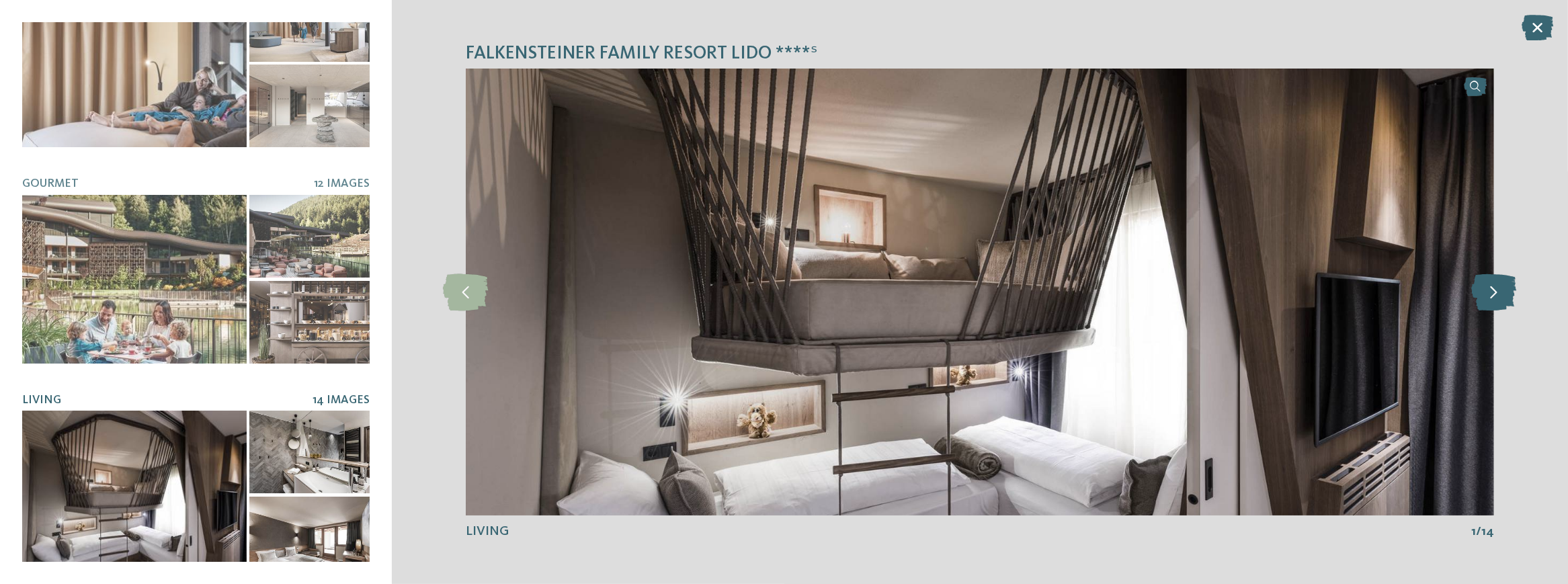
click at [1481, 289] on icon at bounding box center [1494, 291] width 45 height 37
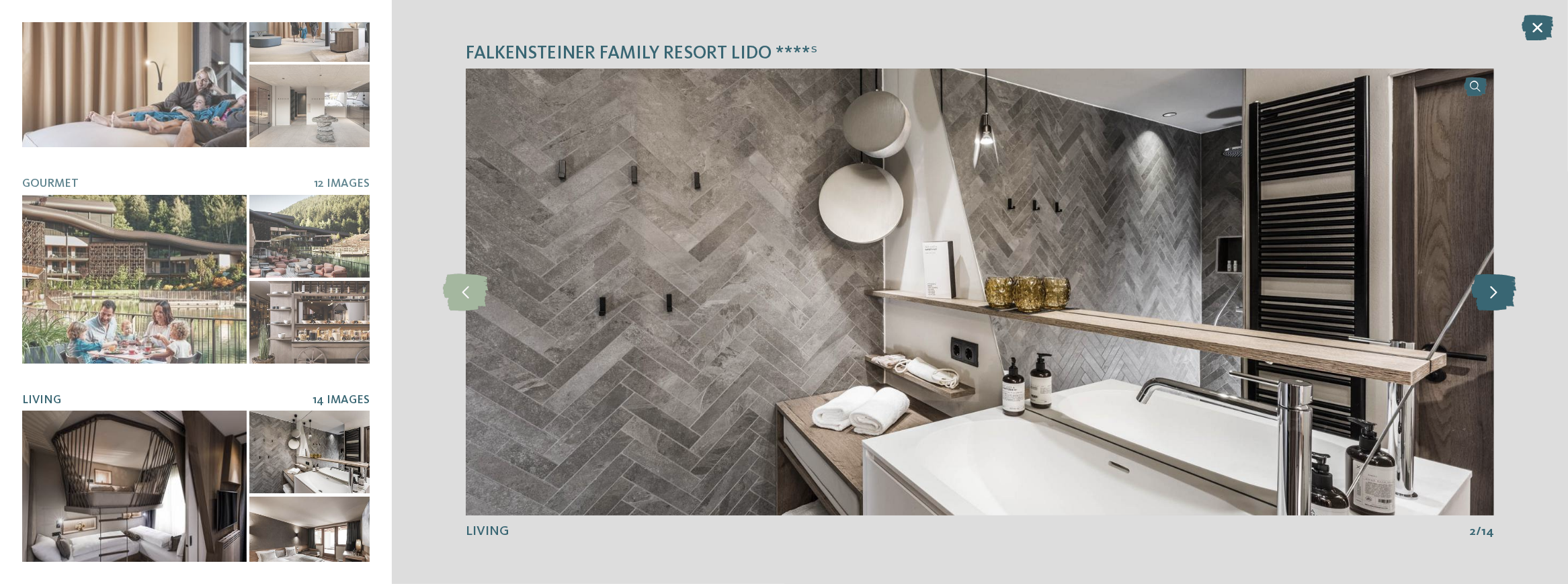
click at [1481, 289] on icon at bounding box center [1494, 291] width 45 height 37
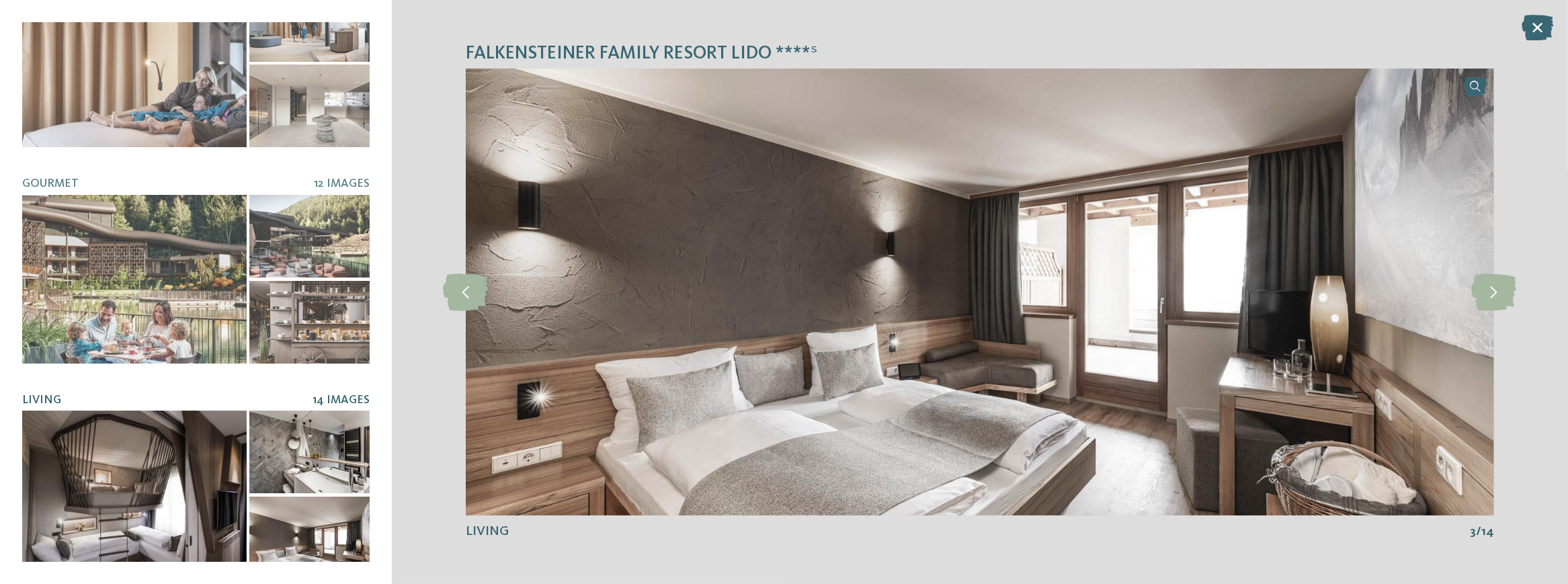
drag, startPoint x: 1528, startPoint y: 26, endPoint x: 1481, endPoint y: 44, distance: 50.3
click at [1523, 28] on icon at bounding box center [1537, 27] width 32 height 26
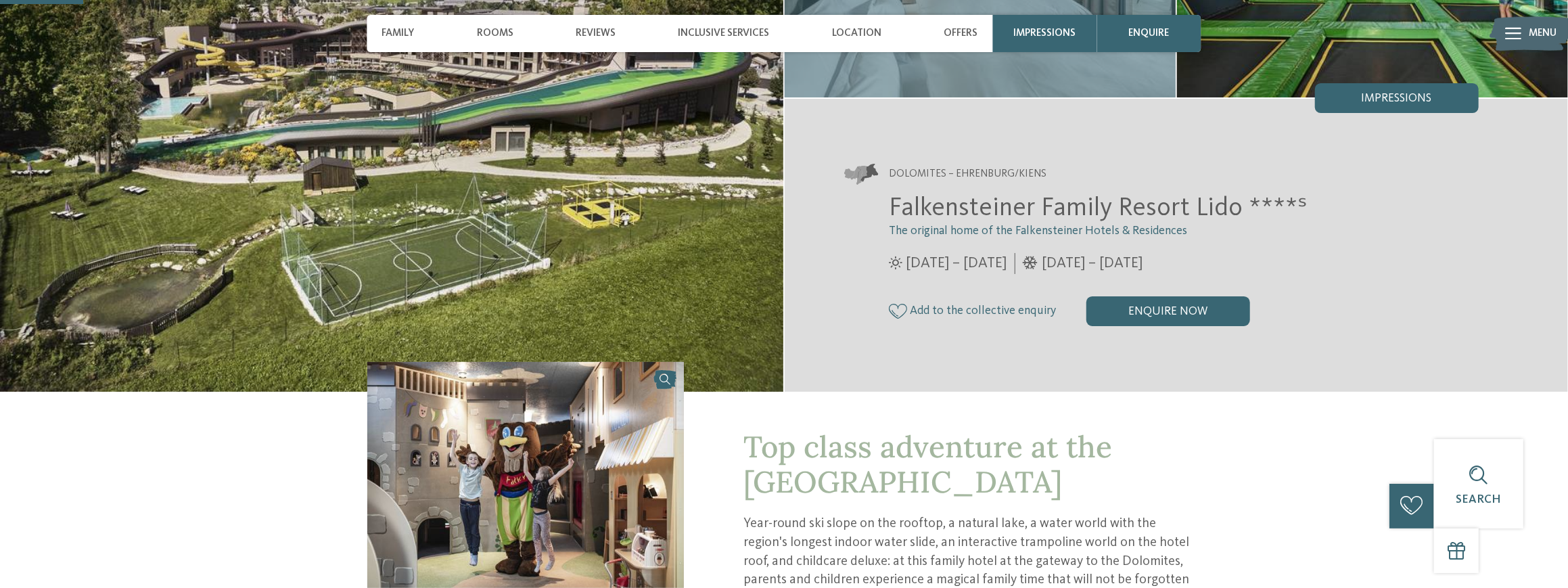
scroll to position [0, 0]
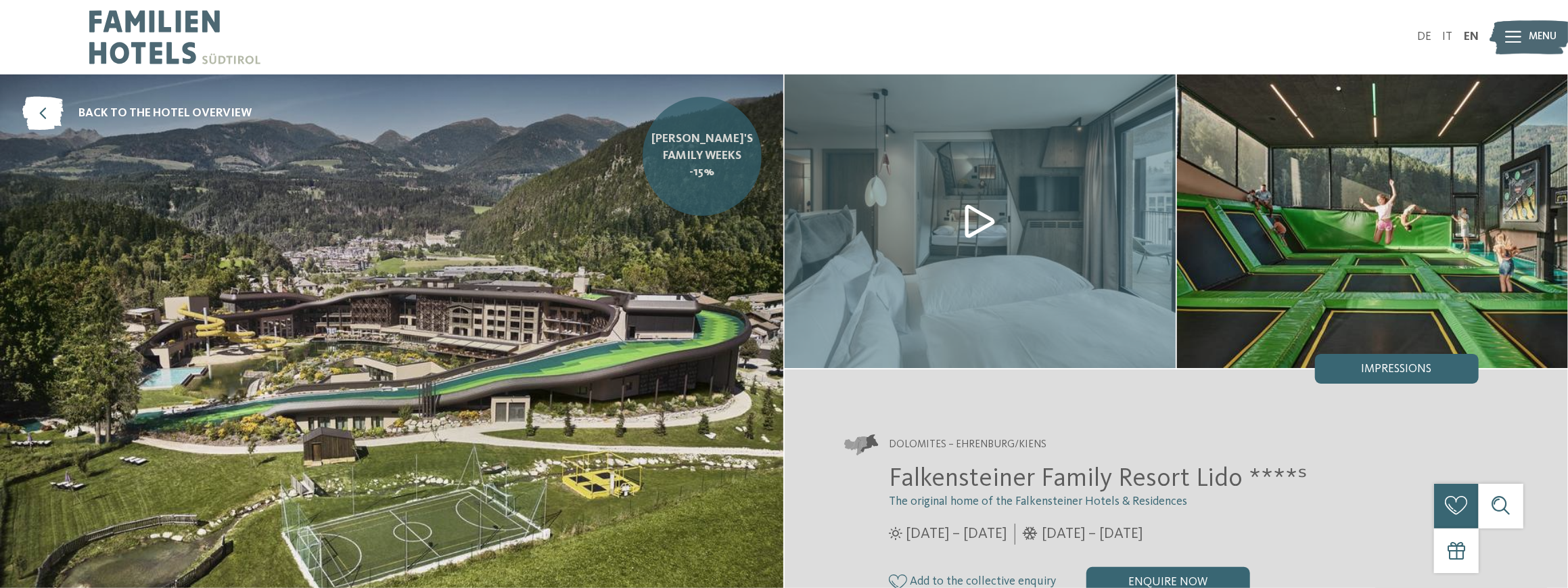
click at [701, 168] on span "Falky's Family Weeks -15%" at bounding box center [702, 156] width 101 height 50
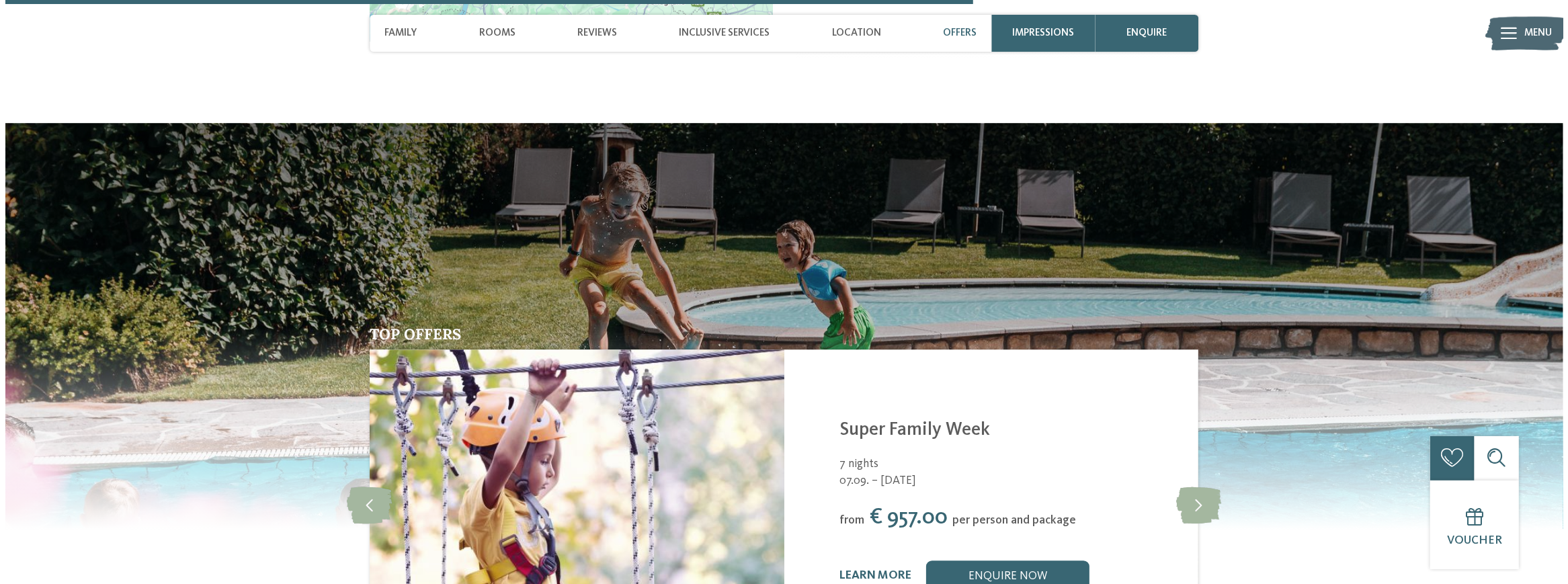
scroll to position [3224, 0]
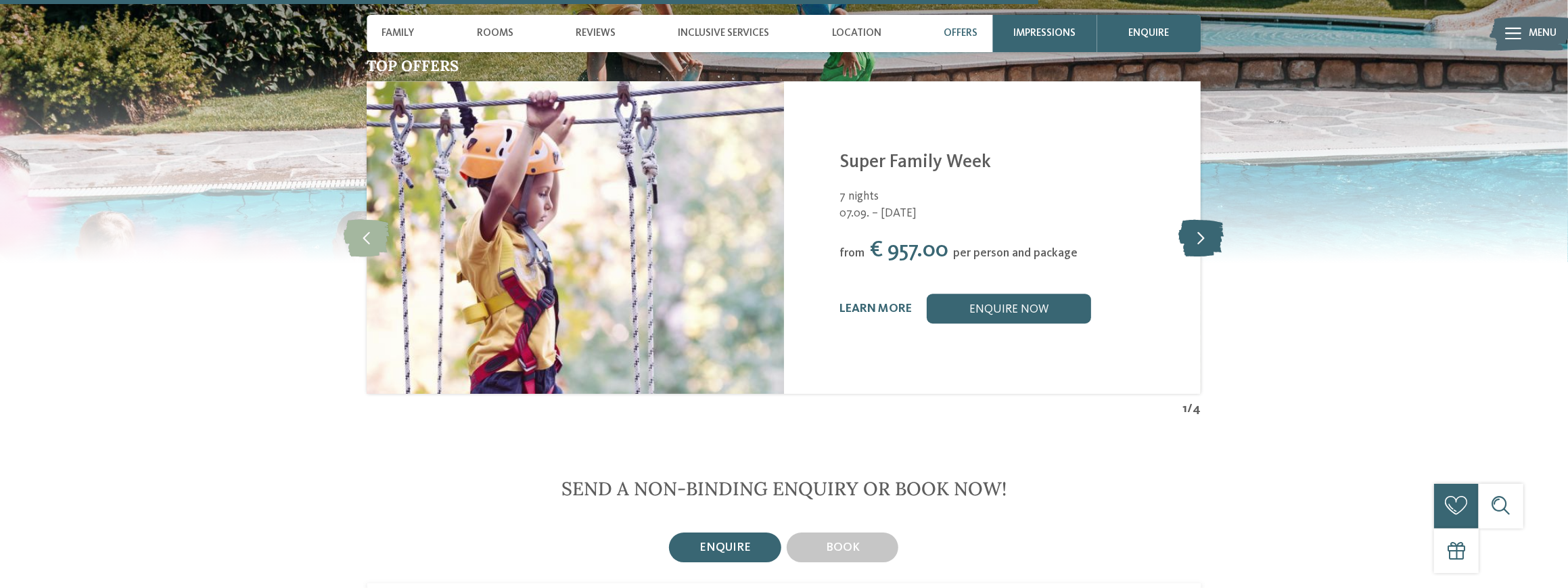
click at [1200, 219] on icon at bounding box center [1201, 237] width 45 height 37
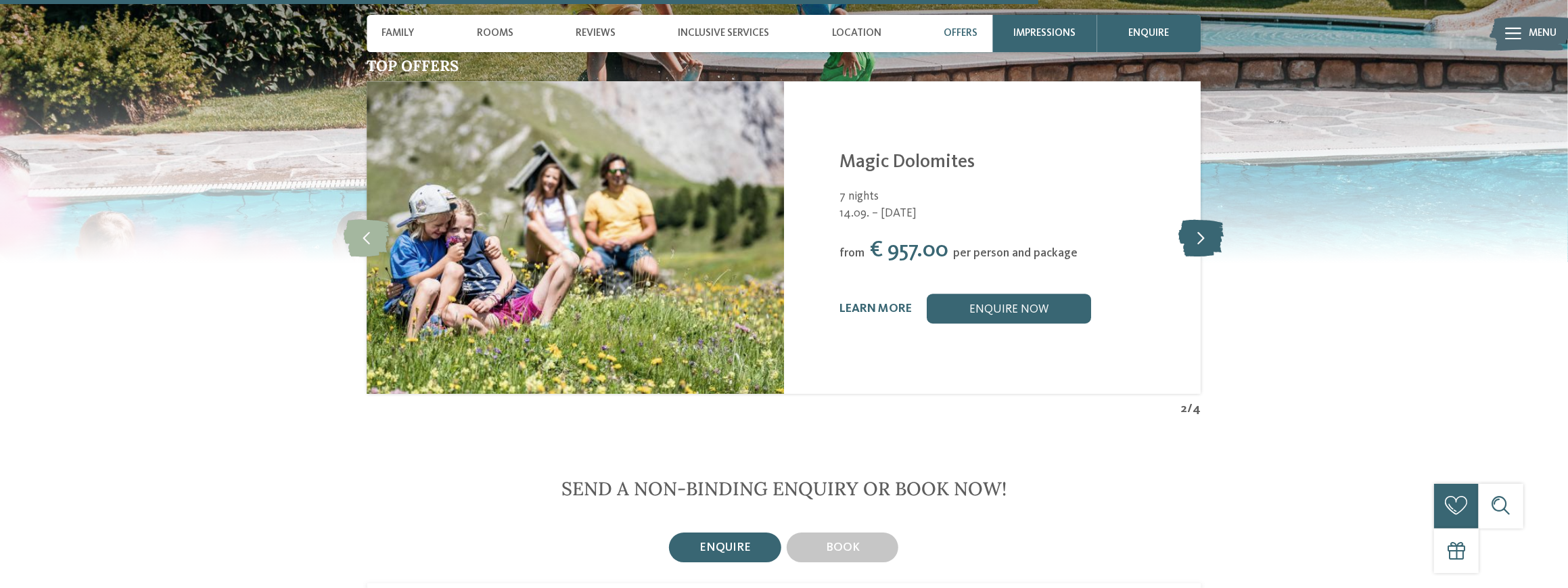
click at [1199, 219] on icon at bounding box center [1201, 237] width 45 height 37
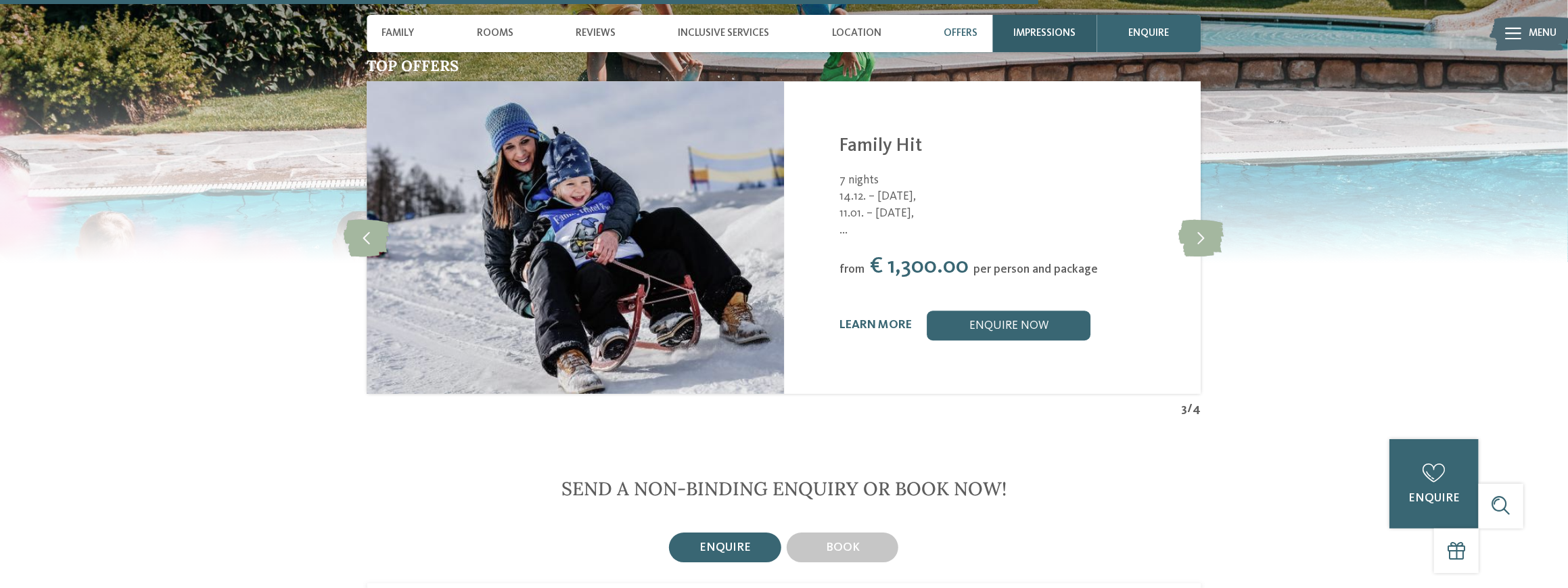
click at [1022, 28] on span "Impressions" at bounding box center [1044, 33] width 62 height 12
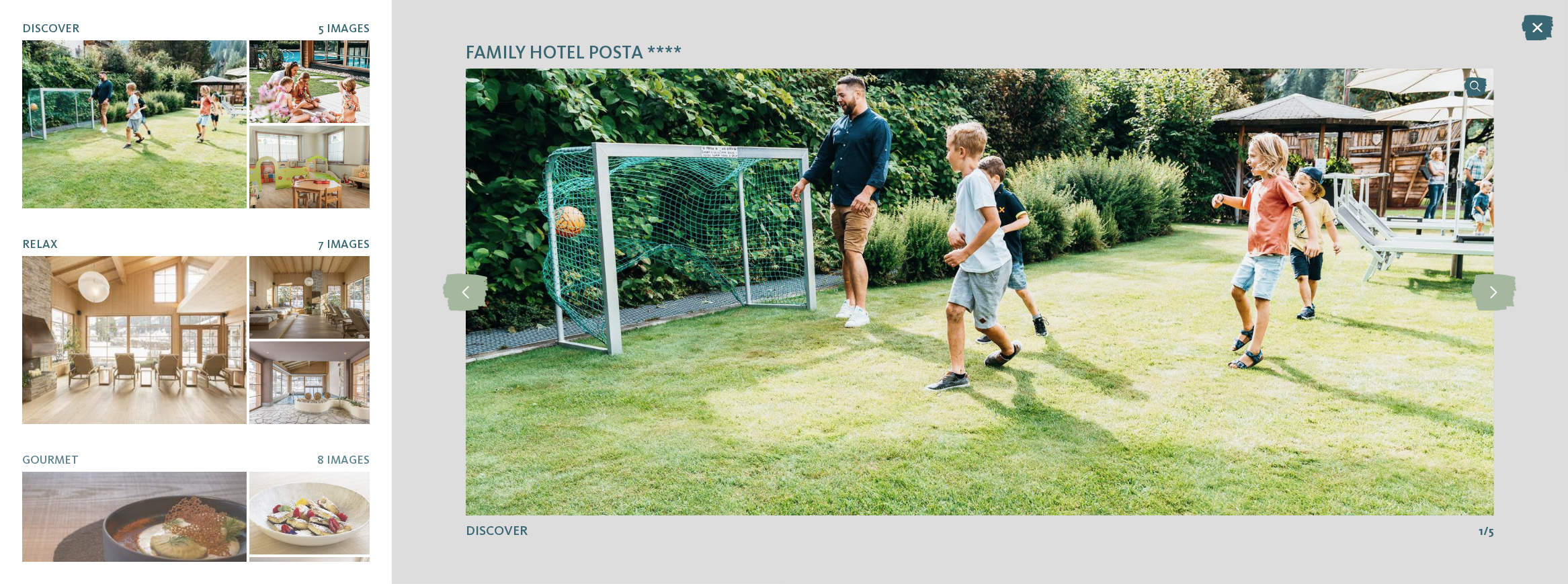
scroll to position [0, 0]
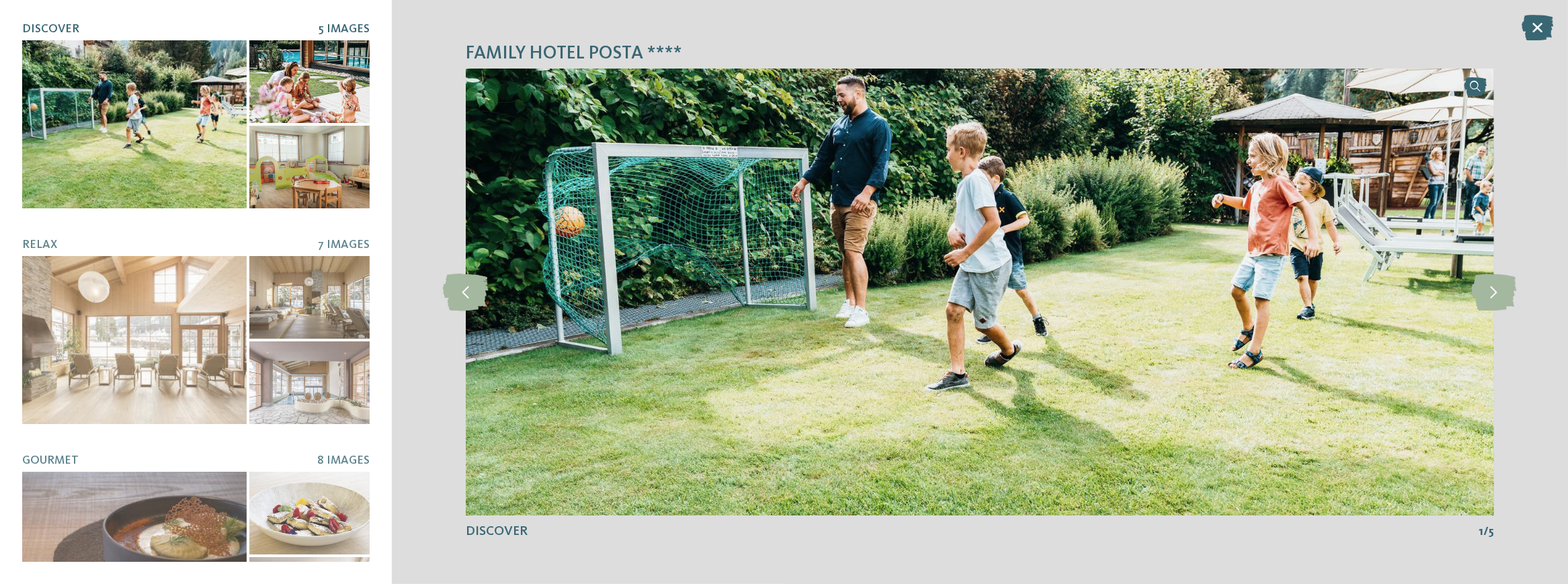
click at [270, 169] on div at bounding box center [309, 166] width 120 height 83
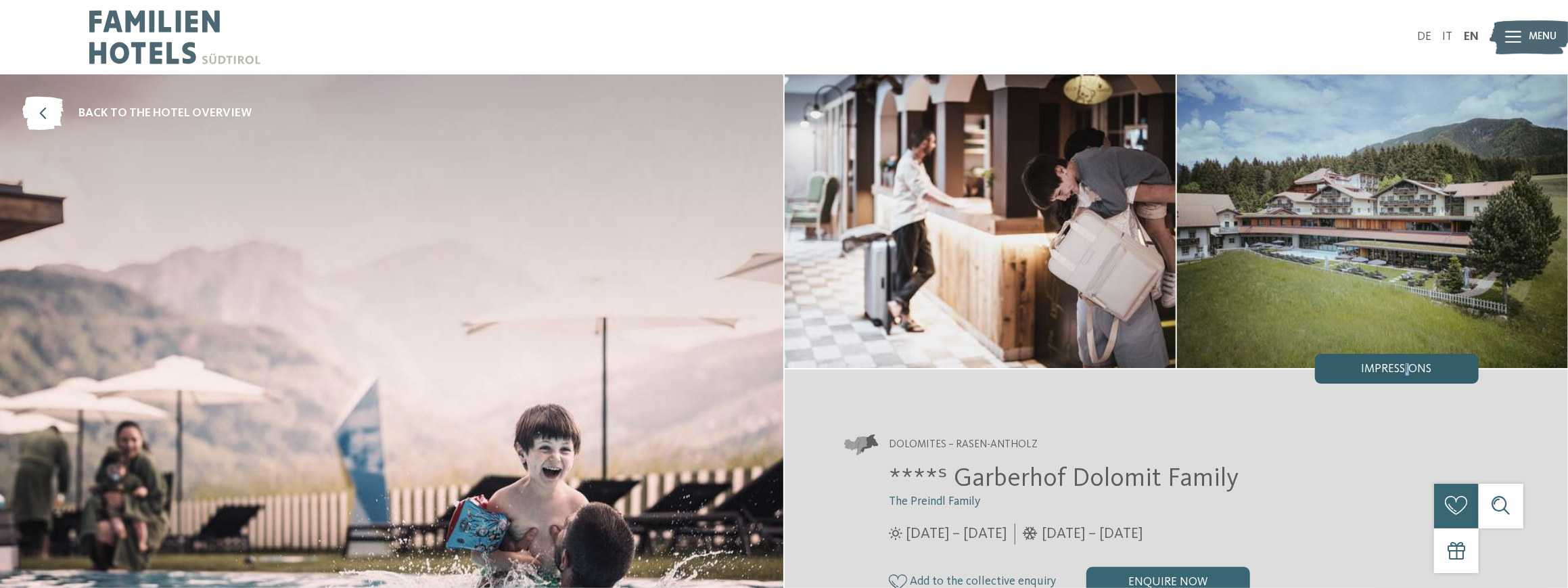
click at [1407, 363] on span "Impressions" at bounding box center [1396, 369] width 71 height 12
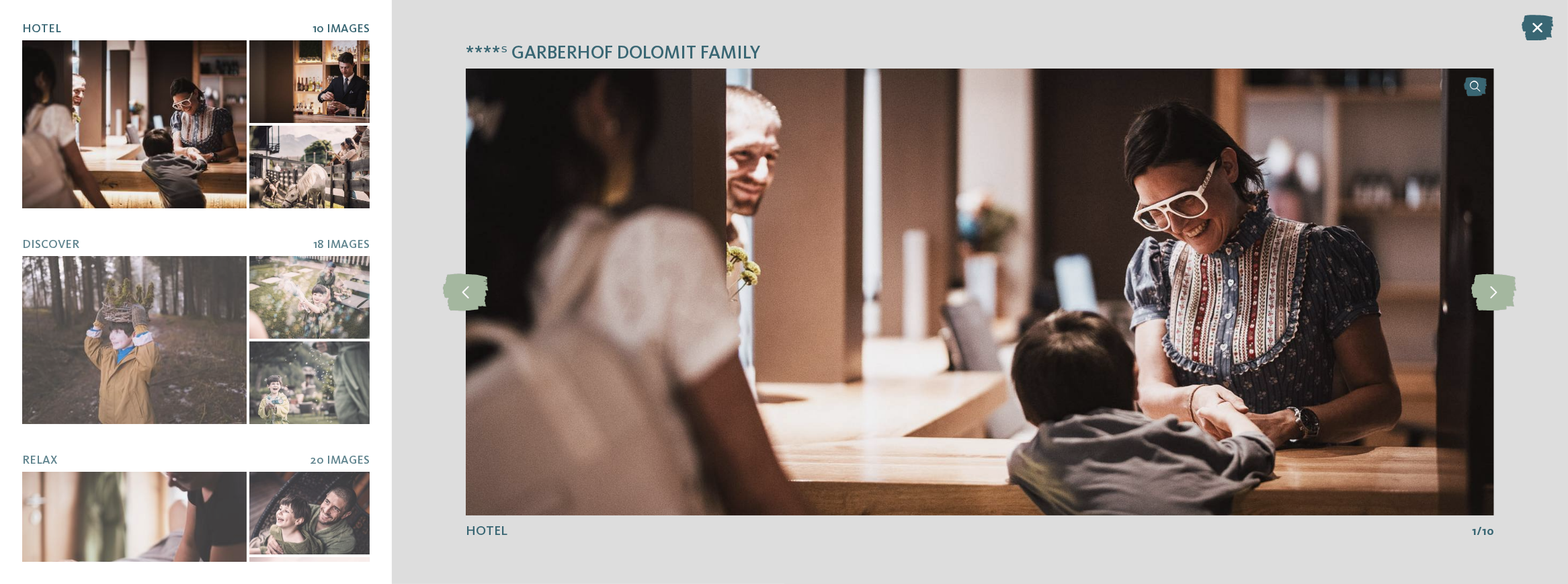
click at [164, 118] on div at bounding box center [134, 124] width 224 height 168
click at [1508, 288] on icon at bounding box center [1494, 291] width 45 height 37
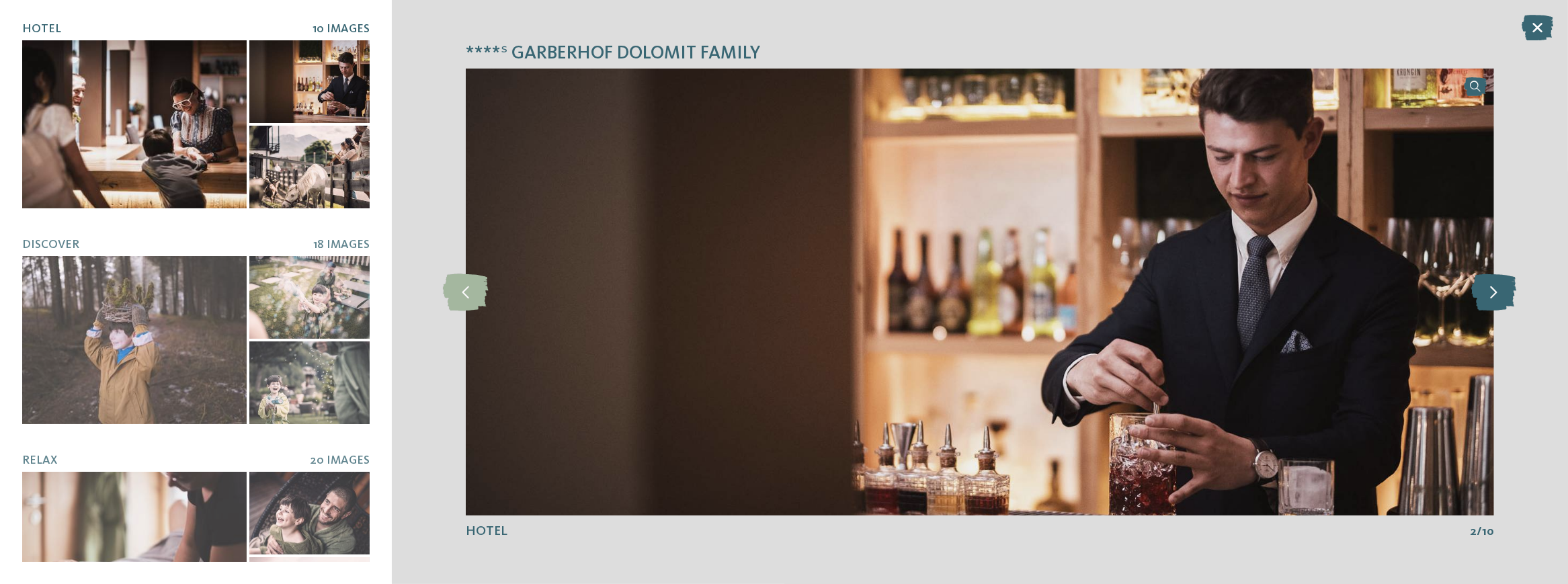
click at [1508, 288] on icon at bounding box center [1494, 291] width 45 height 37
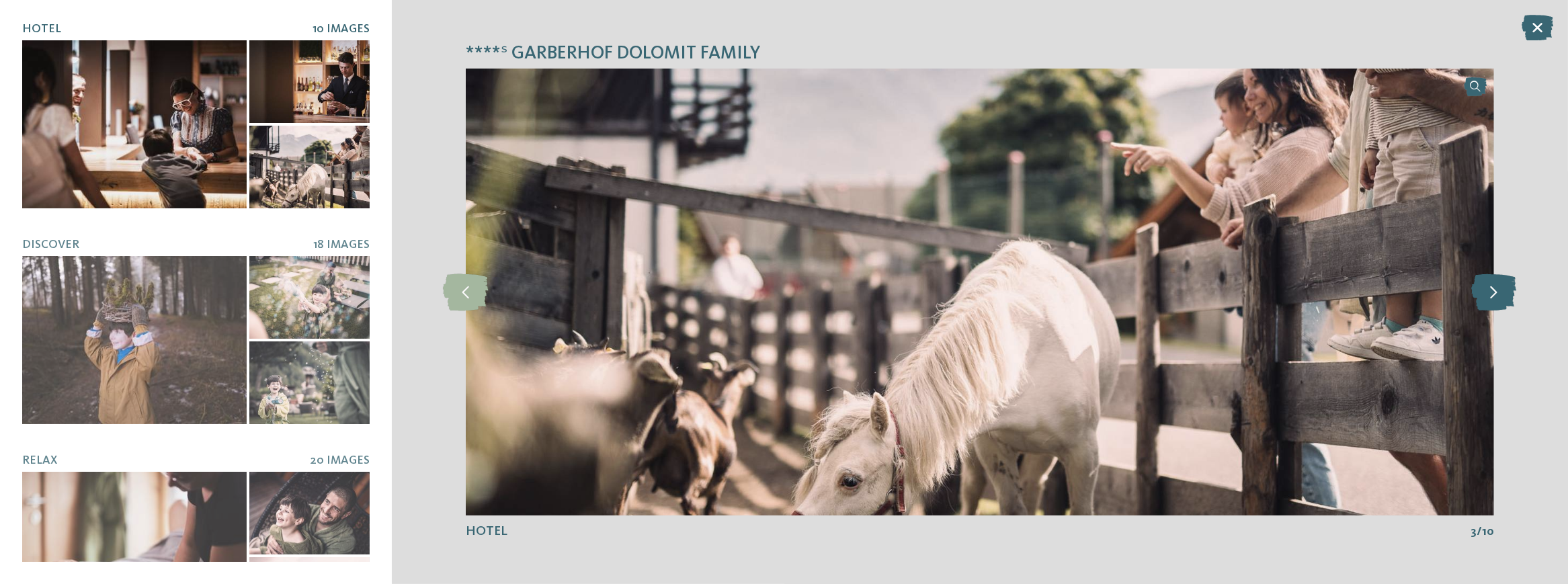
click at [1508, 288] on icon at bounding box center [1494, 291] width 45 height 37
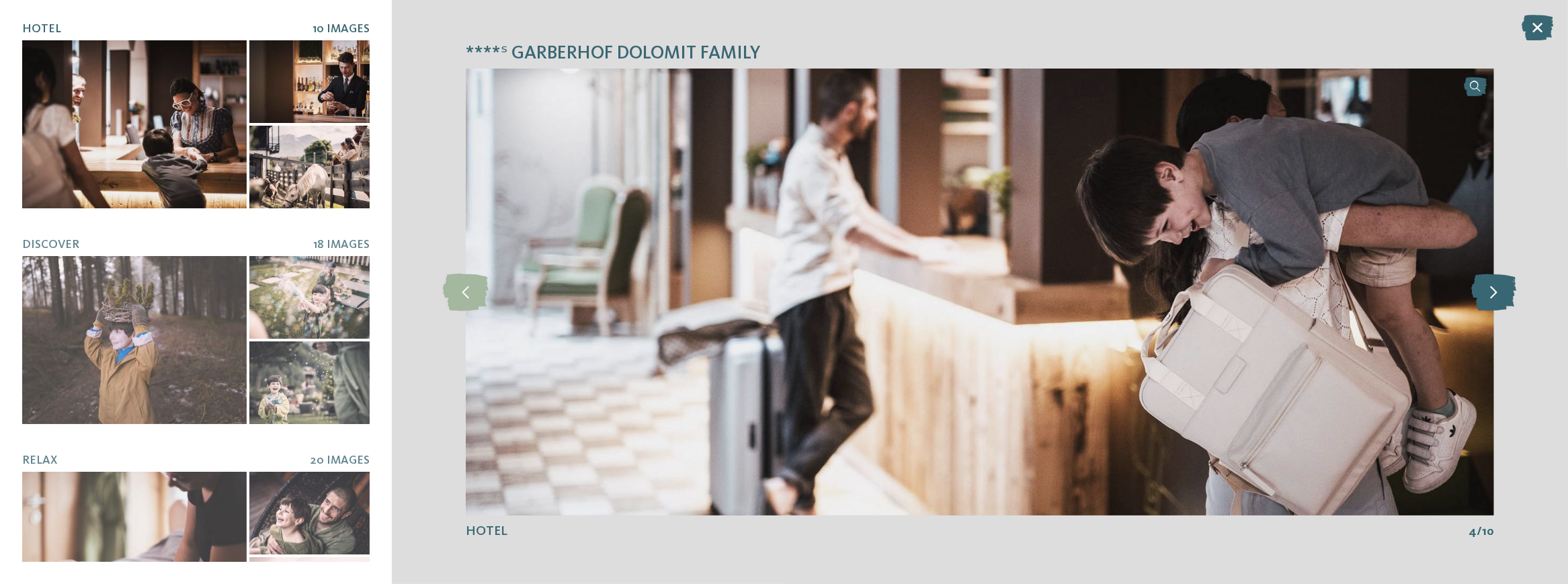
click at [1508, 288] on icon at bounding box center [1494, 291] width 45 height 37
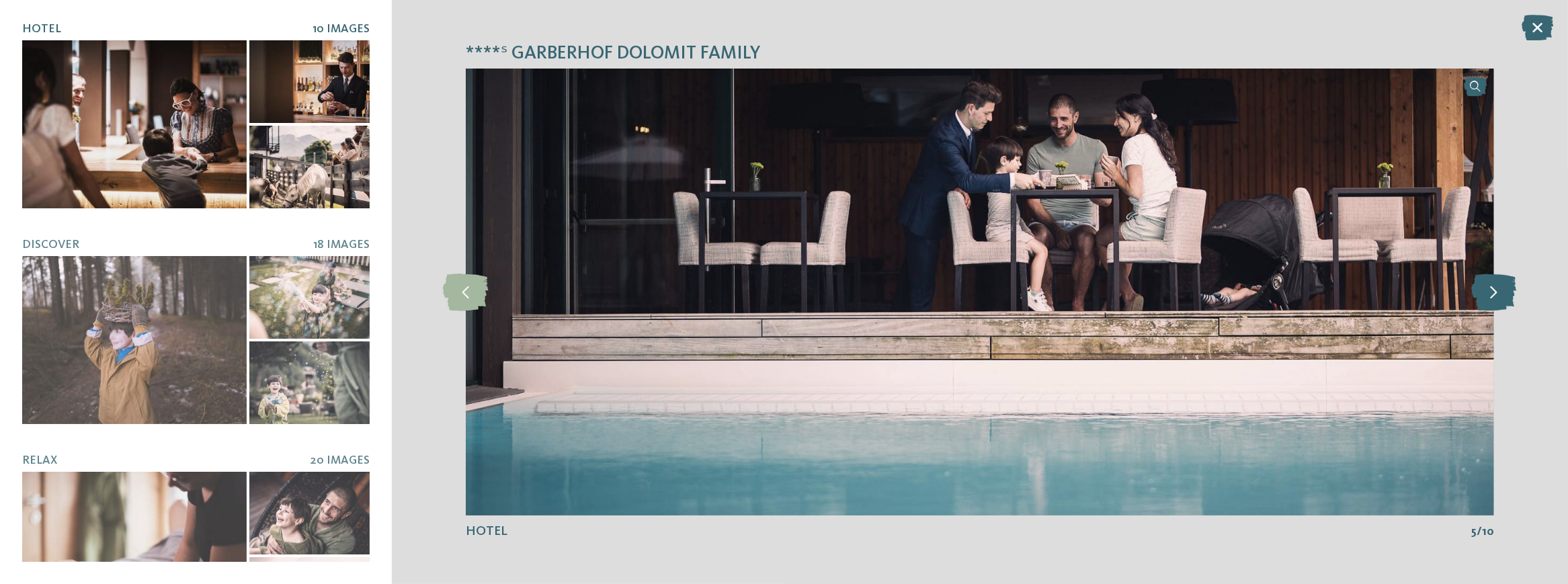
click at [1508, 288] on icon at bounding box center [1494, 291] width 45 height 37
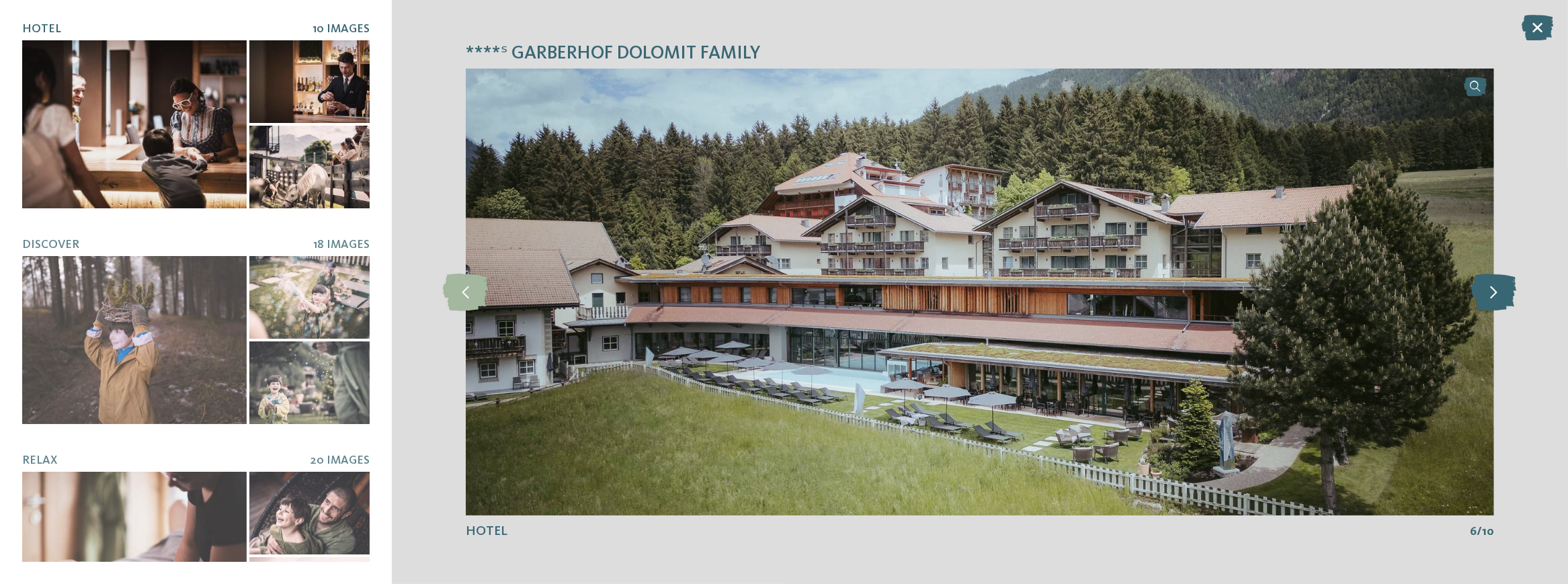
click at [1508, 288] on icon at bounding box center [1494, 291] width 45 height 37
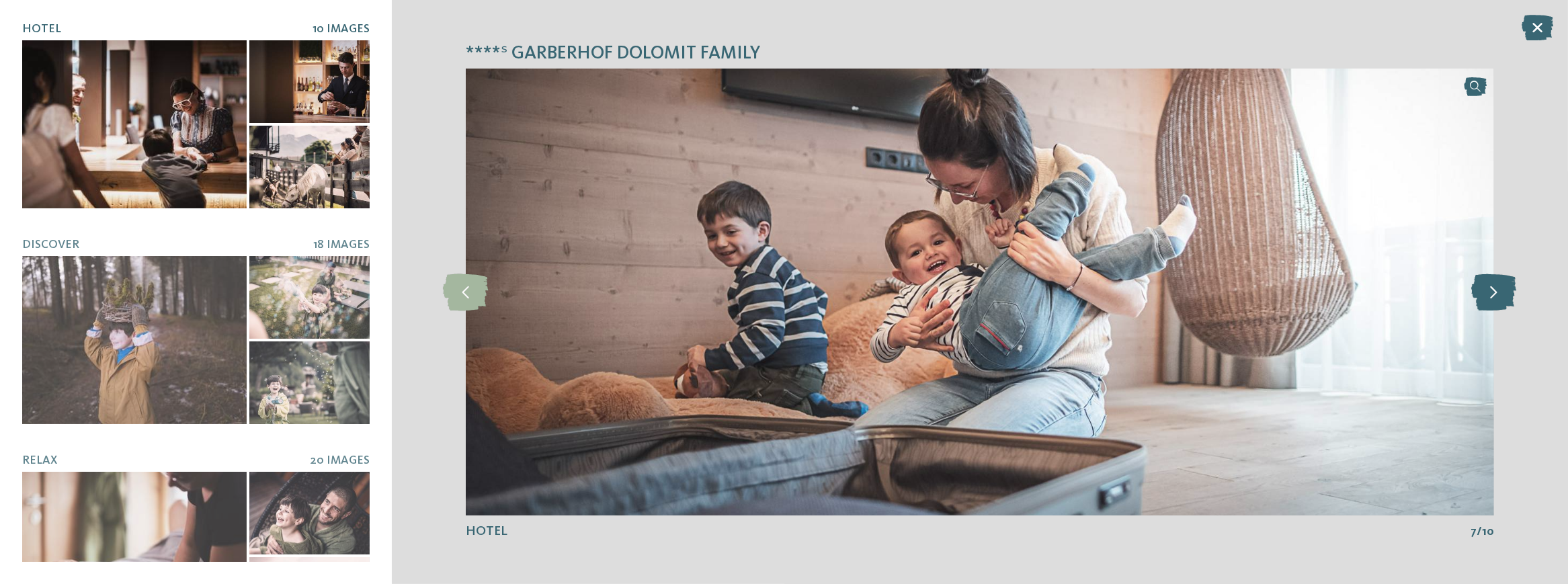
click at [1508, 288] on icon at bounding box center [1494, 291] width 45 height 37
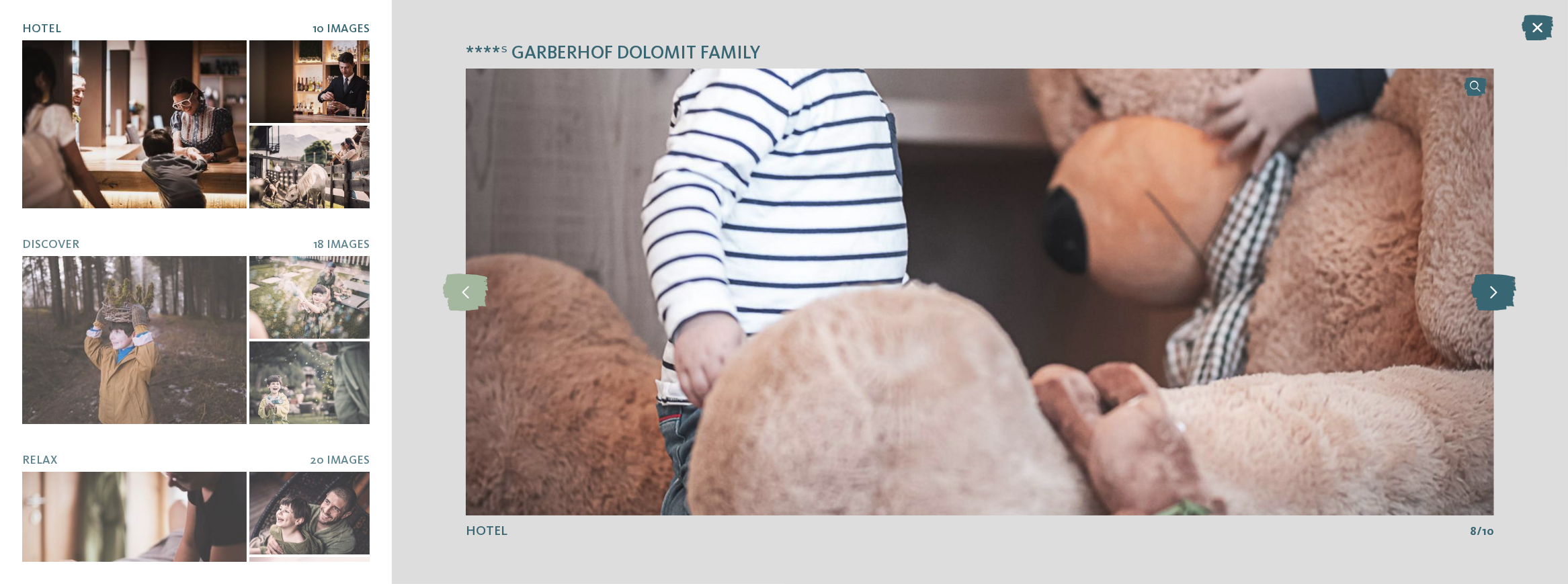
click at [1508, 288] on icon at bounding box center [1494, 291] width 45 height 37
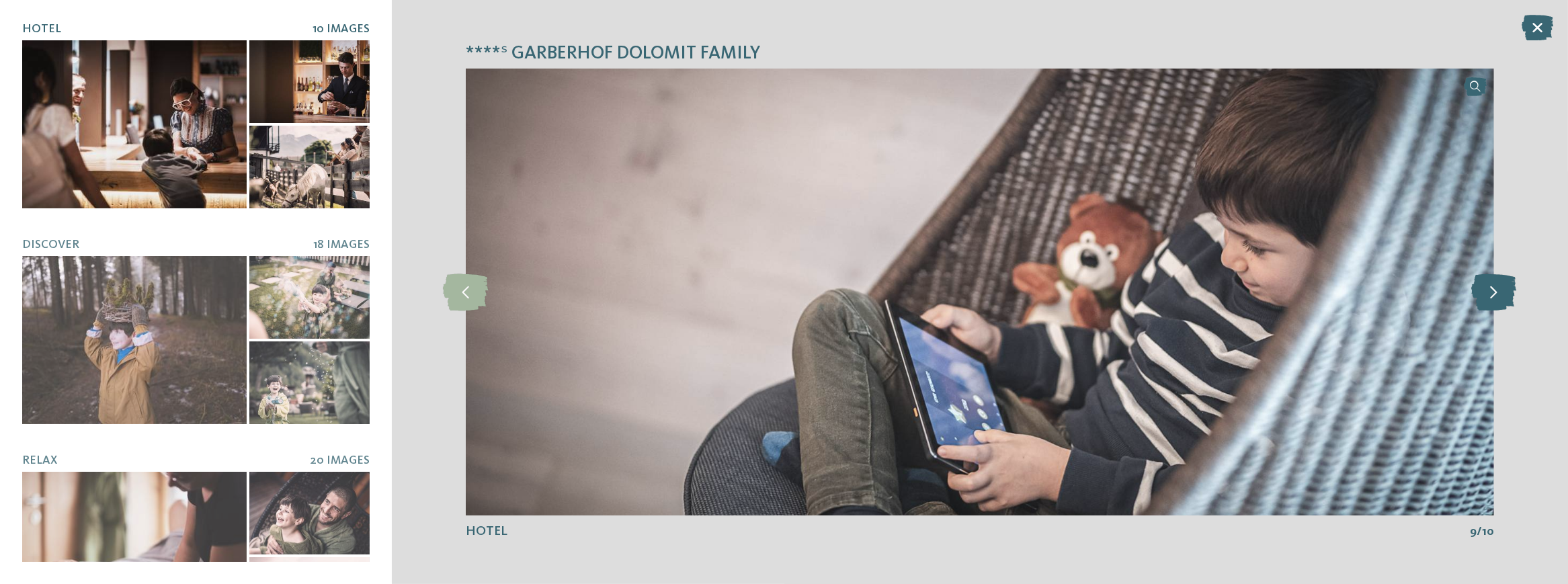
click at [1508, 288] on icon at bounding box center [1494, 291] width 45 height 37
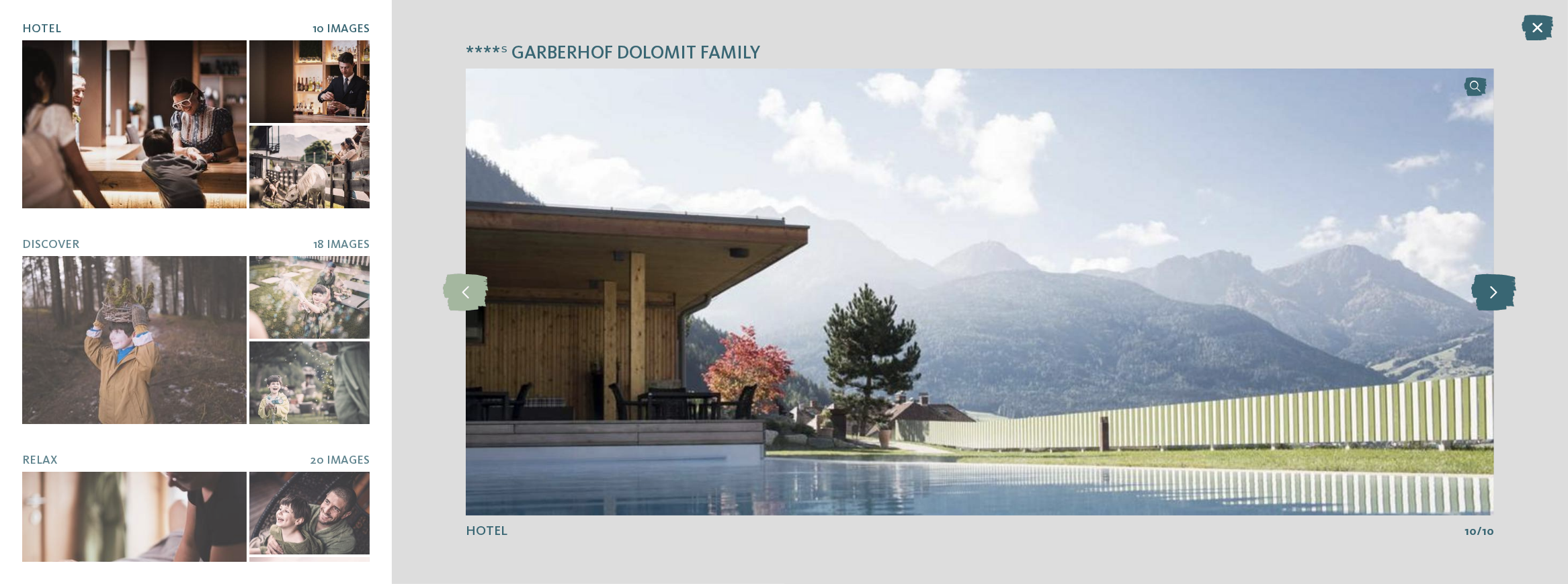
click at [1508, 288] on icon at bounding box center [1494, 291] width 45 height 37
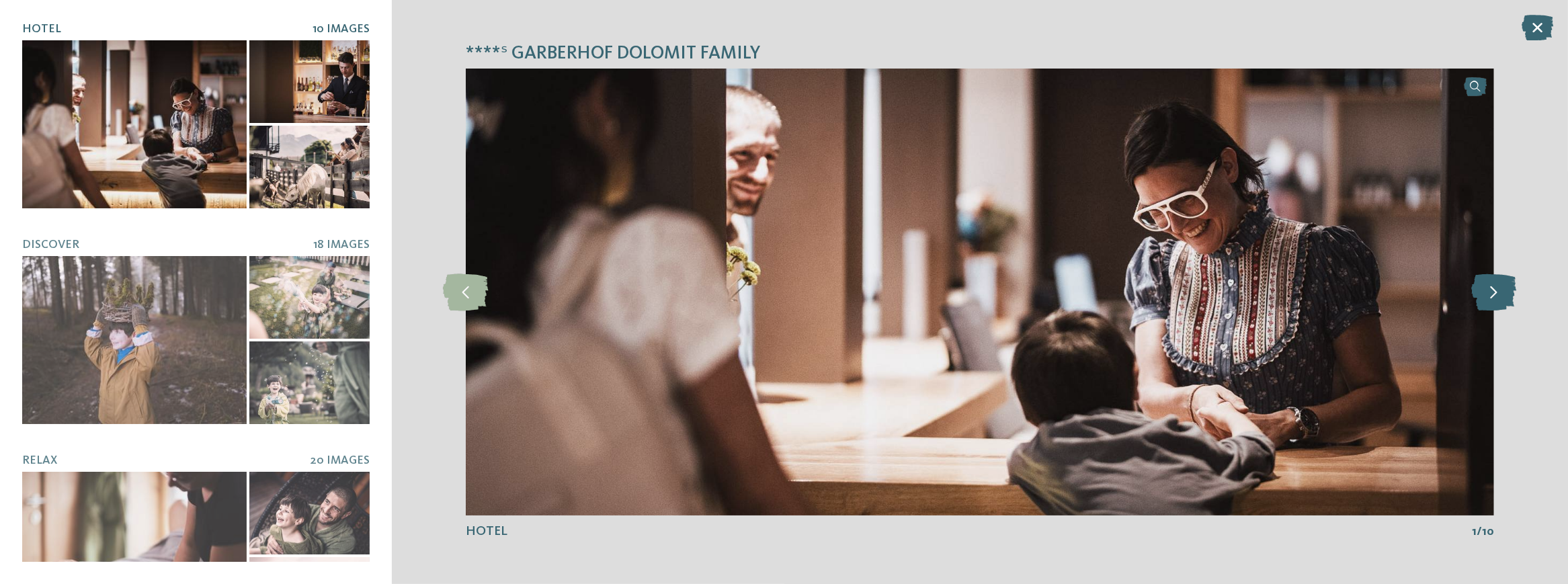
click at [1508, 288] on icon at bounding box center [1494, 291] width 45 height 37
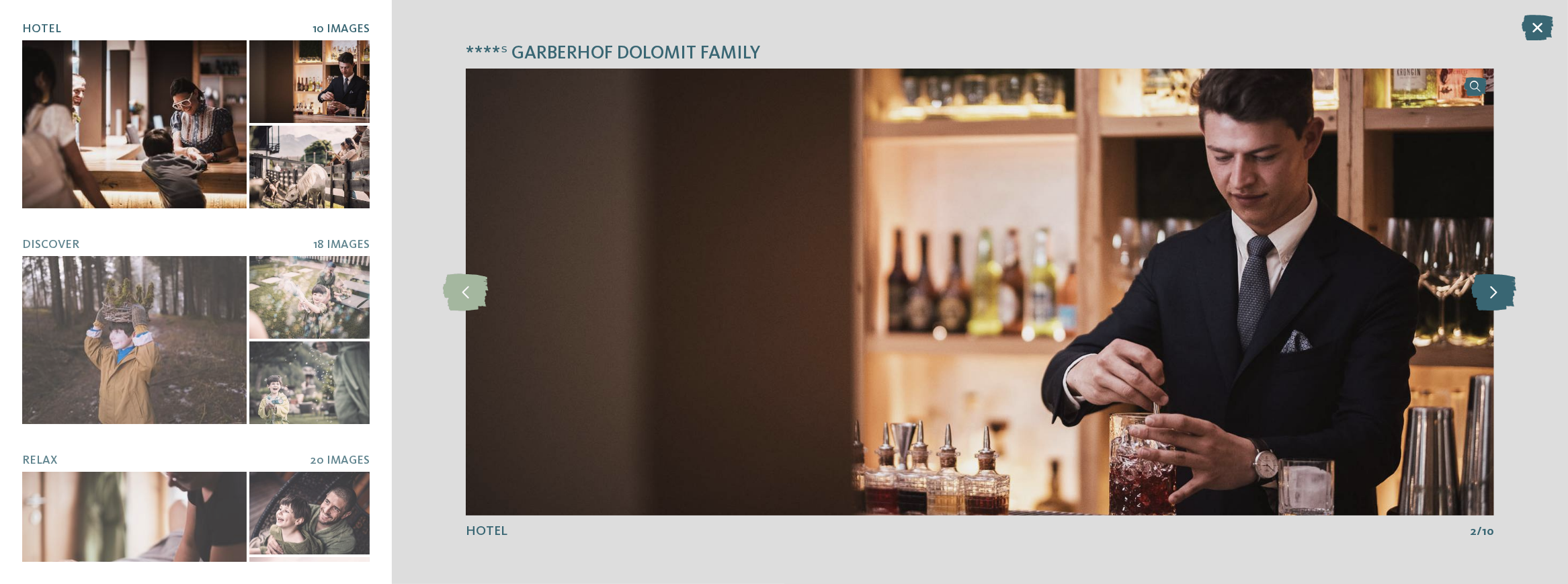
click at [1508, 288] on icon at bounding box center [1494, 291] width 45 height 37
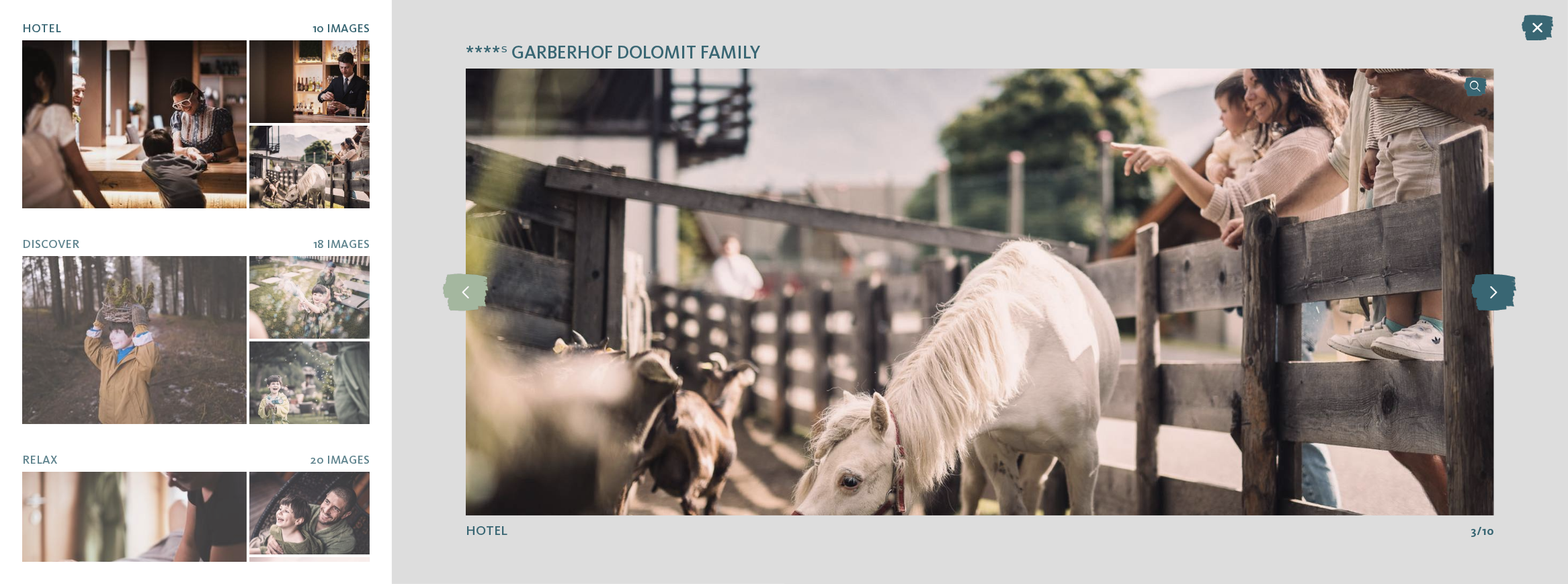
click at [1508, 288] on icon at bounding box center [1494, 291] width 45 height 37
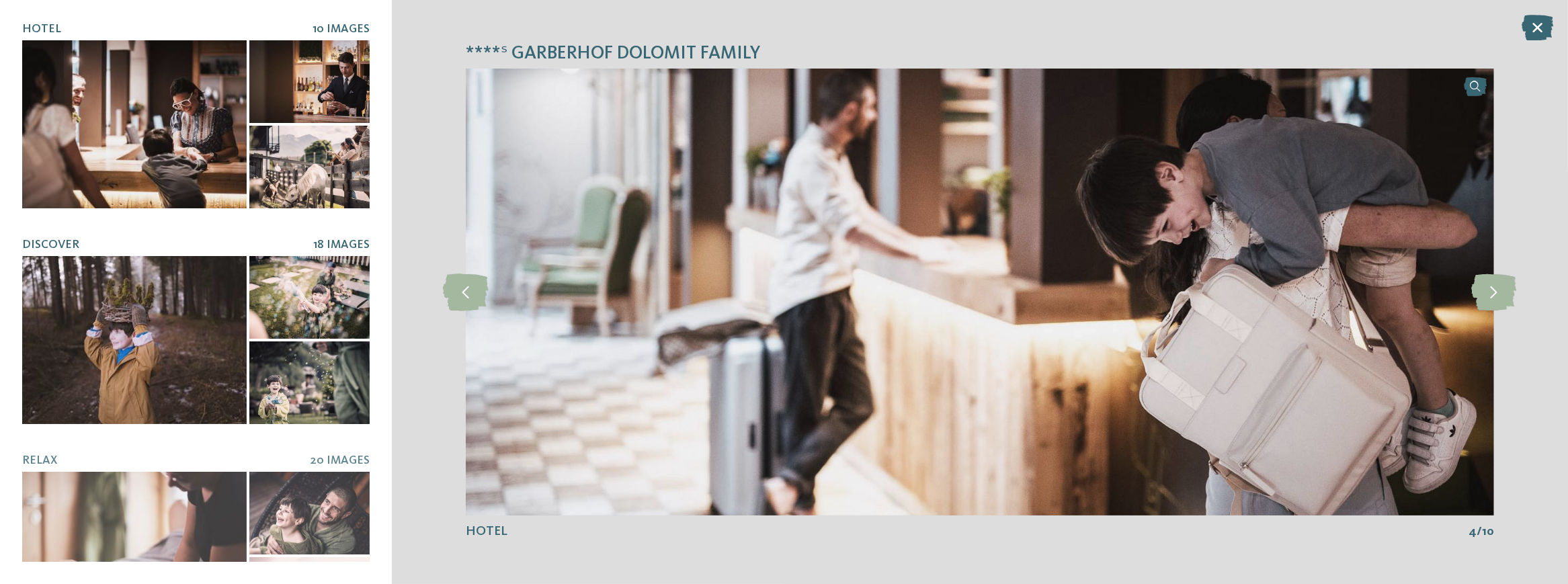
click at [194, 296] on div at bounding box center [134, 340] width 224 height 168
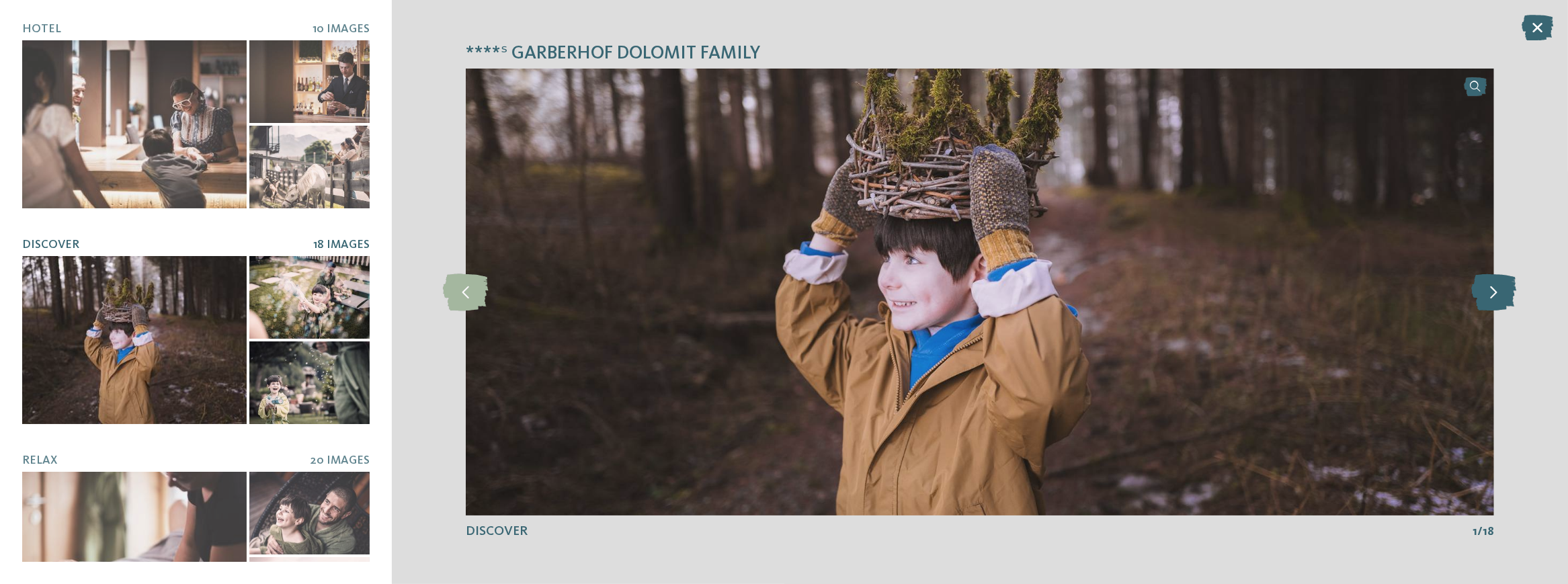
click at [1509, 295] on icon at bounding box center [1494, 291] width 45 height 37
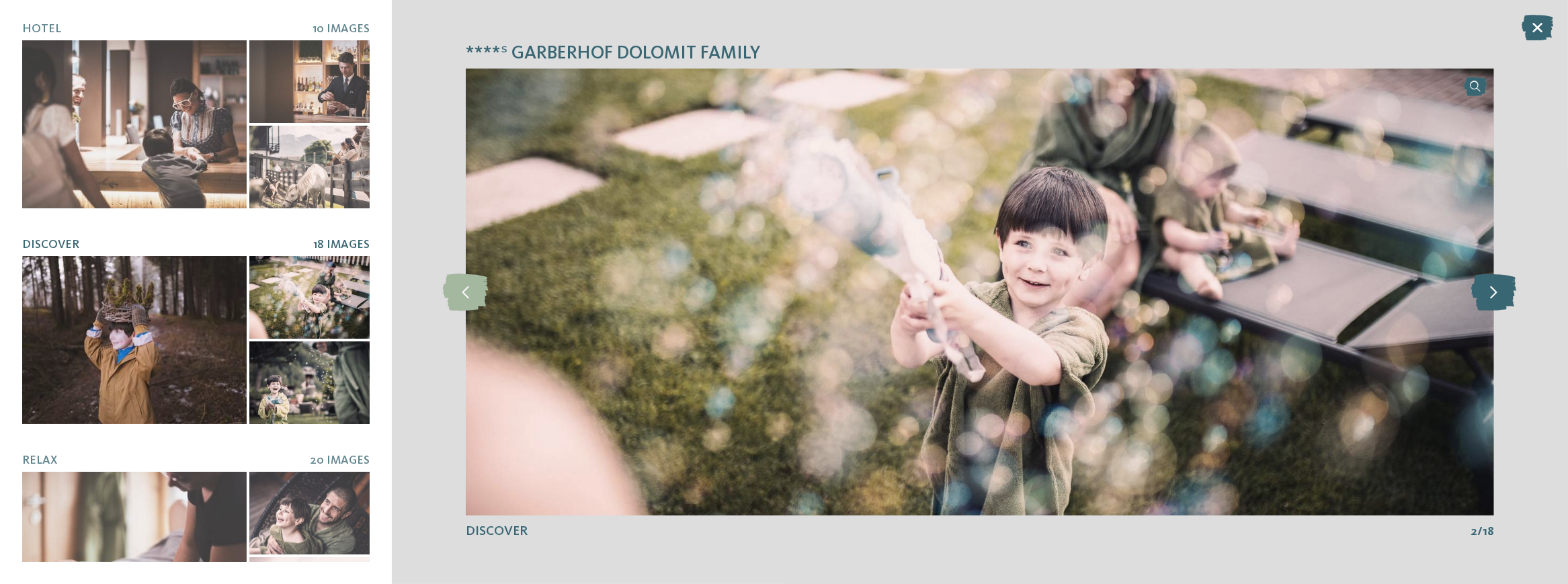
click at [1509, 294] on icon at bounding box center [1494, 291] width 45 height 37
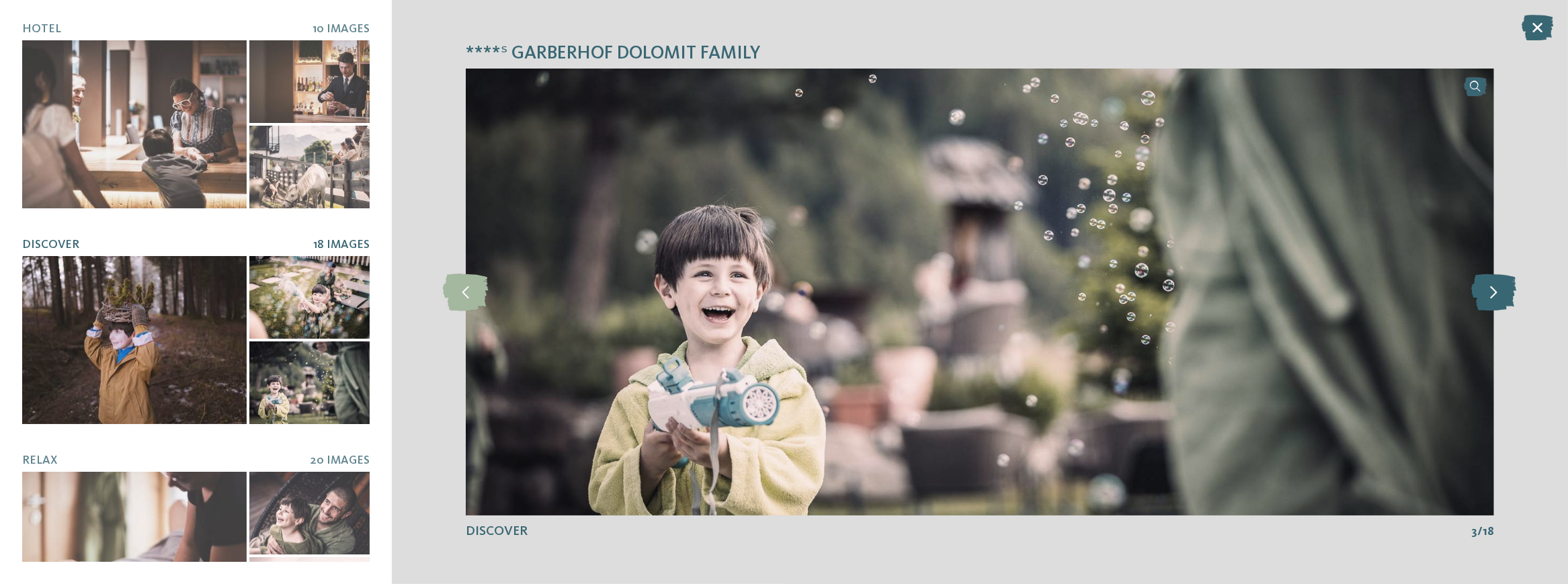
click at [1509, 294] on icon at bounding box center [1494, 291] width 45 height 37
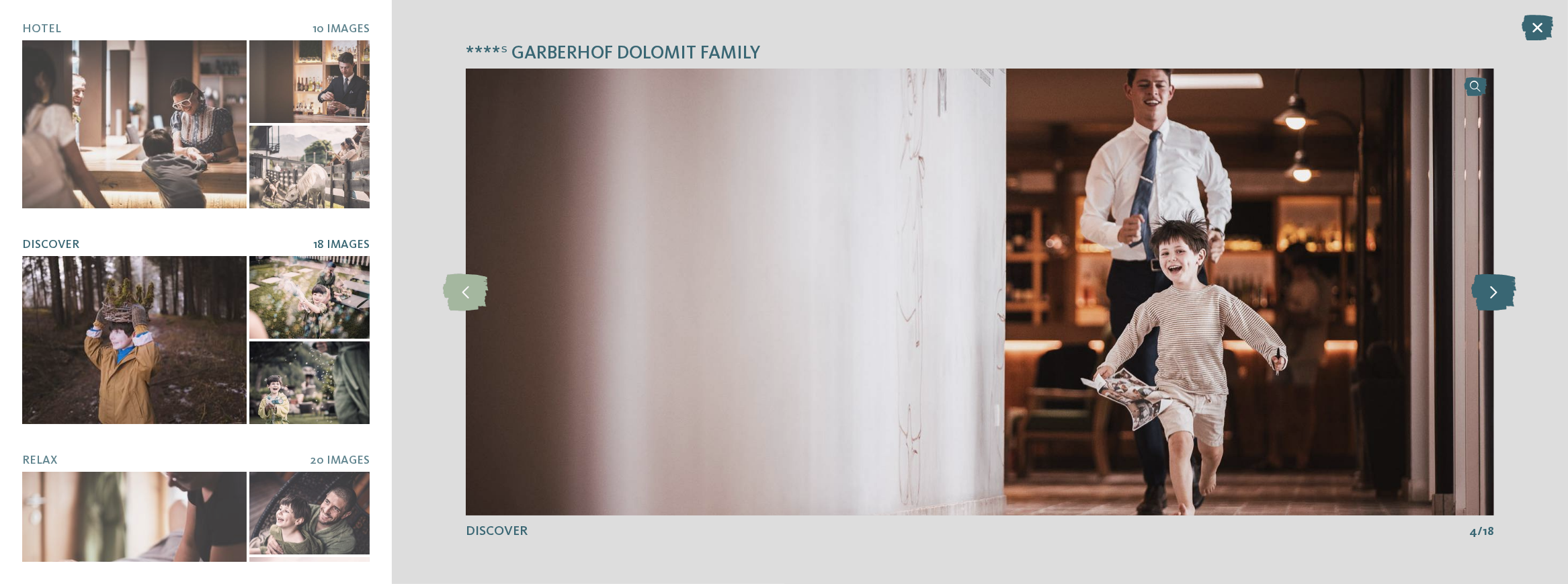
click at [1509, 294] on icon at bounding box center [1494, 291] width 45 height 37
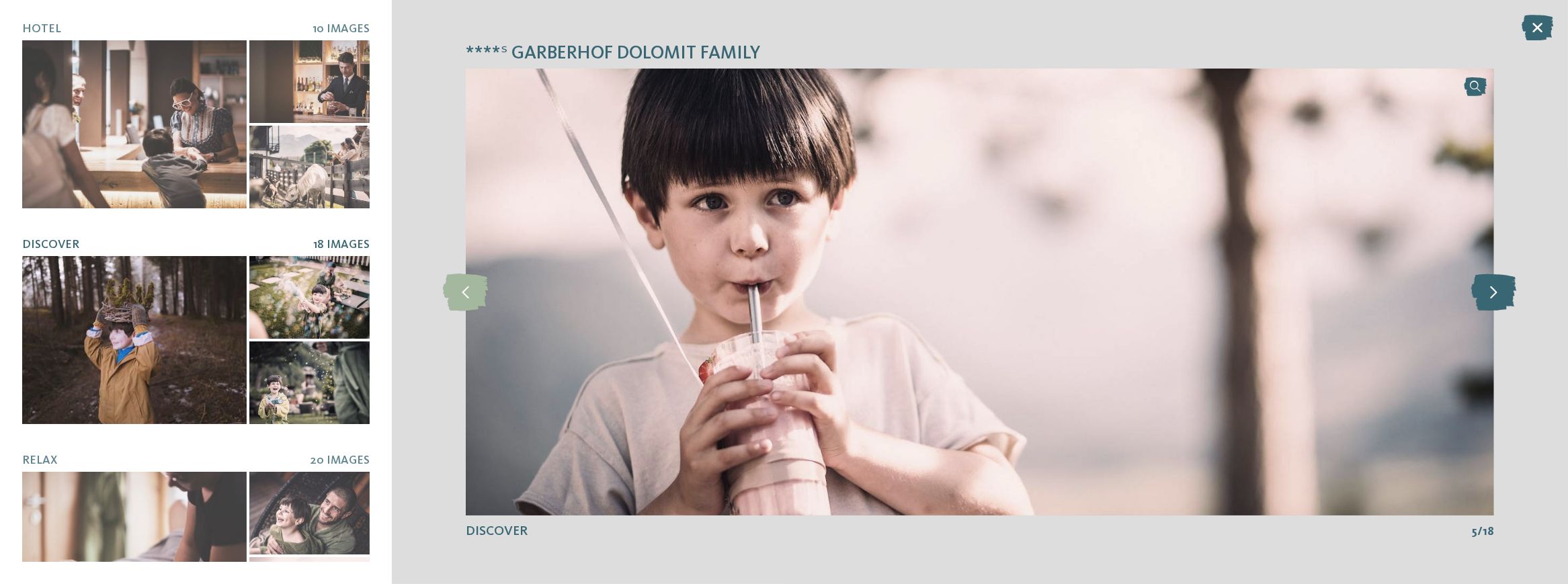
click at [1509, 294] on icon at bounding box center [1494, 291] width 45 height 37
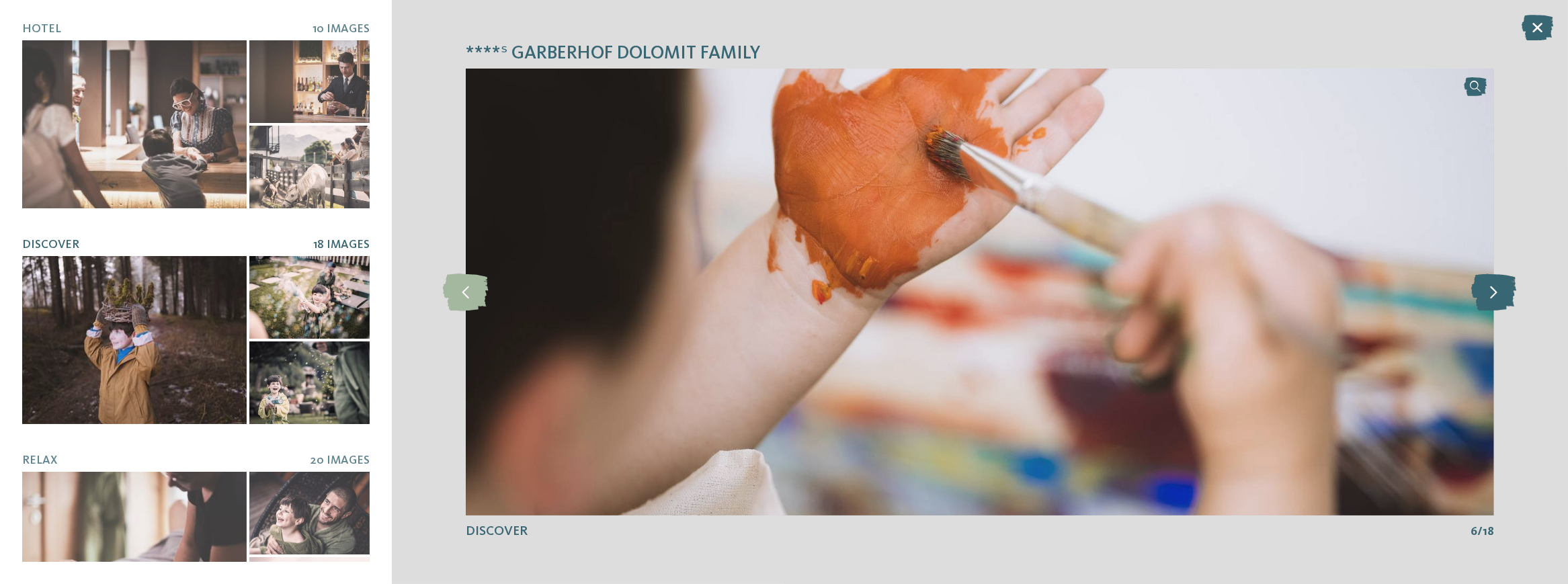
click at [1509, 294] on icon at bounding box center [1494, 291] width 45 height 37
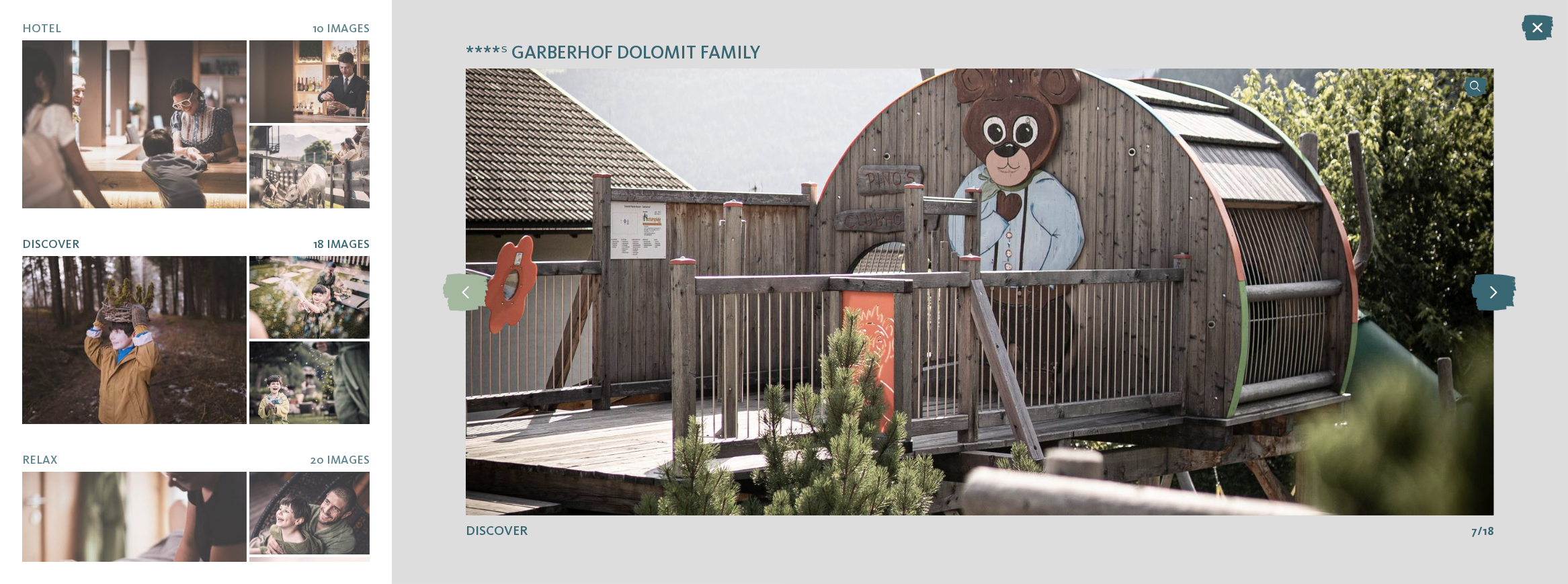
click at [1509, 294] on icon at bounding box center [1494, 291] width 45 height 37
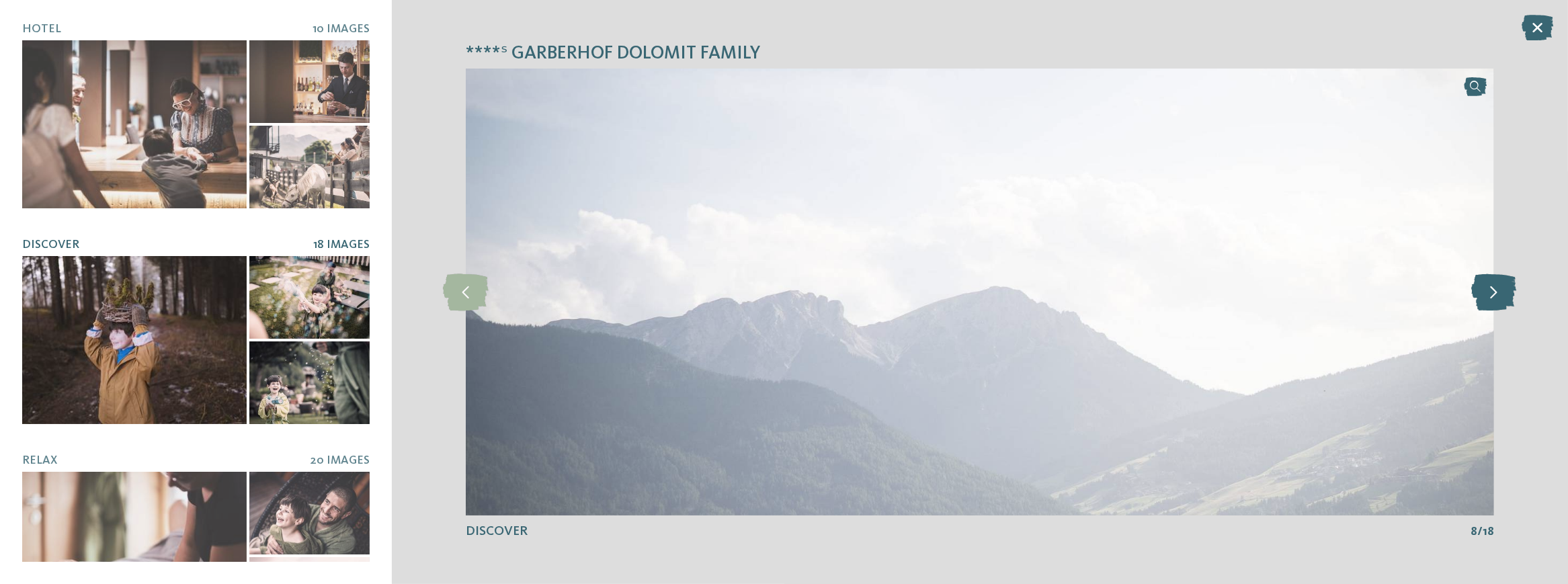
click at [1509, 294] on icon at bounding box center [1494, 291] width 45 height 37
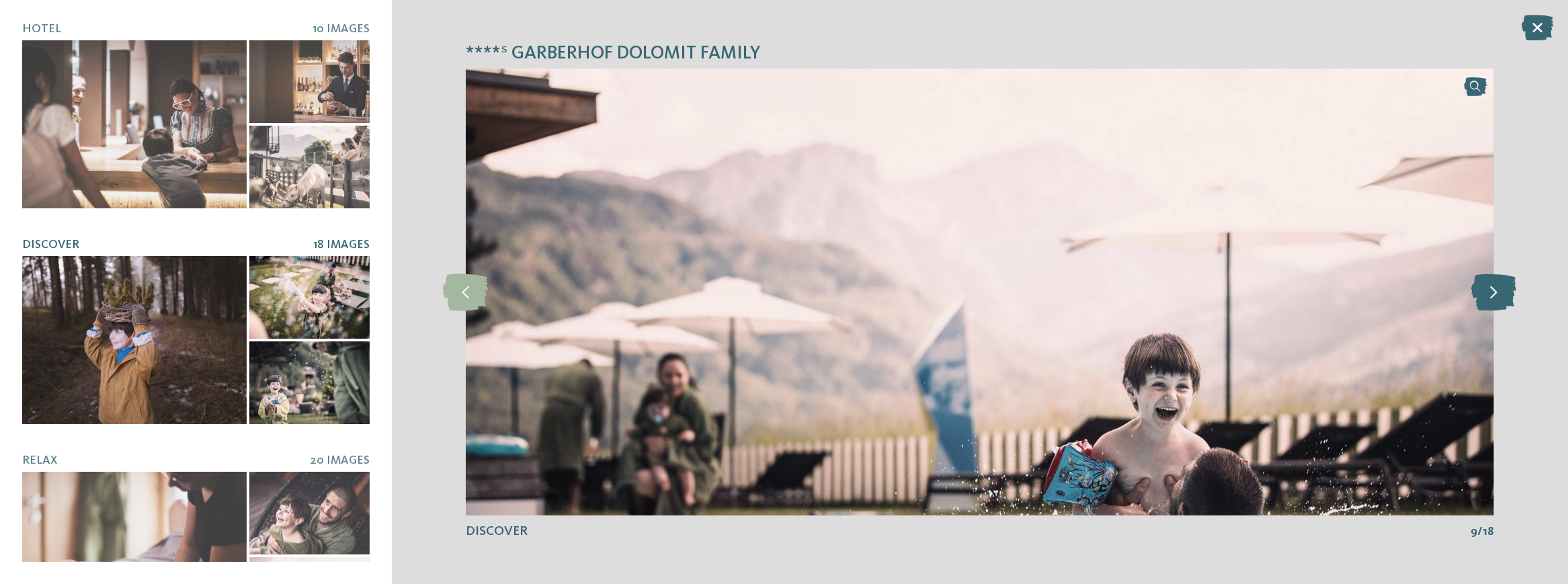
click at [1509, 294] on icon at bounding box center [1494, 291] width 45 height 37
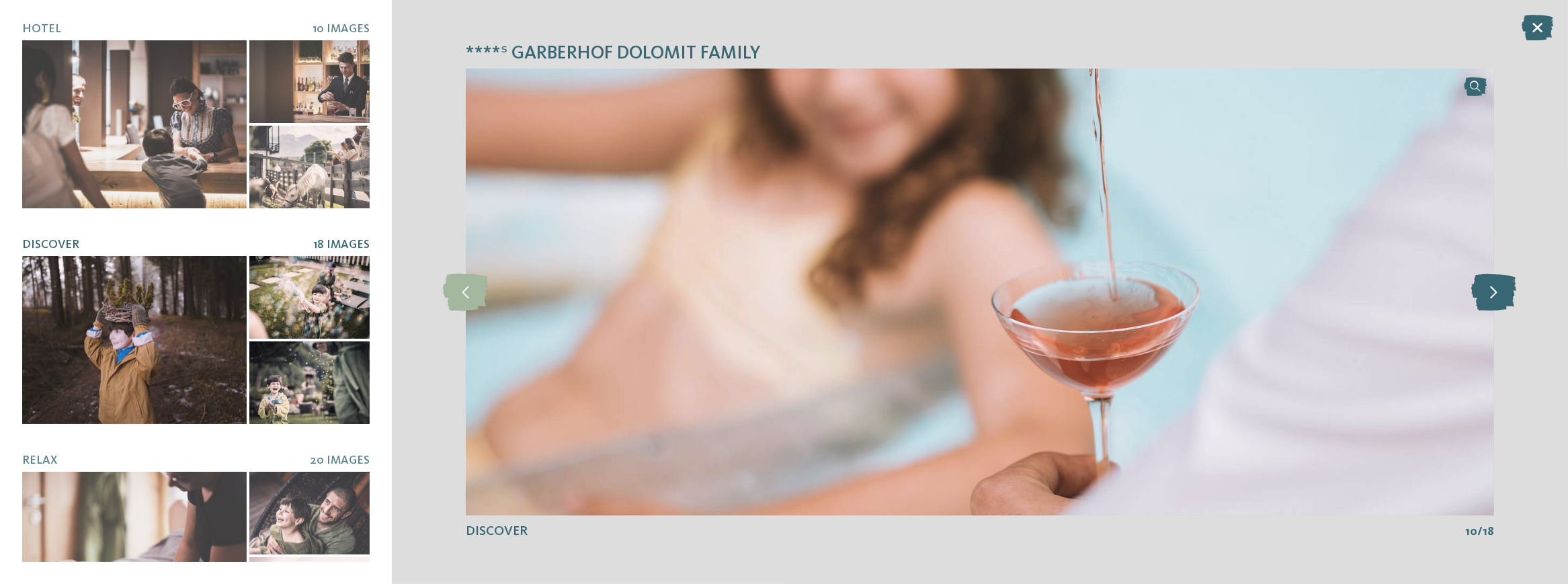
click at [1509, 294] on icon at bounding box center [1494, 291] width 45 height 37
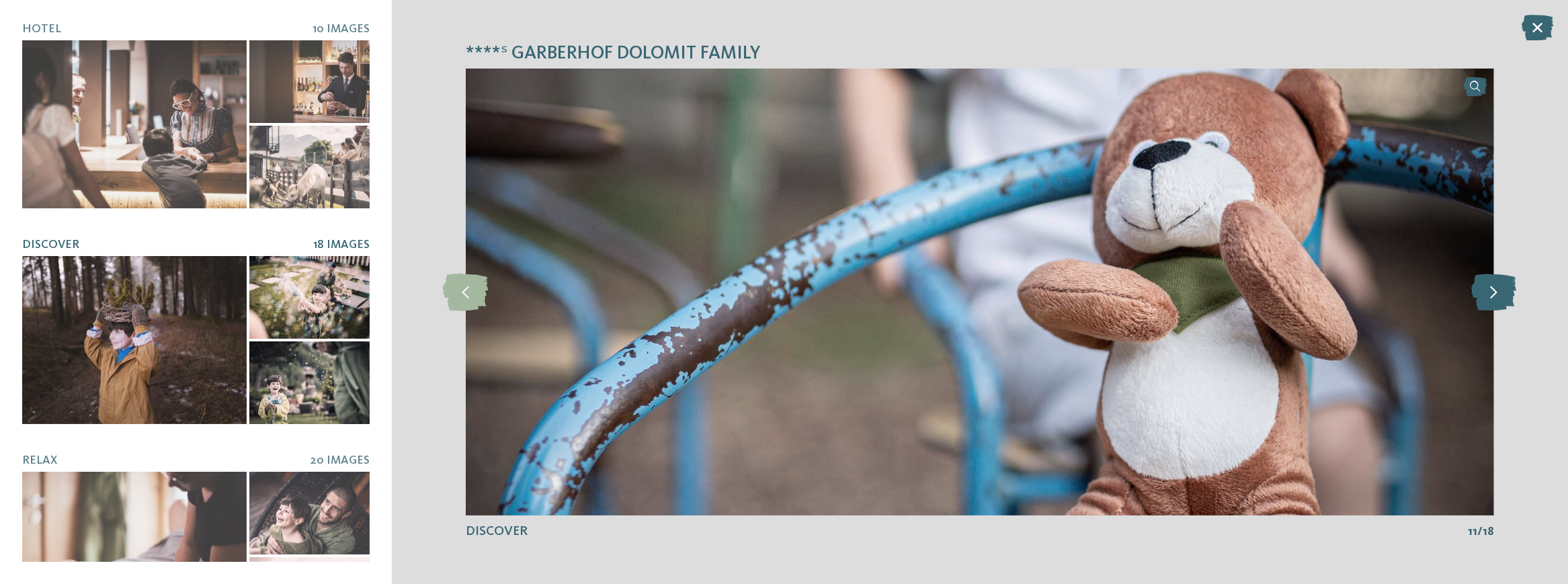
click at [1509, 294] on icon at bounding box center [1494, 291] width 45 height 37
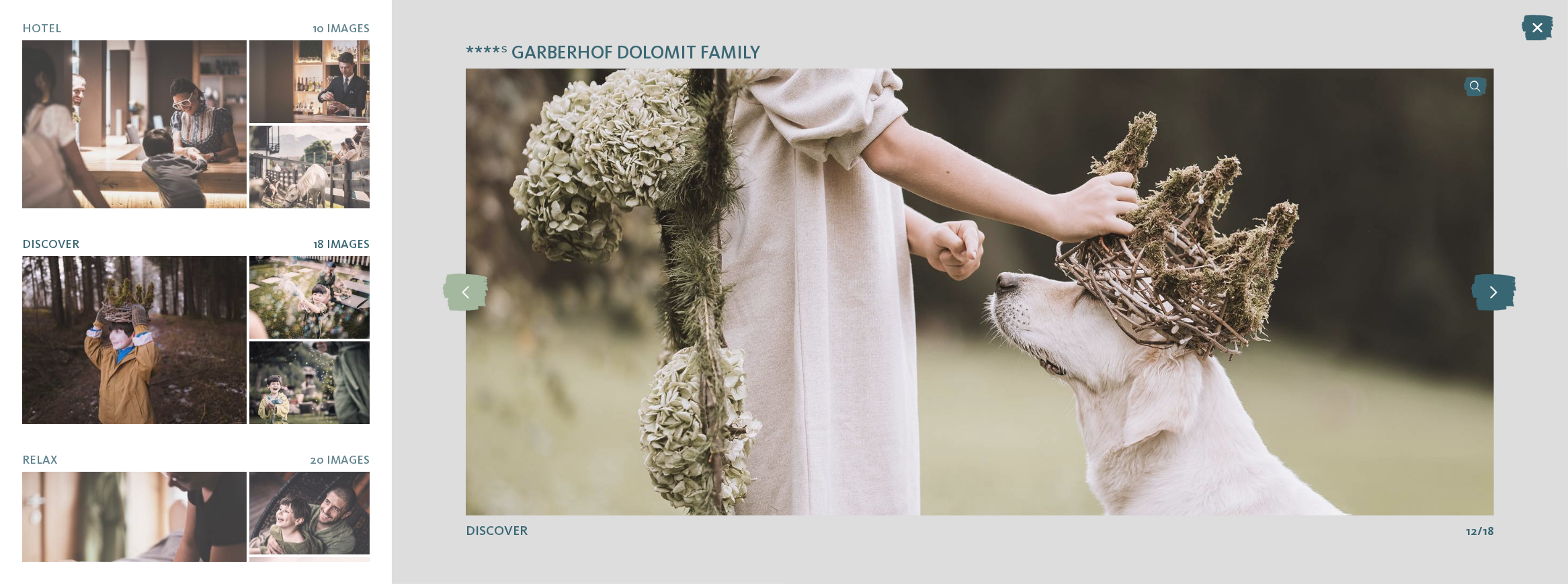
click at [1509, 294] on icon at bounding box center [1494, 291] width 45 height 37
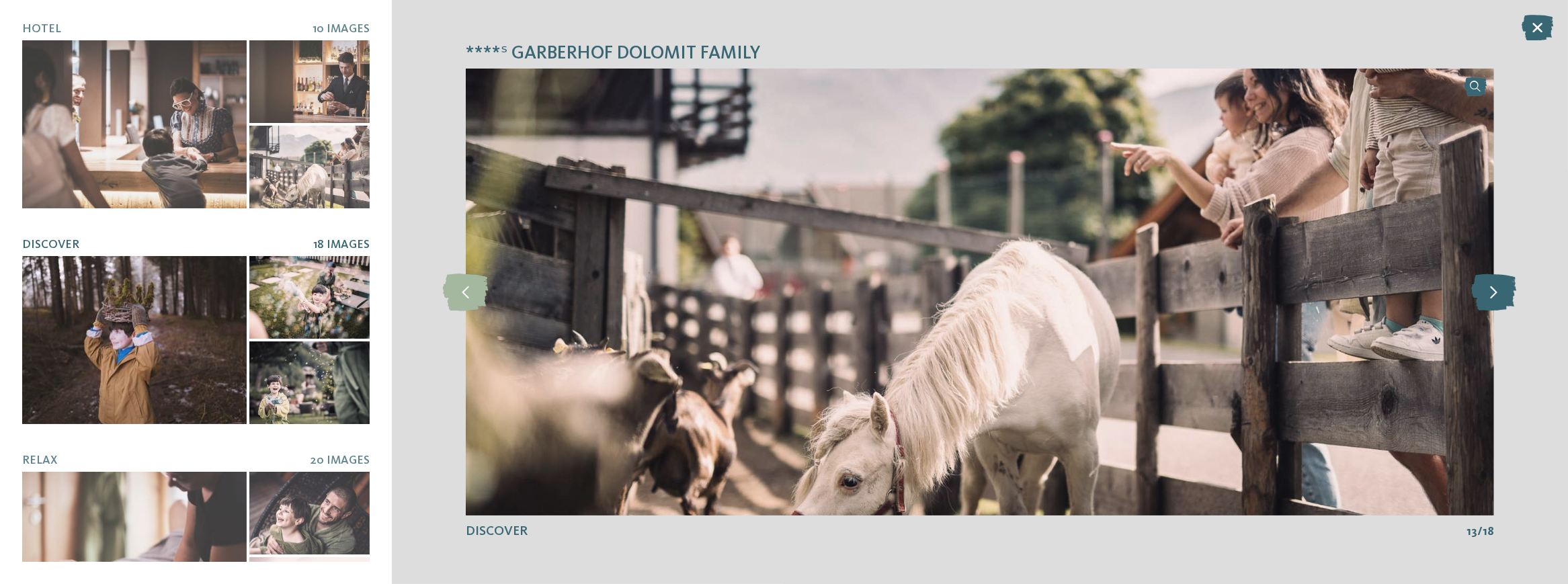
click at [1509, 294] on icon at bounding box center [1494, 291] width 45 height 37
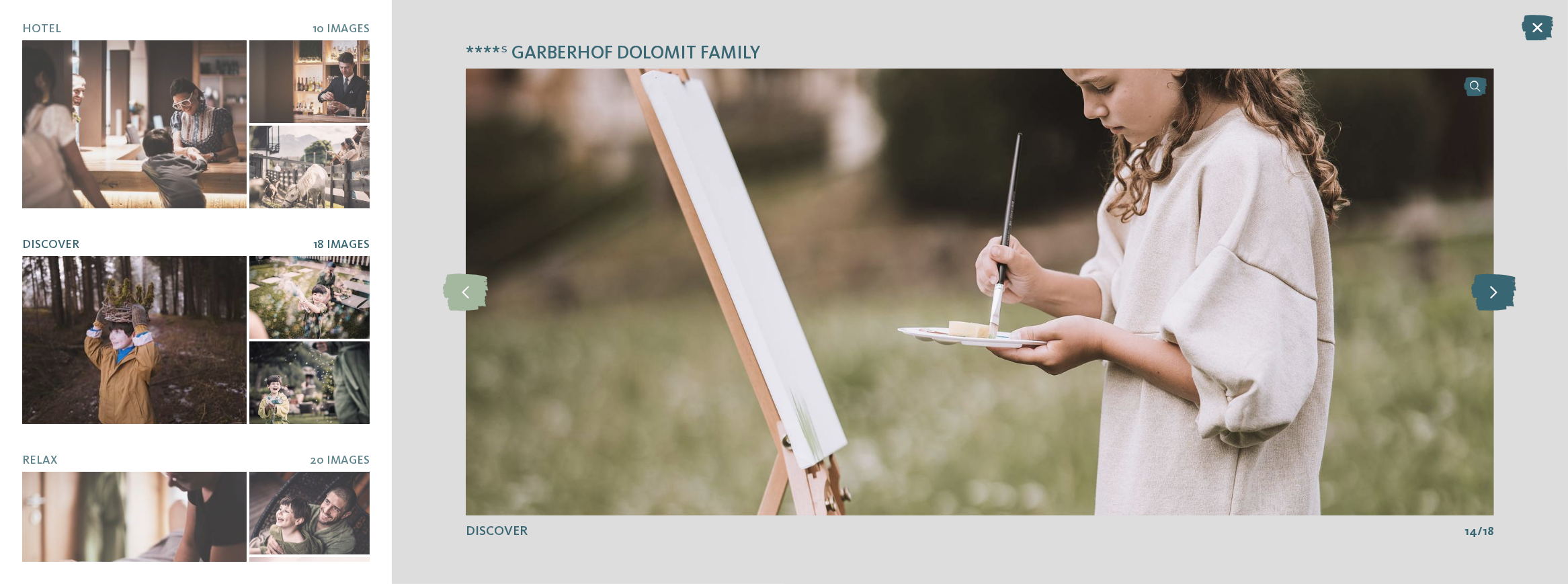
click at [1509, 294] on icon at bounding box center [1494, 291] width 45 height 37
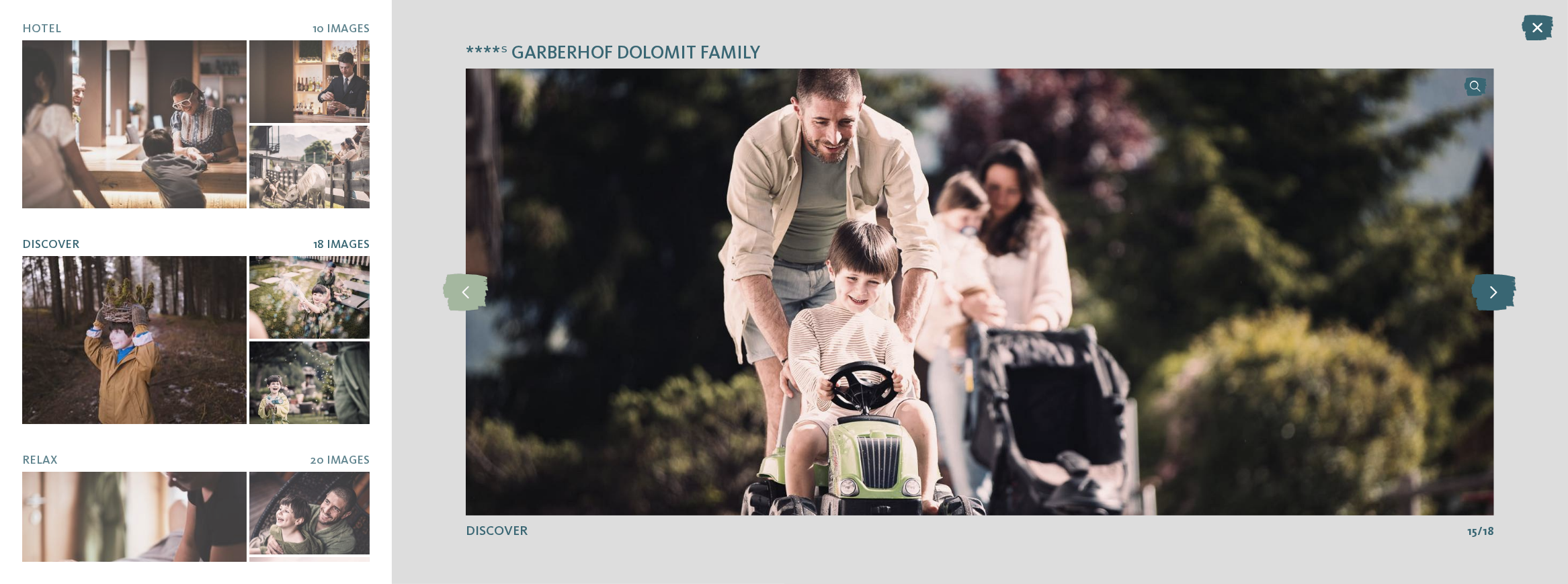
click at [1509, 294] on icon at bounding box center [1494, 291] width 45 height 37
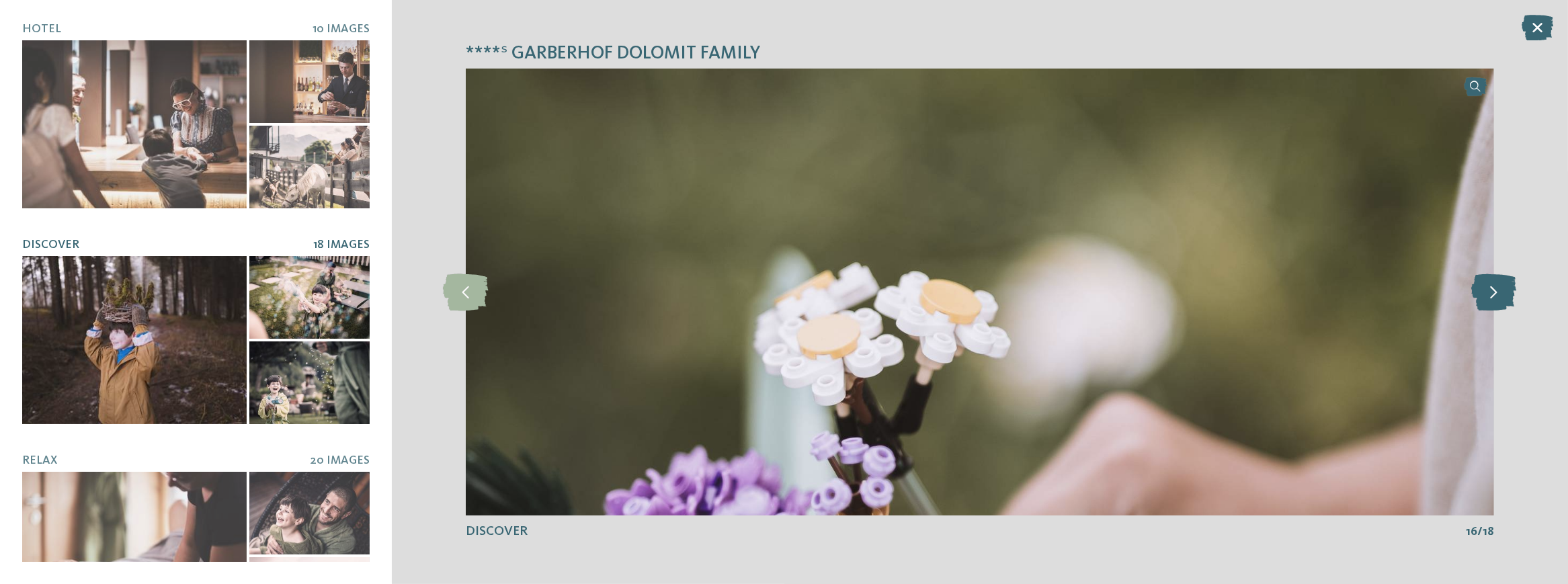
click at [1509, 294] on icon at bounding box center [1494, 291] width 45 height 37
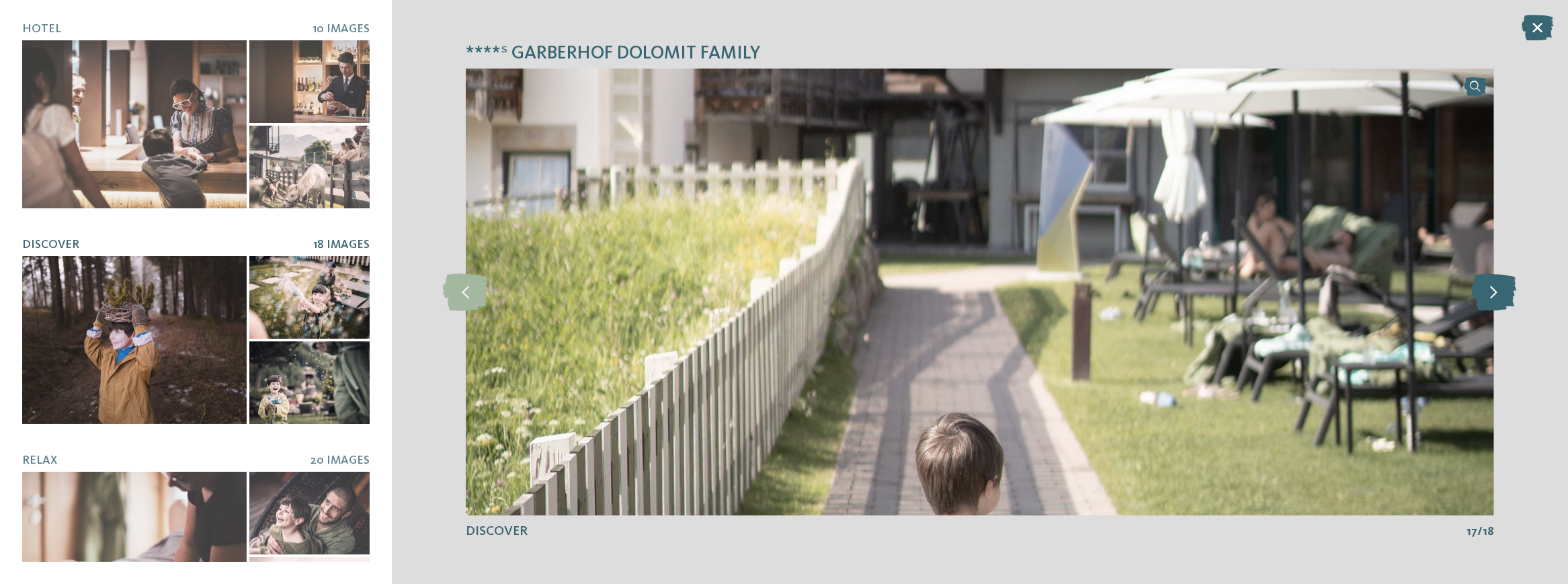
click at [1509, 294] on icon at bounding box center [1494, 291] width 45 height 37
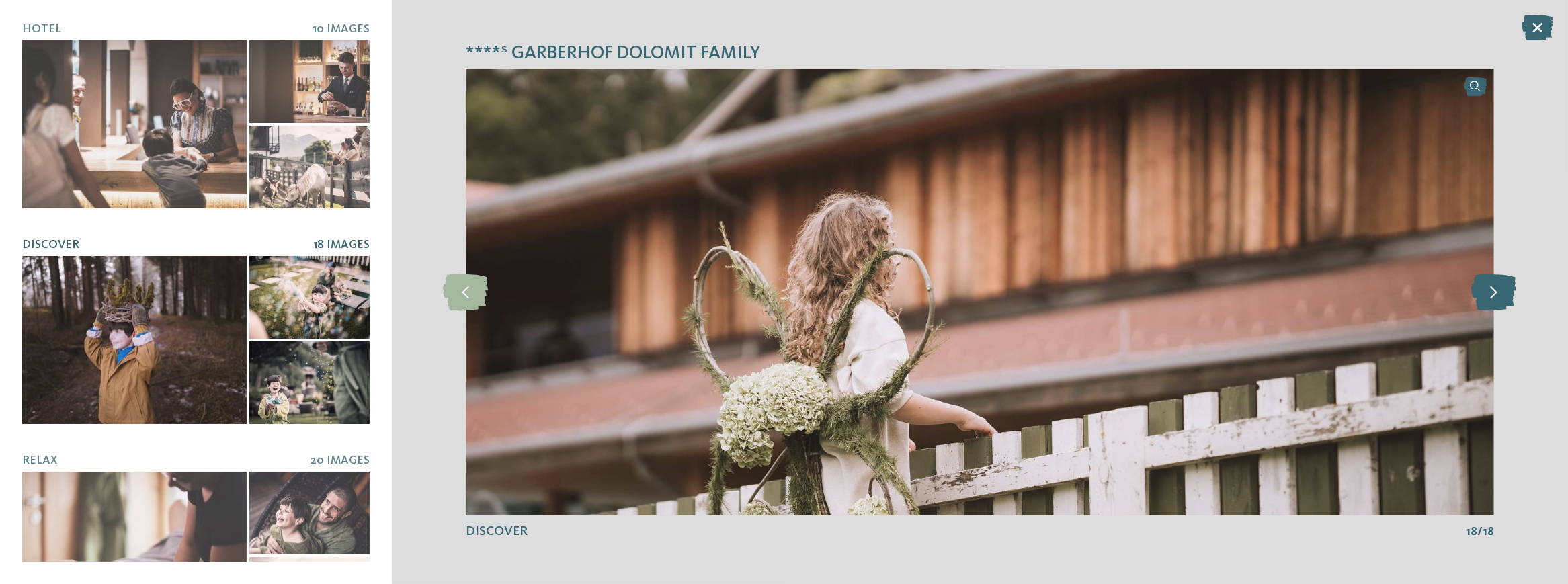
click at [1509, 294] on icon at bounding box center [1494, 291] width 45 height 37
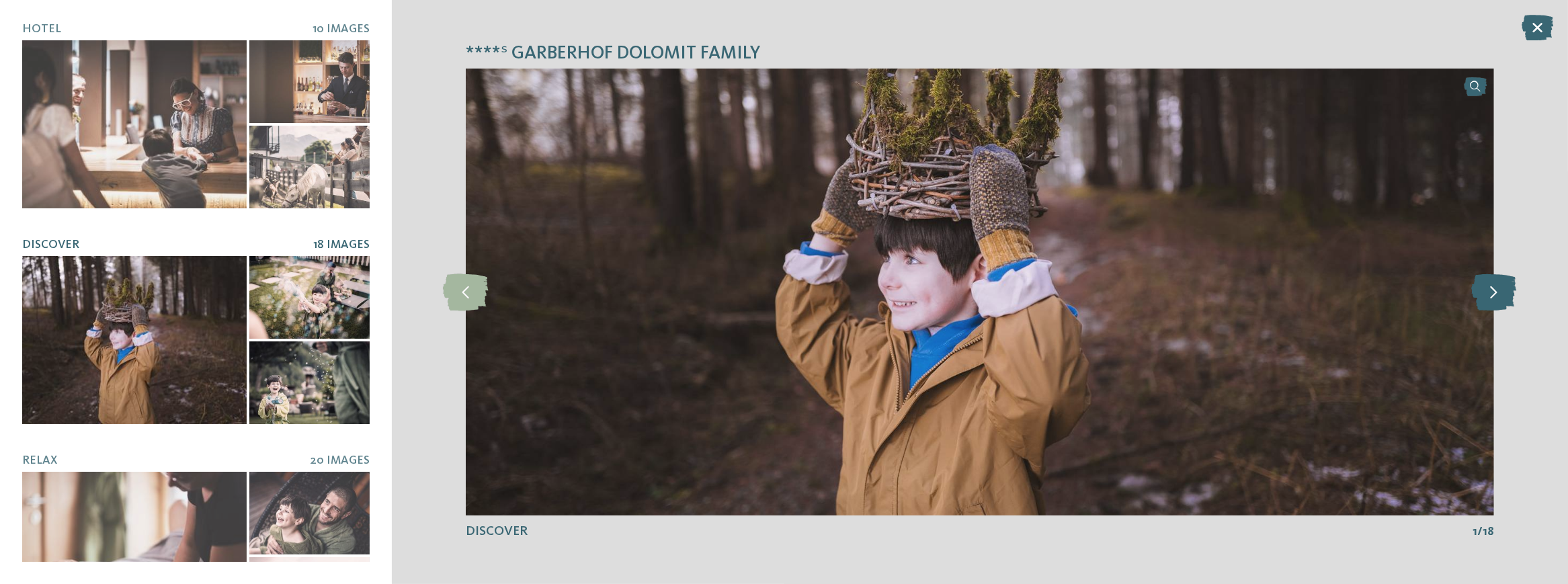
click at [1509, 294] on icon at bounding box center [1494, 291] width 45 height 37
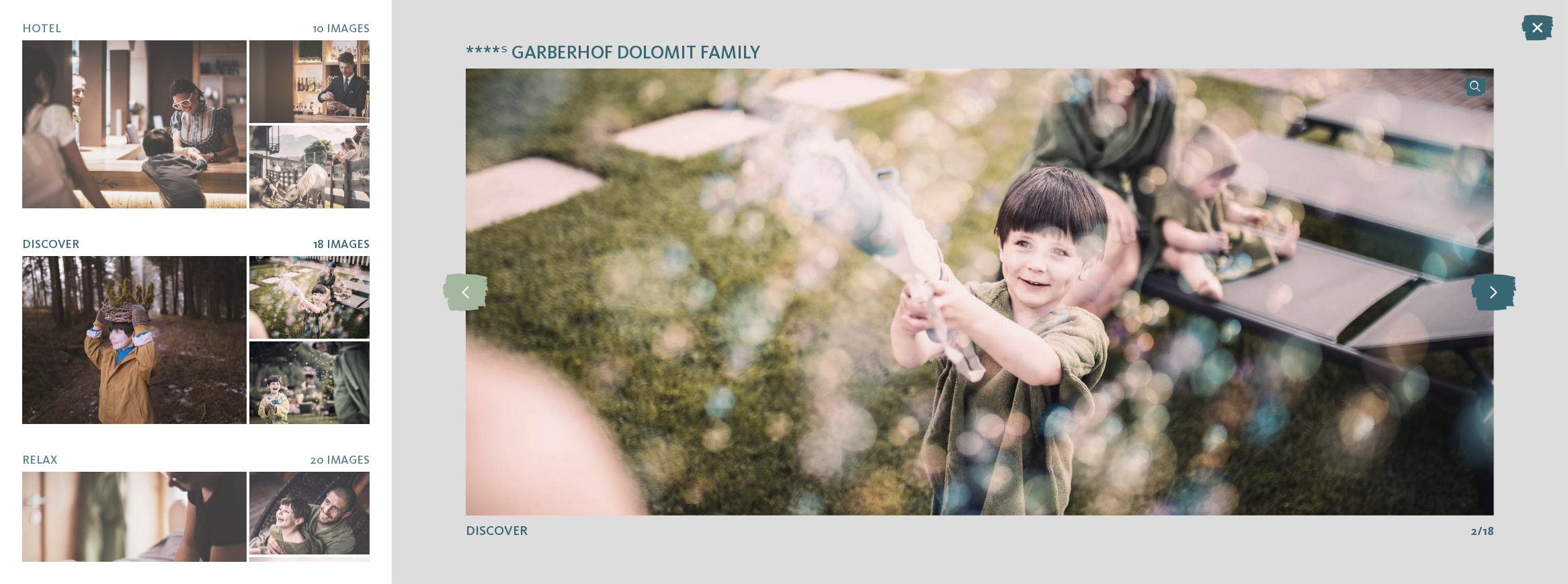
click at [1509, 294] on icon at bounding box center [1494, 291] width 45 height 37
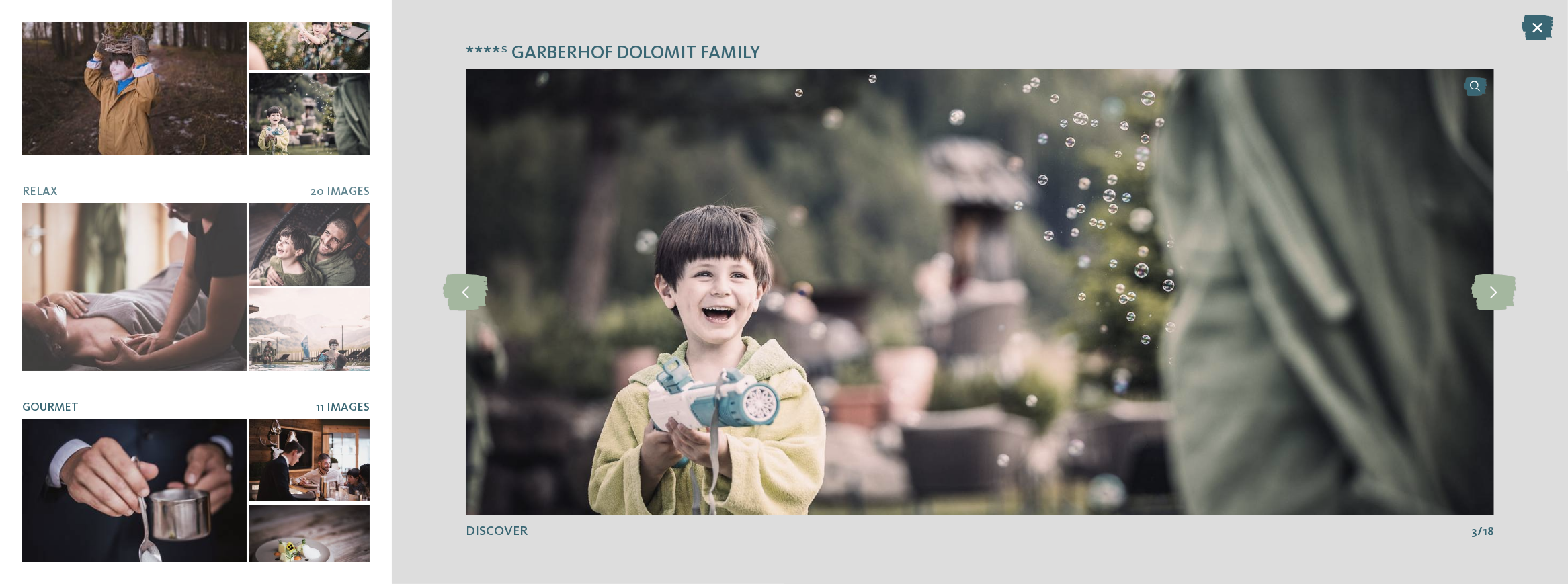
scroll to position [492, 0]
